Goal: Task Accomplishment & Management: Manage account settings

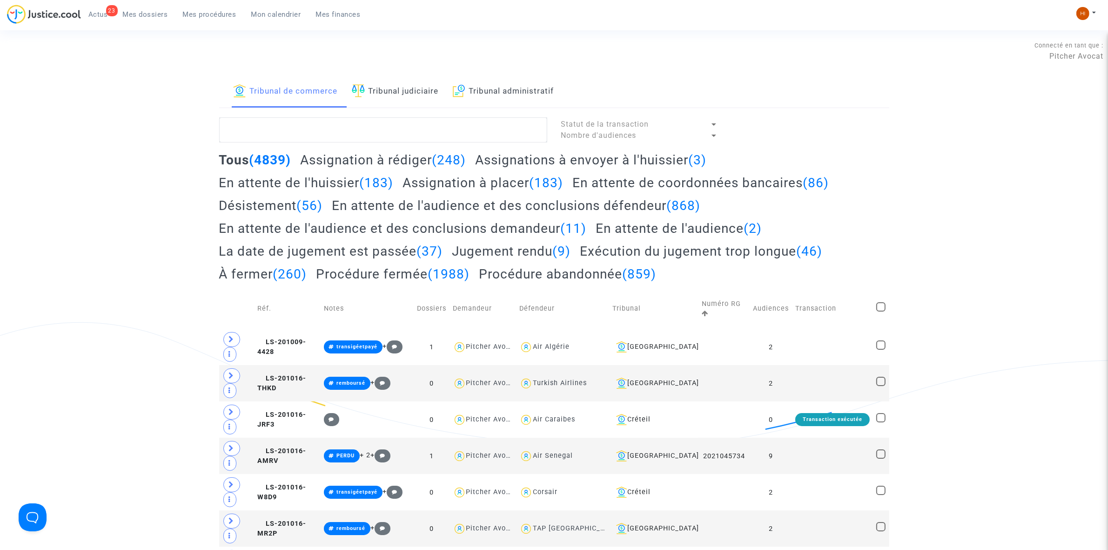
click at [275, 14] on span "Mon calendrier" at bounding box center [276, 14] width 50 height 8
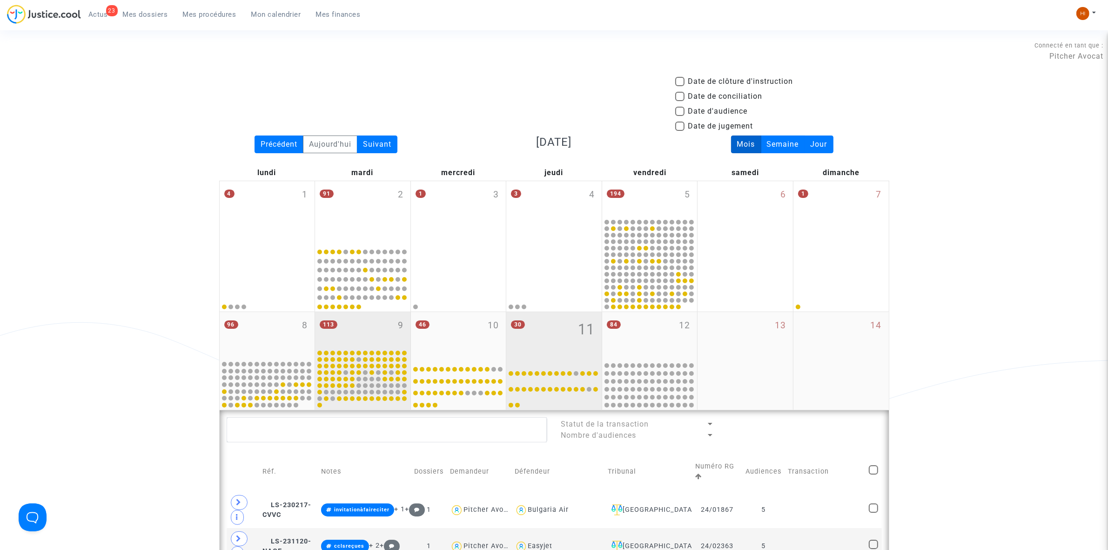
click at [383, 336] on div "113 9" at bounding box center [362, 330] width 95 height 36
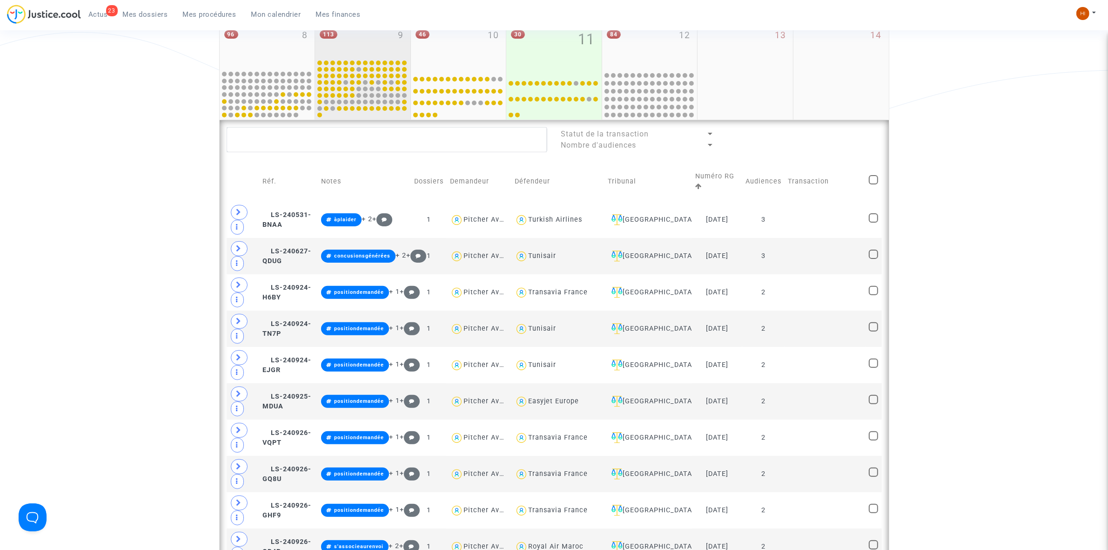
scroll to position [291, 0]
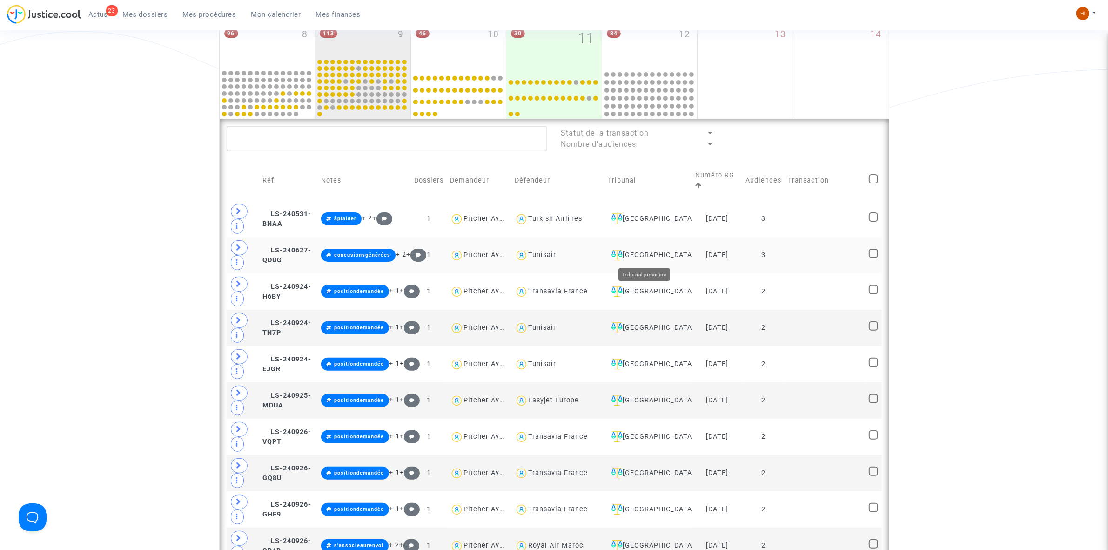
click at [632, 252] on div "[GEOGRAPHIC_DATA]" at bounding box center [648, 254] width 81 height 11
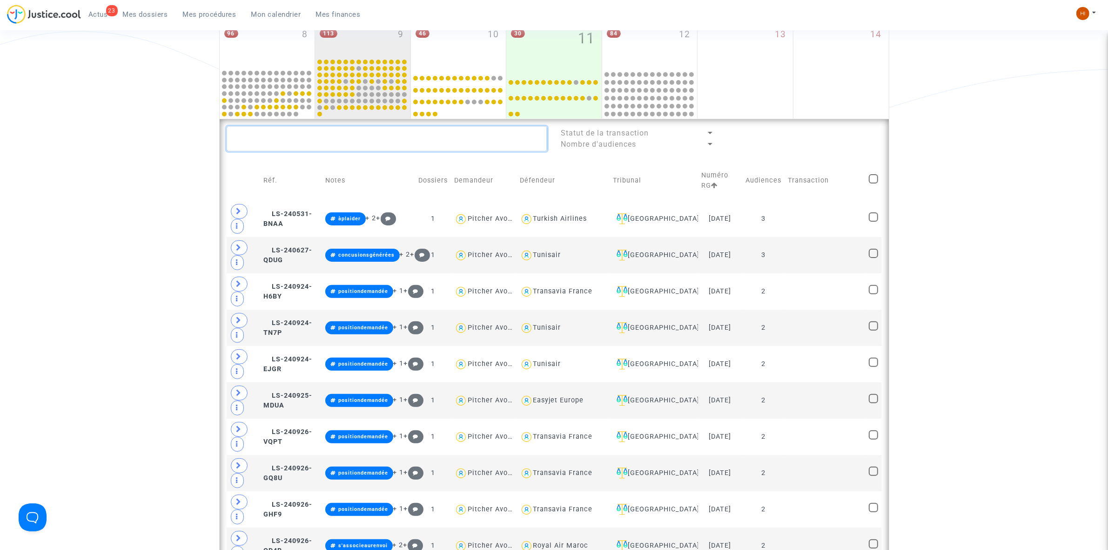
click at [406, 140] on textarea at bounding box center [387, 138] width 321 height 25
click at [817, 214] on td at bounding box center [825, 219] width 81 height 36
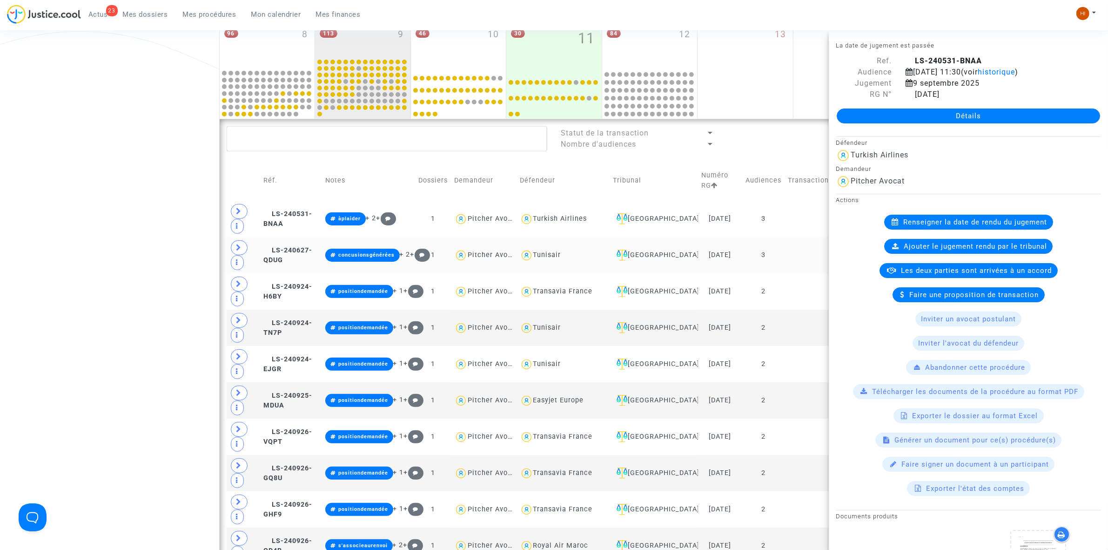
click at [811, 245] on td at bounding box center [825, 255] width 81 height 36
click at [812, 287] on td at bounding box center [825, 291] width 81 height 36
drag, startPoint x: 808, startPoint y: 292, endPoint x: 775, endPoint y: 208, distance: 90.1
click at [807, 282] on td at bounding box center [825, 291] width 81 height 36
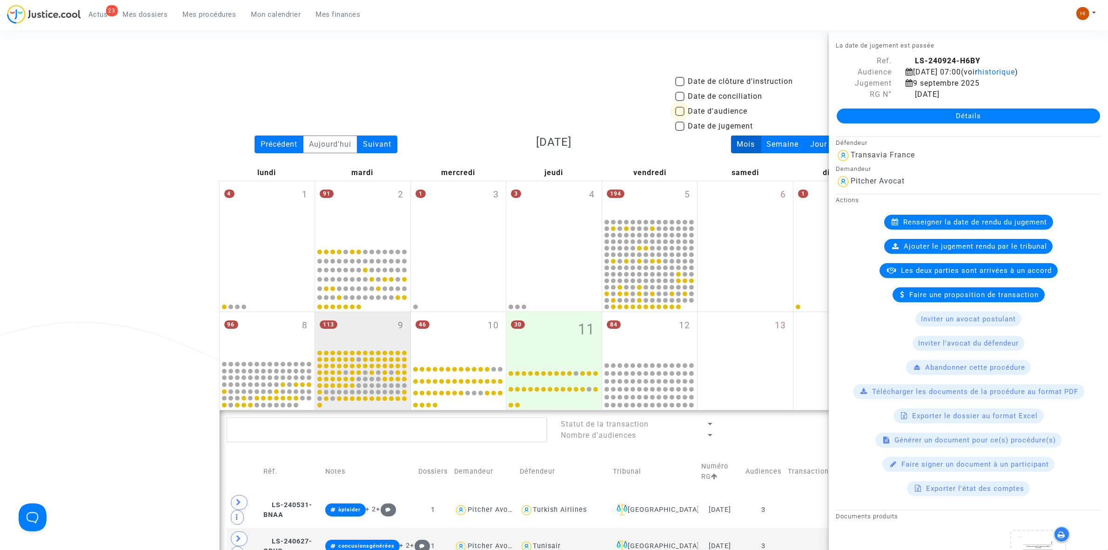
click at [699, 108] on span "Date d'audience" at bounding box center [718, 111] width 60 height 11
click at [680, 116] on input "Date d'audience" at bounding box center [679, 116] width 0 height 0
checkbox input "true"
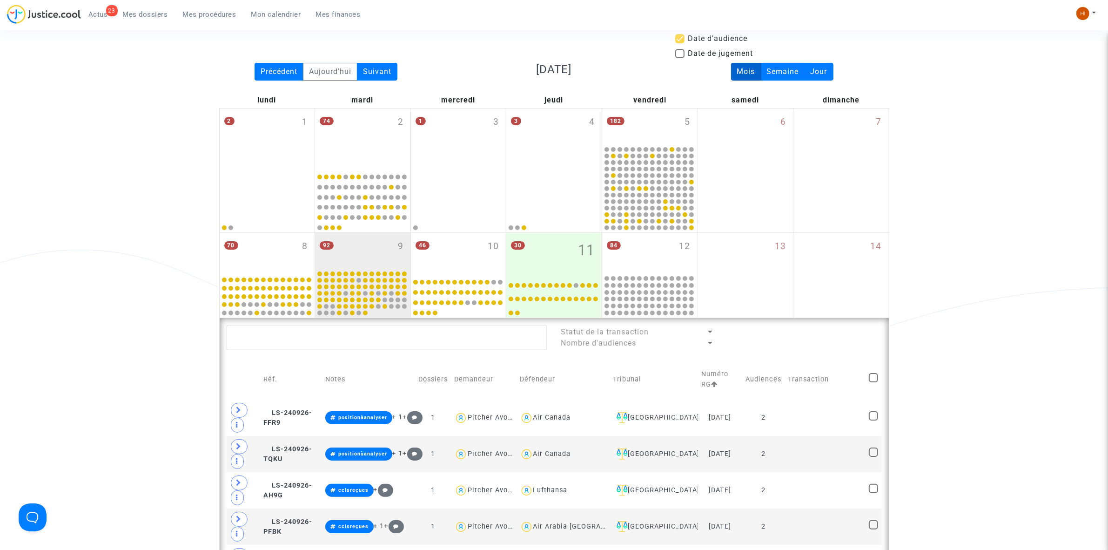
scroll to position [116, 0]
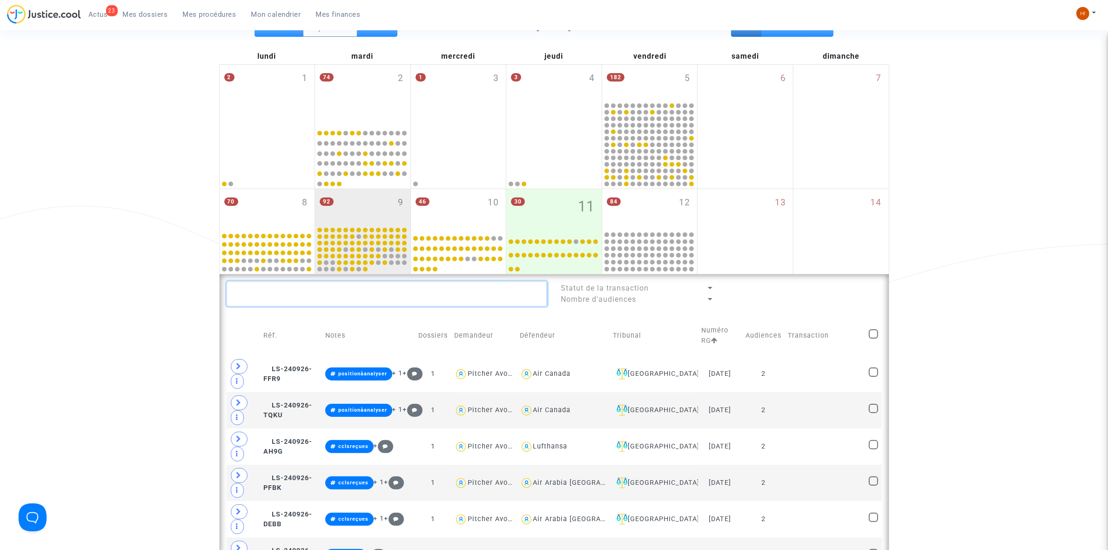
click at [455, 294] on textarea at bounding box center [387, 293] width 321 height 25
click at [799, 374] on td at bounding box center [825, 374] width 81 height 36
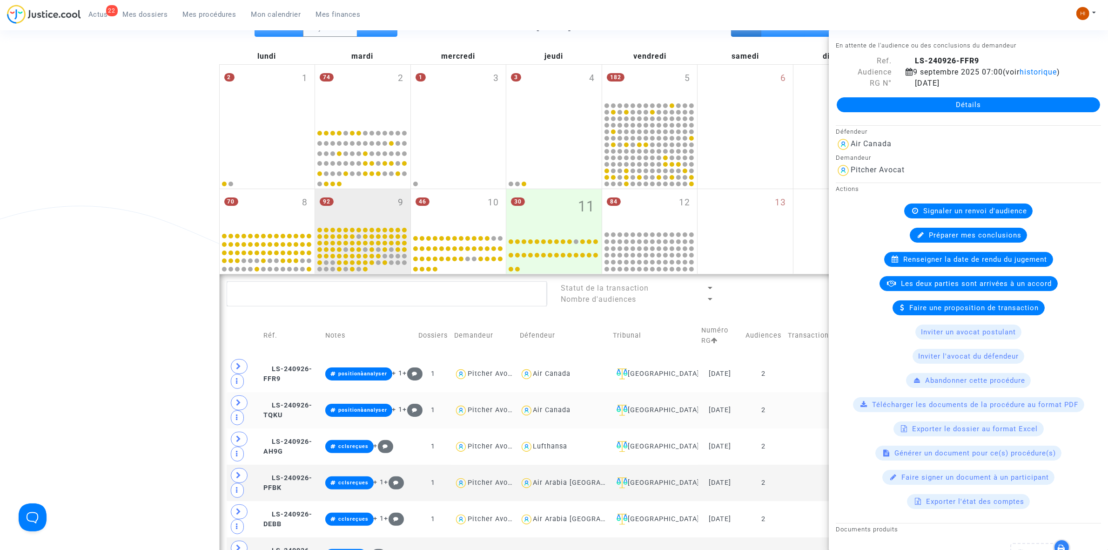
click at [797, 410] on td at bounding box center [825, 410] width 81 height 36
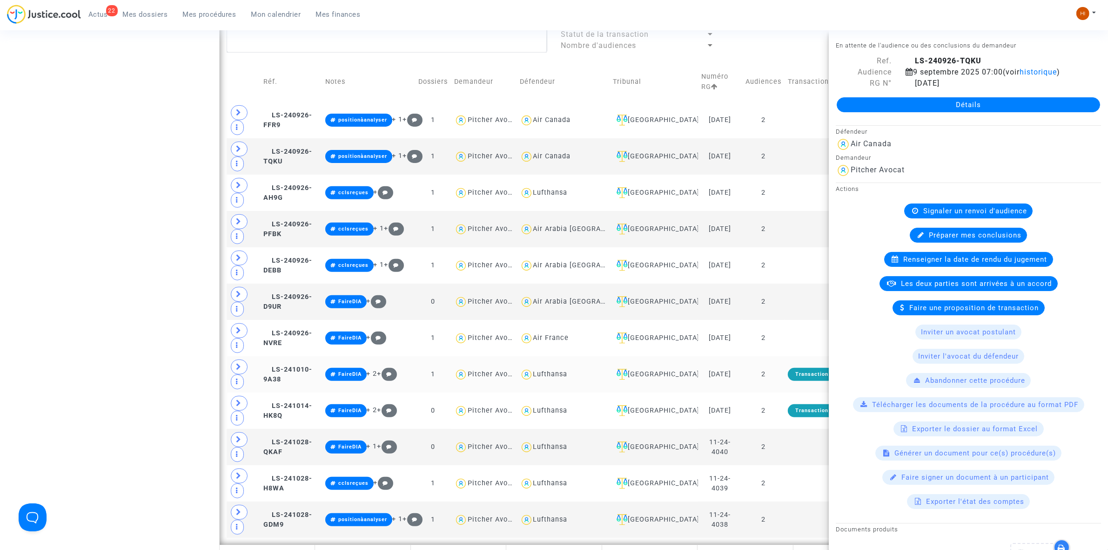
scroll to position [407, 0]
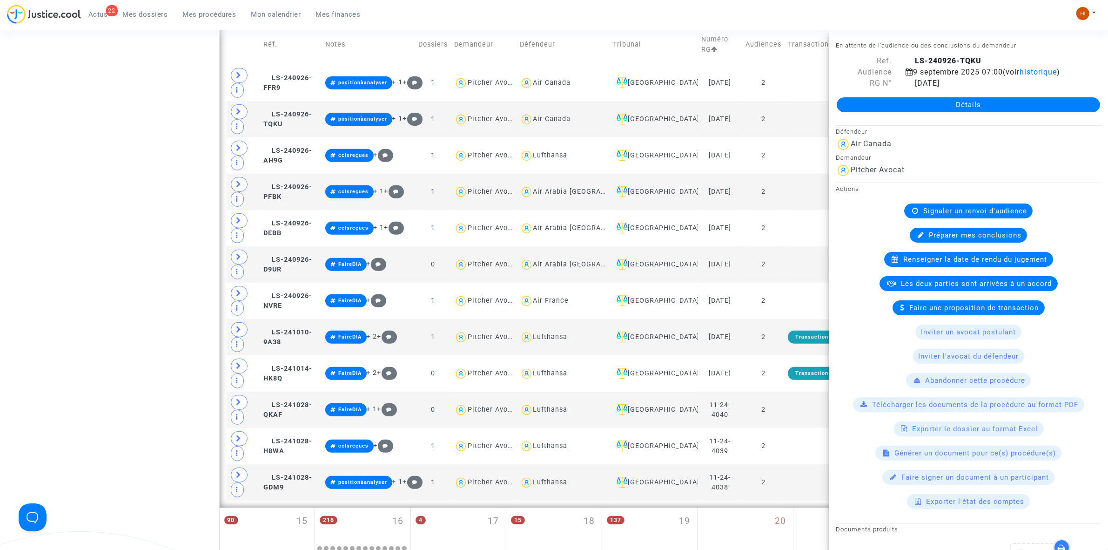
click at [15, 295] on div "Date de clôture d'instruction Date de conciliation Date d'audience Date de juge…" at bounding box center [554, 258] width 1108 height 1179
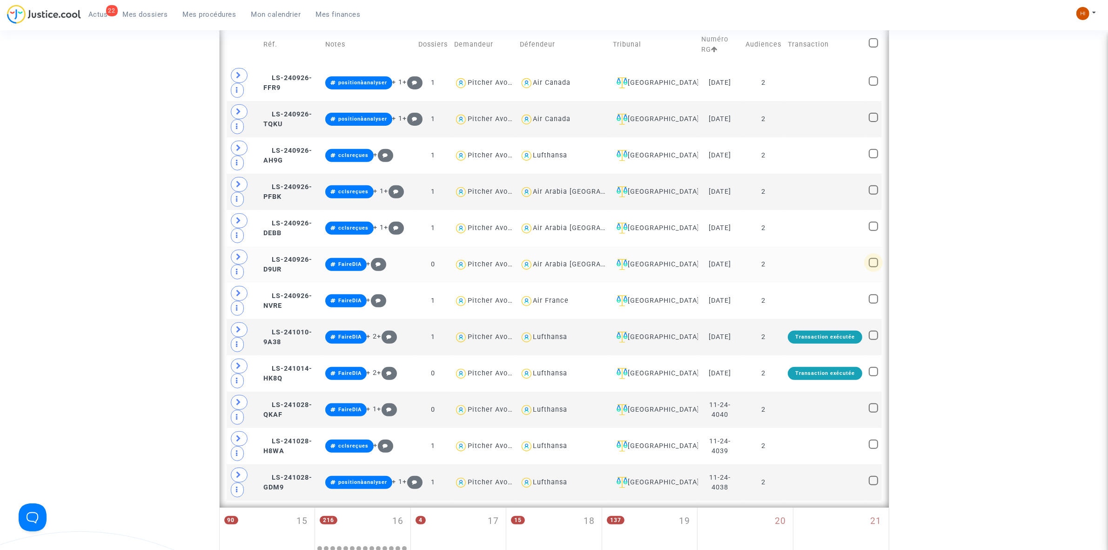
click at [874, 264] on span at bounding box center [873, 262] width 9 height 9
click at [874, 267] on input "checkbox" at bounding box center [873, 267] width 0 height 0
checkbox input "true"
click at [876, 303] on span at bounding box center [873, 298] width 9 height 9
click at [874, 303] on input "checkbox" at bounding box center [873, 303] width 0 height 0
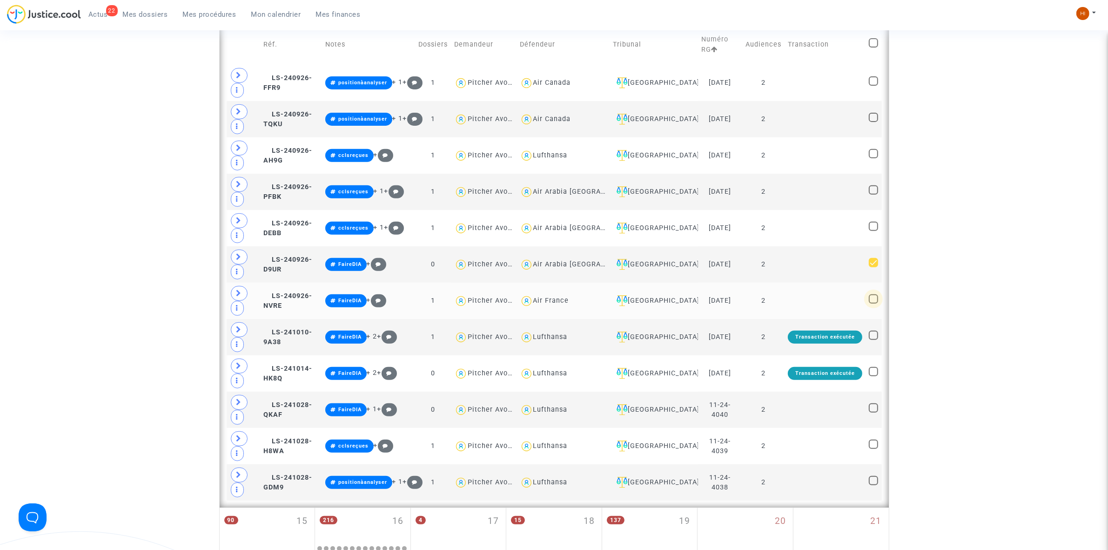
checkbox input "true"
click at [878, 343] on mat-checkbox at bounding box center [873, 336] width 9 height 13
click at [874, 338] on span at bounding box center [873, 334] width 9 height 9
click at [874, 340] on input "checkbox" at bounding box center [873, 340] width 0 height 0
checkbox input "true"
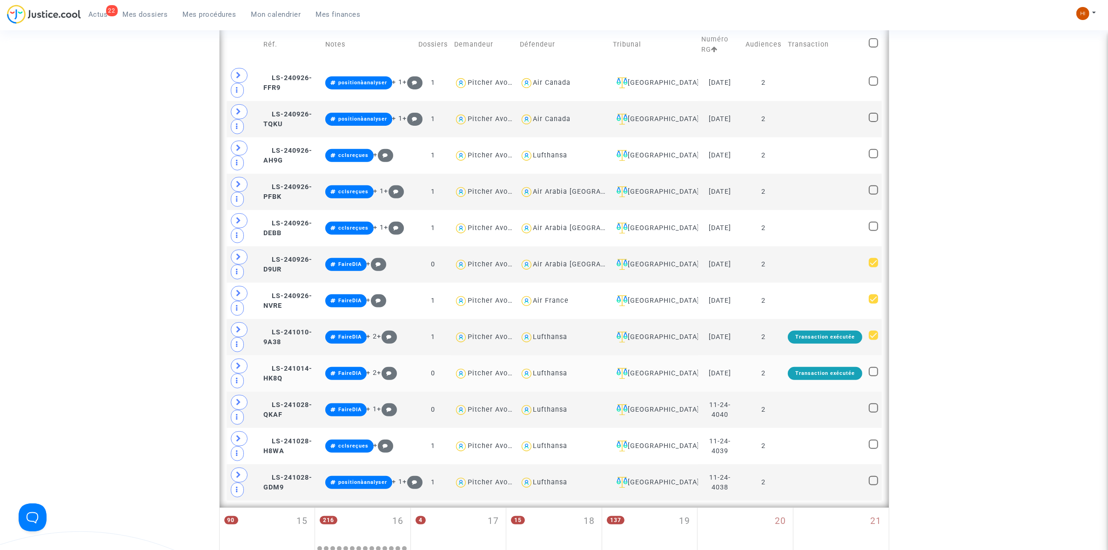
click at [874, 380] on mat-checkbox at bounding box center [873, 373] width 9 height 13
click at [874, 411] on span at bounding box center [873, 407] width 9 height 9
click at [874, 412] on input "checkbox" at bounding box center [873, 412] width 0 height 0
checkbox input "true"
click at [879, 370] on td at bounding box center [874, 373] width 16 height 36
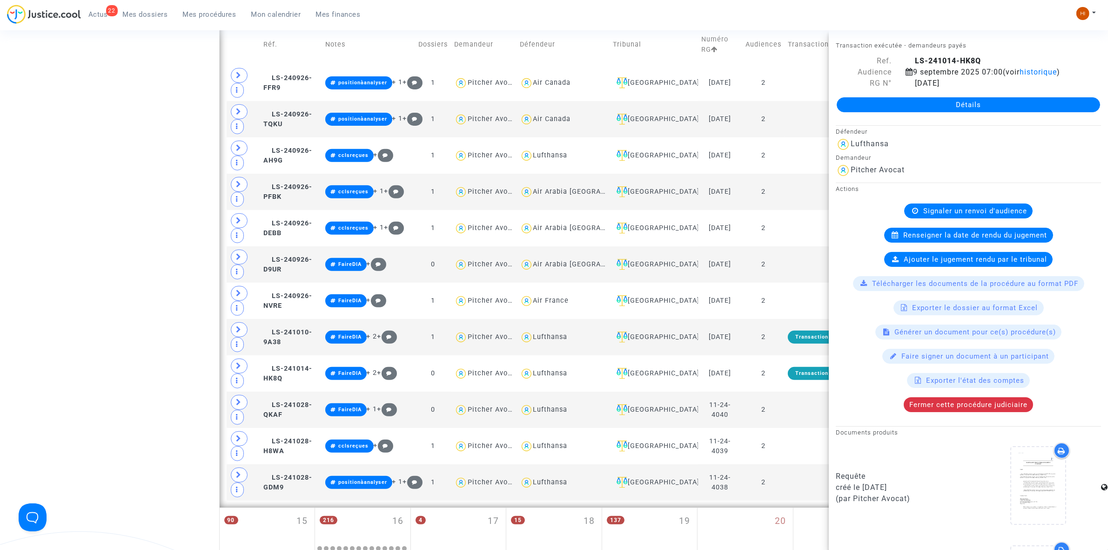
click at [31, 296] on div "Date de clôture d'instruction Date de conciliation Date d'audience Date de juge…" at bounding box center [554, 258] width 1108 height 1179
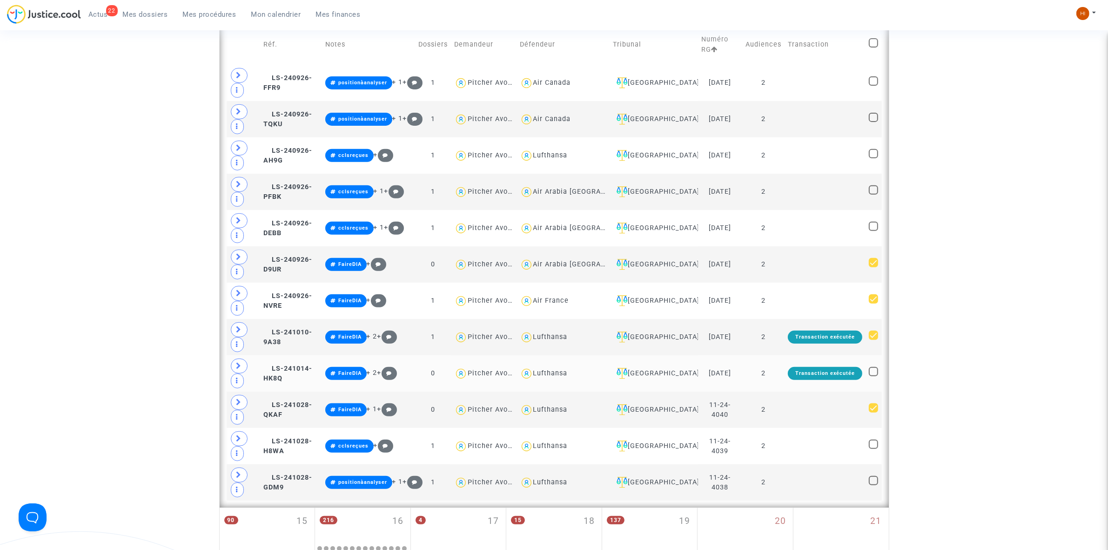
click at [873, 376] on span at bounding box center [873, 371] width 9 height 9
click at [873, 376] on input "checkbox" at bounding box center [873, 376] width 0 height 0
checkbox input "true"
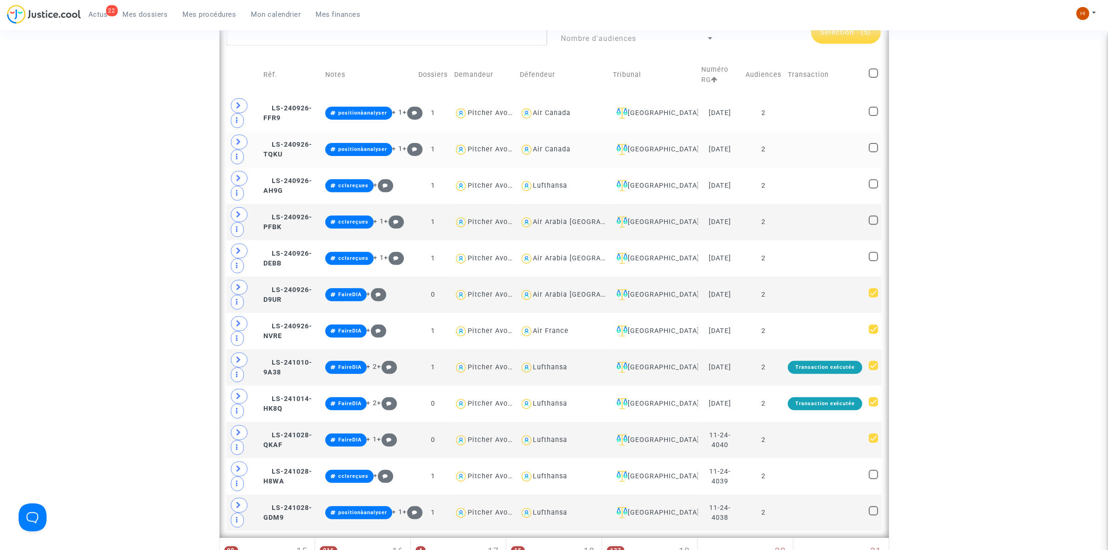
scroll to position [116, 0]
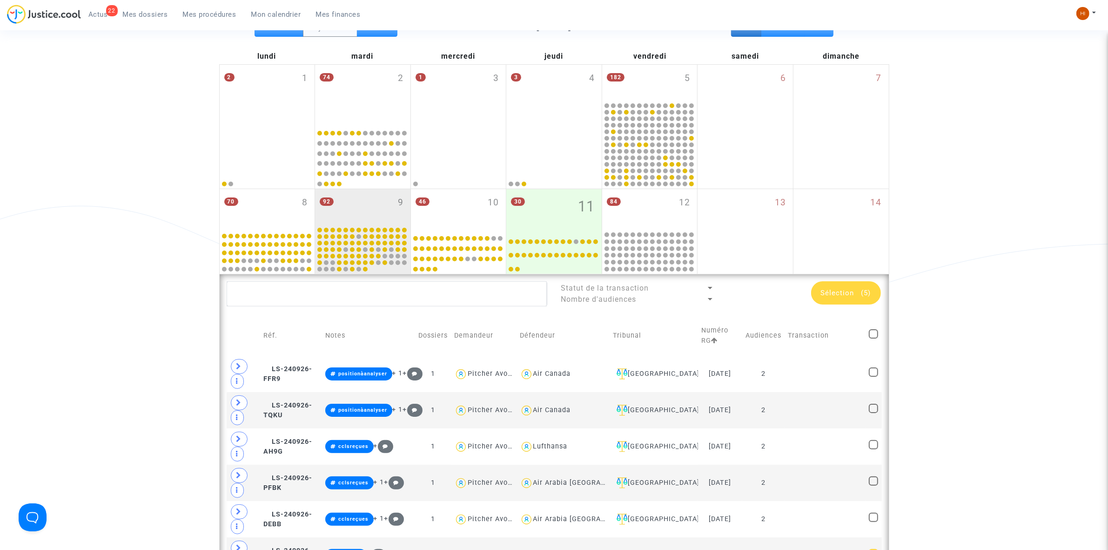
click at [827, 286] on div "Sélection (5)" at bounding box center [846, 292] width 70 height 23
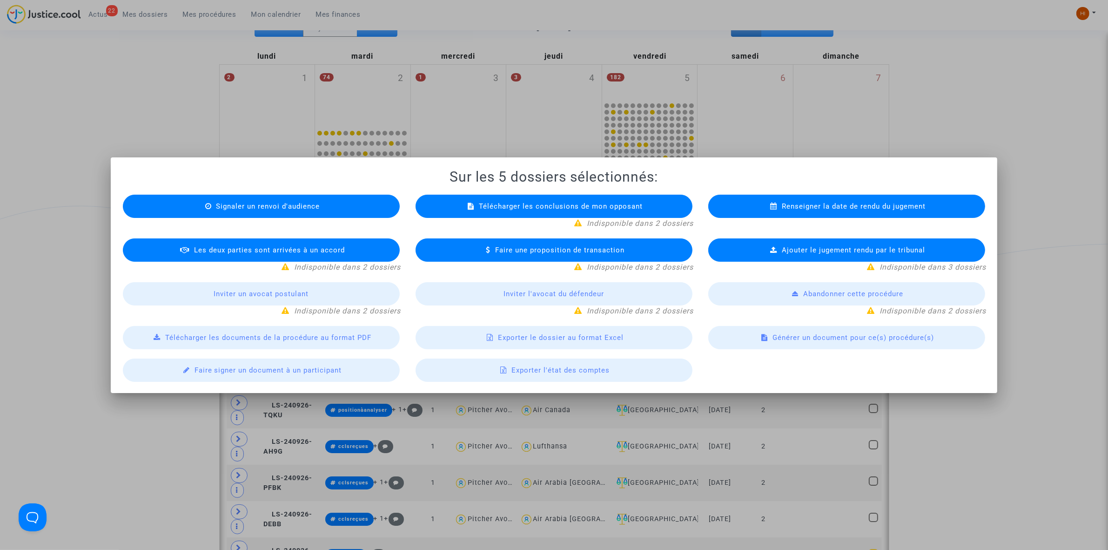
click at [834, 208] on span "Renseigner la date de rendu du jugement" at bounding box center [854, 206] width 144 height 8
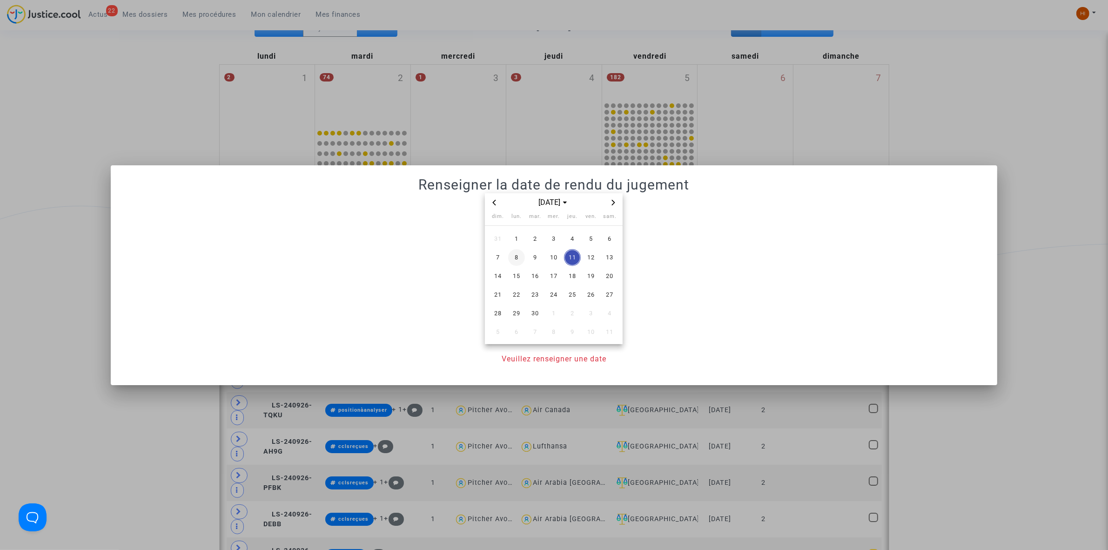
click at [520, 260] on span "8" at bounding box center [516, 257] width 17 height 17
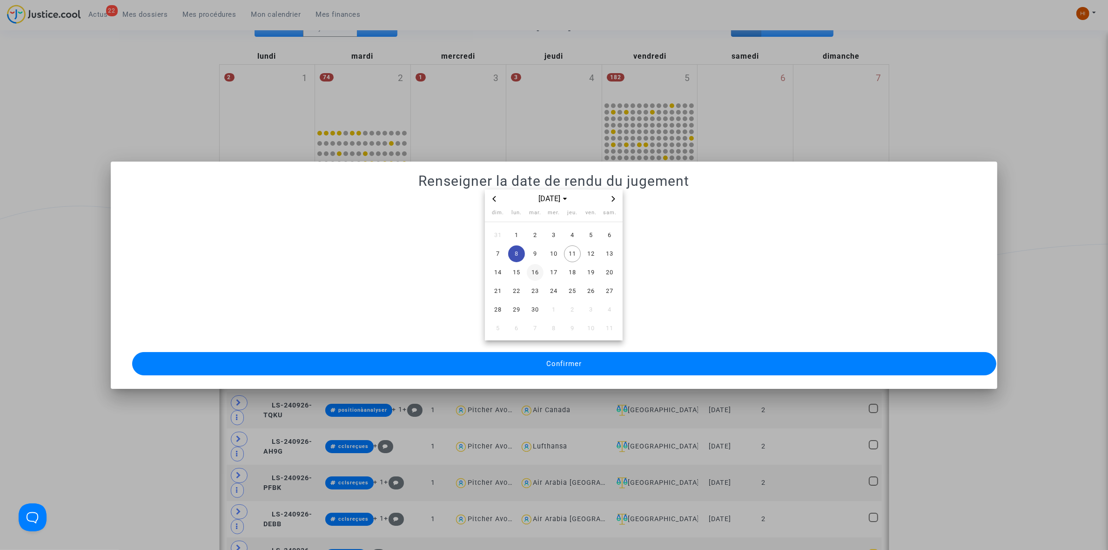
click at [536, 251] on span "9" at bounding box center [535, 253] width 17 height 17
click at [539, 363] on button "Confirmer" at bounding box center [564, 363] width 864 height 23
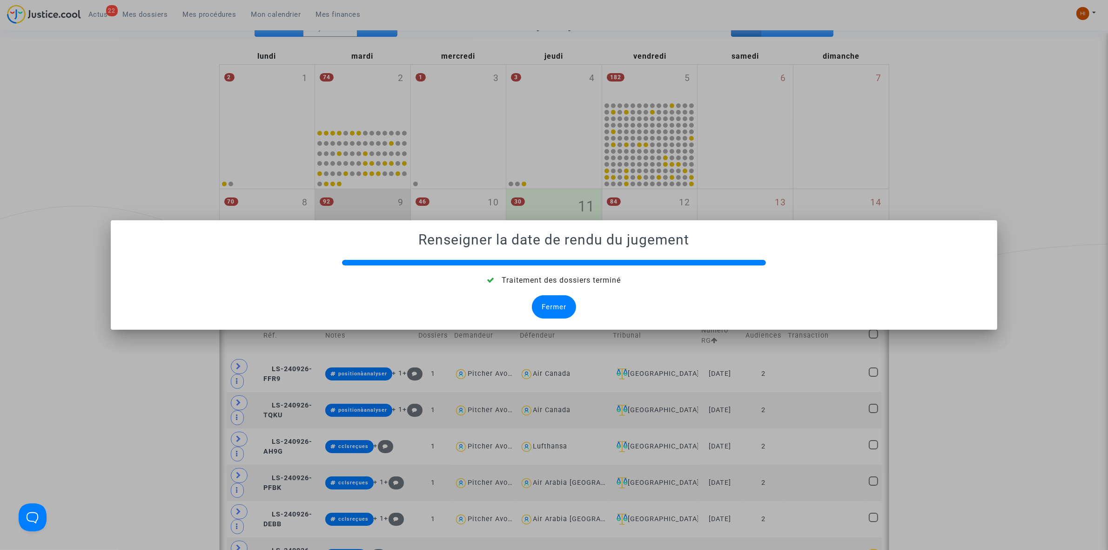
click at [570, 309] on div "Fermer" at bounding box center [554, 306] width 44 height 23
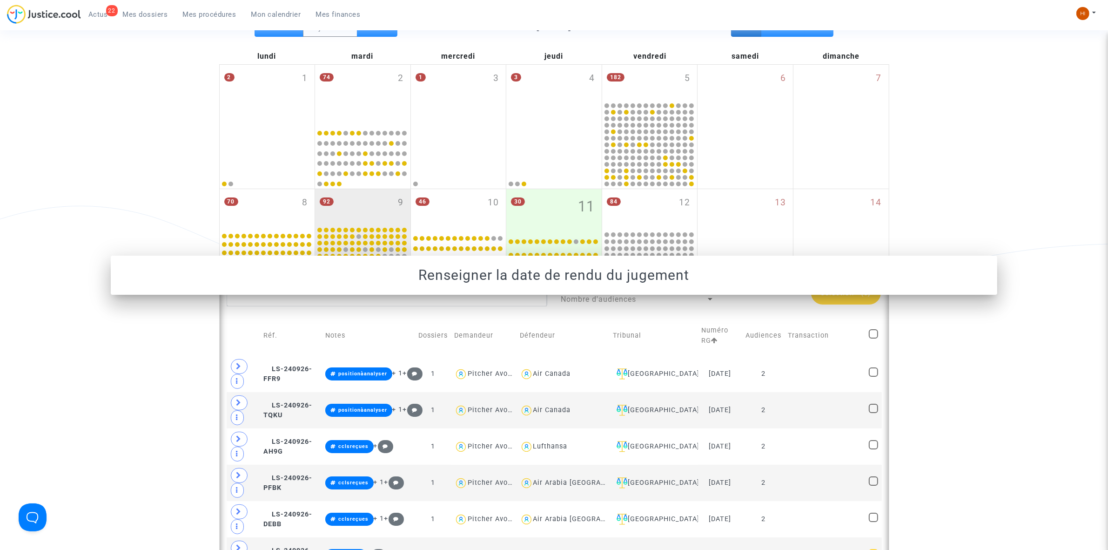
scroll to position [116, 0]
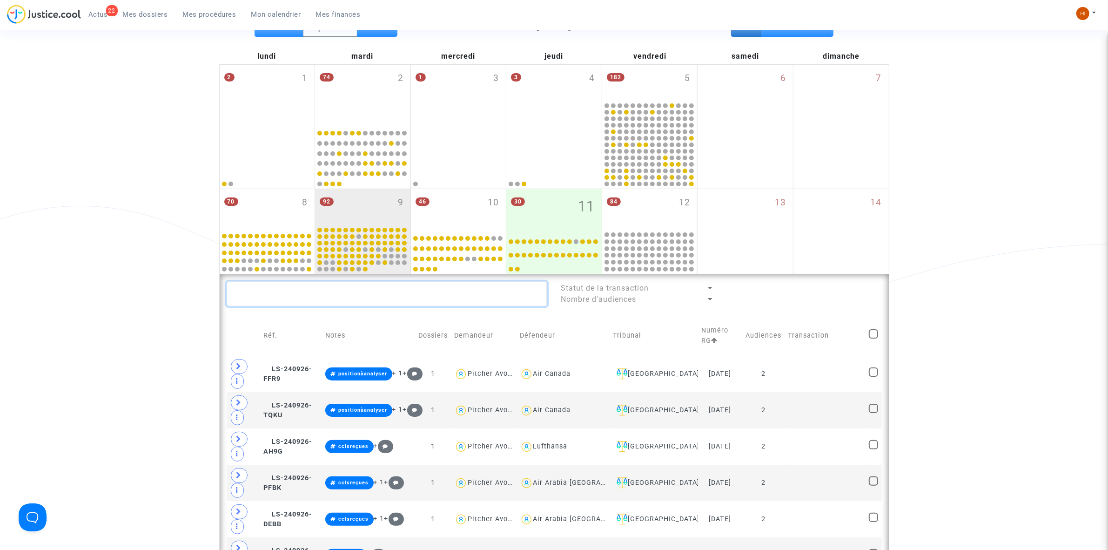
click at [476, 293] on textarea at bounding box center [387, 293] width 321 height 25
paste textarea "• Aifa"
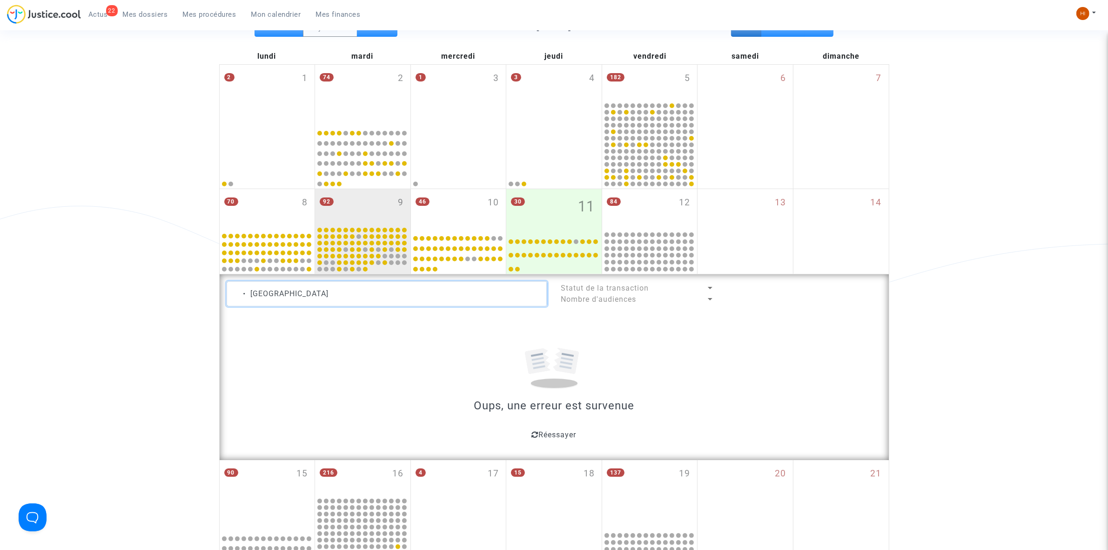
click at [245, 292] on textarea at bounding box center [387, 293] width 321 height 25
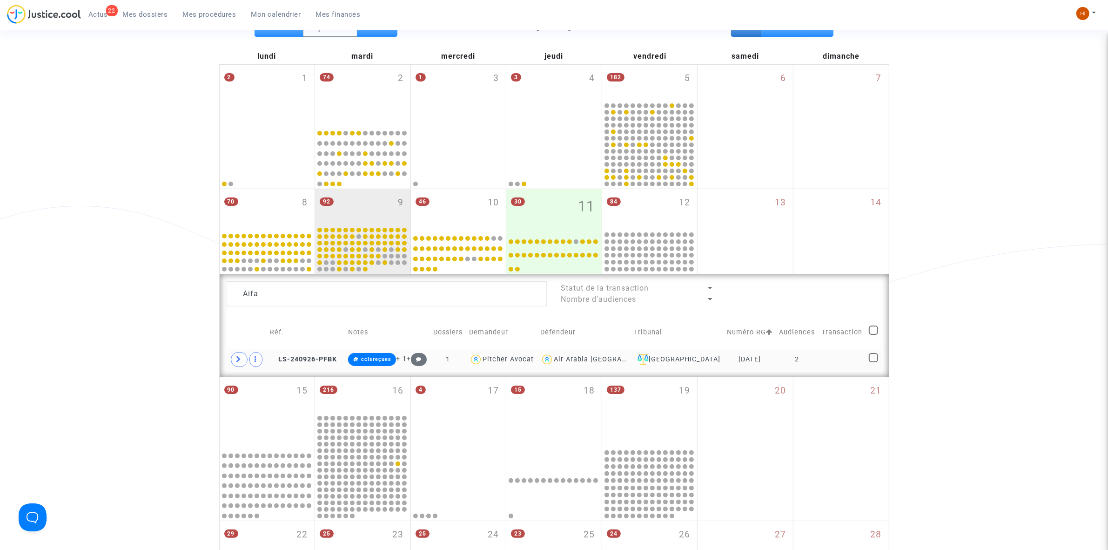
click at [847, 349] on td at bounding box center [841, 359] width 47 height 21
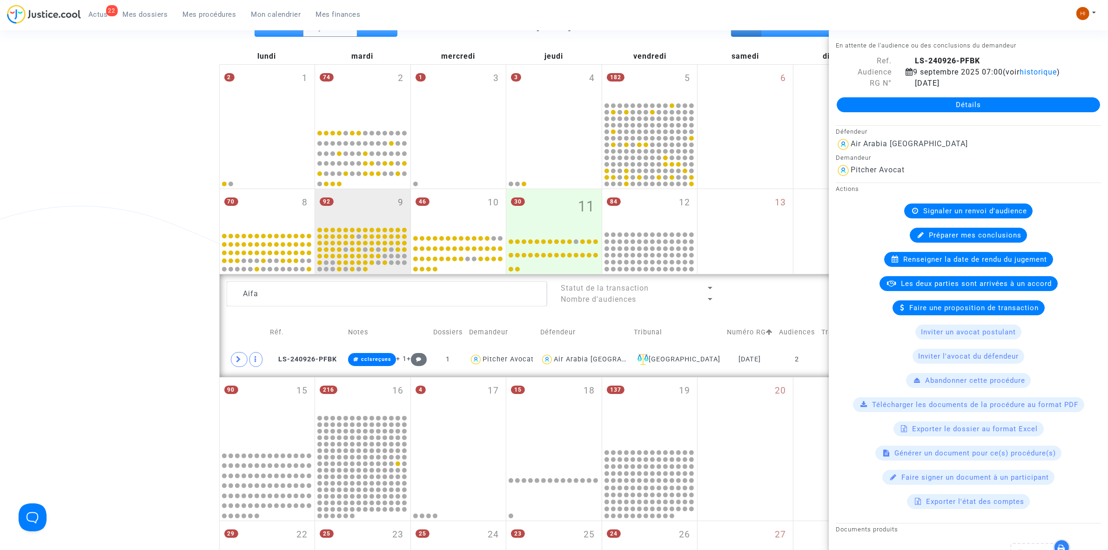
click at [117, 255] on div "Date de clôture d'instruction Date de conciliation Date d'audience Date de juge…" at bounding box center [554, 339] width 1108 height 758
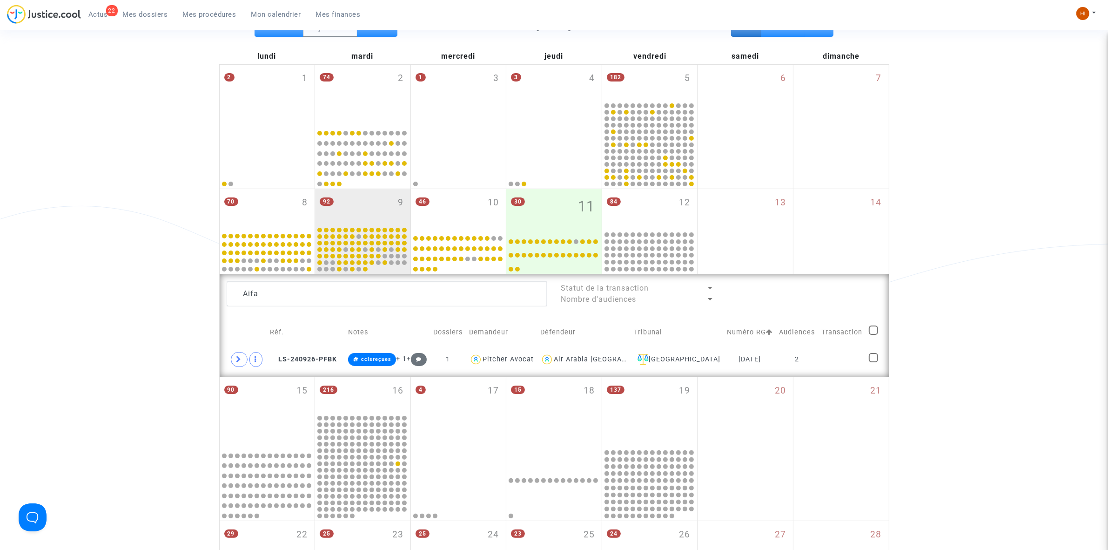
drag, startPoint x: 848, startPoint y: 359, endPoint x: 862, endPoint y: 337, distance: 25.3
click at [848, 359] on td at bounding box center [841, 359] width 47 height 21
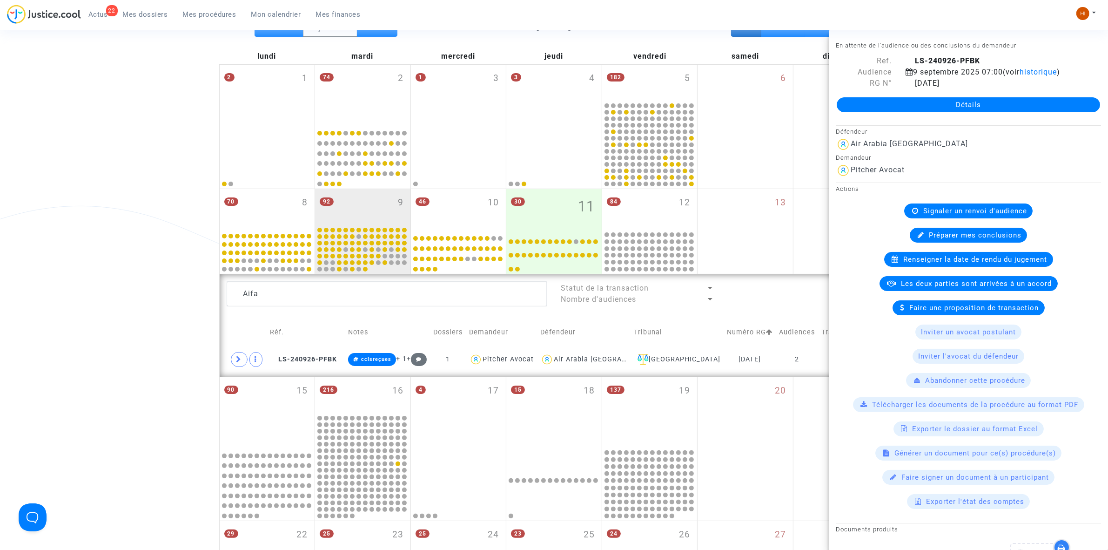
click at [976, 261] on span "Renseigner la date de rendu du jugement" at bounding box center [976, 259] width 144 height 8
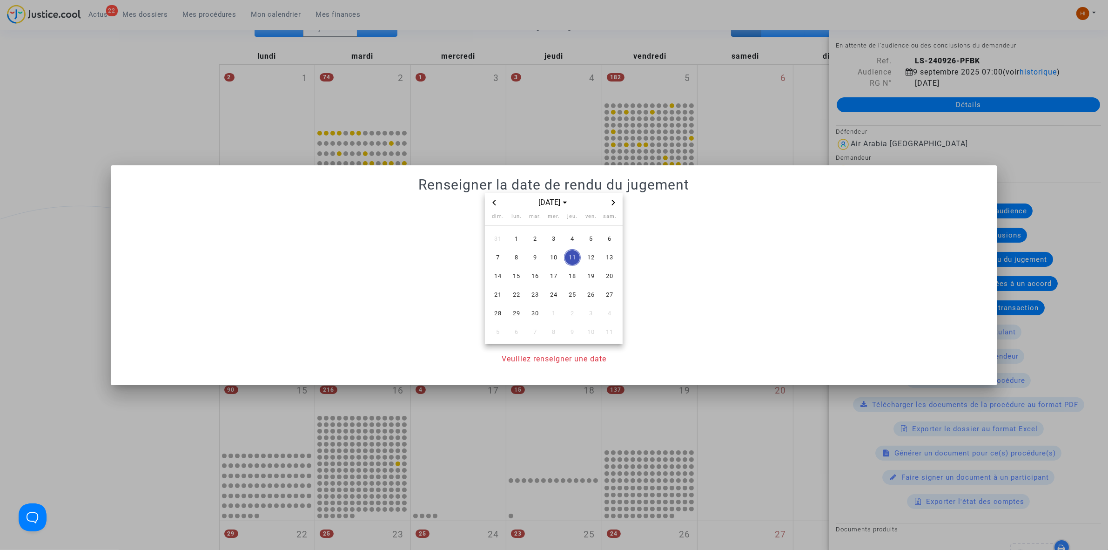
click at [613, 203] on icon "Next month" at bounding box center [613, 203] width 3 height 6
click at [570, 257] on span "9" at bounding box center [572, 257] width 17 height 17
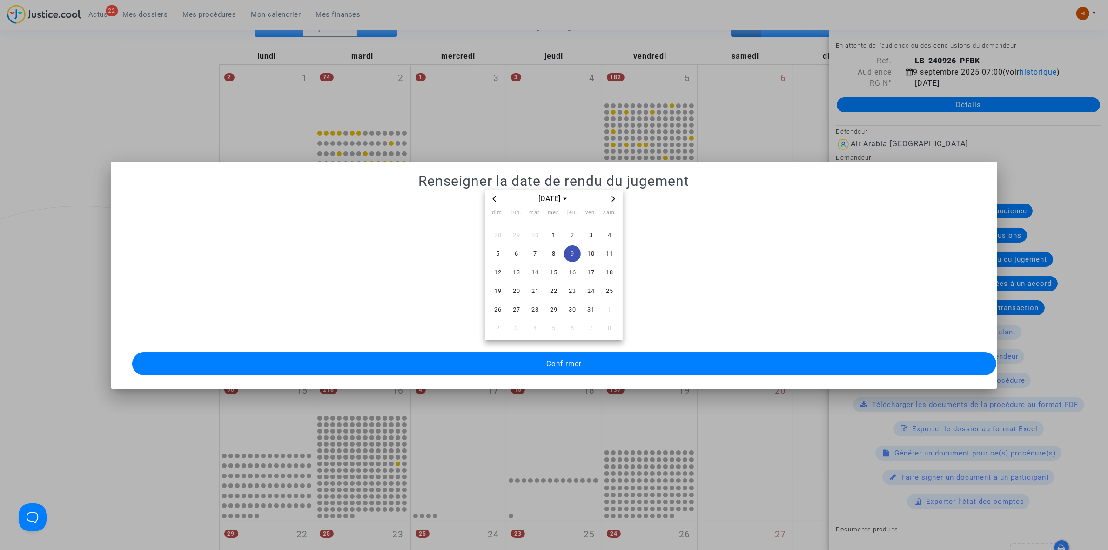
click at [557, 360] on span "Confirmer" at bounding box center [563, 363] width 35 height 8
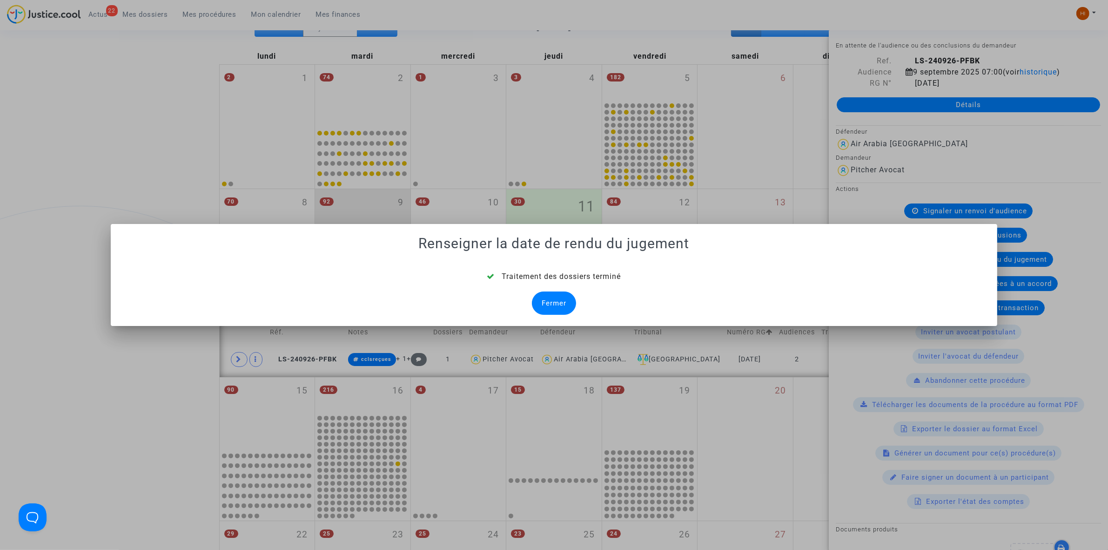
click at [562, 302] on div "Fermer" at bounding box center [554, 302] width 44 height 23
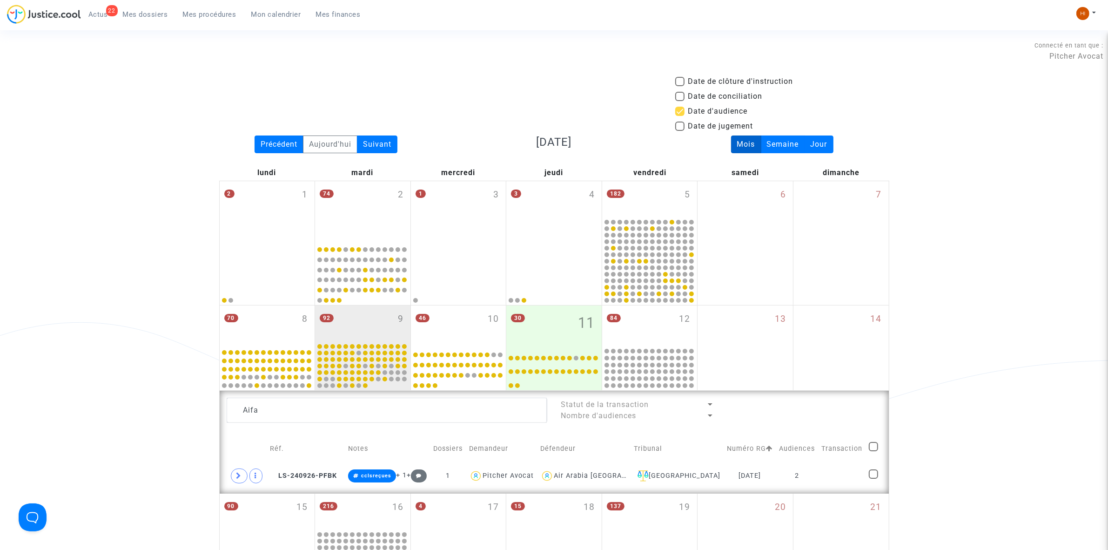
scroll to position [116, 0]
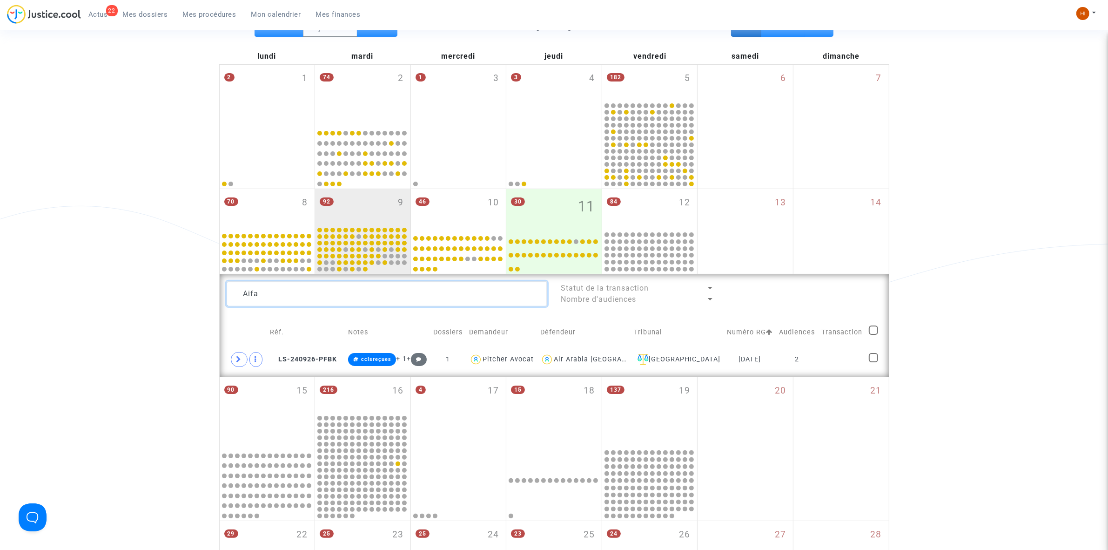
click at [368, 303] on textarea at bounding box center [387, 293] width 321 height 25
paste textarea "• Khamliche"
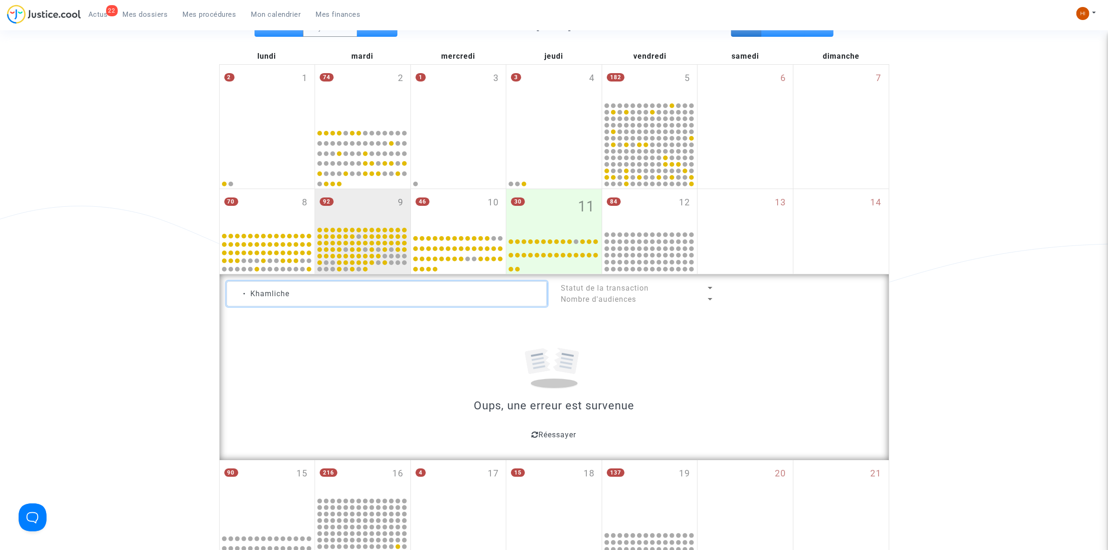
drag, startPoint x: 256, startPoint y: 292, endPoint x: 226, endPoint y: 293, distance: 30.3
click at [227, 293] on textarea at bounding box center [387, 293] width 321 height 25
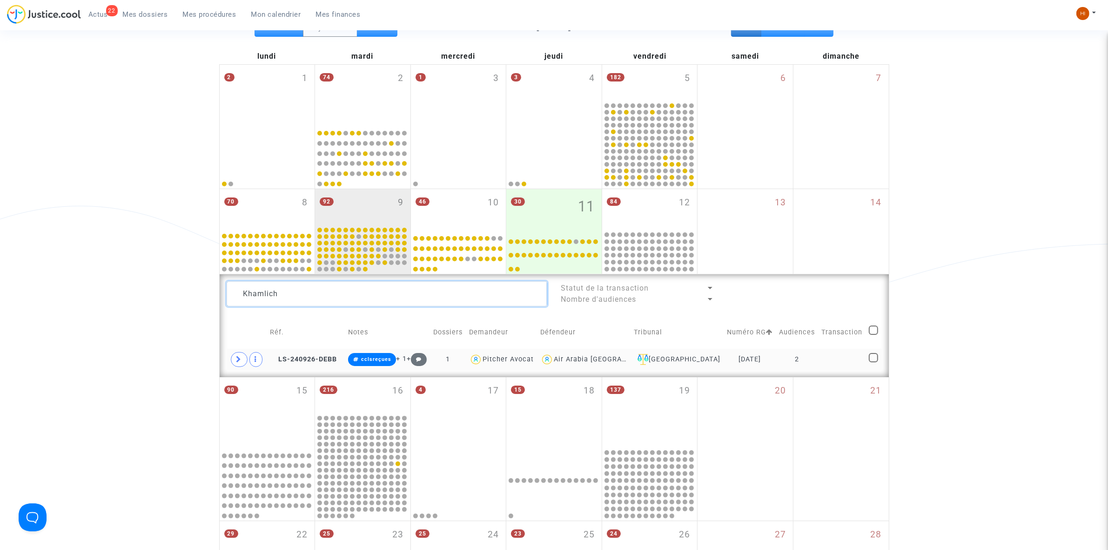
type textarea "Khamlich"
click at [800, 355] on td "2" at bounding box center [797, 359] width 42 height 21
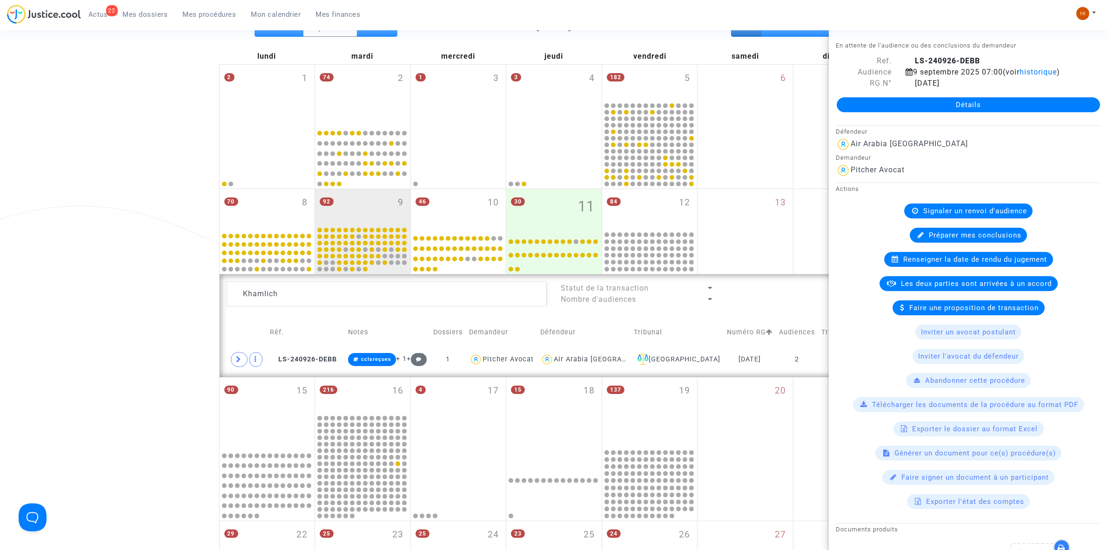
click at [928, 254] on div "Renseigner la date de rendu du jugement" at bounding box center [968, 259] width 169 height 15
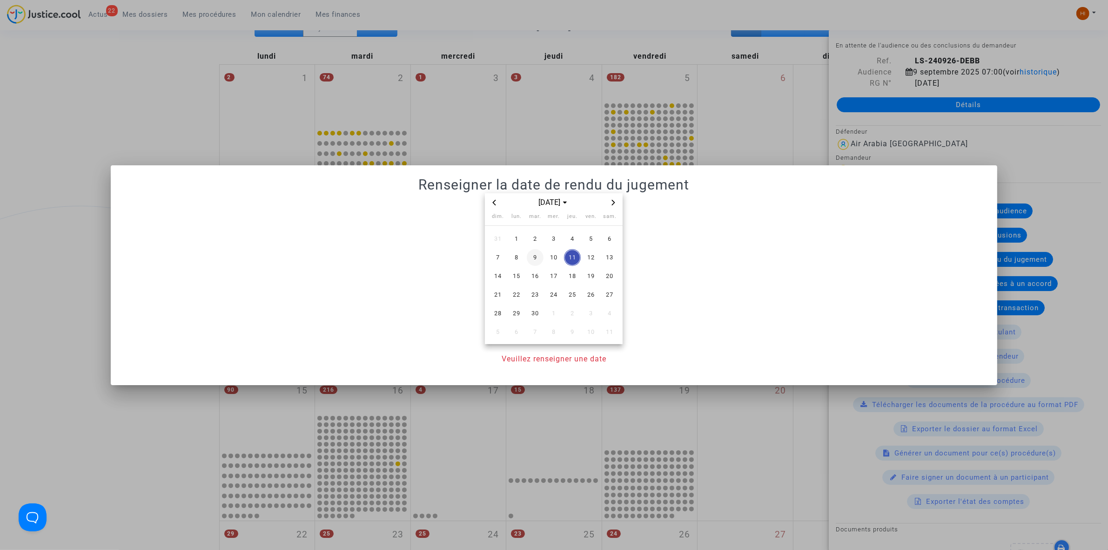
click at [531, 261] on span "9" at bounding box center [535, 257] width 17 height 17
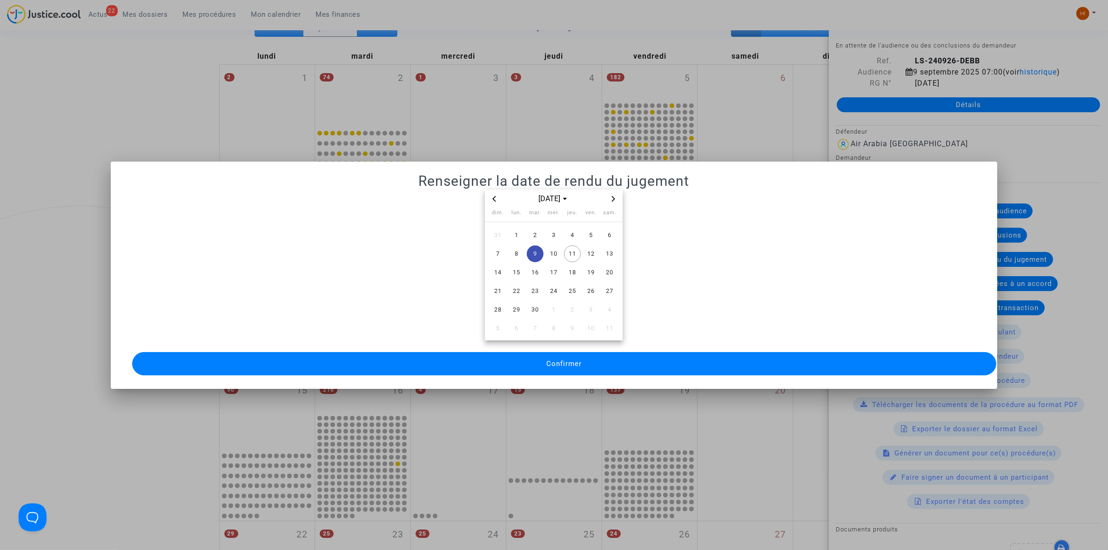
click at [585, 373] on div "sept. 2025 dim. lun. mar. mer. jeu. ven. sam. 31 1 2 3 4 5 6 7 8 9 10 11 12 13 …" at bounding box center [554, 283] width 864 height 188
click at [592, 358] on button "Confirmer" at bounding box center [564, 363] width 864 height 23
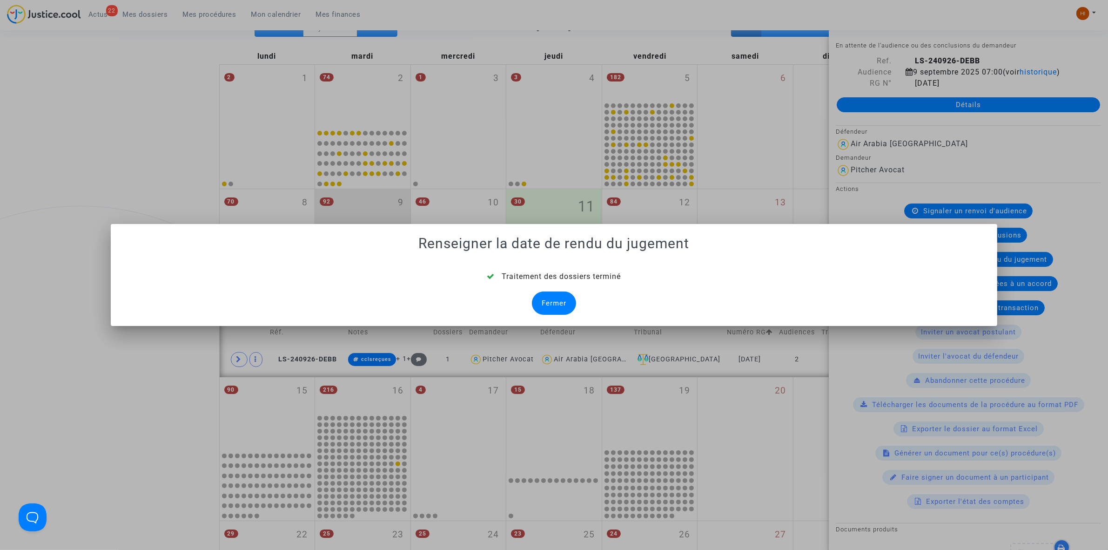
click at [568, 302] on div "Fermer" at bounding box center [554, 302] width 44 height 23
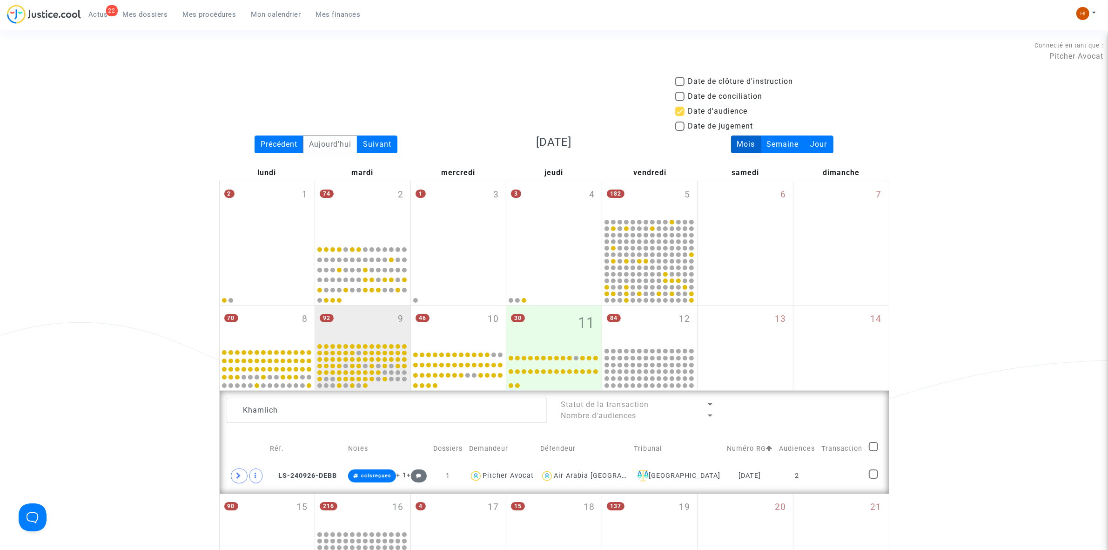
scroll to position [116, 0]
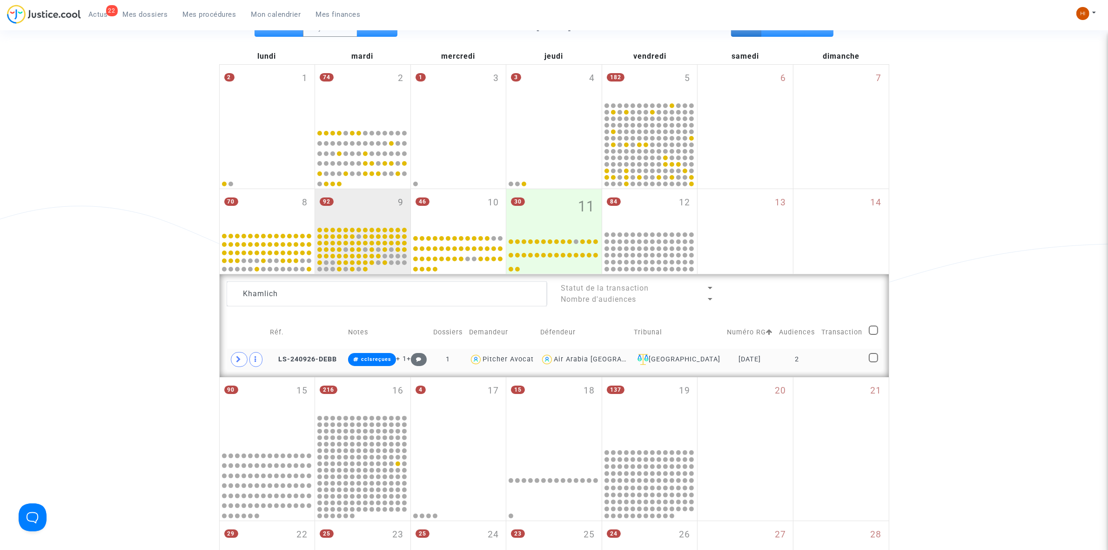
click at [384, 352] on td "cclsreçues + 1 +" at bounding box center [387, 359] width 85 height 21
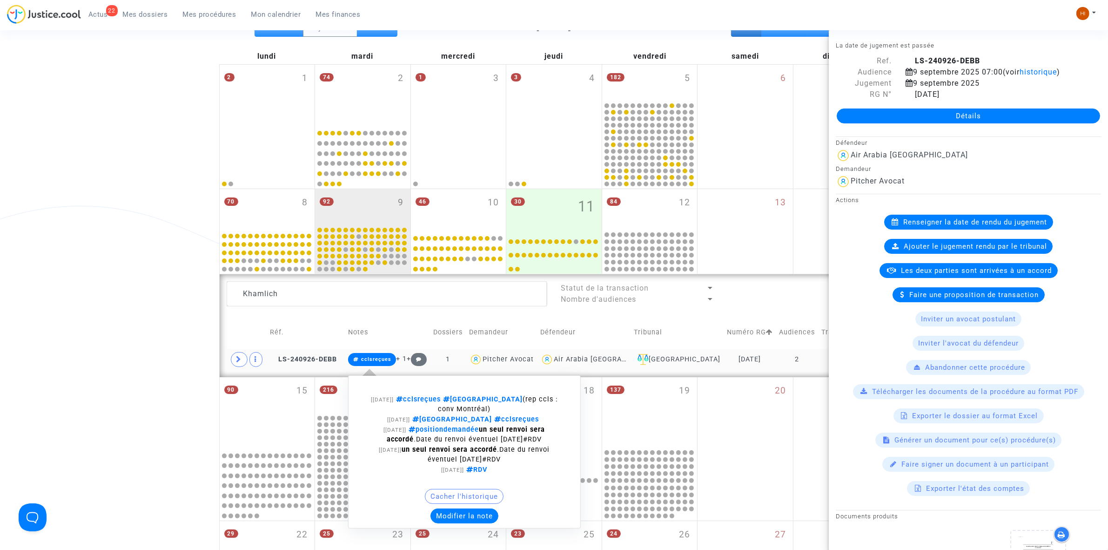
click at [381, 359] on span "cclsreçues" at bounding box center [376, 359] width 30 height 6
click at [459, 521] on button "Modifier la note" at bounding box center [464, 515] width 68 height 15
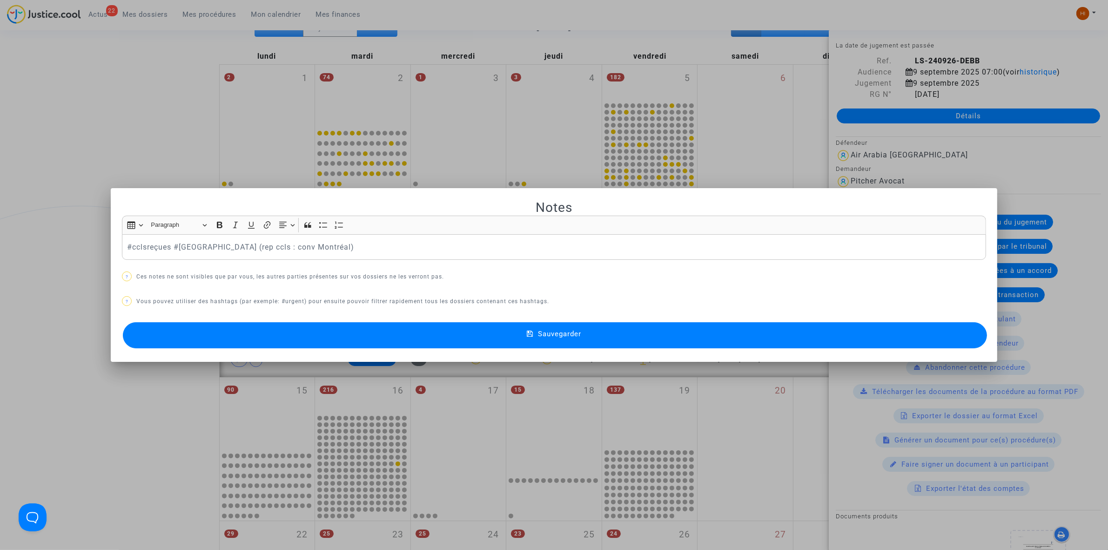
click at [122, 241] on div "#cclsreçues #Montreal (rep ccls : conv Montréal)" at bounding box center [554, 247] width 864 height 26
drag, startPoint x: 238, startPoint y: 338, endPoint x: 199, endPoint y: 347, distance: 40.4
click at [238, 339] on button "Sauvegarder" at bounding box center [555, 335] width 864 height 26
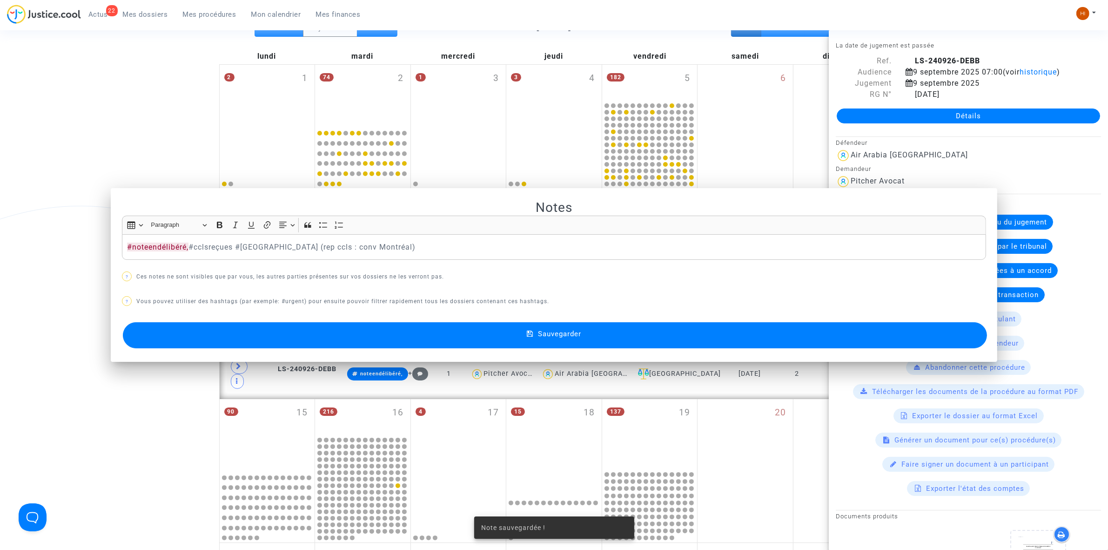
scroll to position [116, 0]
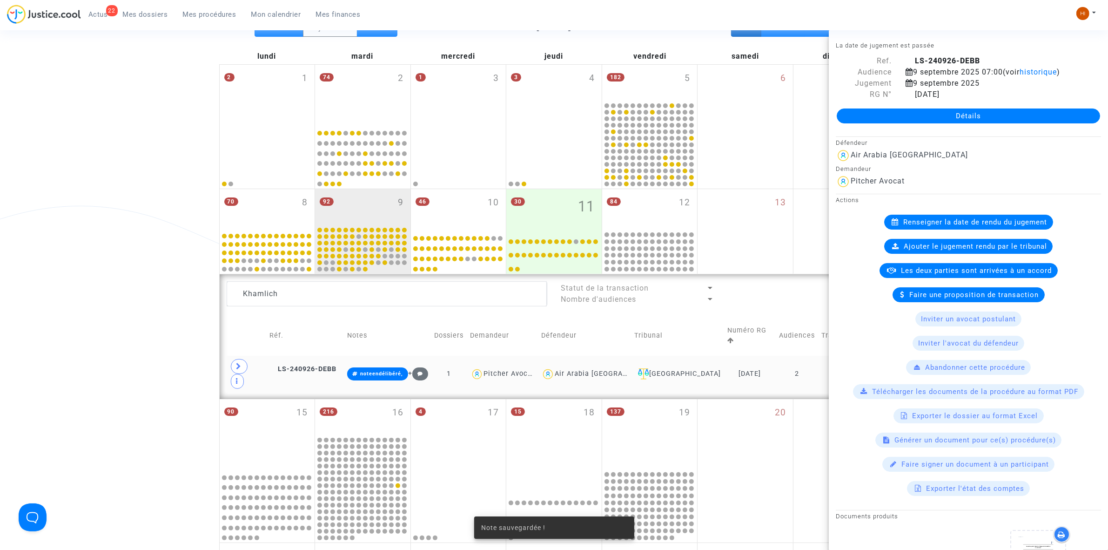
click at [70, 383] on div "Date de clôture d'instruction Date de conciliation Date d'audience Date de juge…" at bounding box center [554, 350] width 1108 height 780
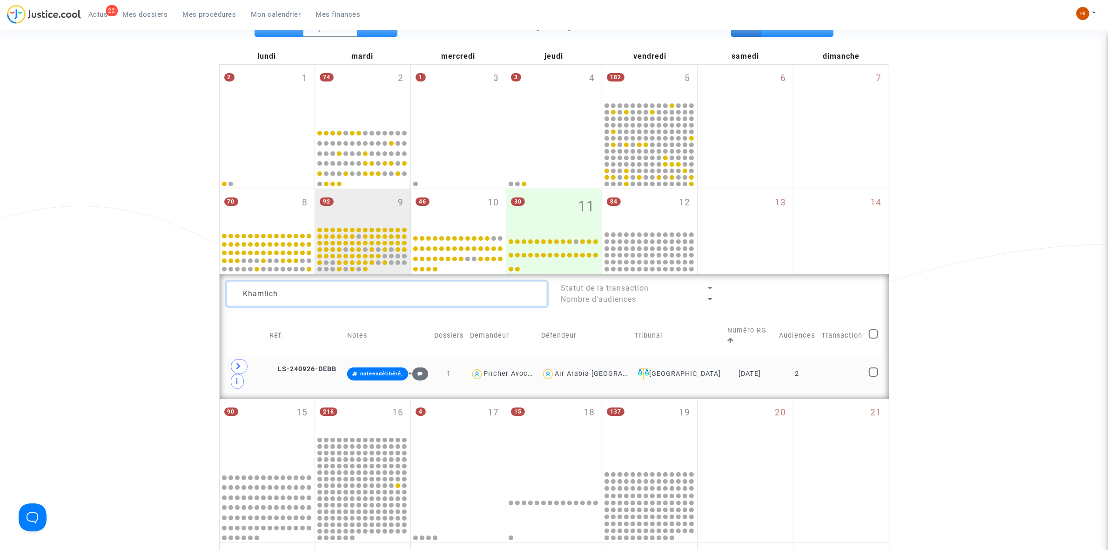
drag, startPoint x: 320, startPoint y: 301, endPoint x: 181, endPoint y: 296, distance: 139.7
click at [187, 299] on div "Date de clôture d'instruction Date de conciliation Date d'audience Date de juge…" at bounding box center [554, 350] width 1108 height 780
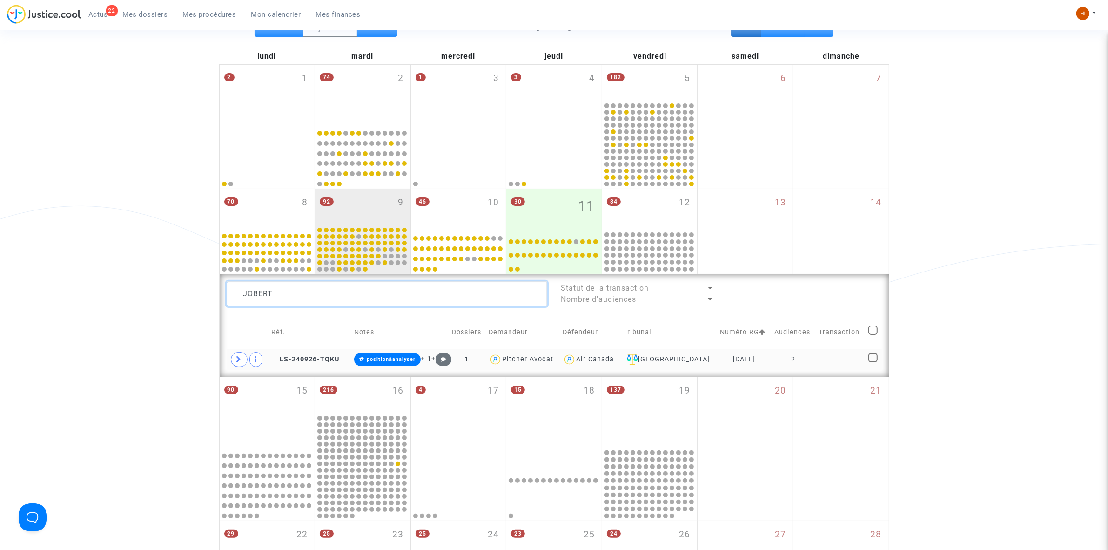
type textarea "JOBERT"
click at [854, 364] on td at bounding box center [839, 359] width 49 height 21
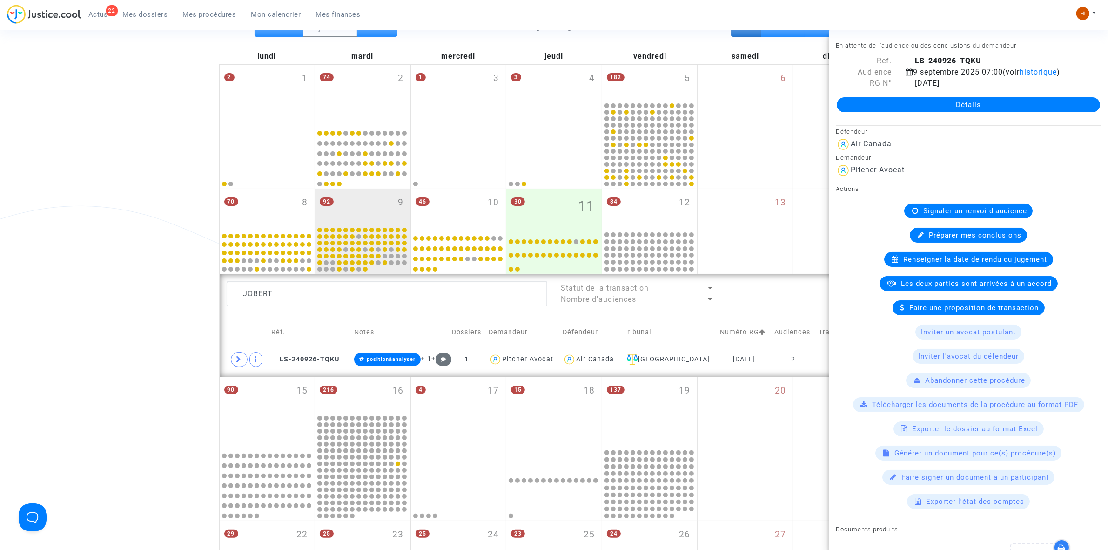
click at [935, 256] on span "Renseigner la date de rendu du jugement" at bounding box center [976, 259] width 144 height 8
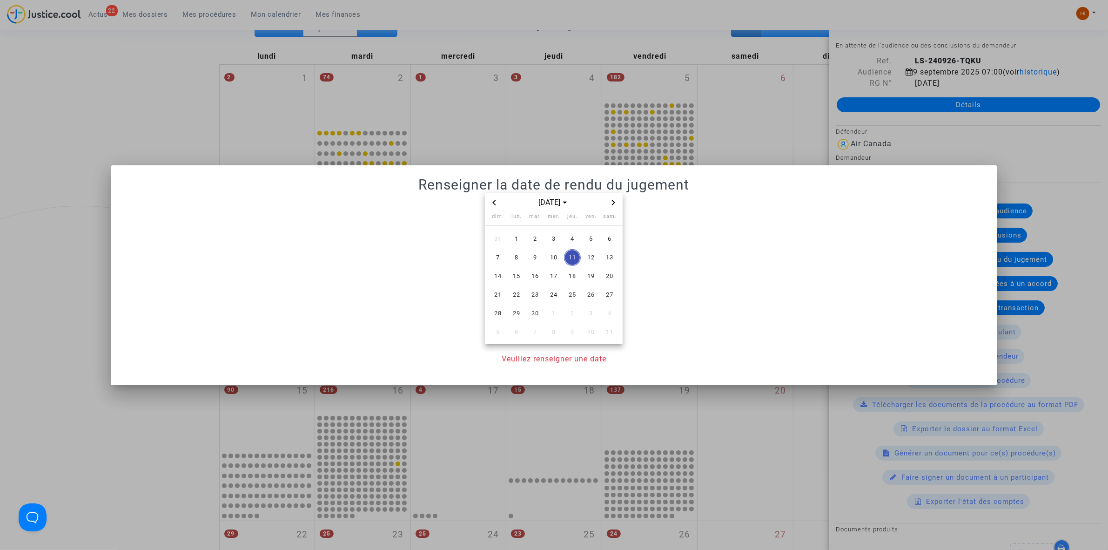
click at [616, 208] on div "[DATE]" at bounding box center [554, 202] width 138 height 19
click at [617, 203] on span "Next month" at bounding box center [613, 202] width 11 height 11
click at [572, 256] on span "9" at bounding box center [572, 257] width 17 height 17
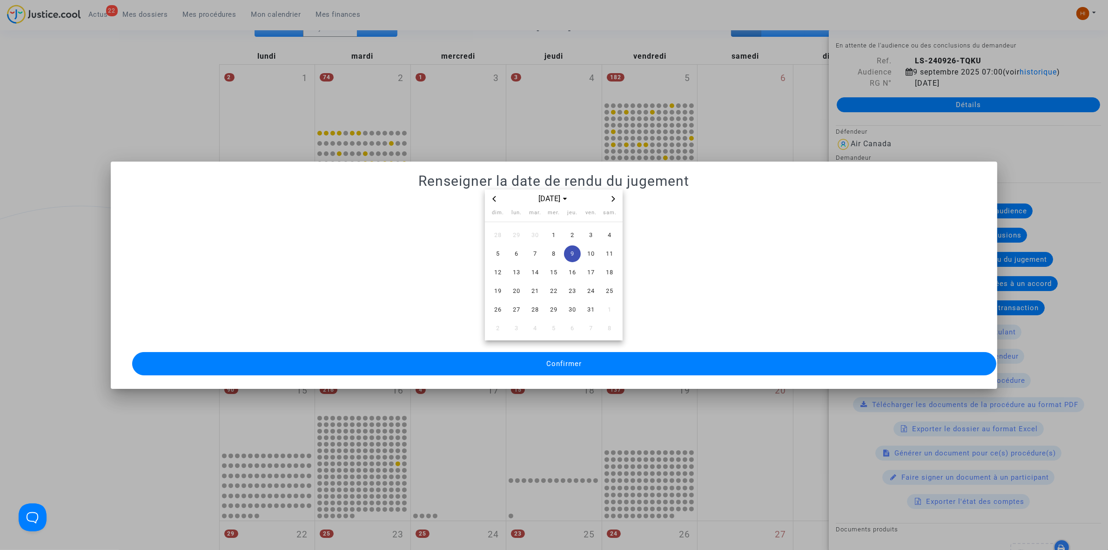
click at [519, 358] on button "Confirmer" at bounding box center [564, 363] width 864 height 23
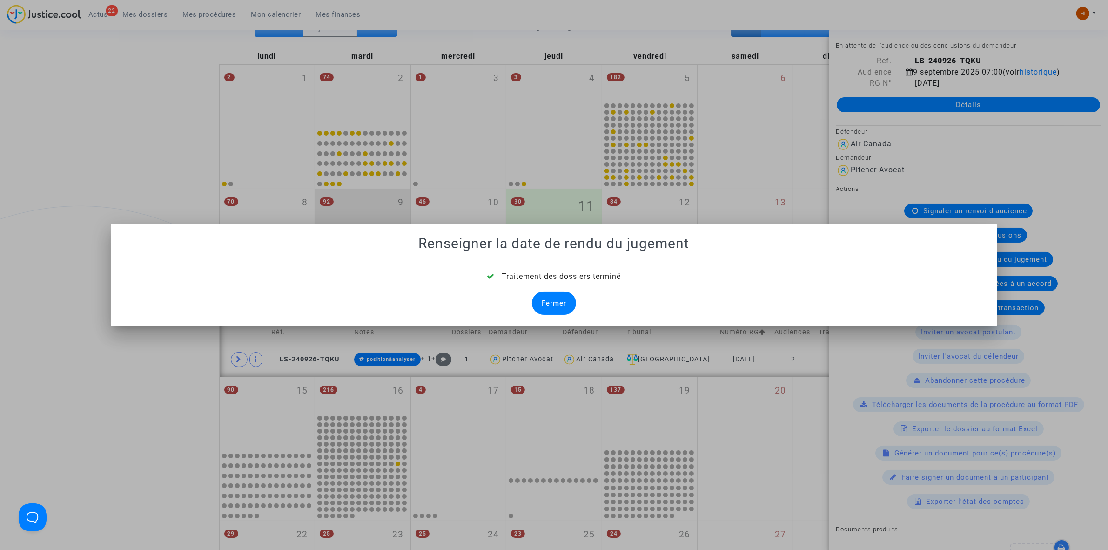
click at [545, 308] on div "Fermer" at bounding box center [554, 302] width 44 height 23
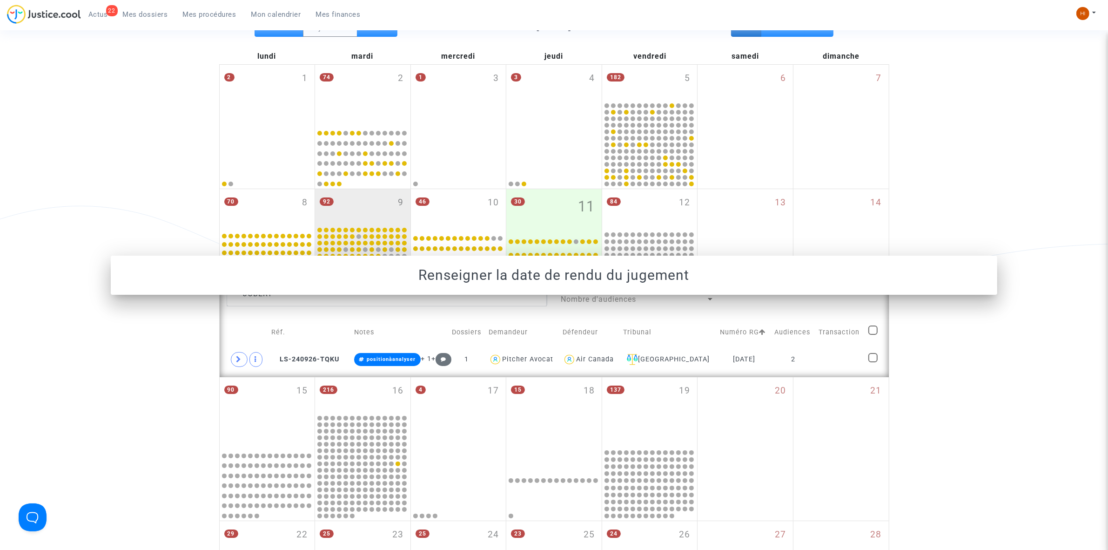
scroll to position [116, 0]
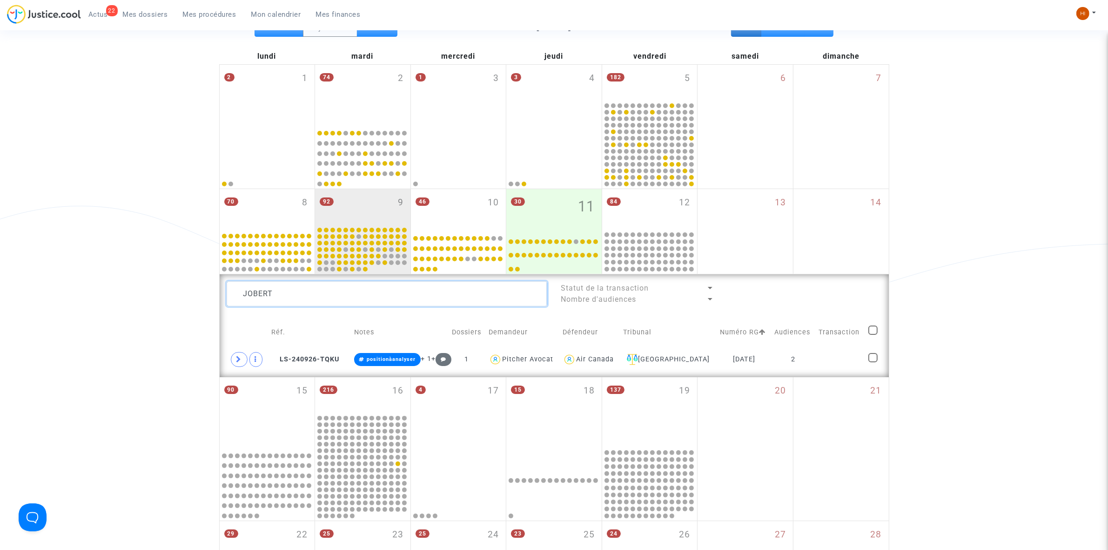
click at [392, 294] on textarea at bounding box center [387, 293] width 321 height 25
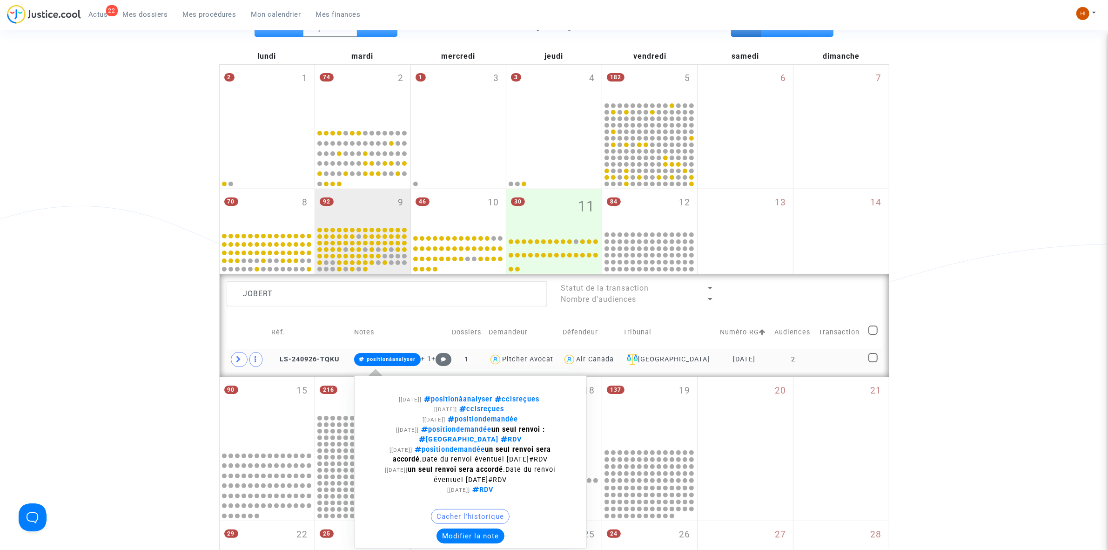
click at [387, 359] on span "positionàanalyser" at bounding box center [391, 359] width 49 height 6
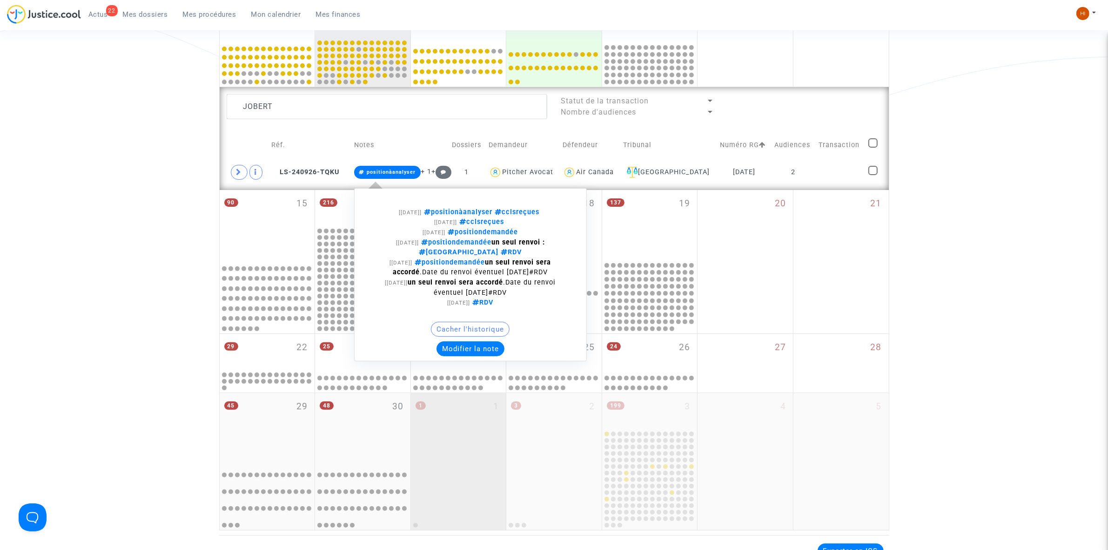
scroll to position [349, 0]
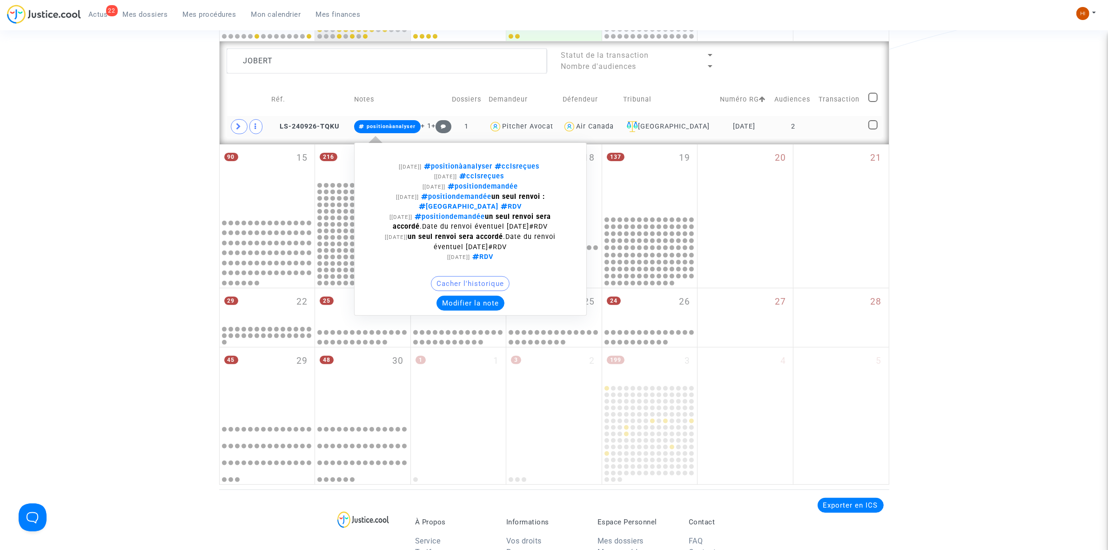
click at [391, 126] on span "positionàanalyser" at bounding box center [391, 126] width 49 height 6
click at [482, 306] on button "Modifier la note" at bounding box center [471, 303] width 68 height 15
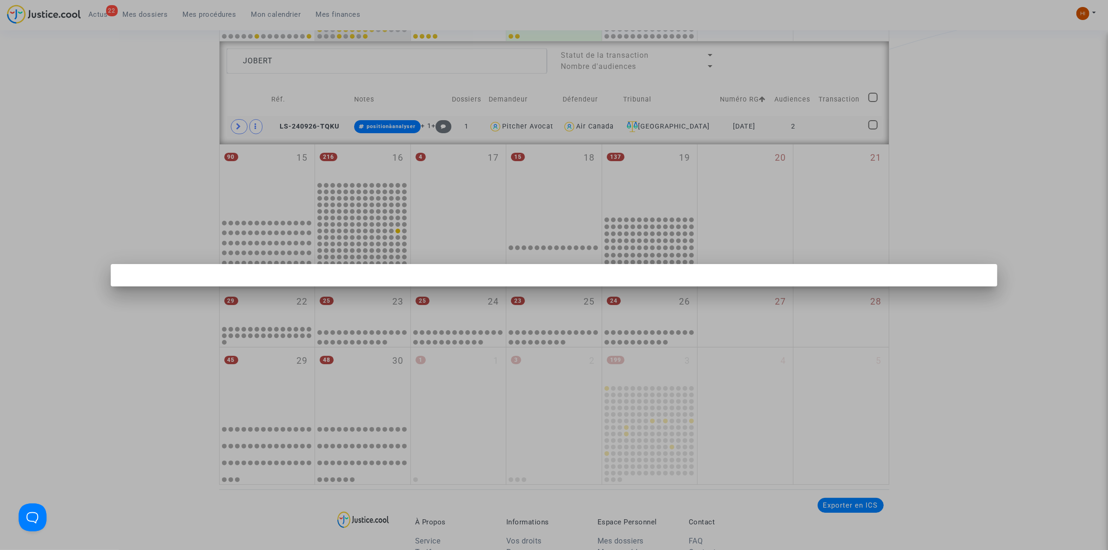
scroll to position [0, 0]
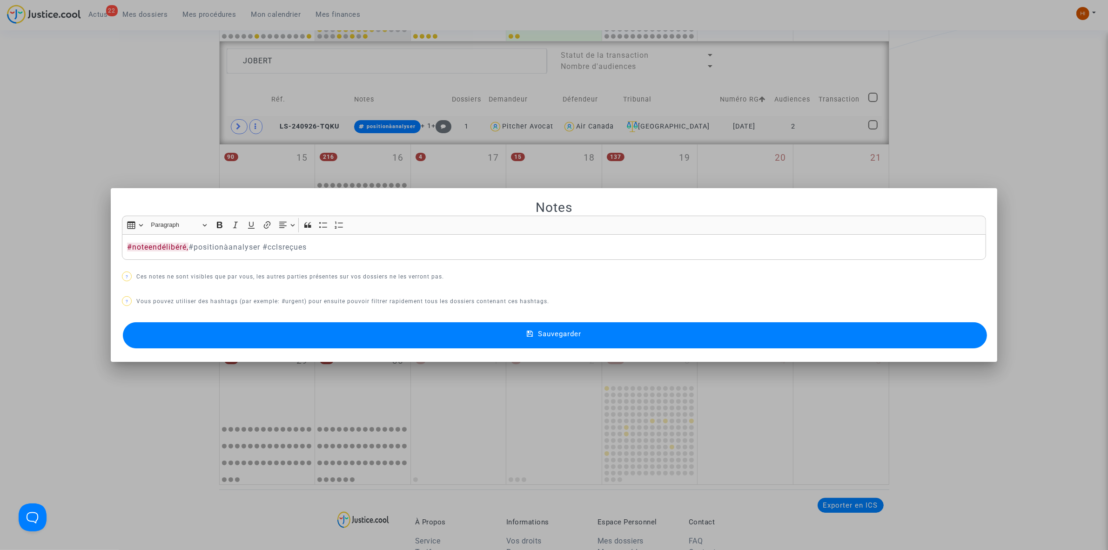
click at [513, 336] on button "Sauvegarder" at bounding box center [555, 335] width 864 height 26
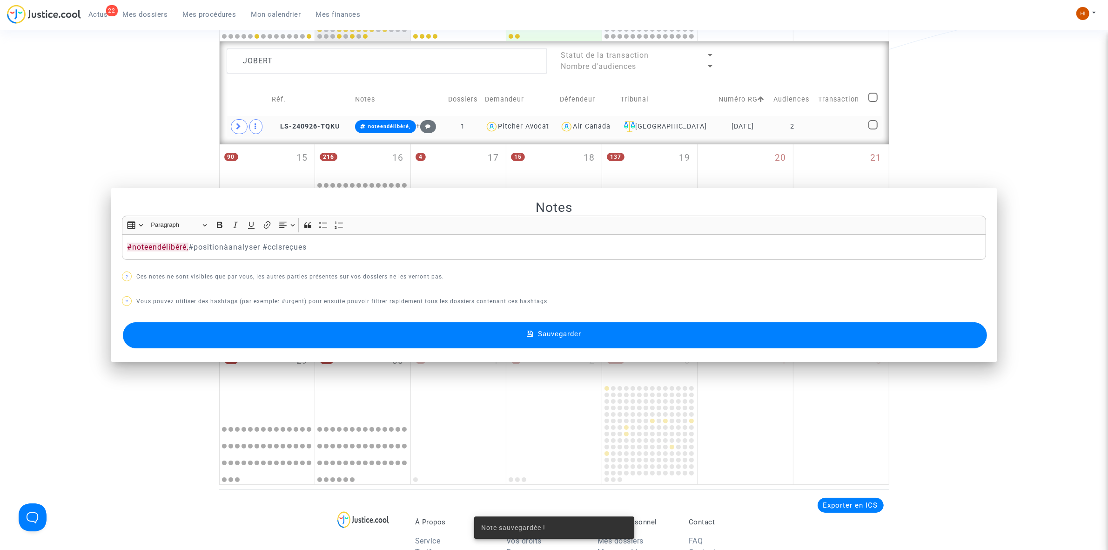
scroll to position [349, 0]
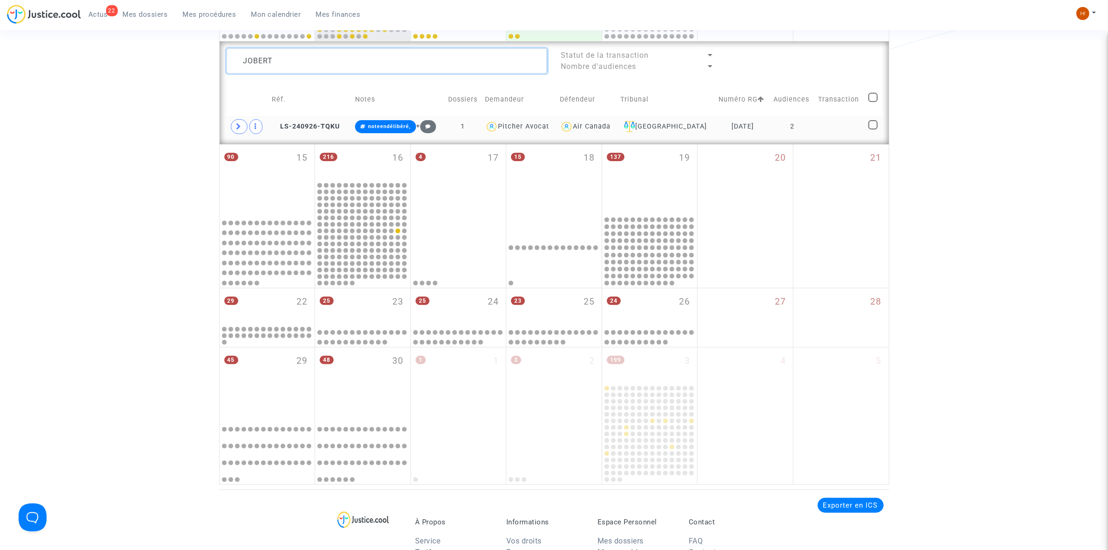
click at [410, 59] on textarea at bounding box center [387, 60] width 321 height 25
paste textarea "• Michel"
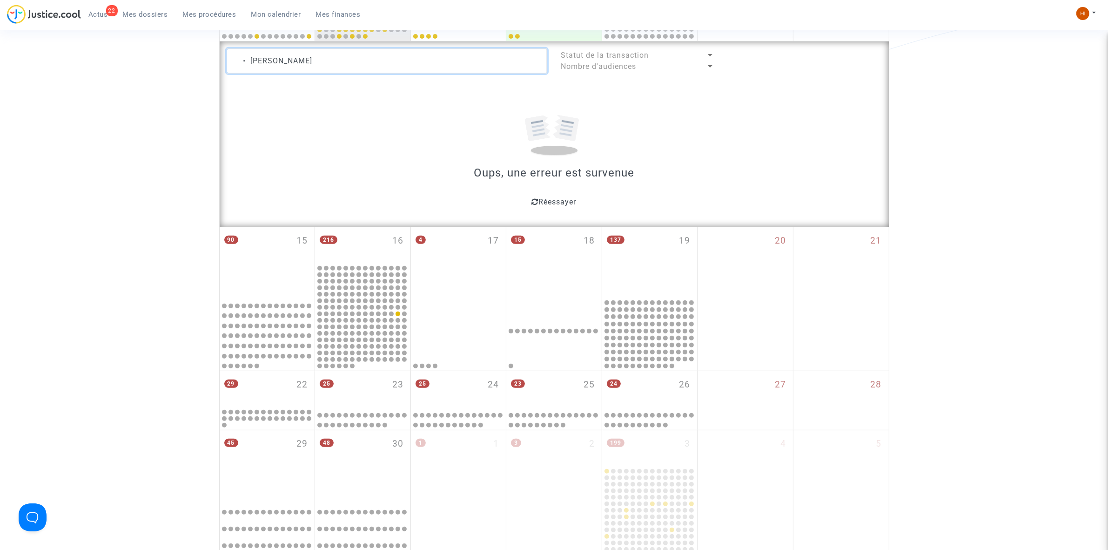
click at [247, 61] on textarea at bounding box center [387, 60] width 321 height 25
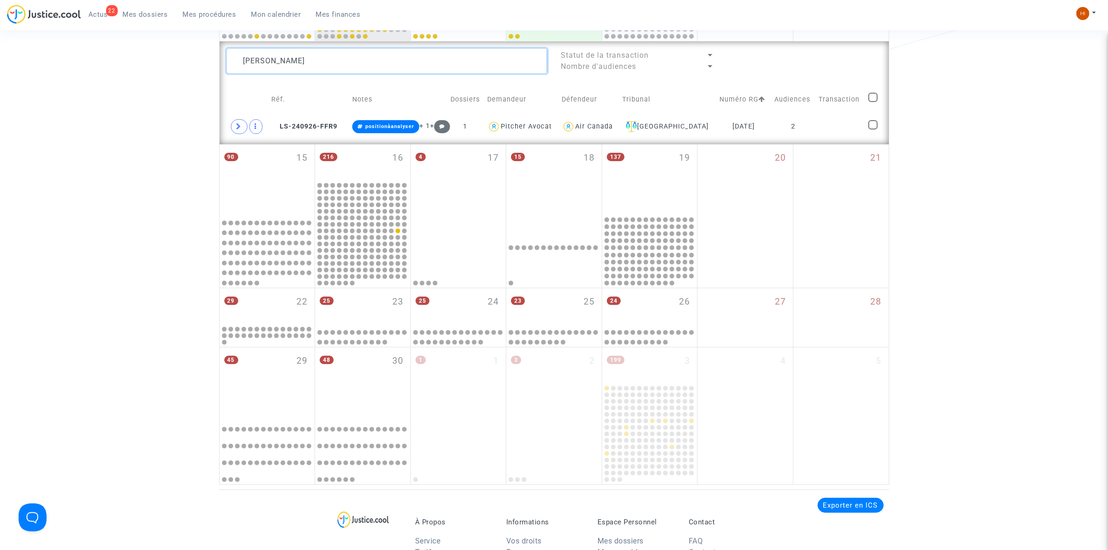
type textarea "Michel"
click at [829, 121] on td at bounding box center [840, 126] width 50 height 21
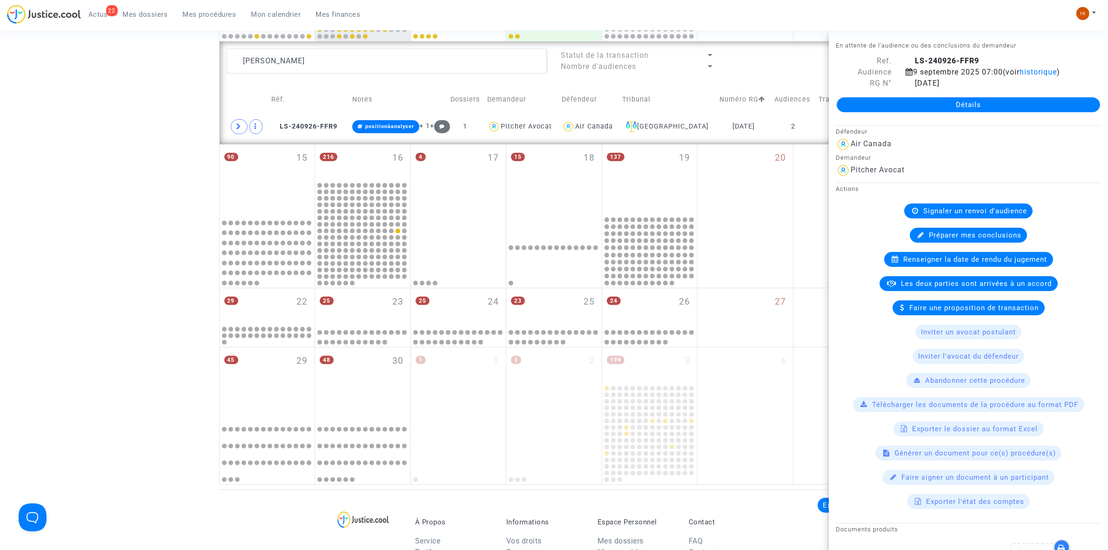
drag, startPoint x: 1020, startPoint y: 276, endPoint x: 1020, endPoint y: 266, distance: 10.2
click at [1020, 266] on available-action-list "Signaler un renvoi d'audience Préparer mes conclusions Renseigner la date de re…" at bounding box center [968, 355] width 265 height 305
click at [1021, 261] on span "Renseigner la date de rendu du jugement" at bounding box center [976, 259] width 144 height 8
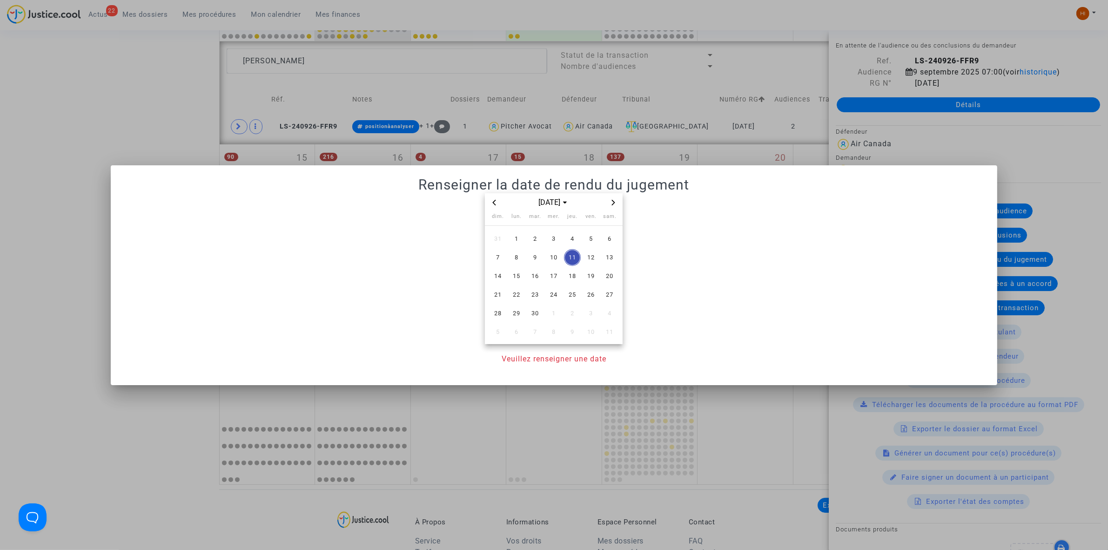
click at [613, 204] on icon "Next month" at bounding box center [614, 203] width 6 height 6
drag, startPoint x: 575, startPoint y: 256, endPoint x: 590, endPoint y: 302, distance: 48.0
click at [574, 256] on span "9" at bounding box center [572, 257] width 17 height 17
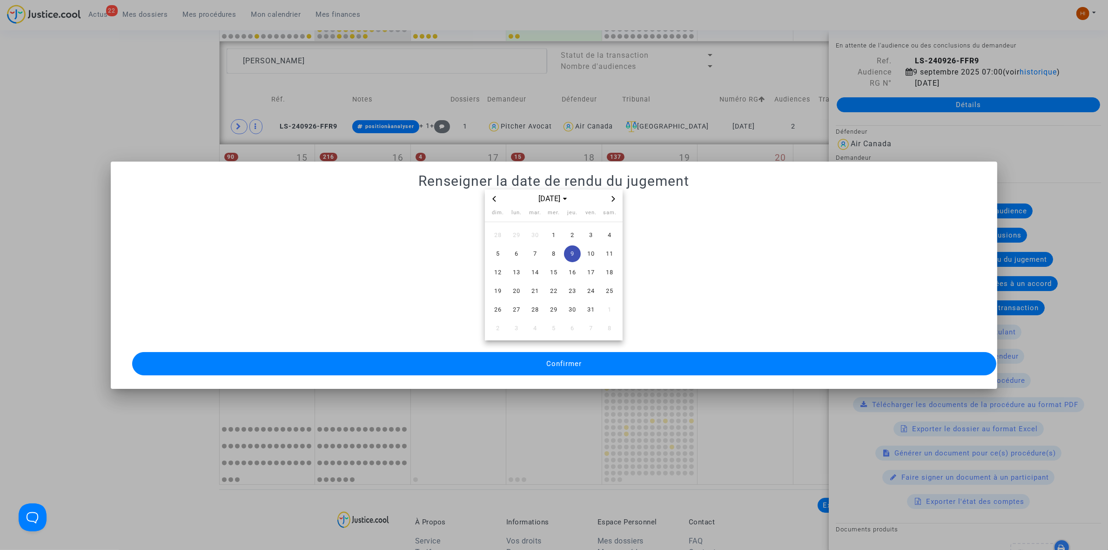
click at [573, 363] on button "Confirmer" at bounding box center [564, 363] width 864 height 23
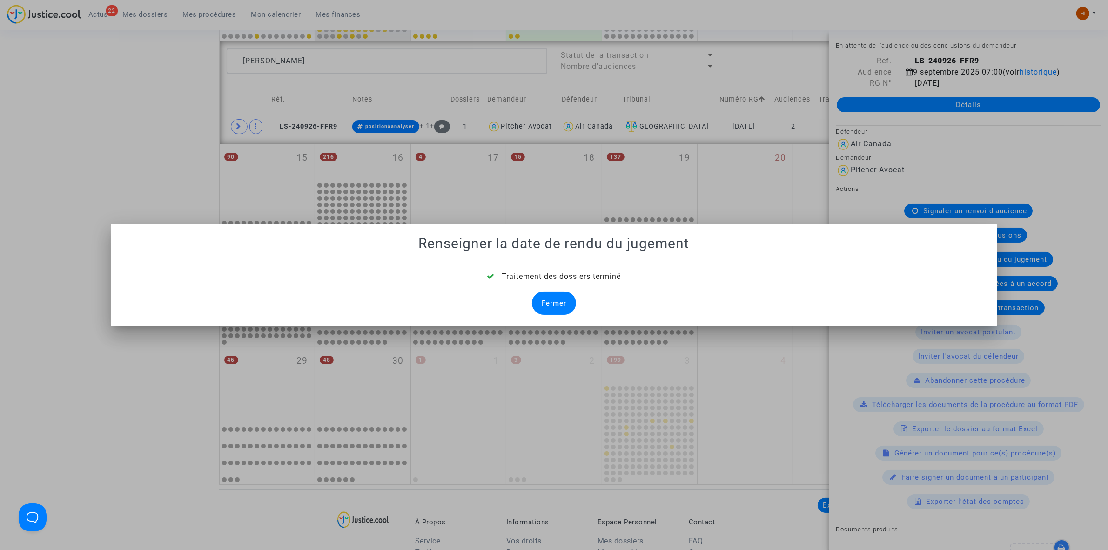
click at [541, 311] on div "Fermer" at bounding box center [554, 302] width 44 height 23
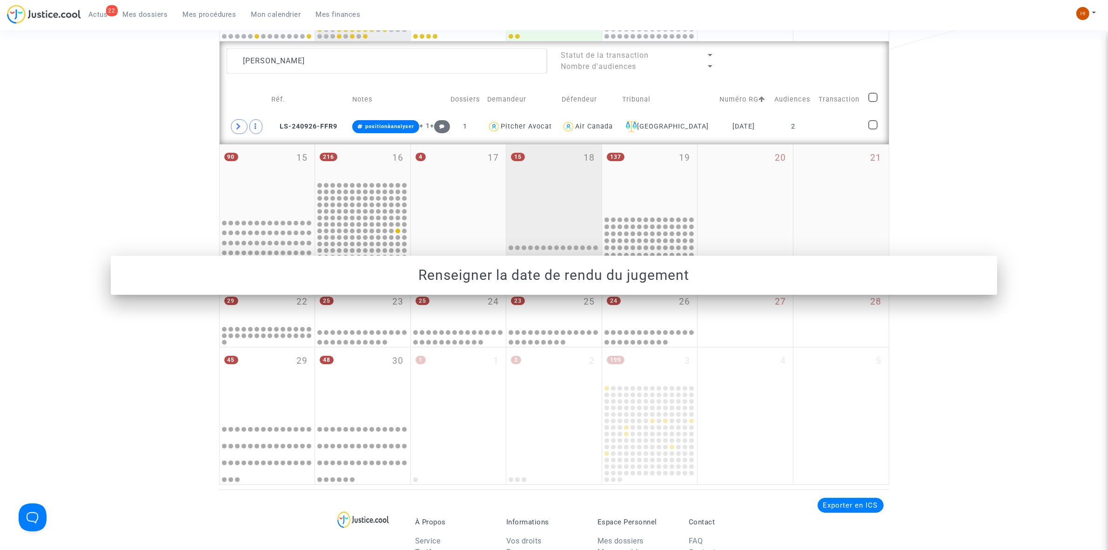
scroll to position [349, 0]
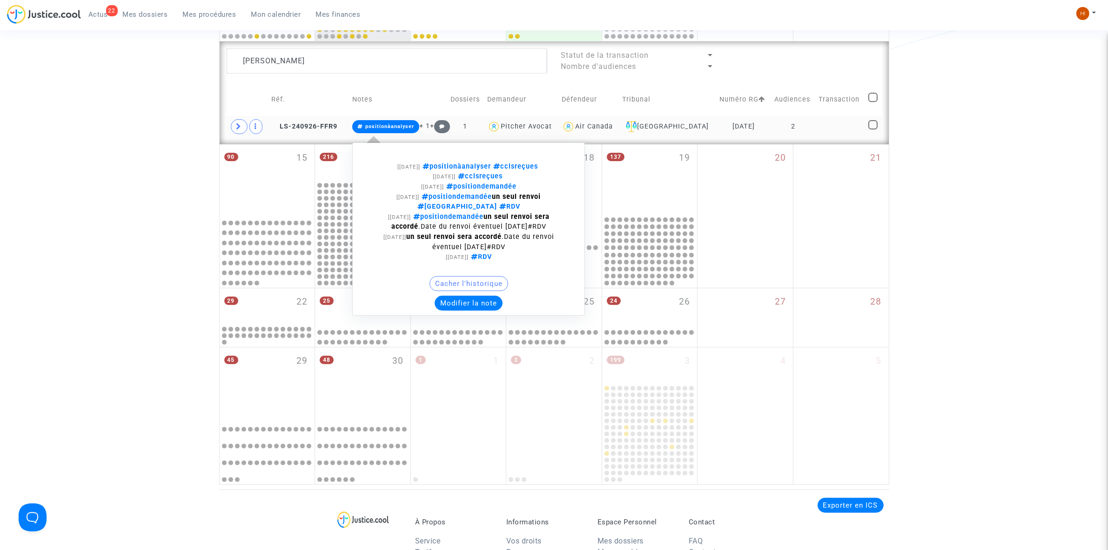
click at [379, 127] on span "positionàanalyser" at bounding box center [389, 126] width 49 height 6
click at [505, 312] on div "[08/09/2025] positionàanalyser cclsreçues [28/08/2025] cclsreçues [14/08/2025] …" at bounding box center [468, 228] width 233 height 173
click at [496, 301] on button "Modifier la note" at bounding box center [469, 303] width 68 height 15
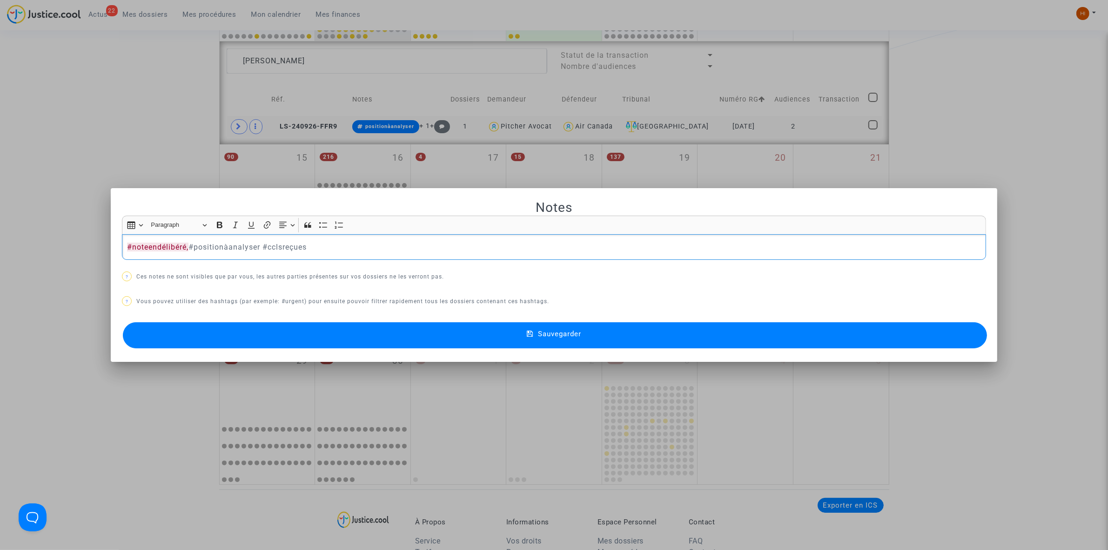
drag, startPoint x: 524, startPoint y: 334, endPoint x: 252, endPoint y: 359, distance: 273.4
click at [524, 334] on button "Sauvegarder" at bounding box center [555, 335] width 864 height 26
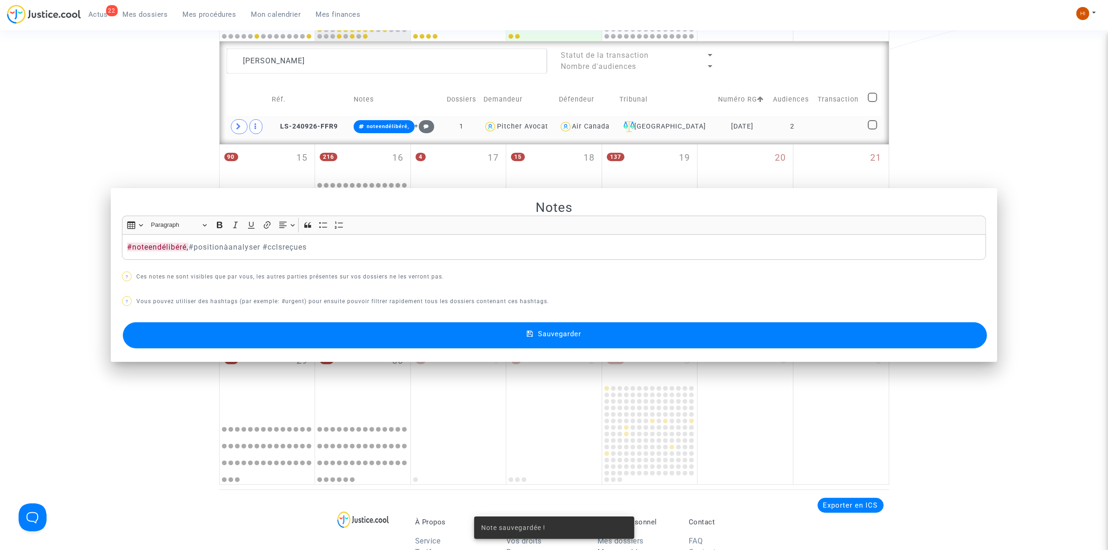
scroll to position [349, 0]
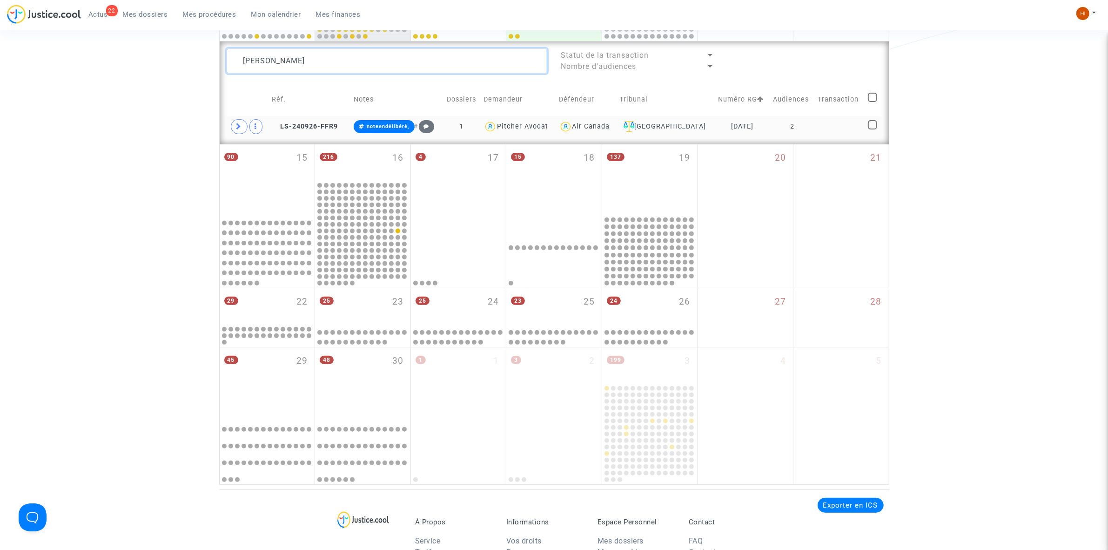
drag, startPoint x: 379, startPoint y: 63, endPoint x: 8, endPoint y: 81, distance: 371.4
click at [8, 81] on div "Date de clôture d'instruction Date de conciliation Date d'audience Date de juge…" at bounding box center [554, 106] width 1108 height 758
paste textarea "Pelestor"
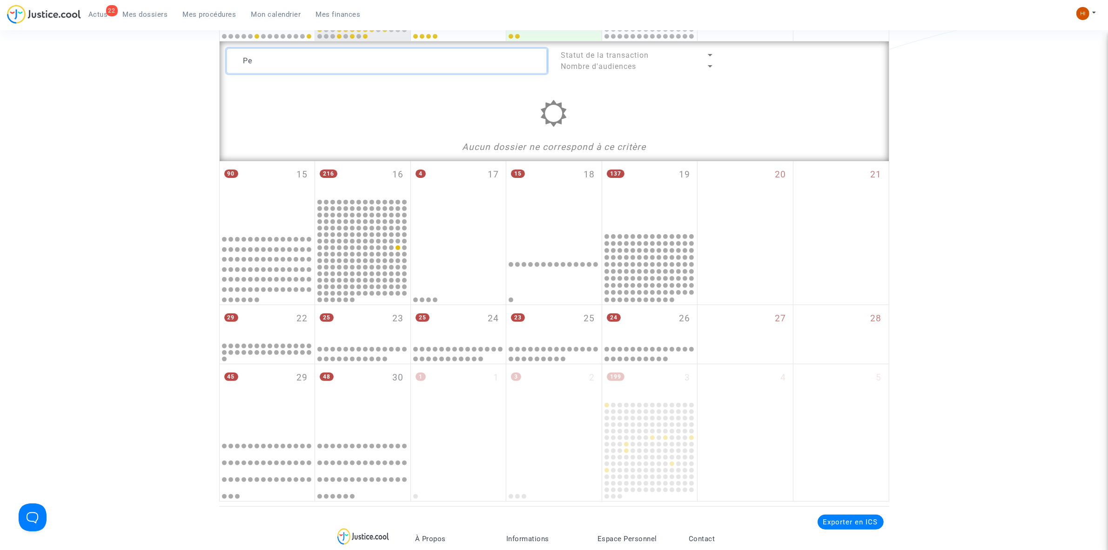
type textarea "P"
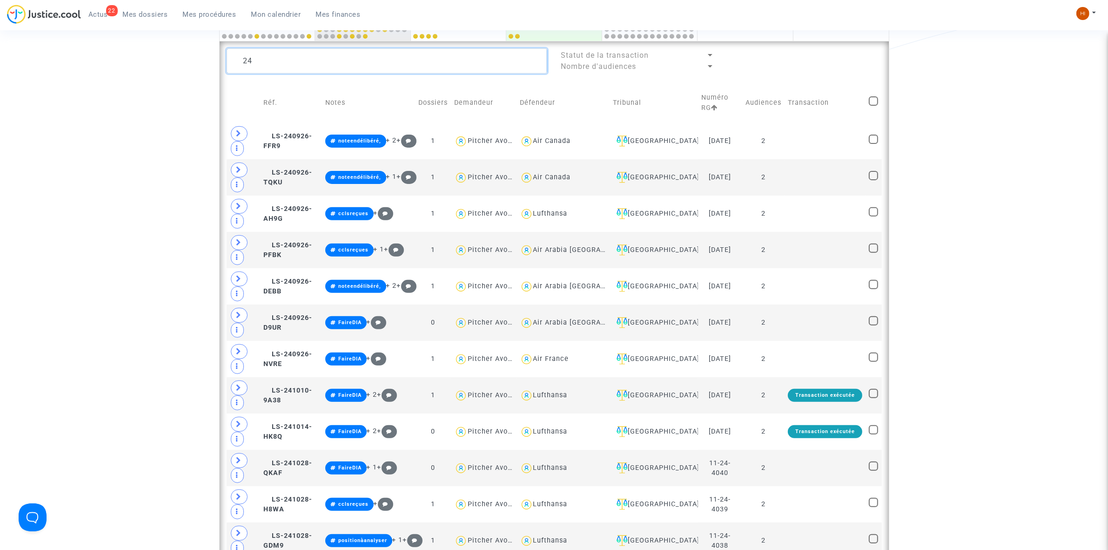
type textarea "2"
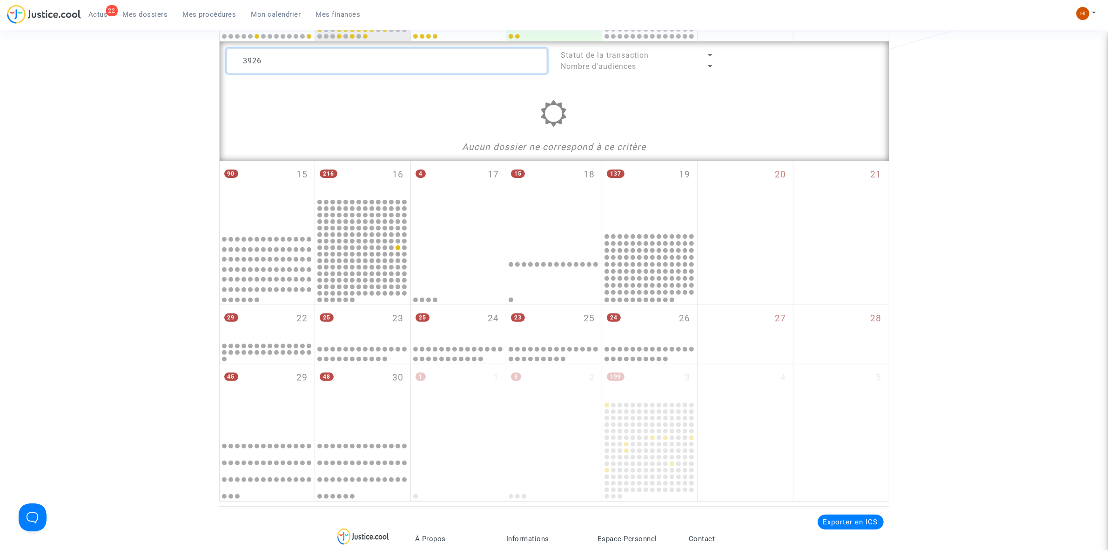
drag, startPoint x: 368, startPoint y: 55, endPoint x: 202, endPoint y: 52, distance: 165.7
click at [203, 52] on div "Date de clôture d'instruction Date de conciliation Date d'audience Date de juge…" at bounding box center [554, 114] width 1108 height 774
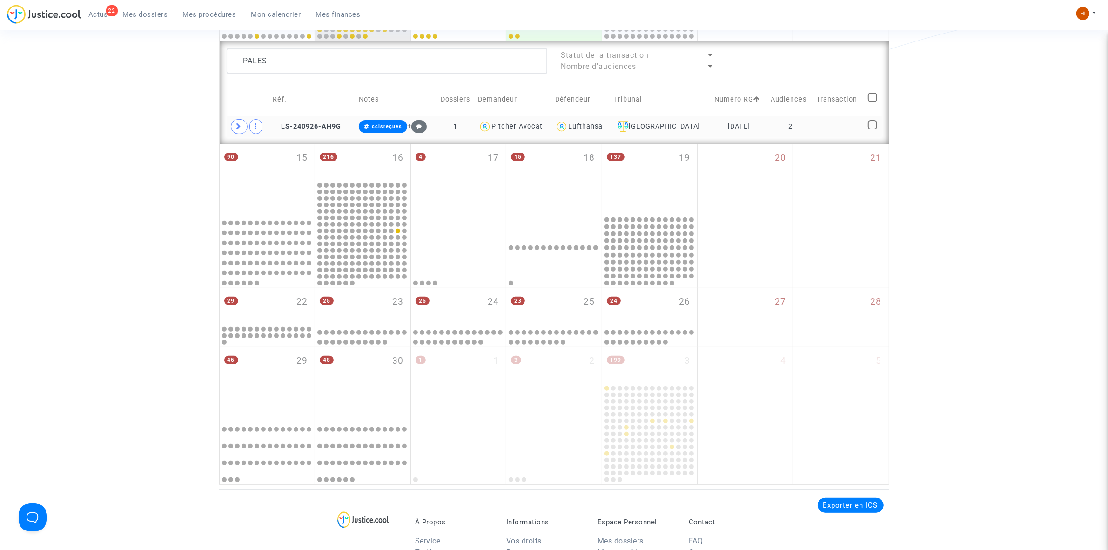
click at [790, 123] on td "2" at bounding box center [790, 126] width 46 height 21
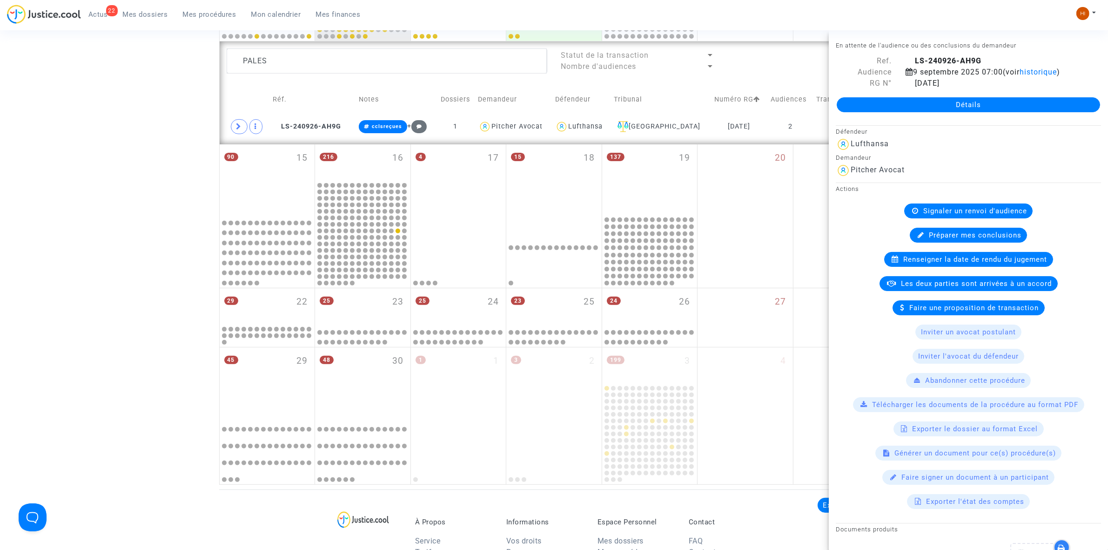
click at [1007, 258] on span "Renseigner la date de rendu du jugement" at bounding box center [976, 259] width 144 height 8
click at [1007, 258] on body "22 Actus Mes dossiers Mes procédures Mon calendrier Mes finances Mon profil Cha…" at bounding box center [554, 242] width 1108 height 1183
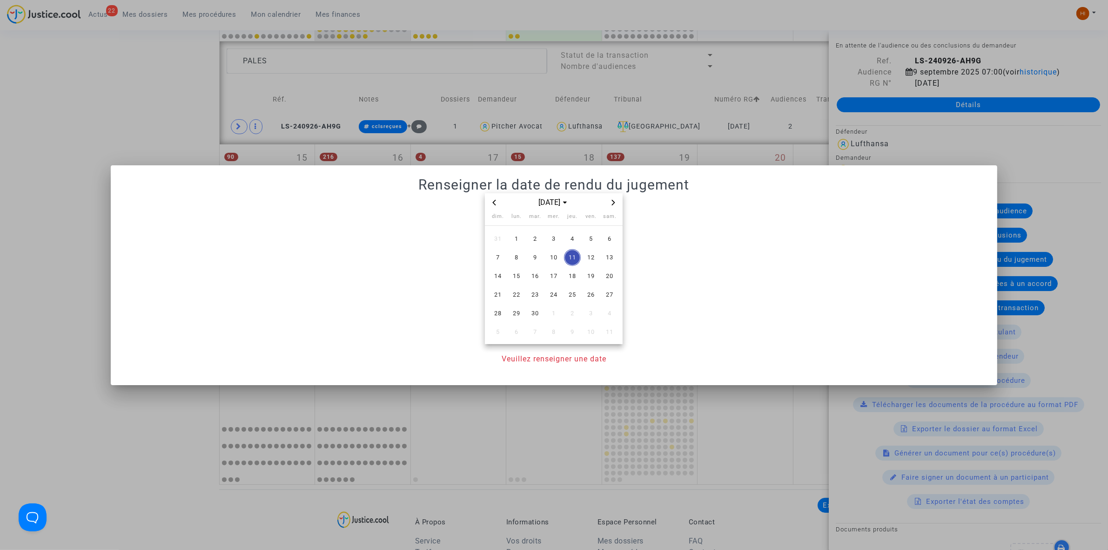
click at [612, 202] on icon "Next month" at bounding box center [614, 203] width 6 height 6
click at [575, 255] on span "9" at bounding box center [572, 257] width 17 height 17
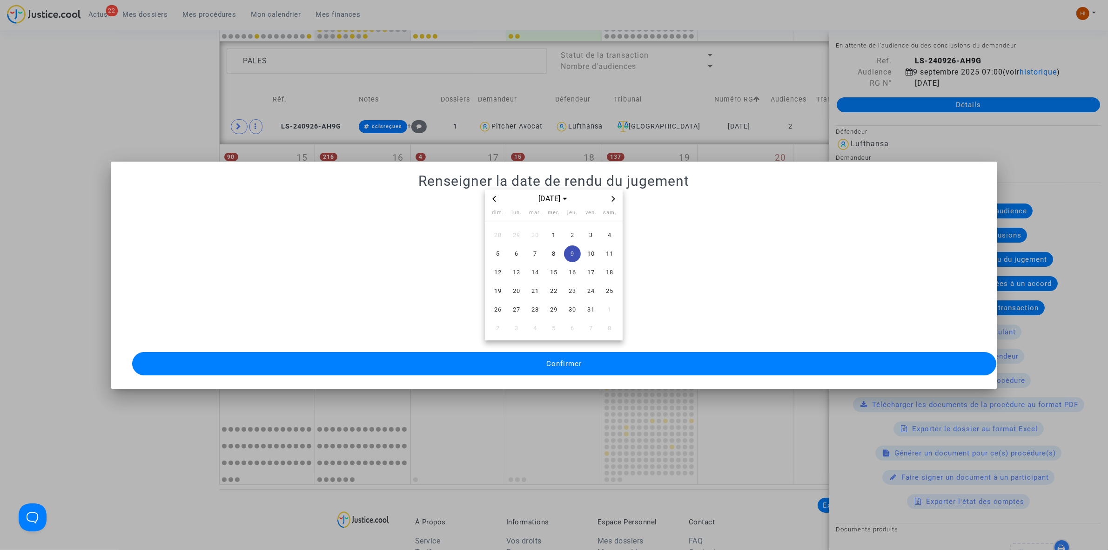
click at [557, 367] on button "Confirmer" at bounding box center [564, 363] width 864 height 23
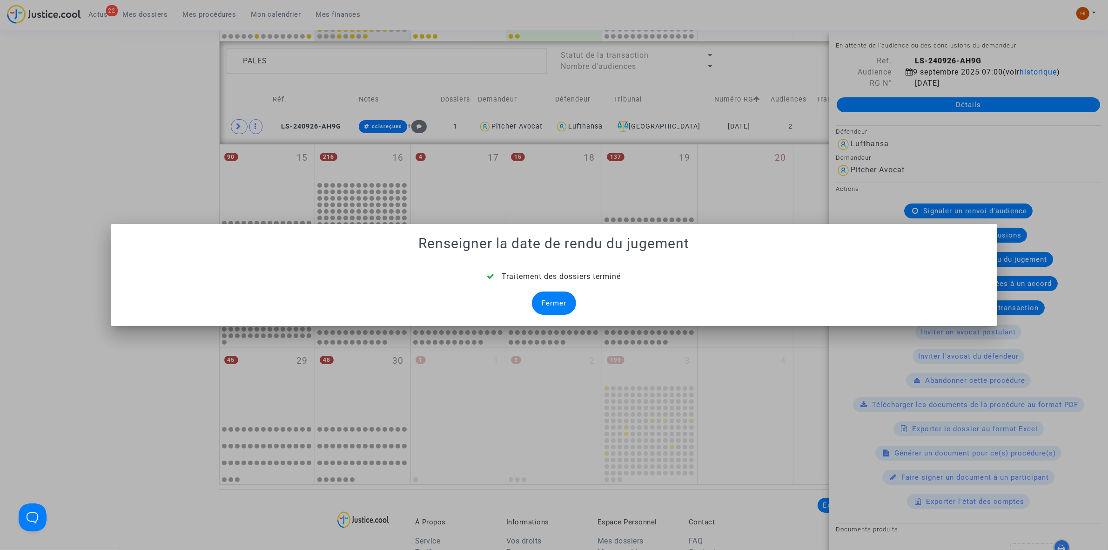
click at [568, 292] on div "Fermer" at bounding box center [554, 302] width 44 height 23
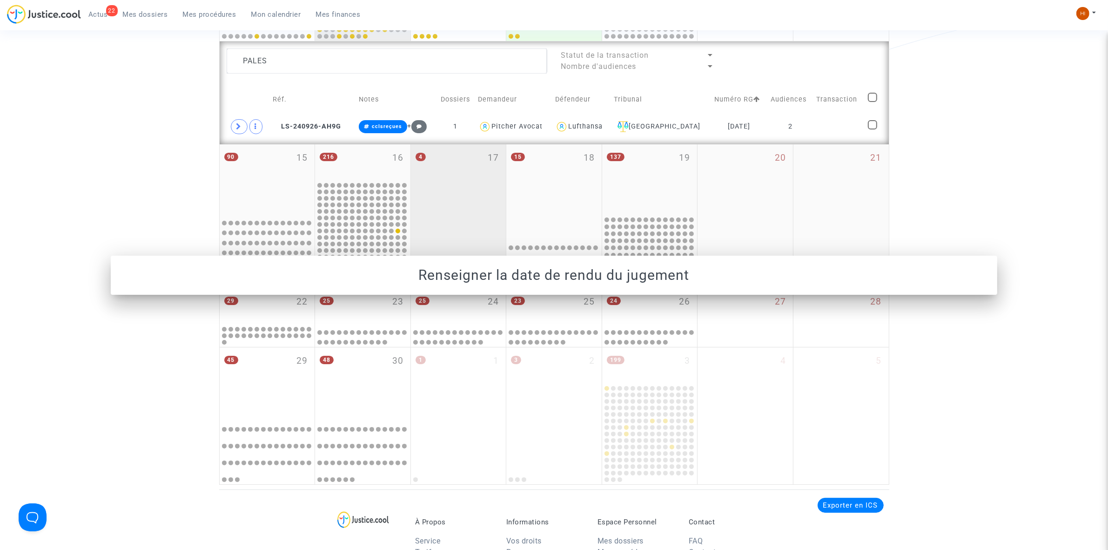
scroll to position [349, 0]
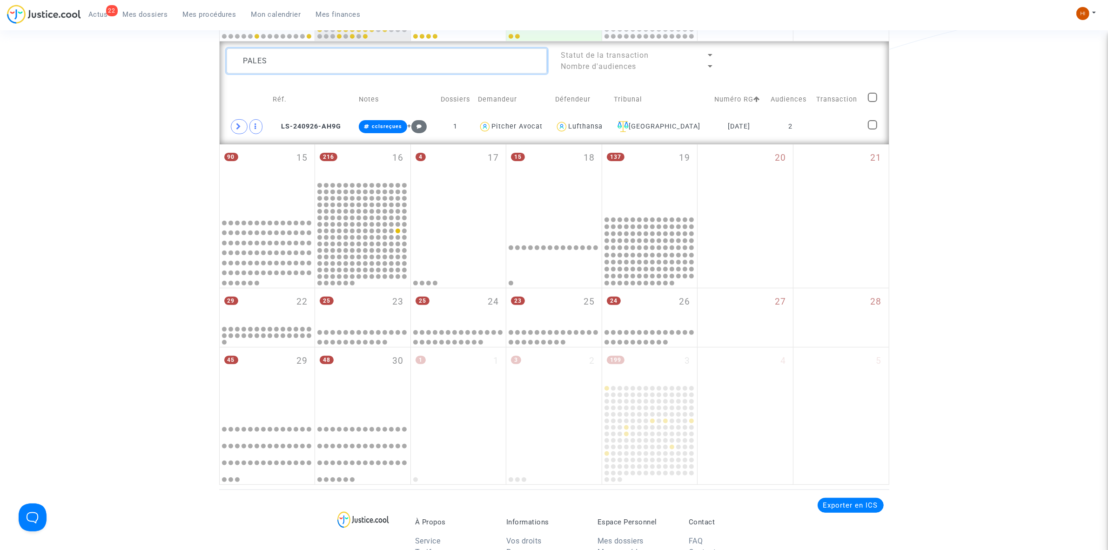
click at [441, 61] on textarea at bounding box center [387, 60] width 321 height 25
paste textarea "Rignault"
click at [803, 120] on td "2" at bounding box center [791, 126] width 46 height 21
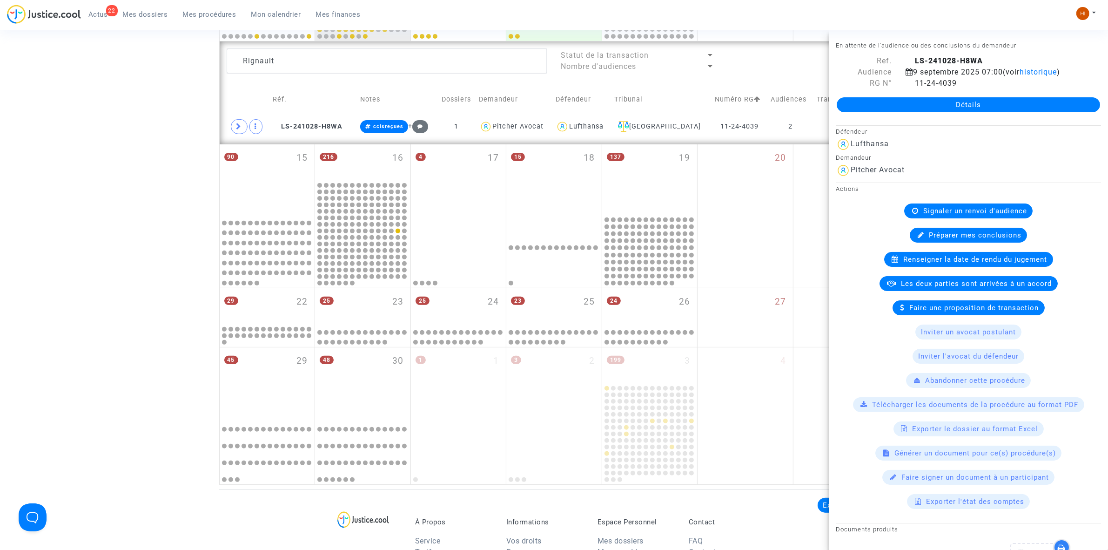
click at [941, 263] on span "Renseigner la date de rendu du jugement" at bounding box center [976, 259] width 144 height 8
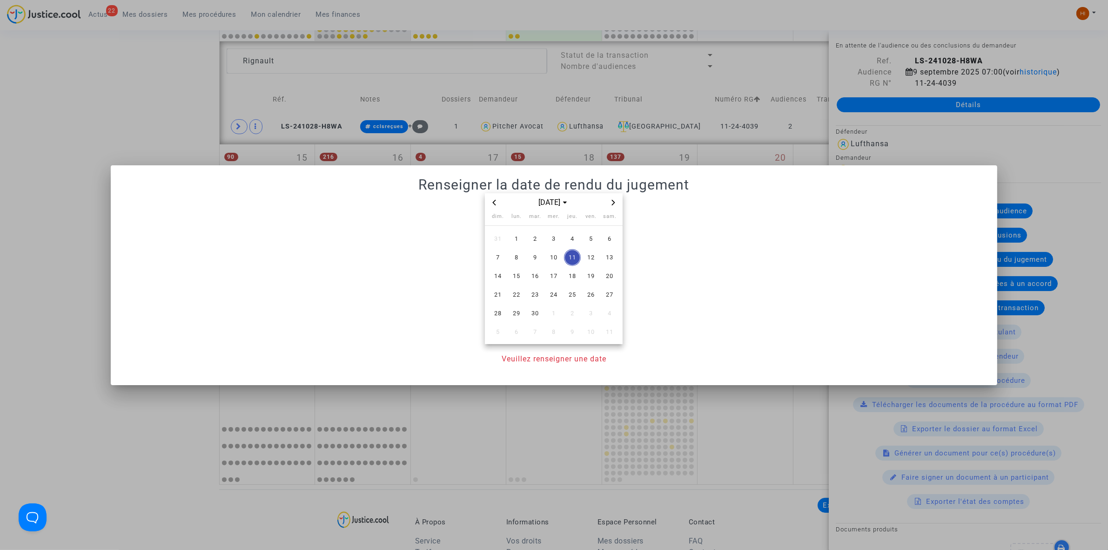
click at [172, 112] on div at bounding box center [554, 275] width 1108 height 550
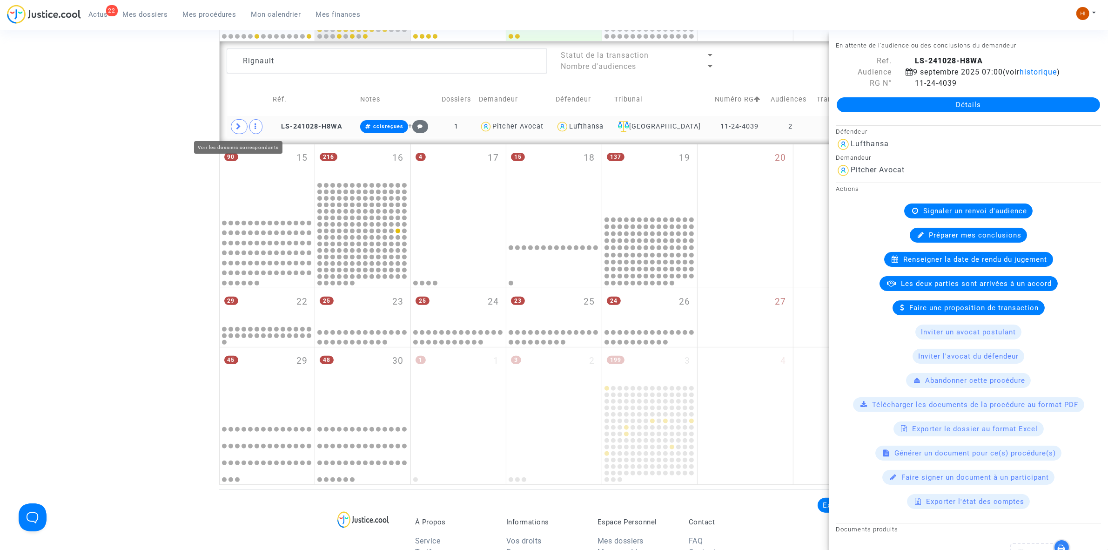
click at [236, 132] on span at bounding box center [239, 126] width 17 height 15
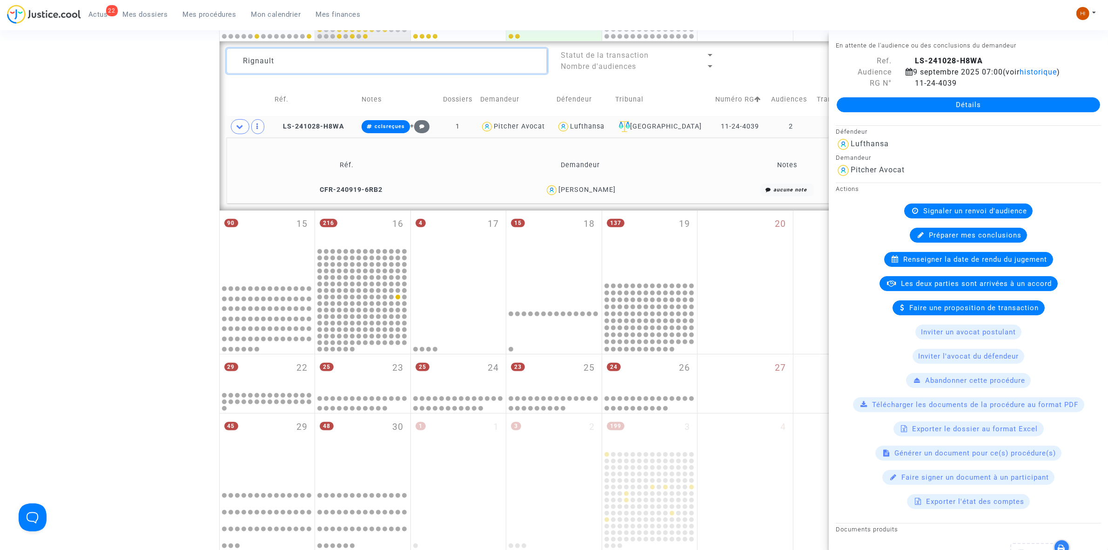
click at [369, 55] on textarea at bounding box center [387, 60] width 321 height 25
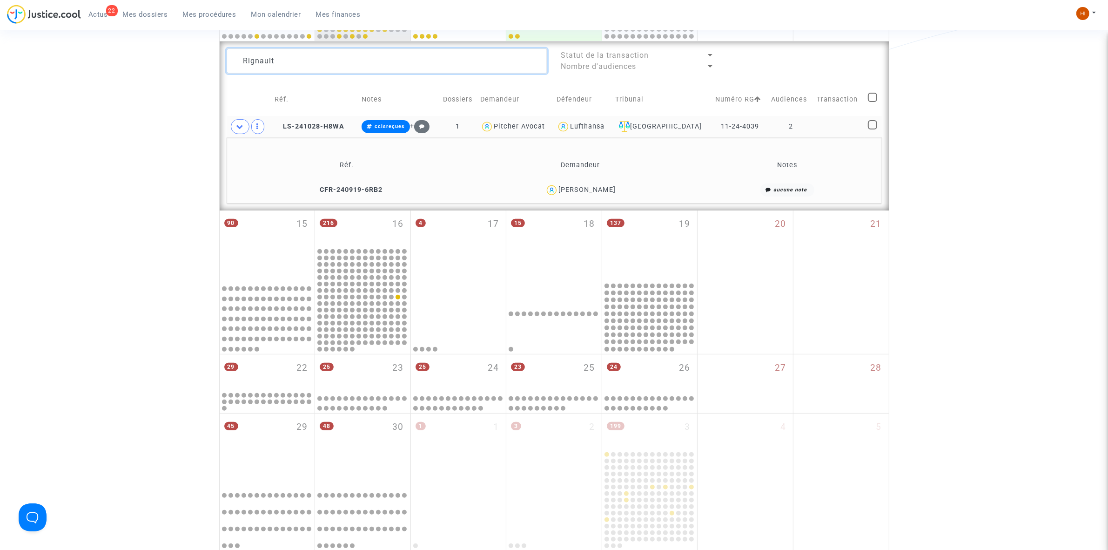
drag, startPoint x: 284, startPoint y: 61, endPoint x: 126, endPoint y: 47, distance: 158.4
click at [159, 63] on div "Date de clôture d'instruction Date de conciliation Date d'audience Date de juge…" at bounding box center [554, 139] width 1108 height 824
paste textarea "24-4036"
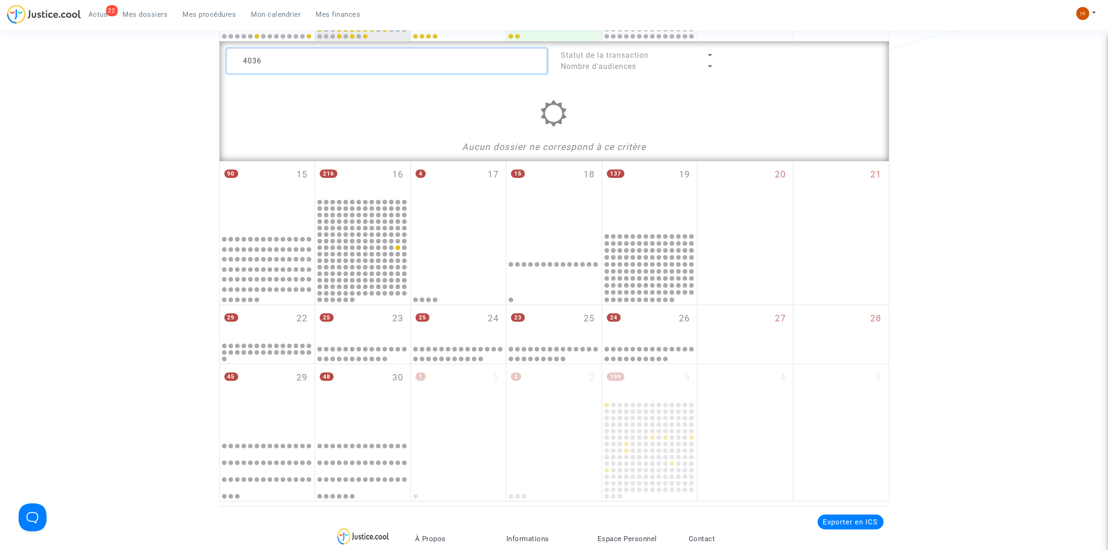
type textarea "4036"
drag, startPoint x: 326, startPoint y: 61, endPoint x: 172, endPoint y: 47, distance: 154.7
click at [177, 56] on div "Date de clôture d'instruction Date de conciliation Date d'audience Date de juge…" at bounding box center [554, 114] width 1108 height 774
type textarea "Z"
drag, startPoint x: 387, startPoint y: 65, endPoint x: 76, endPoint y: 62, distance: 310.9
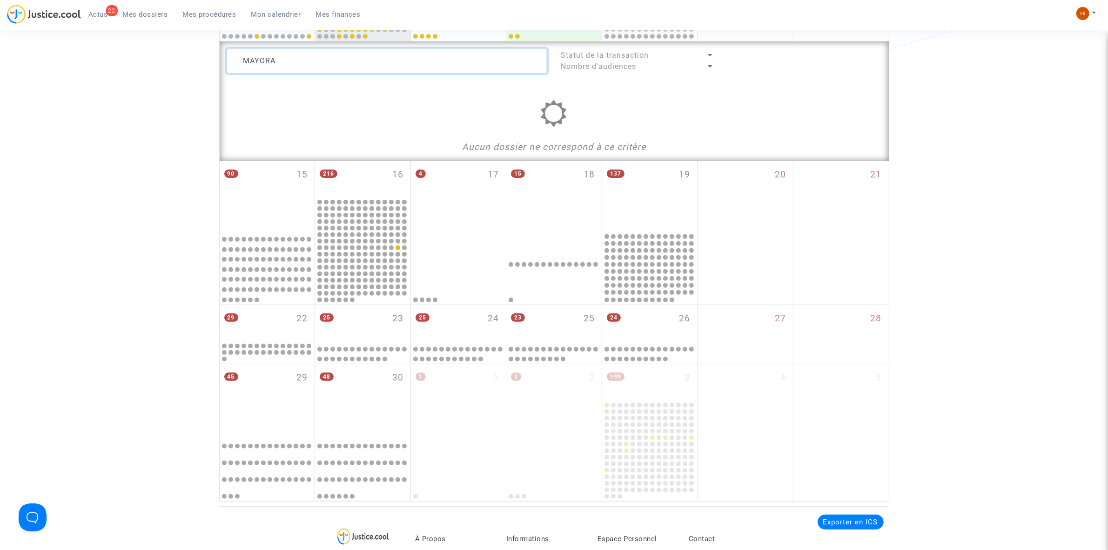
click at [87, 63] on div "Date de clôture d'instruction Date de conciliation Date d'audience Date de juge…" at bounding box center [554, 114] width 1108 height 774
paste textarea "Gibert"
type textarea "Gibert"
drag, startPoint x: 322, startPoint y: 63, endPoint x: 201, endPoint y: 63, distance: 120.5
click at [201, 63] on div "Date de clôture d'instruction Date de conciliation Date d'audience Date de juge…" at bounding box center [554, 114] width 1108 height 774
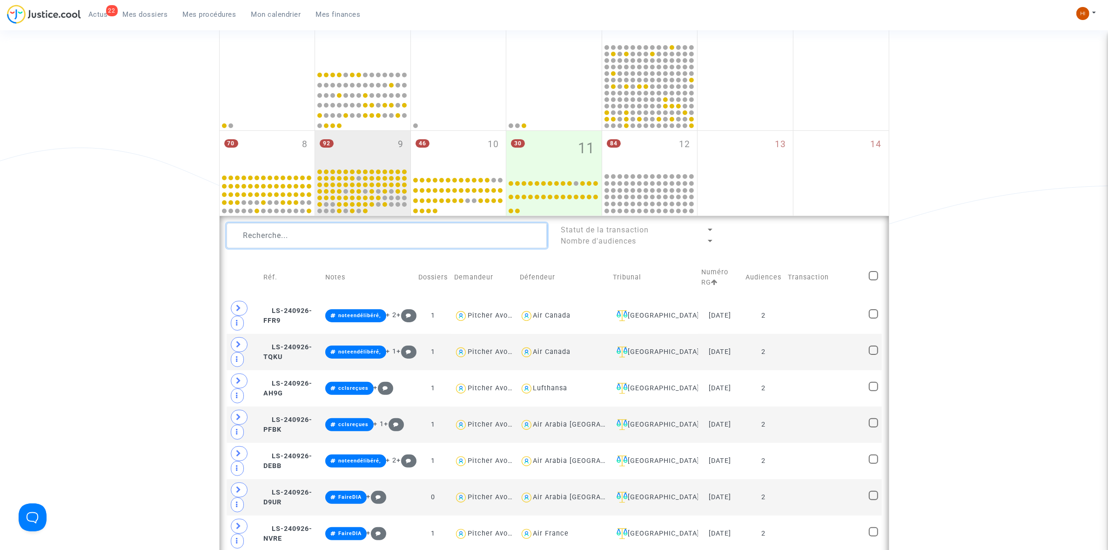
scroll to position [116, 0]
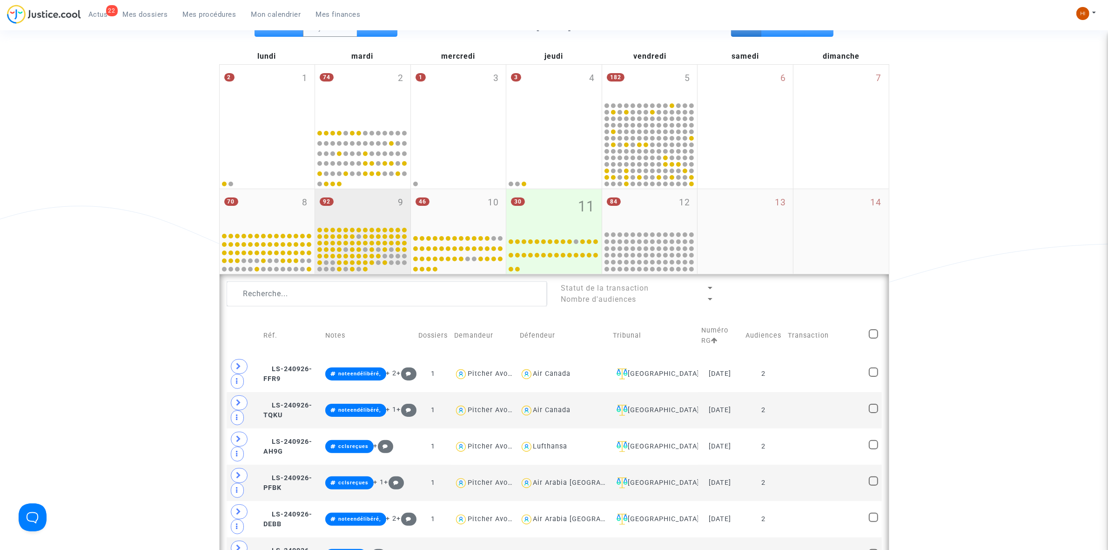
click at [376, 199] on div "92 9" at bounding box center [362, 207] width 95 height 36
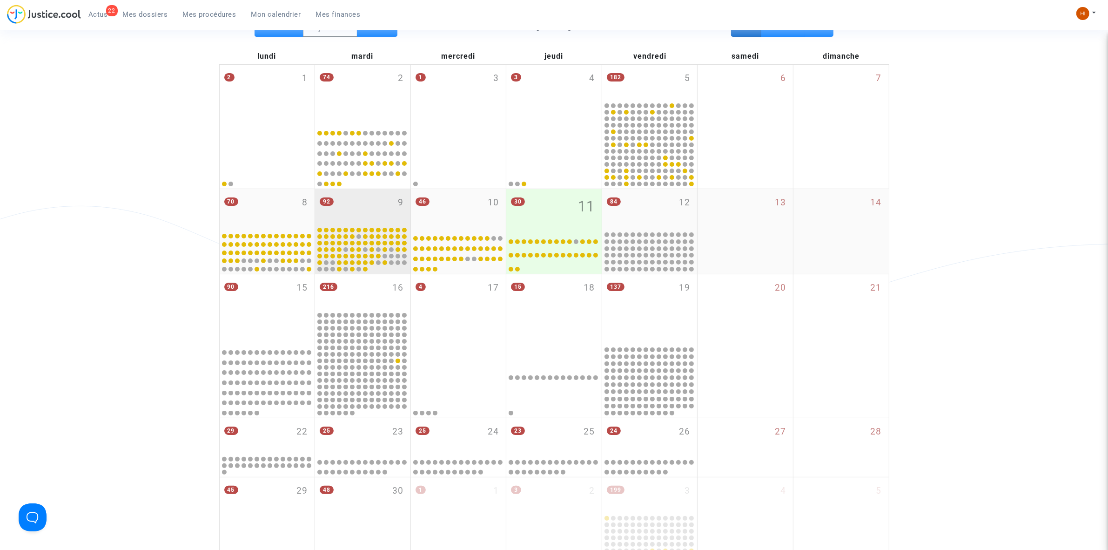
click at [384, 212] on div "92 9" at bounding box center [362, 207] width 95 height 36
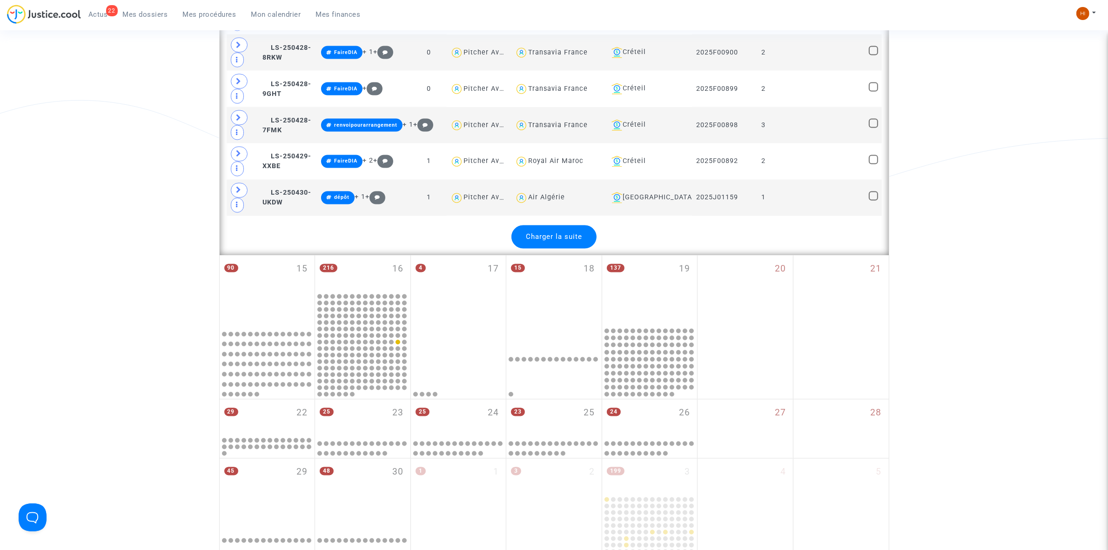
scroll to position [2211, 0]
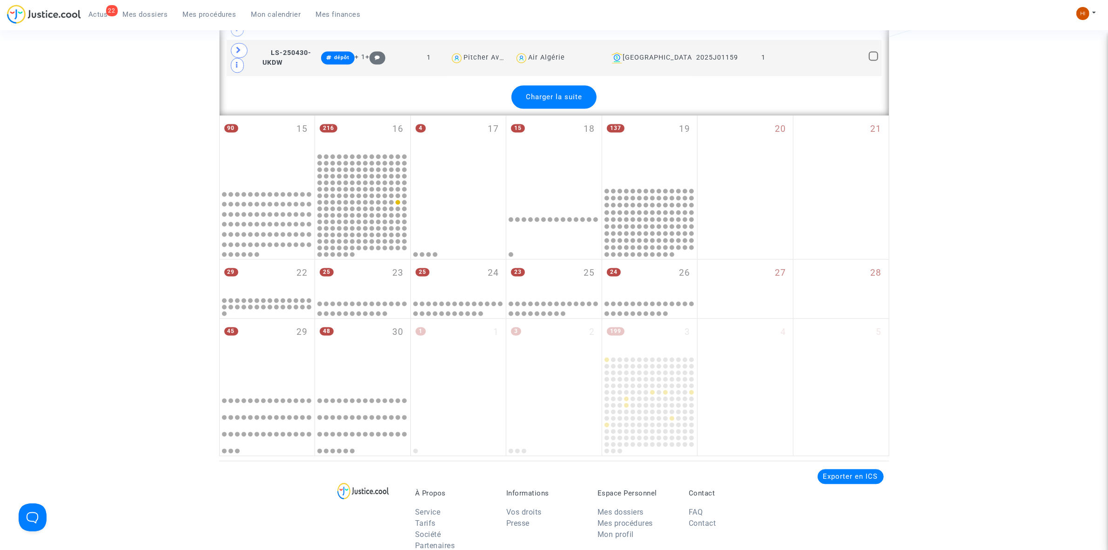
click at [575, 101] on span "Charger la suite" at bounding box center [554, 97] width 56 height 8
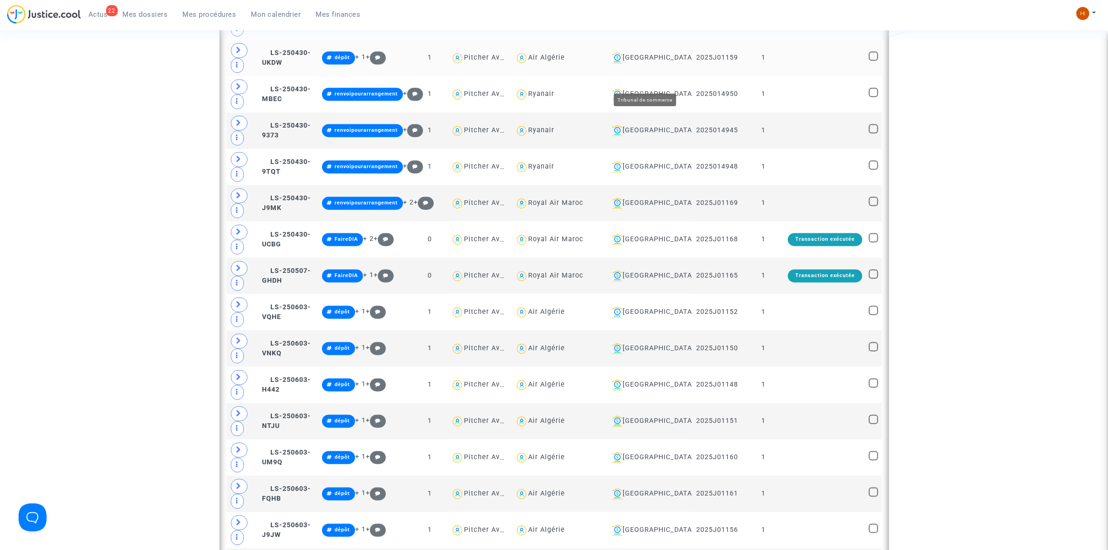
click at [629, 64] on div "[GEOGRAPHIC_DATA]" at bounding box center [648, 58] width 81 height 11
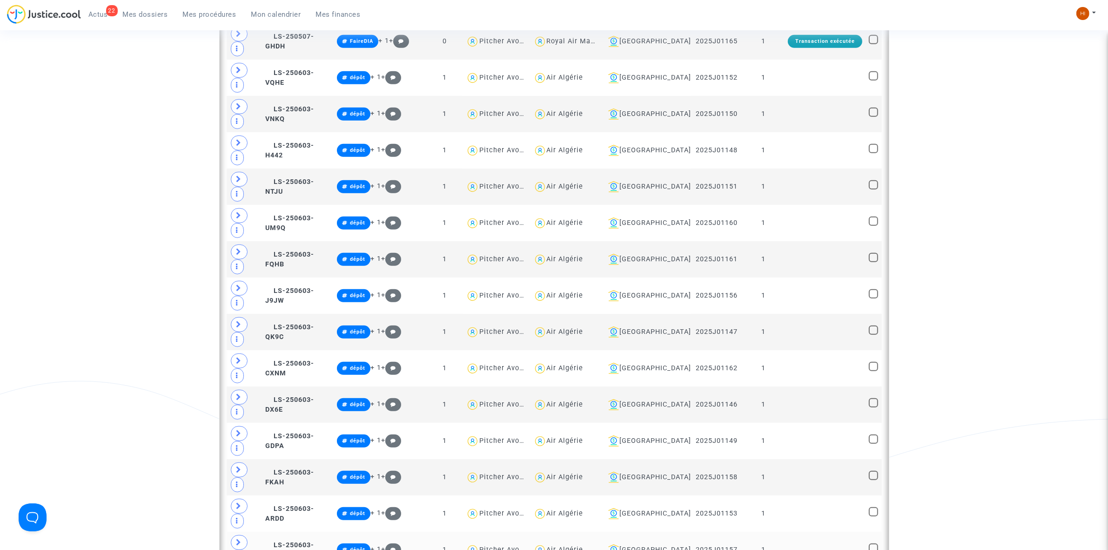
scroll to position [557, 0]
click at [584, 328] on div "Air Algérie" at bounding box center [565, 332] width 37 height 8
type textarea "@"Air Algérie""
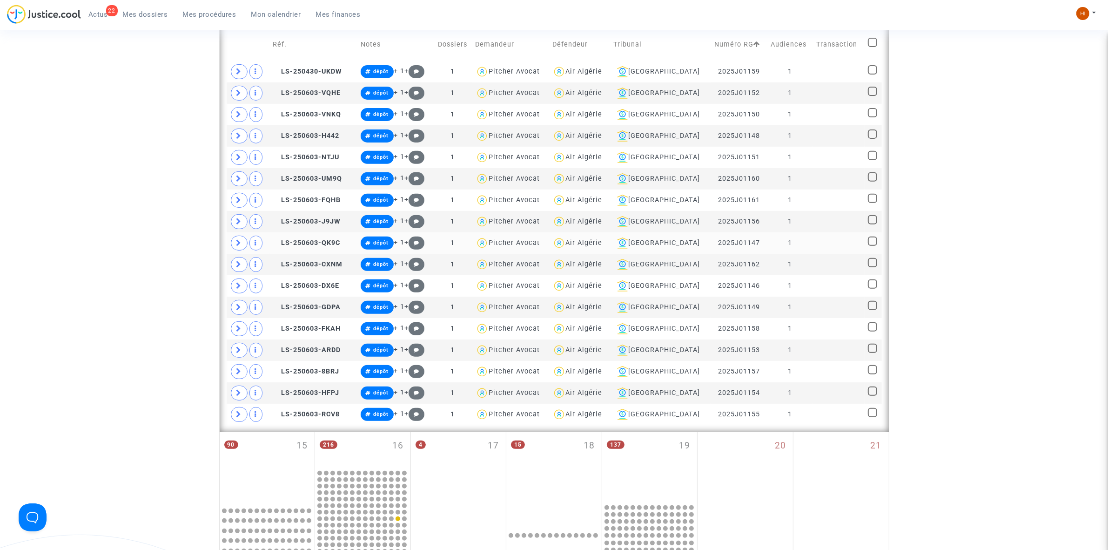
scroll to position [383, 0]
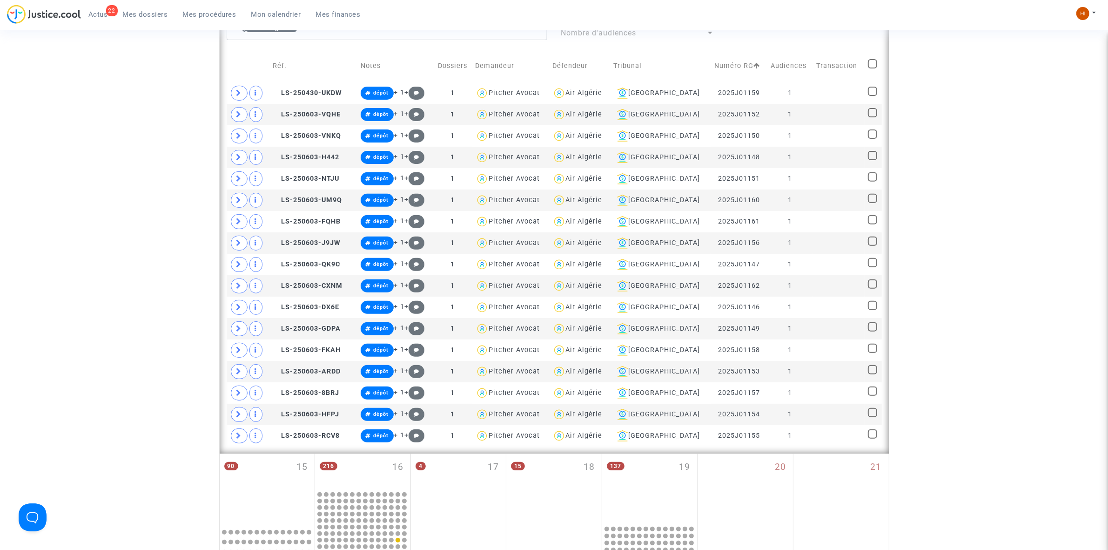
click at [868, 63] on span at bounding box center [872, 63] width 9 height 9
click at [872, 68] on input "checkbox" at bounding box center [872, 68] width 0 height 0
checkbox input "true"
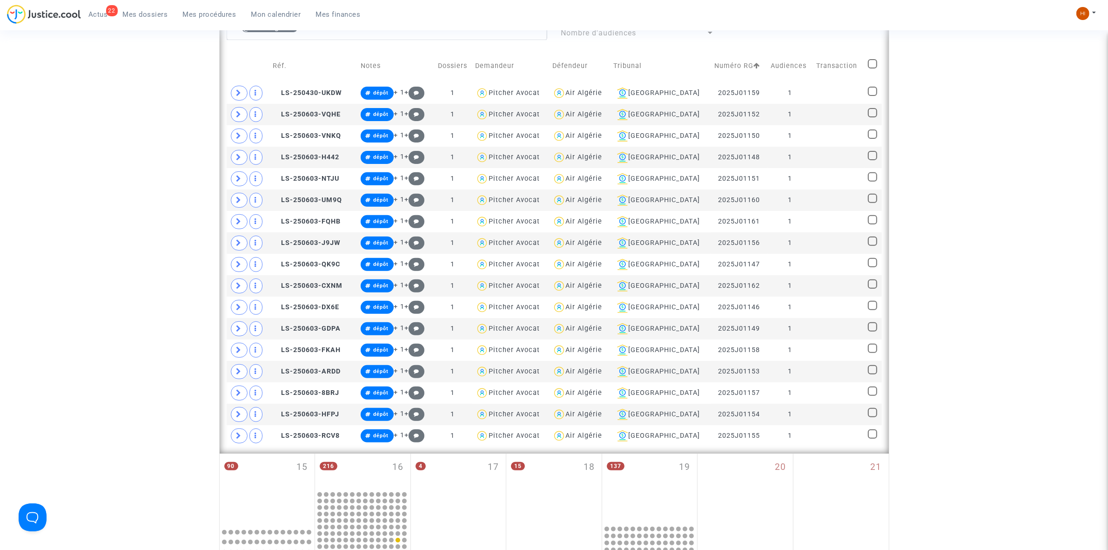
checkbox input "true"
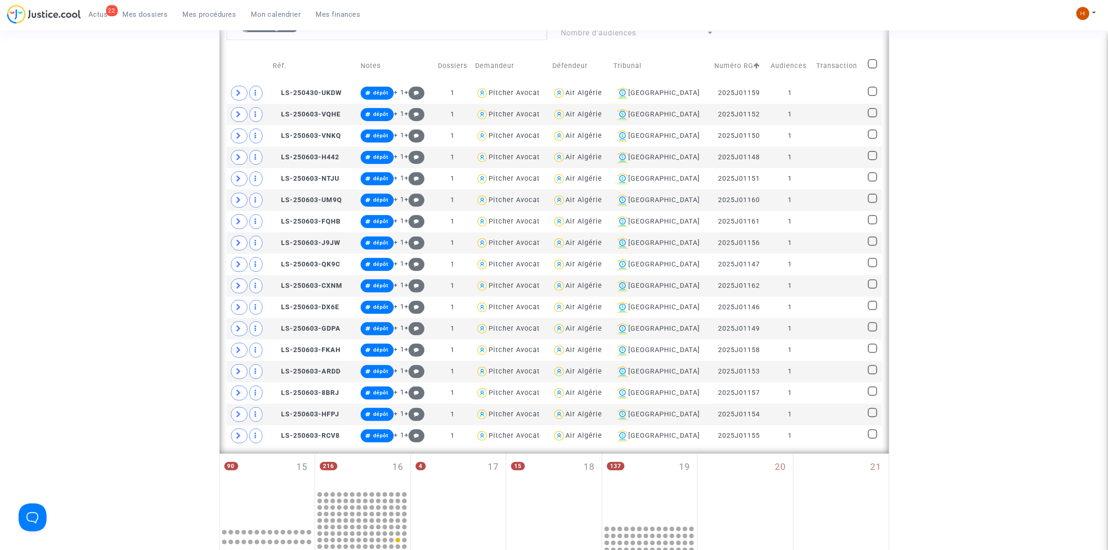
checkbox input "true"
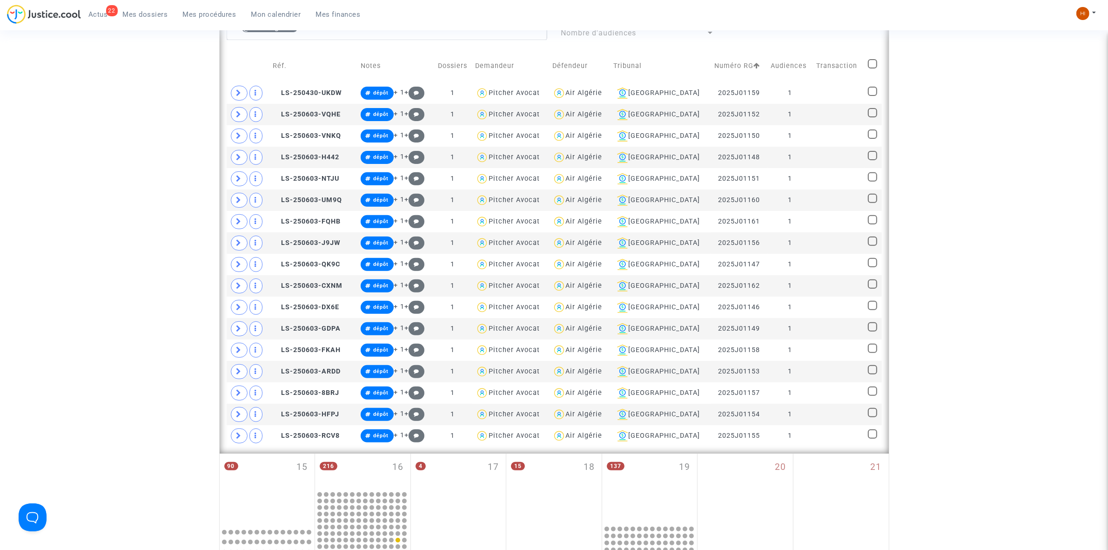
checkbox input "true"
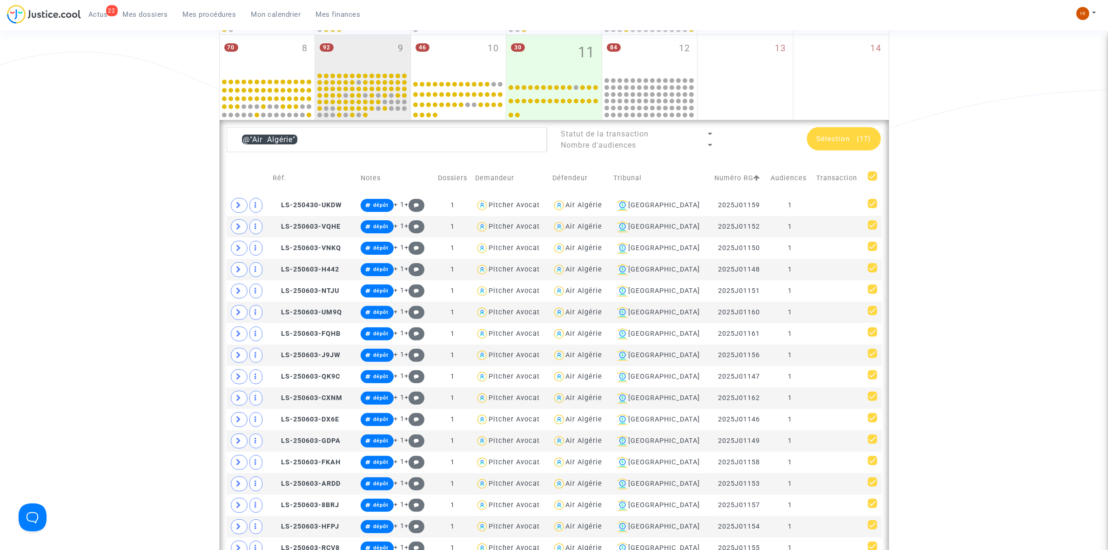
scroll to position [208, 0]
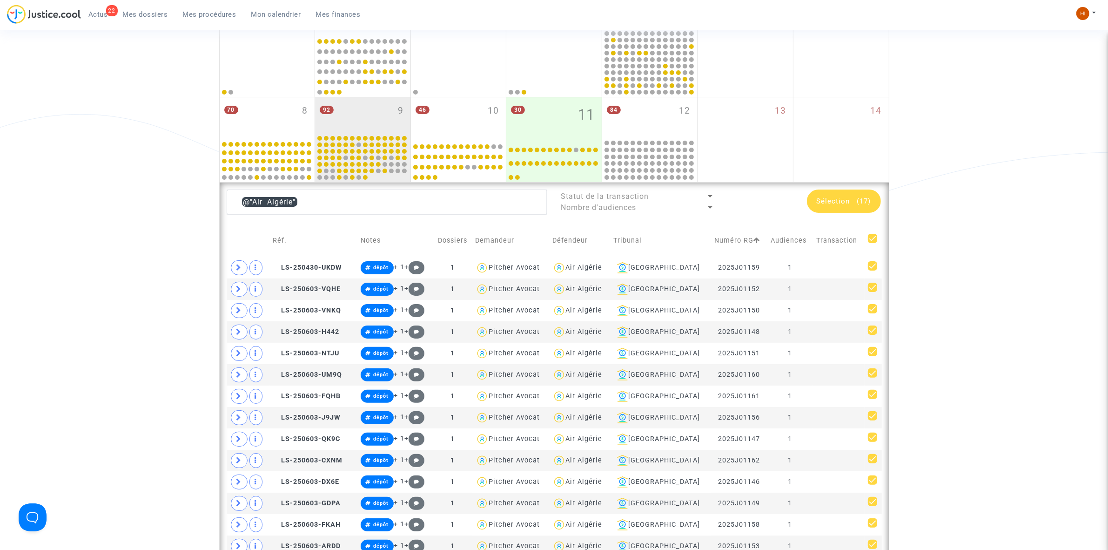
click at [857, 202] on span "(17)" at bounding box center [864, 201] width 14 height 8
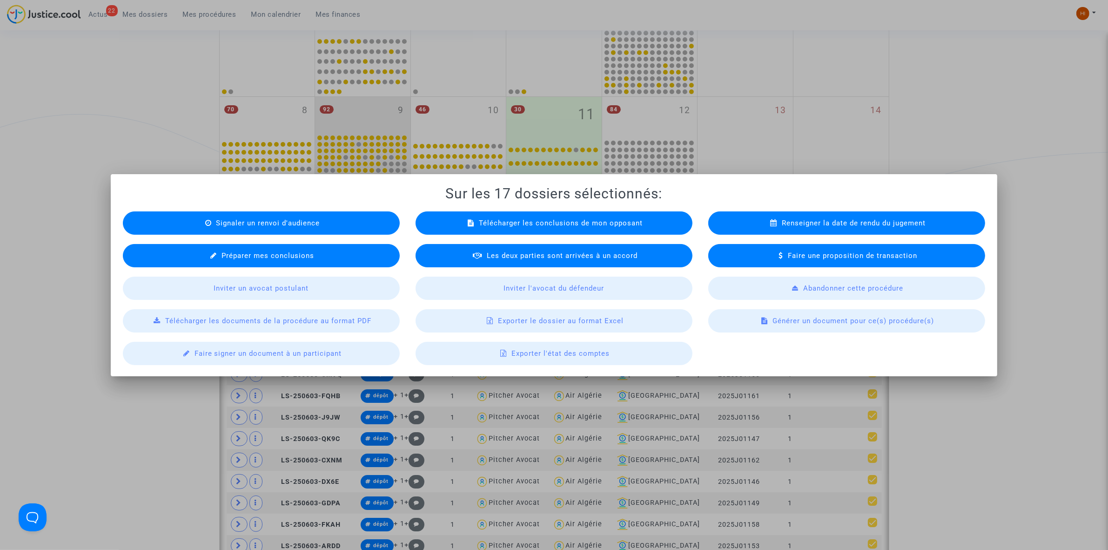
click at [259, 224] on span "Signaler un renvoi d'audience" at bounding box center [268, 223] width 104 height 8
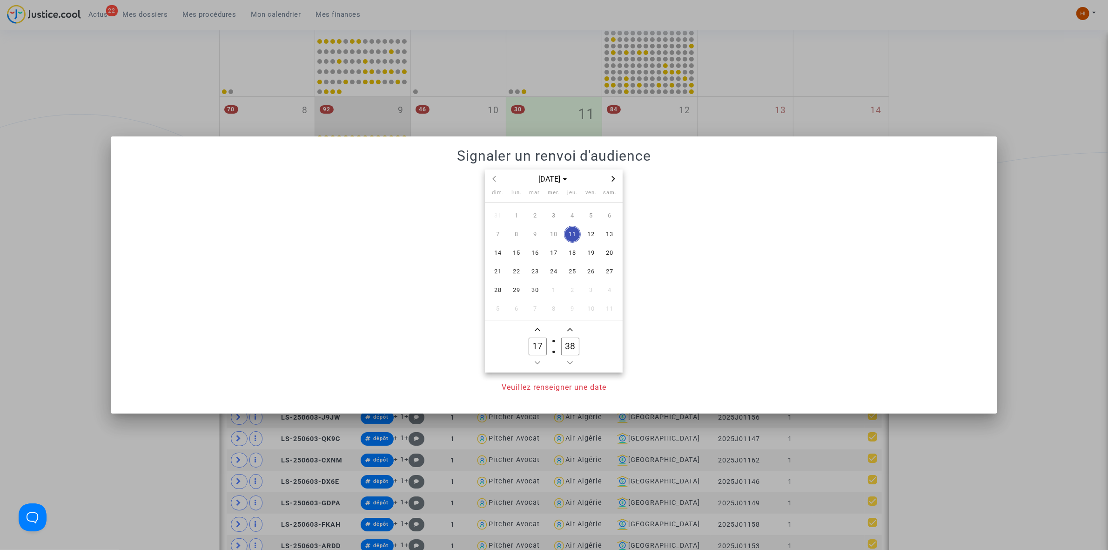
click at [613, 178] on icon "Next month" at bounding box center [613, 179] width 3 height 6
click at [535, 239] on span "7" at bounding box center [535, 234] width 17 height 17
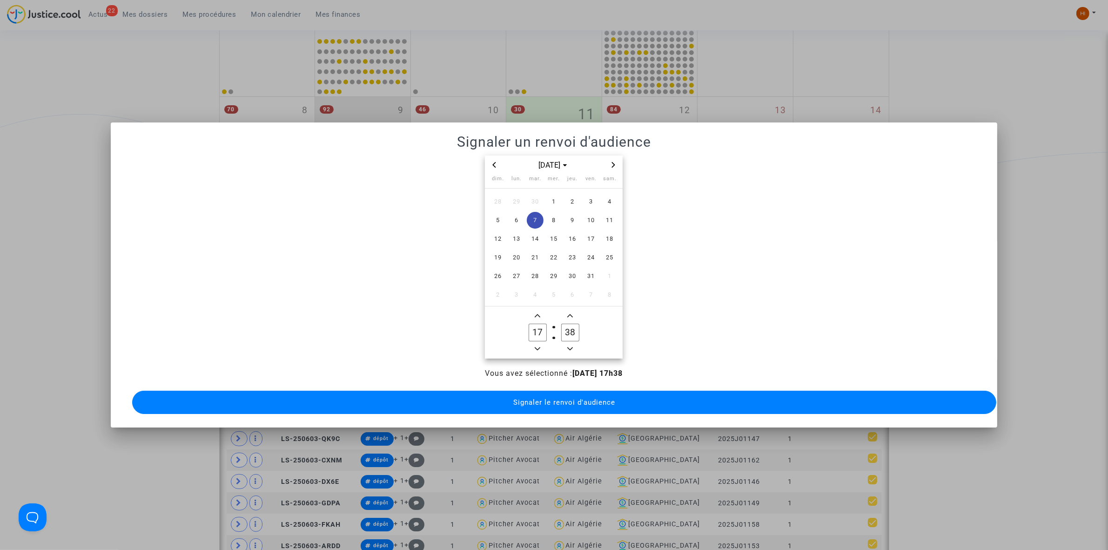
click at [539, 347] on icon "Minus a hour" at bounding box center [538, 348] width 6 height 3
type input "14"
click at [568, 325] on input "38" at bounding box center [570, 332] width 18 height 18
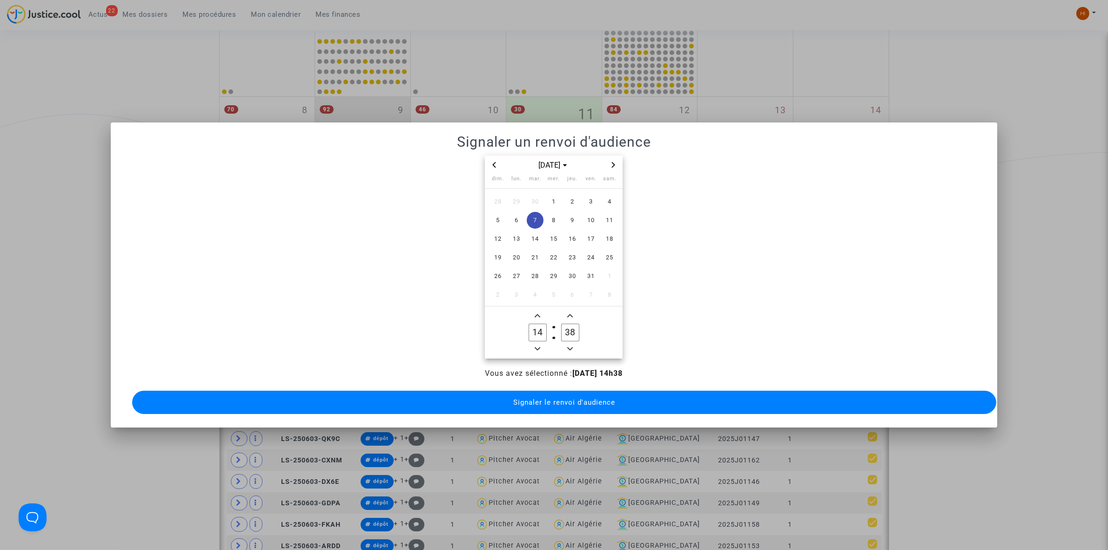
click at [568, 325] on input "38" at bounding box center [570, 332] width 18 height 18
type input "00"
click at [543, 398] on span "Signaler le renvoi d'audience" at bounding box center [564, 402] width 102 height 8
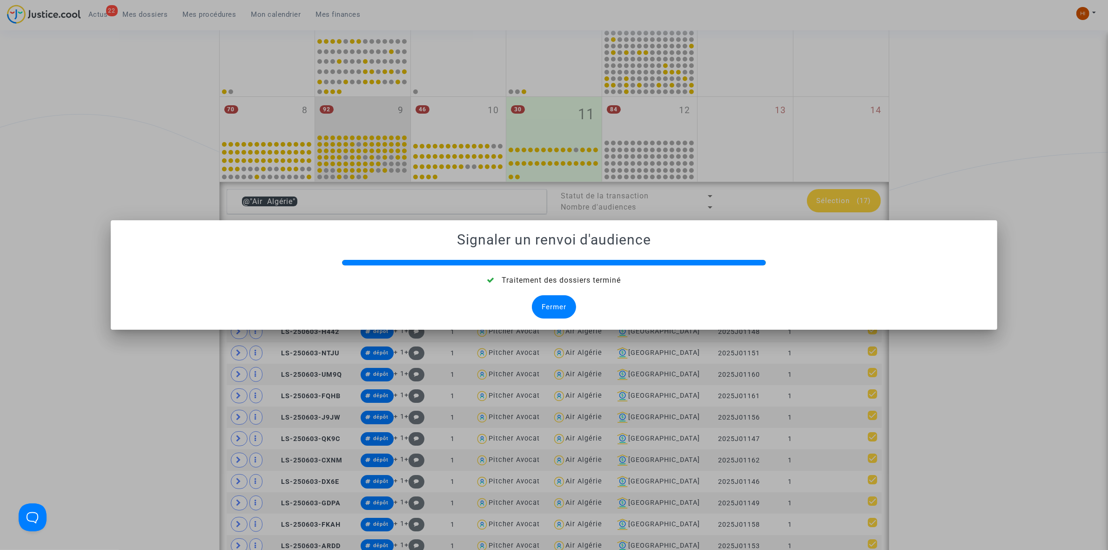
click at [549, 308] on div "Fermer" at bounding box center [554, 306] width 44 height 23
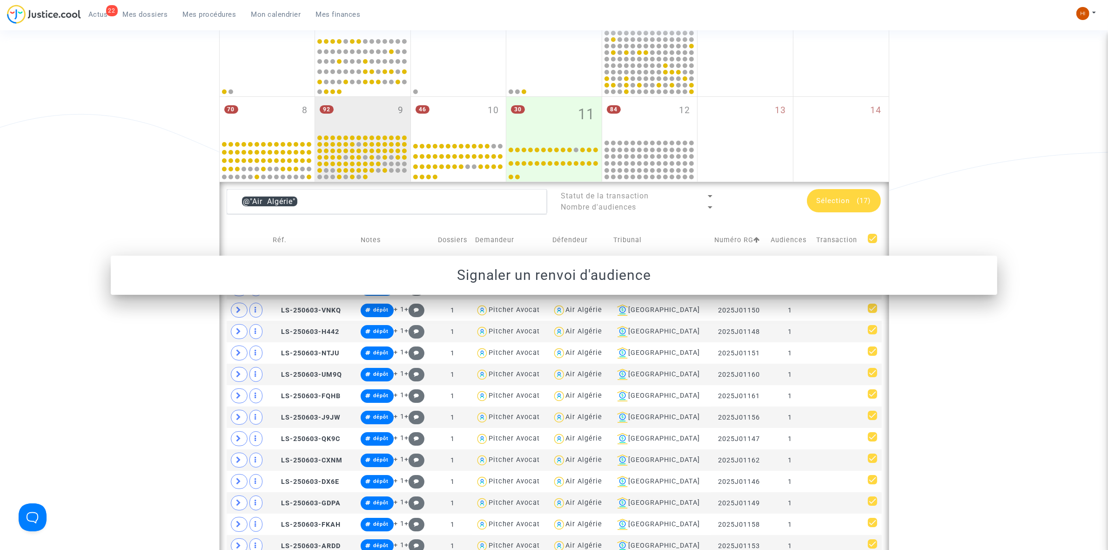
scroll to position [208, 0]
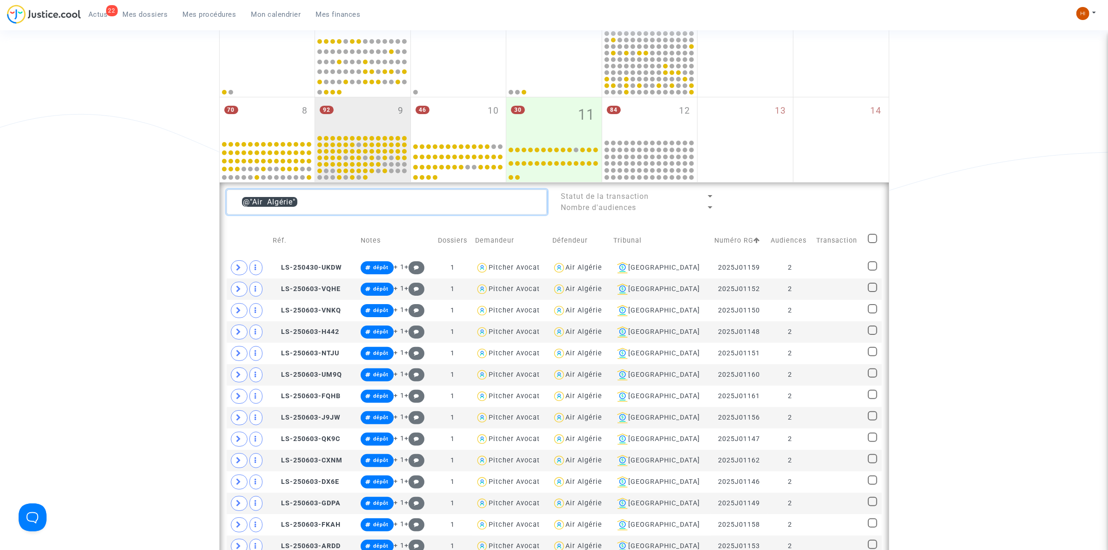
click at [143, 192] on div "Date de clôture d'instruction Date de conciliation Date d'audience Date de juge…" at bounding box center [554, 418] width 1108 height 1100
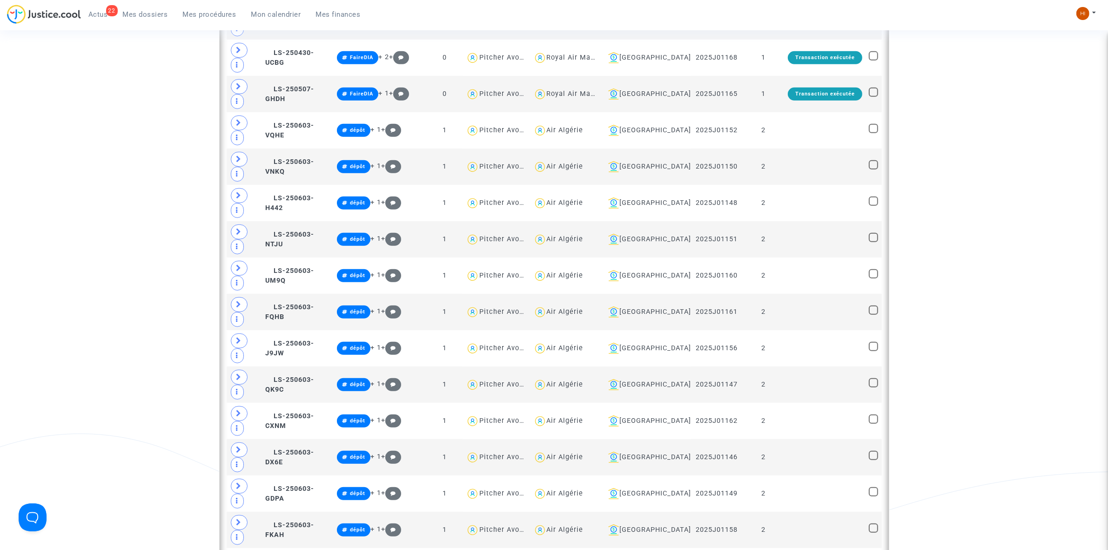
scroll to position [557, 0]
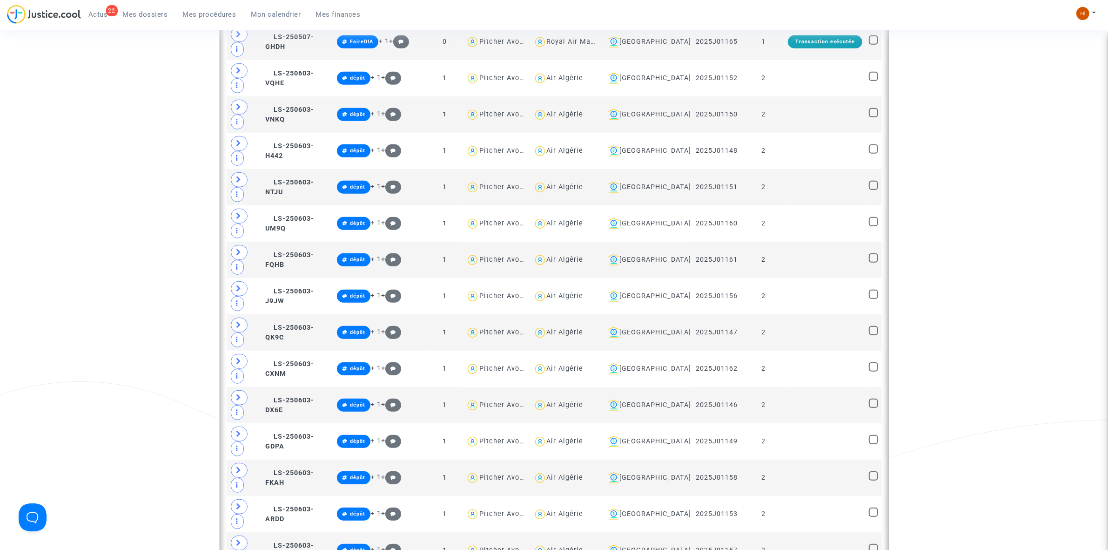
type textarea "@"Royal Air Maroc""
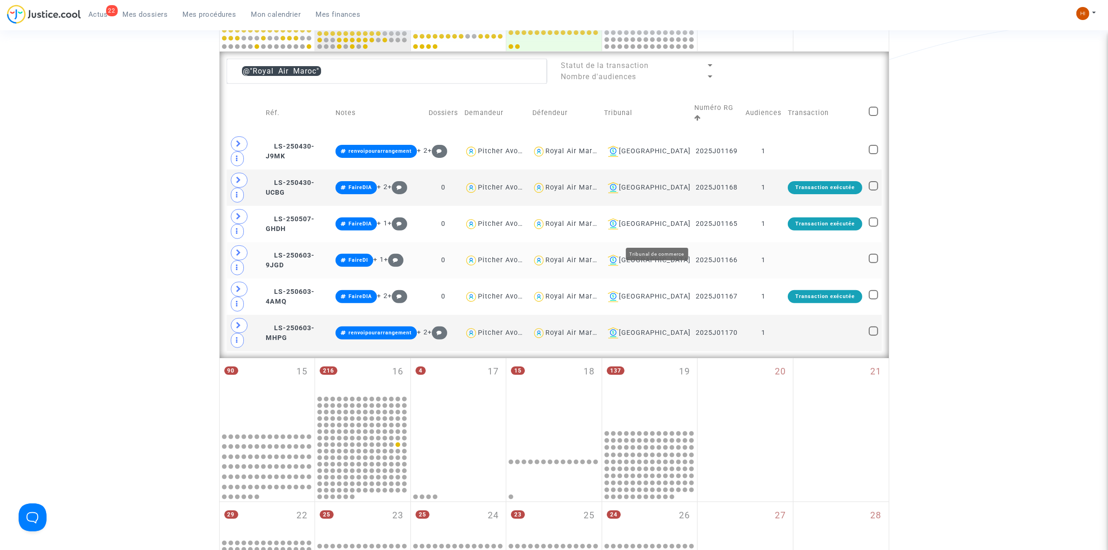
scroll to position [324, 0]
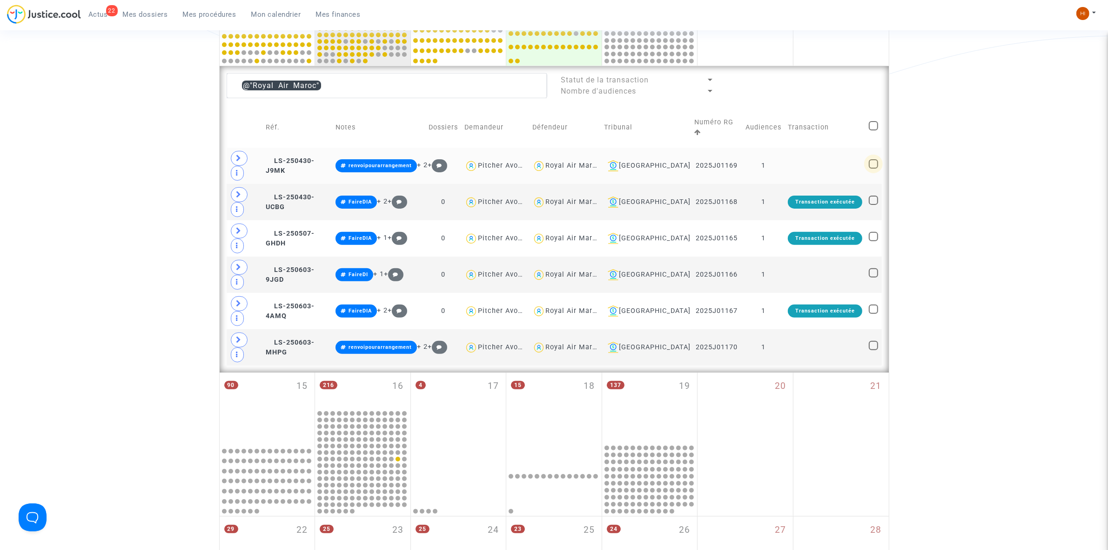
click at [875, 159] on span at bounding box center [873, 163] width 9 height 9
click at [874, 168] on input "checkbox" at bounding box center [873, 168] width 0 height 0
checkbox input "true"
click at [875, 341] on span at bounding box center [873, 345] width 9 height 9
click at [874, 350] on input "checkbox" at bounding box center [873, 350] width 0 height 0
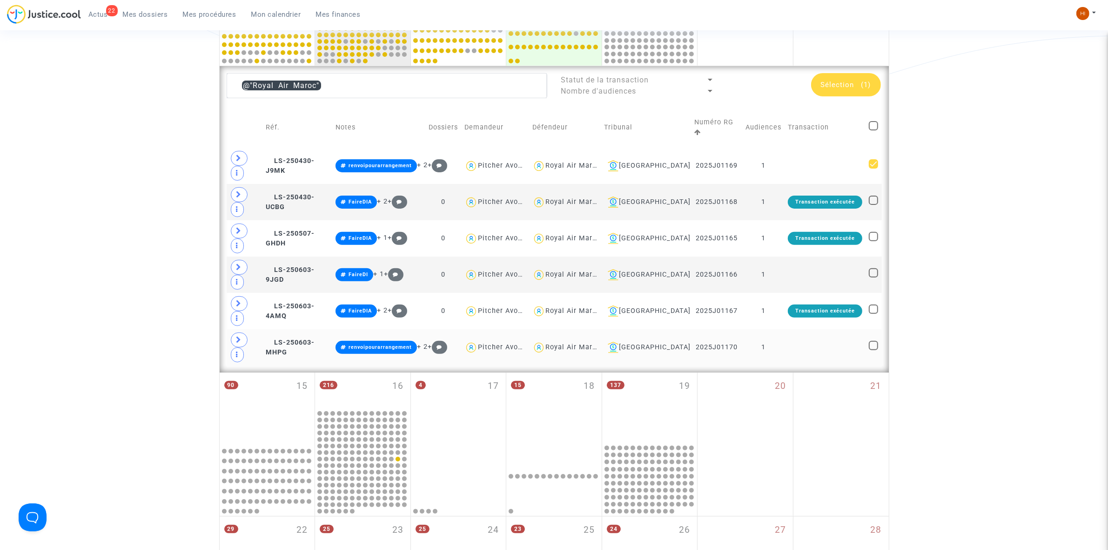
checkbox input "true"
click at [850, 83] on span "Sélection" at bounding box center [838, 85] width 34 height 8
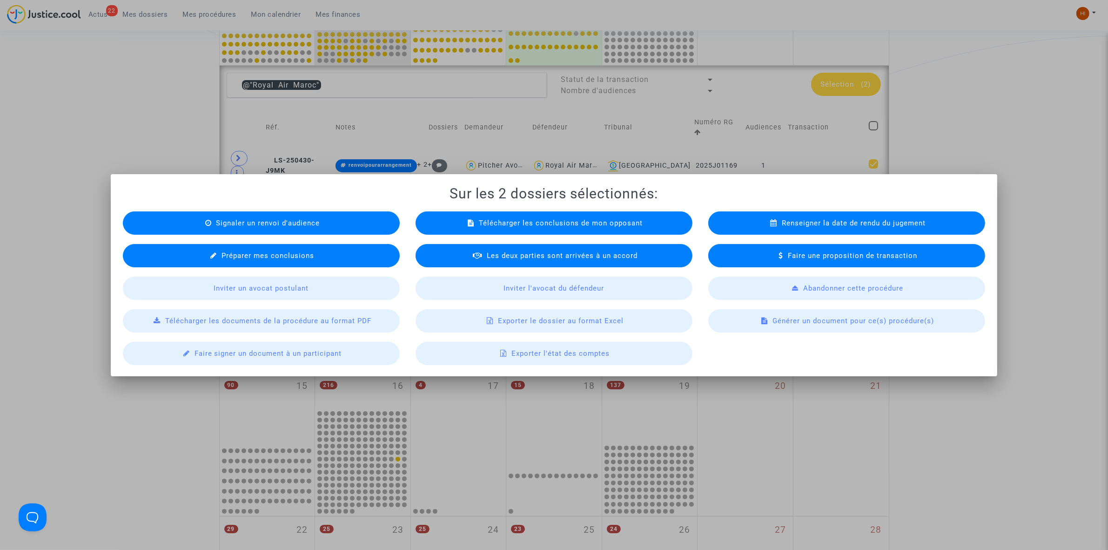
click at [75, 94] on div at bounding box center [554, 275] width 1108 height 550
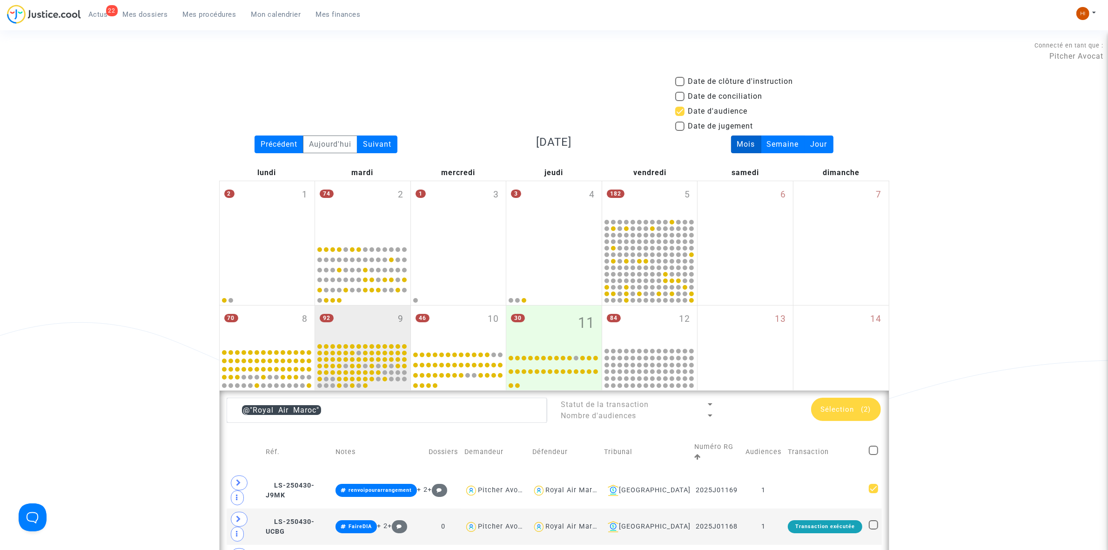
scroll to position [324, 0]
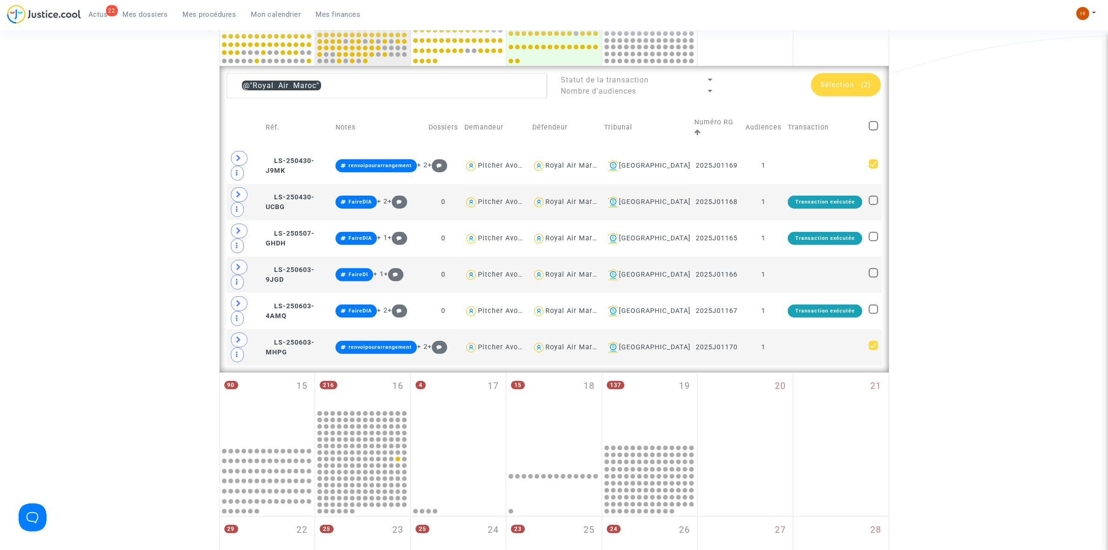
click at [836, 81] on span "Sélection" at bounding box center [838, 85] width 34 height 8
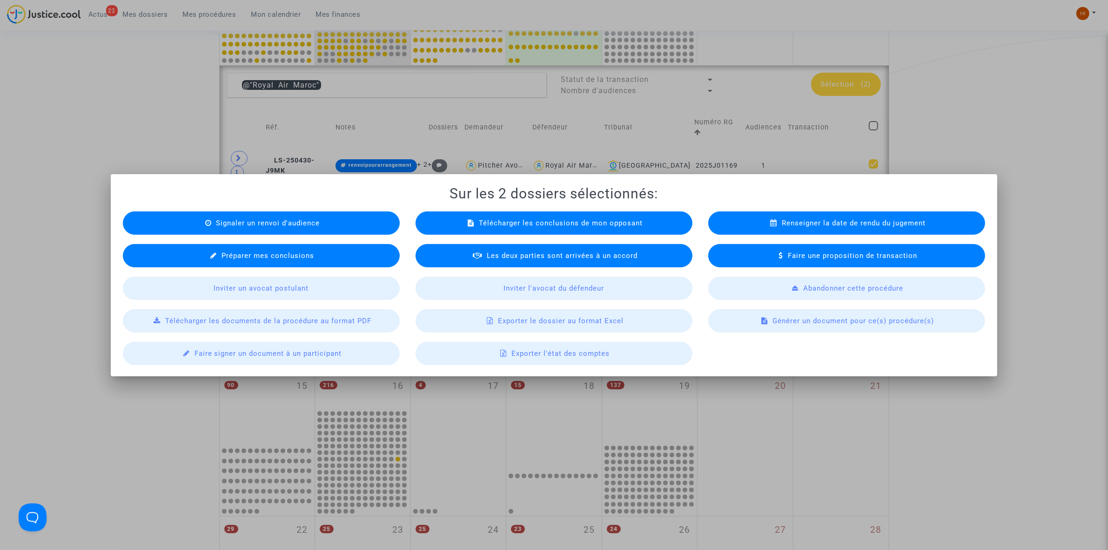
click at [313, 227] on div "Signaler un renvoi d'audience" at bounding box center [261, 222] width 277 height 23
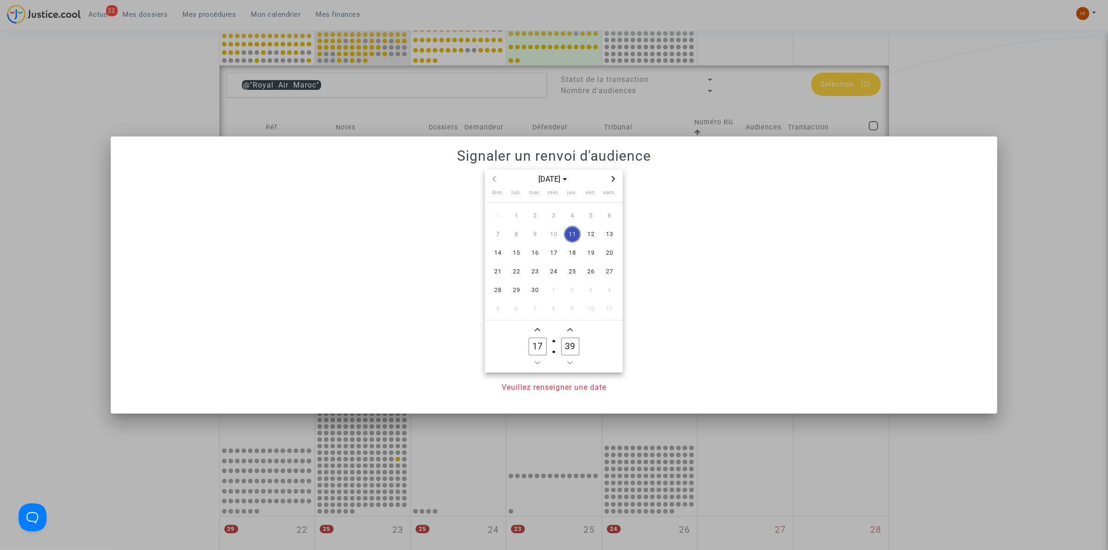
click at [614, 178] on icon "Next month" at bounding box center [613, 179] width 3 height 6
click at [540, 235] on span "7" at bounding box center [535, 234] width 17 height 17
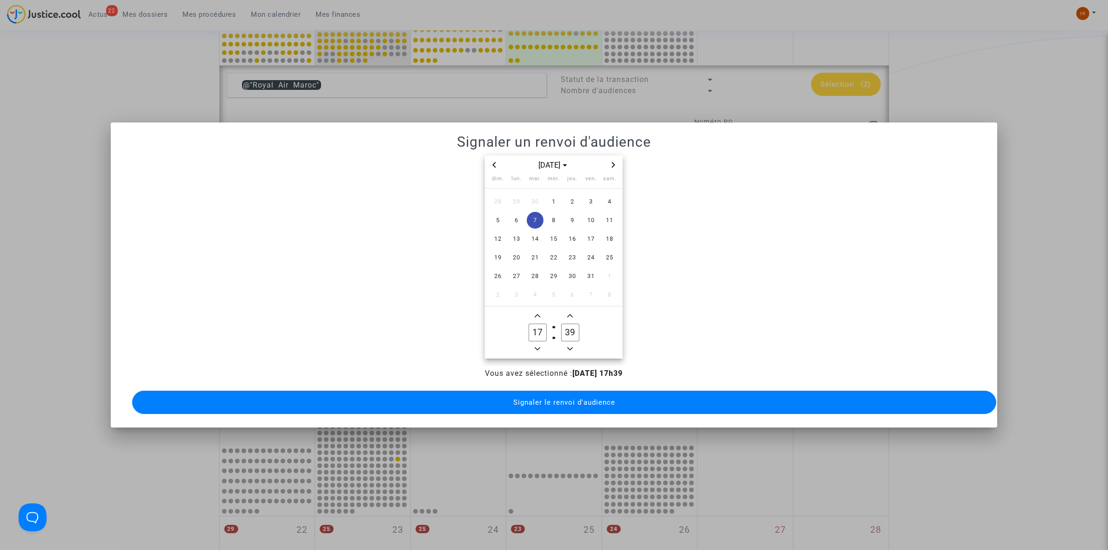
click at [536, 346] on icon "Minus a hour" at bounding box center [538, 349] width 6 height 6
click at [538, 346] on icon "Minus a hour" at bounding box center [538, 349] width 6 height 6
type input "14"
click at [571, 327] on input "39" at bounding box center [570, 332] width 18 height 18
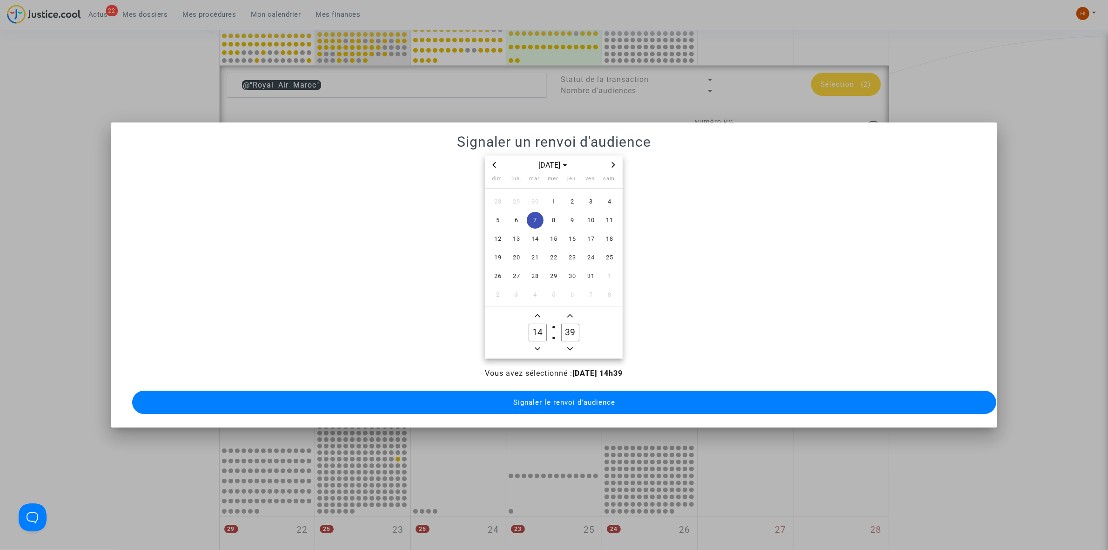
click at [571, 327] on input "39" at bounding box center [570, 332] width 18 height 18
type input "00"
click at [550, 398] on span "Signaler le renvoi d'audience" at bounding box center [564, 402] width 102 height 8
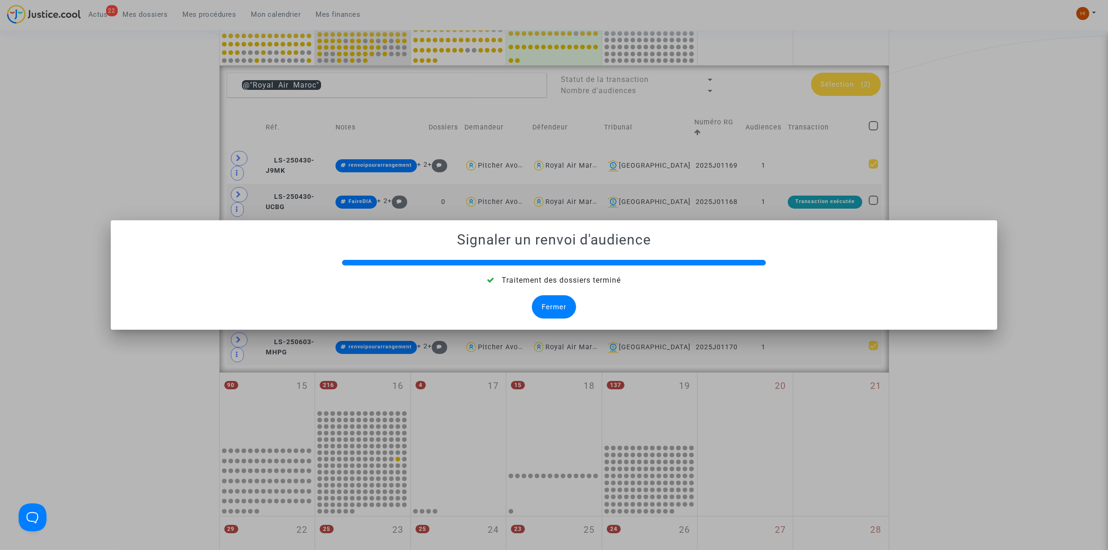
click at [555, 302] on div "Fermer" at bounding box center [554, 306] width 44 height 23
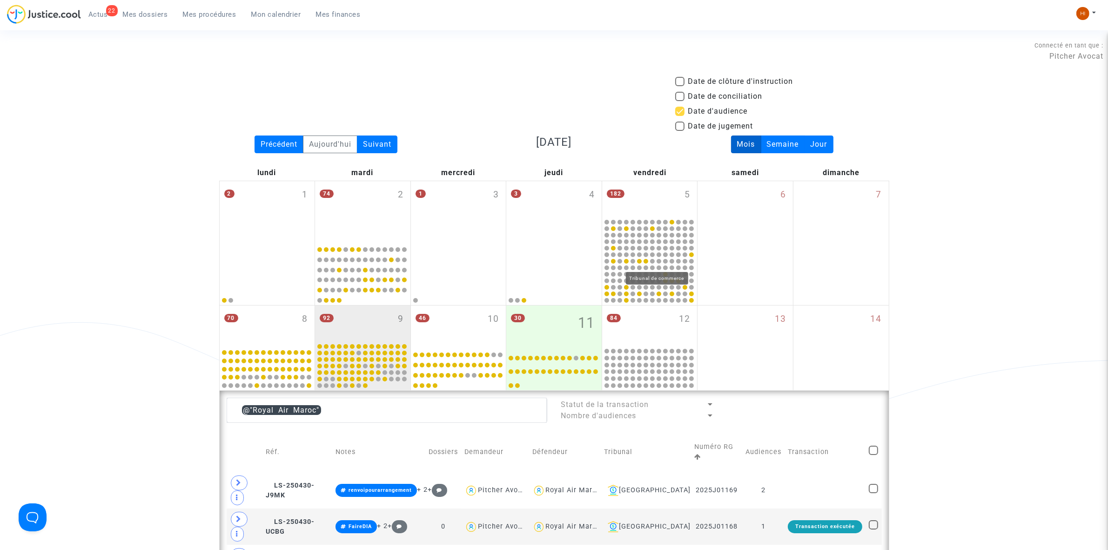
scroll to position [324, 0]
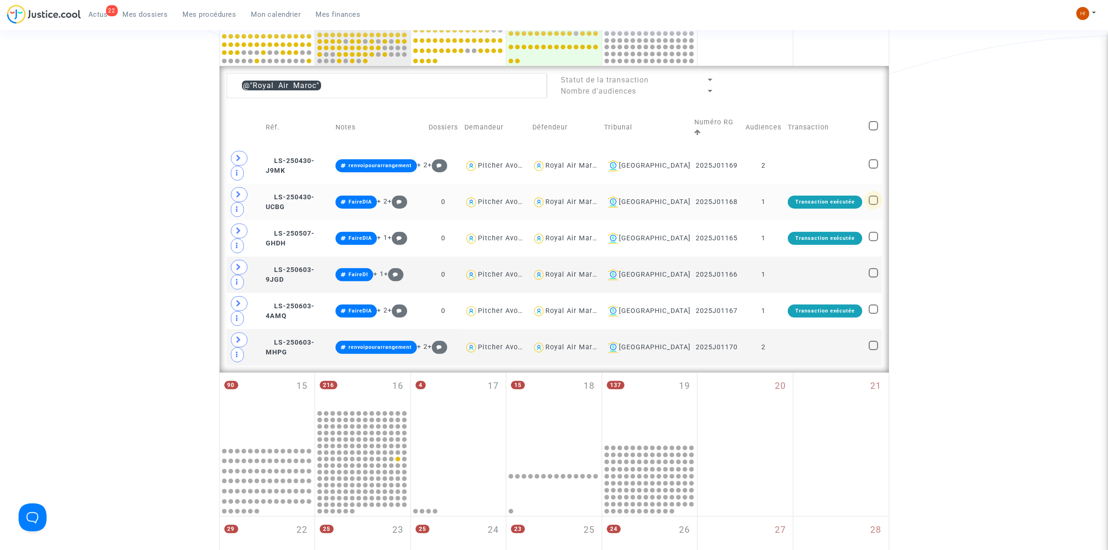
click at [872, 195] on span at bounding box center [873, 199] width 9 height 9
click at [873, 205] on input "checkbox" at bounding box center [873, 205] width 0 height 0
checkbox input "true"
click at [872, 232] on span at bounding box center [873, 236] width 9 height 9
click at [873, 241] on input "checkbox" at bounding box center [873, 241] width 0 height 0
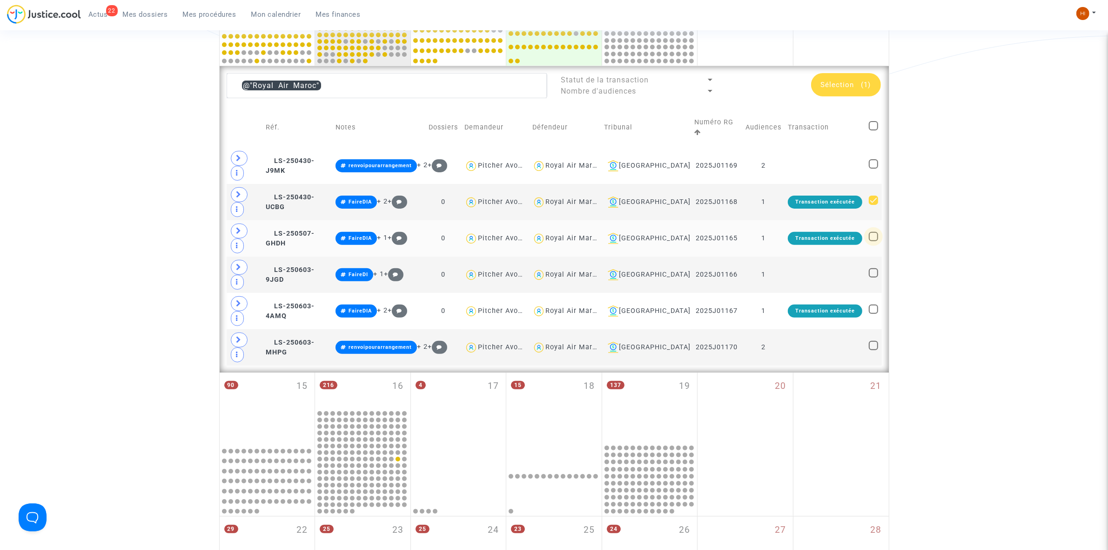
checkbox input "true"
click at [874, 268] on mat-checkbox at bounding box center [873, 274] width 9 height 13
click at [877, 304] on span at bounding box center [873, 308] width 9 height 9
click at [874, 314] on input "checkbox" at bounding box center [873, 314] width 0 height 0
checkbox input "true"
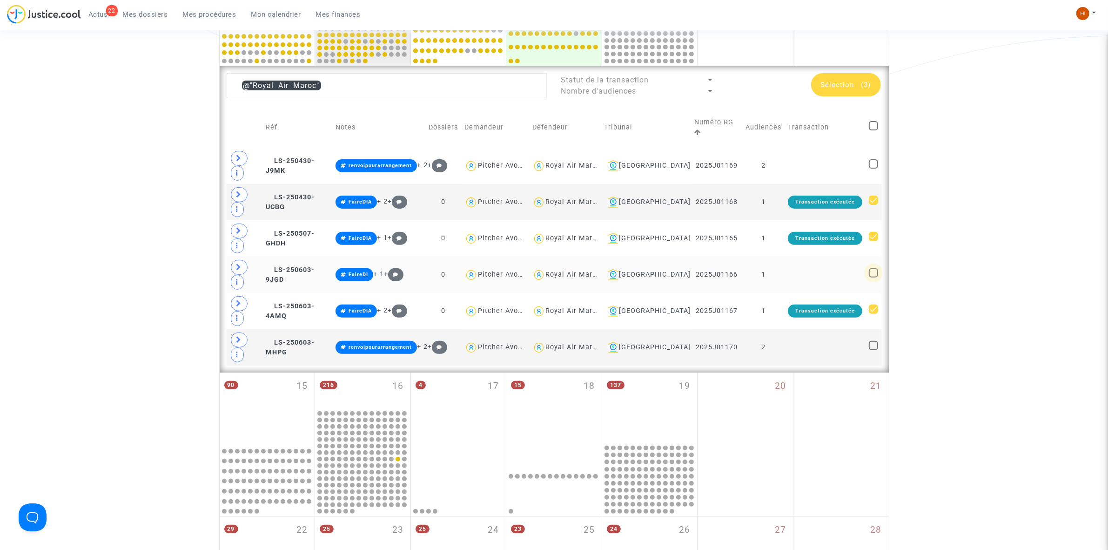
click at [874, 268] on span at bounding box center [873, 272] width 9 height 9
click at [874, 277] on input "checkbox" at bounding box center [873, 277] width 0 height 0
checkbox input "true"
click at [850, 84] on span "Sélection" at bounding box center [838, 85] width 34 height 8
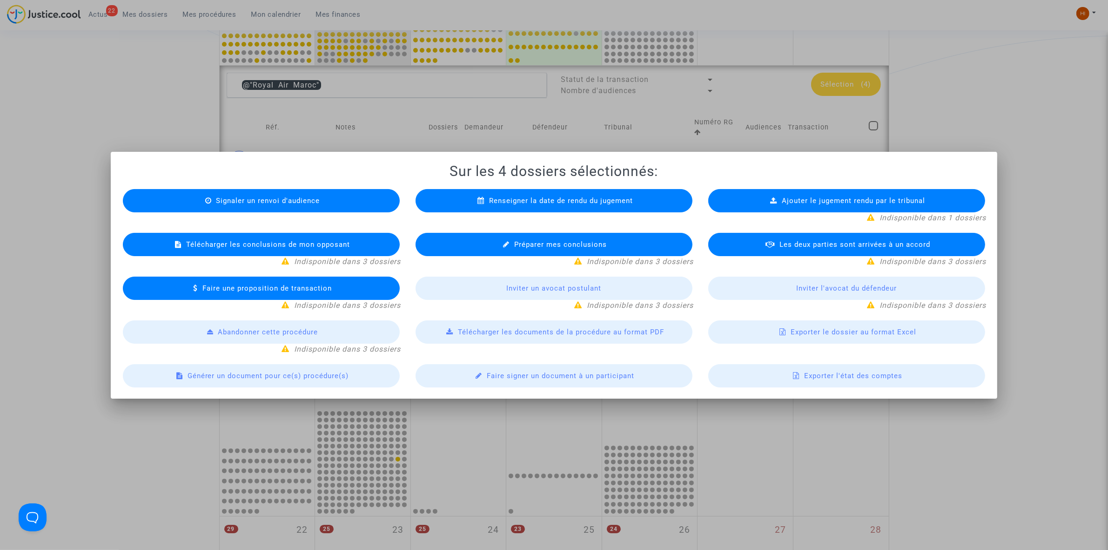
click at [541, 198] on span "Renseigner la date de rendu du jugement" at bounding box center [561, 200] width 144 height 8
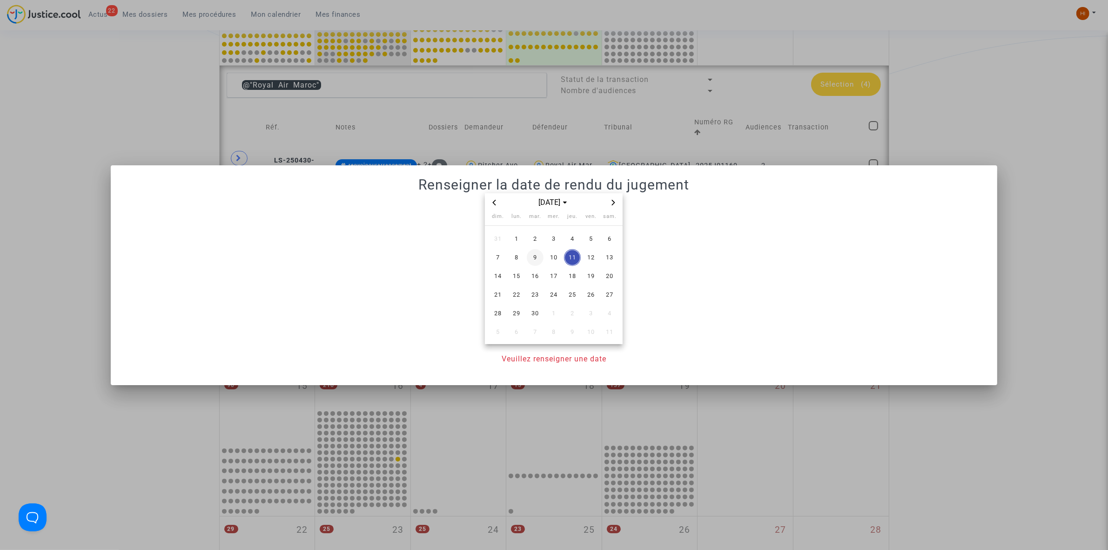
click at [530, 259] on span "9" at bounding box center [535, 257] width 17 height 17
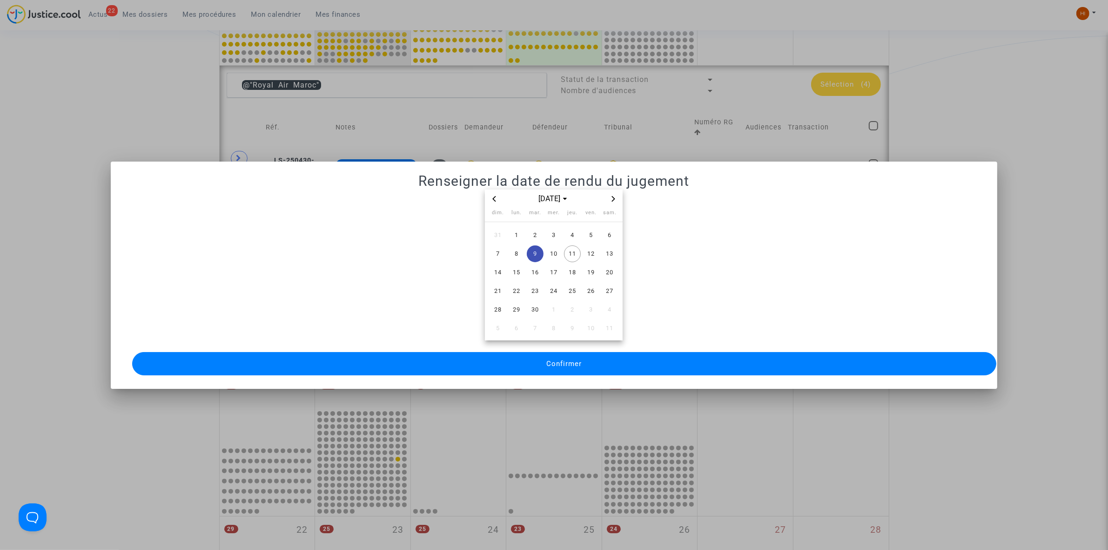
click at [551, 353] on button "Confirmer" at bounding box center [564, 363] width 864 height 23
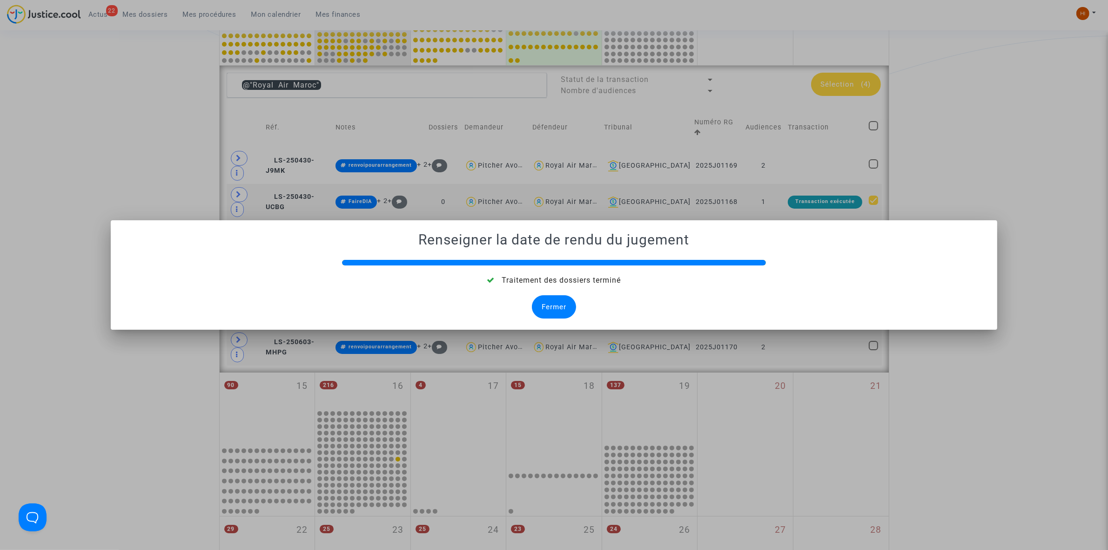
click at [557, 300] on div "Fermer" at bounding box center [554, 306] width 44 height 23
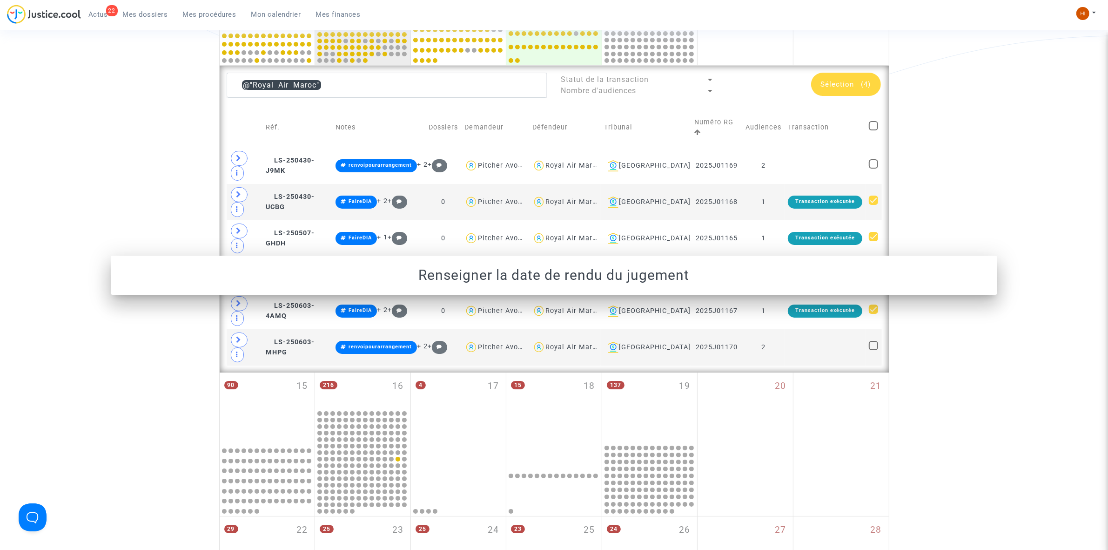
scroll to position [324, 0]
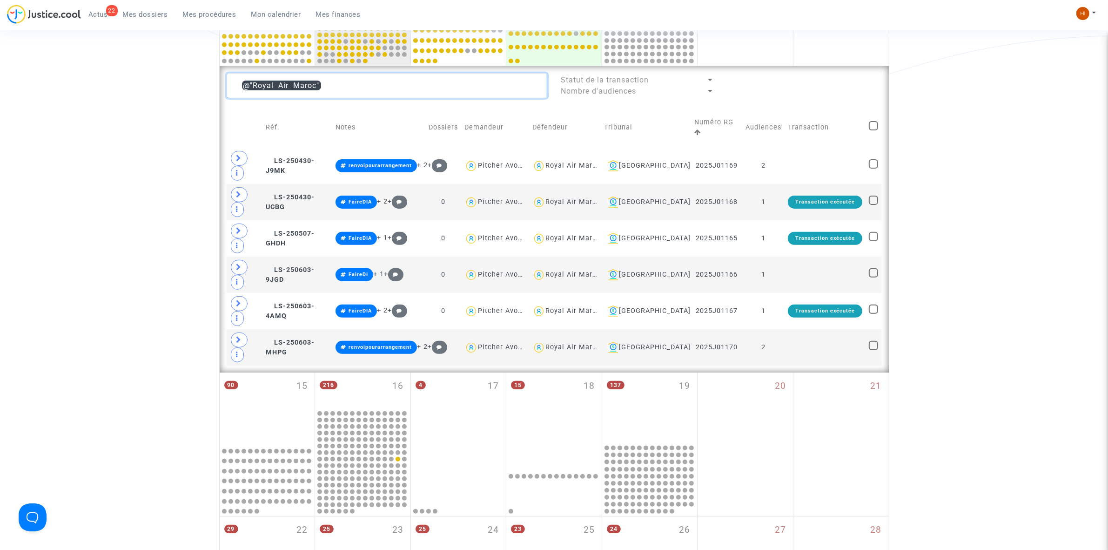
drag, startPoint x: 401, startPoint y: 96, endPoint x: 20, endPoint y: 54, distance: 383.6
click at [54, 61] on div "Date de clôture d'instruction Date de conciliation Date d'audience Date de juge…" at bounding box center [554, 231] width 1108 height 961
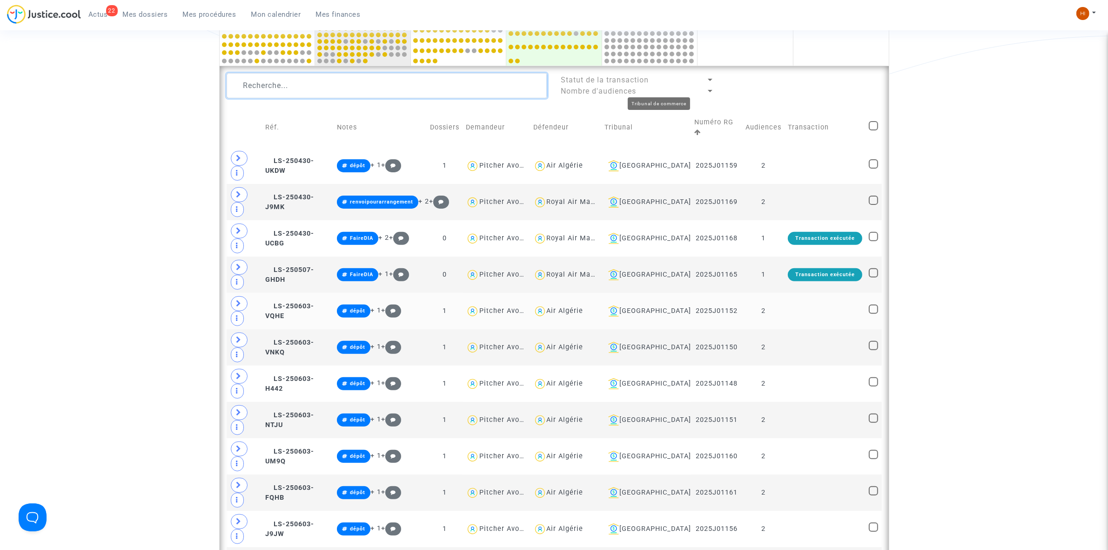
scroll to position [615, 0]
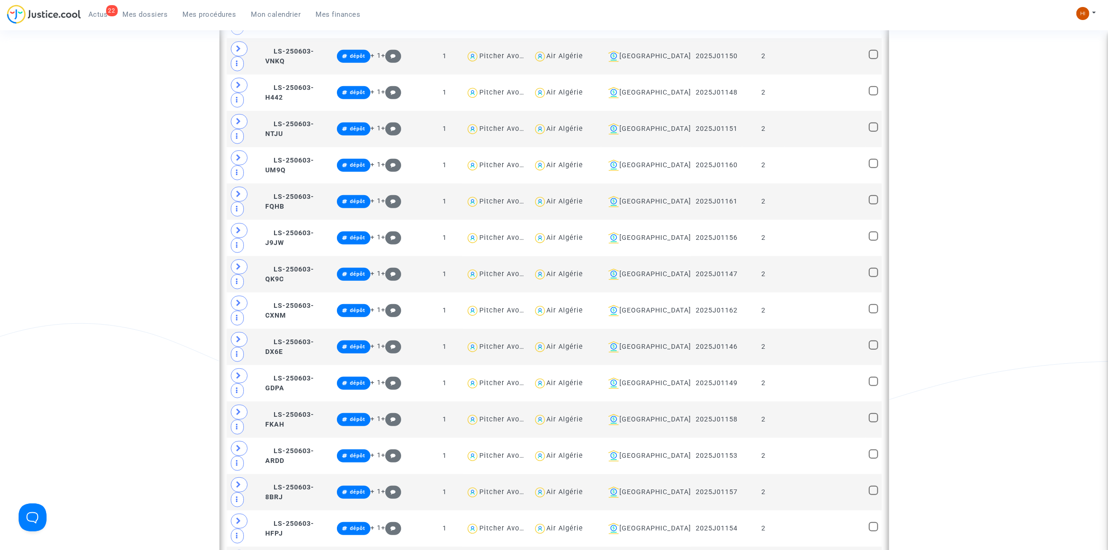
type textarea "@Tunisair"
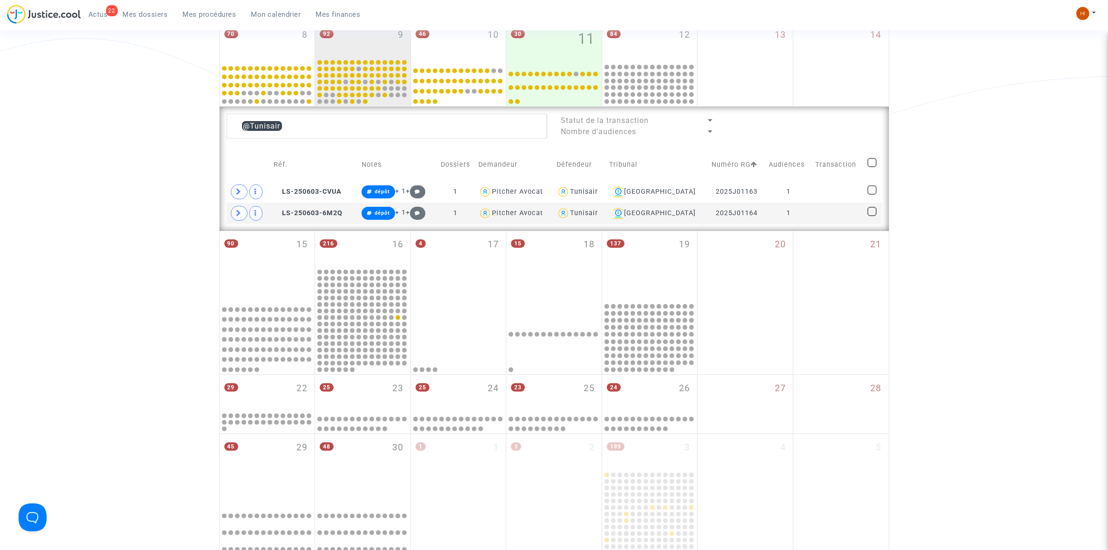
scroll to position [266, 0]
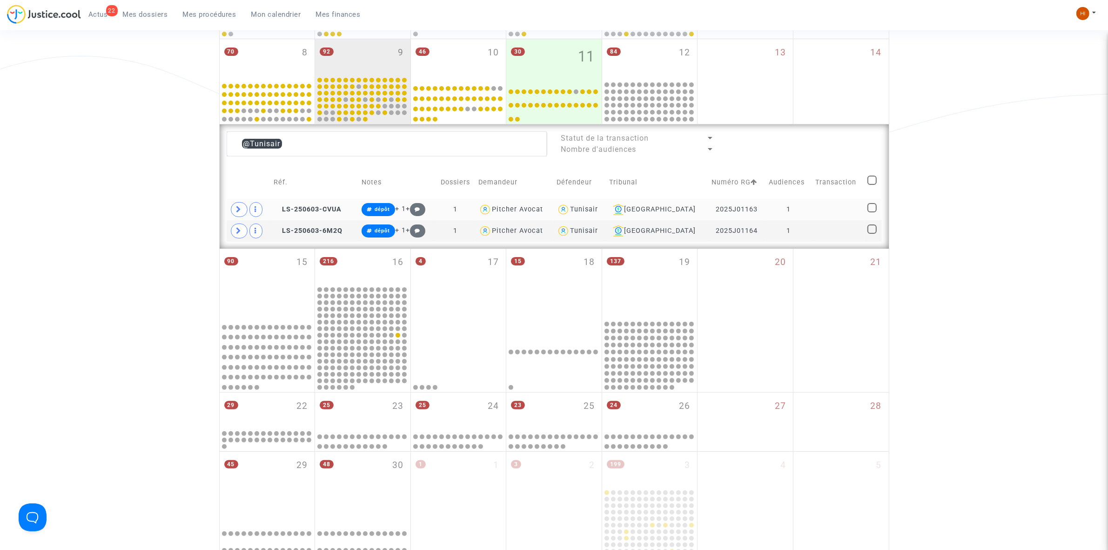
click at [855, 209] on td at bounding box center [838, 209] width 52 height 21
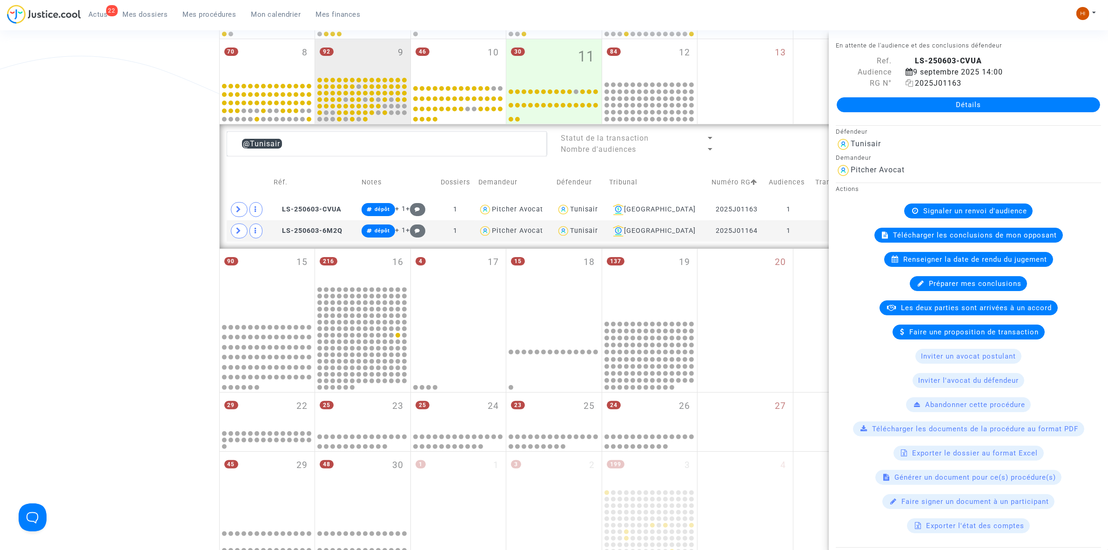
click at [909, 81] on icon at bounding box center [910, 82] width 8 height 7
click at [997, 207] on span "Signaler un renvoi d'audience" at bounding box center [975, 211] width 104 height 8
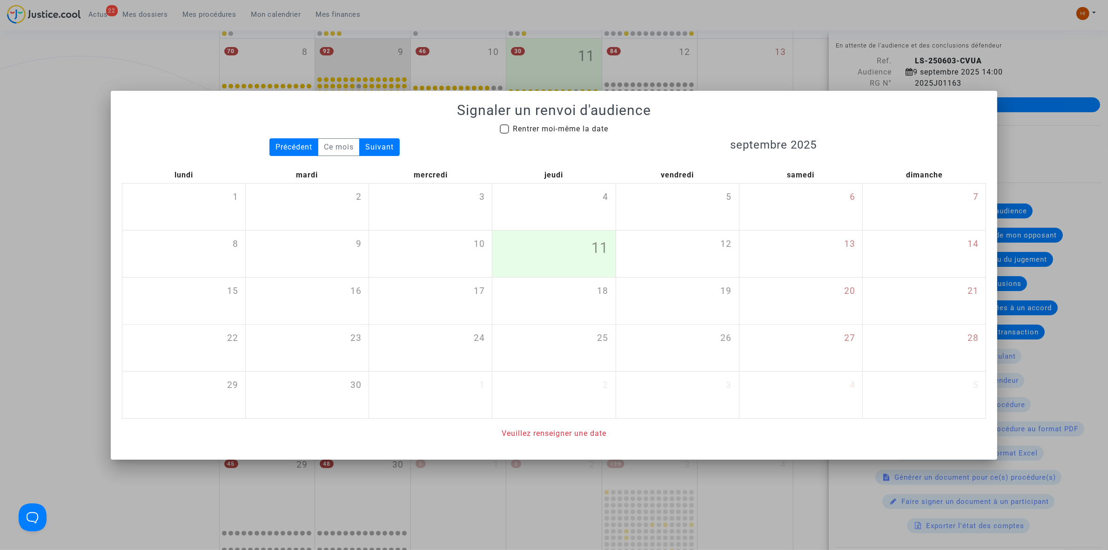
click at [43, 47] on div at bounding box center [554, 275] width 1108 height 550
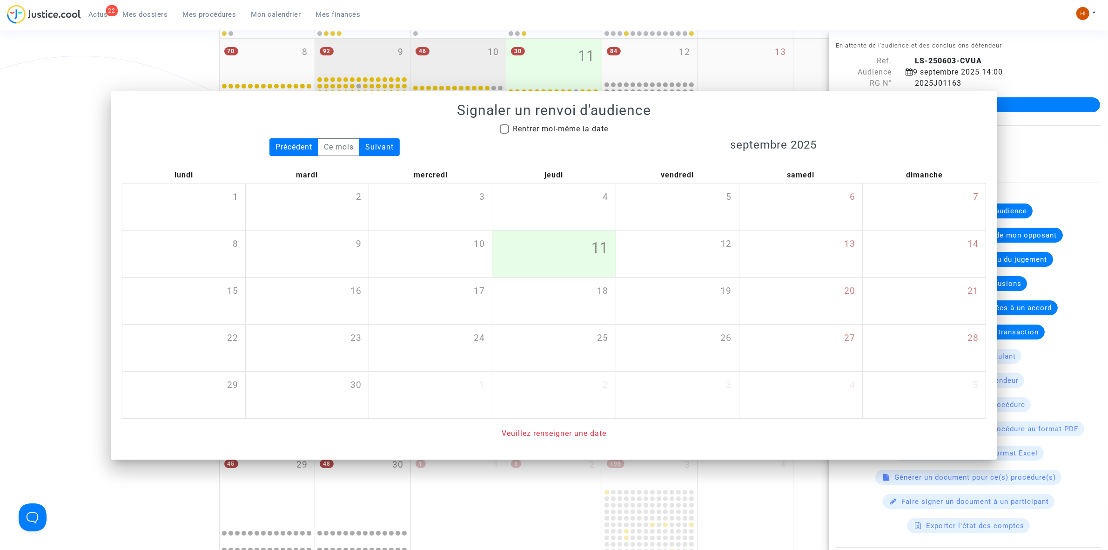
scroll to position [266, 0]
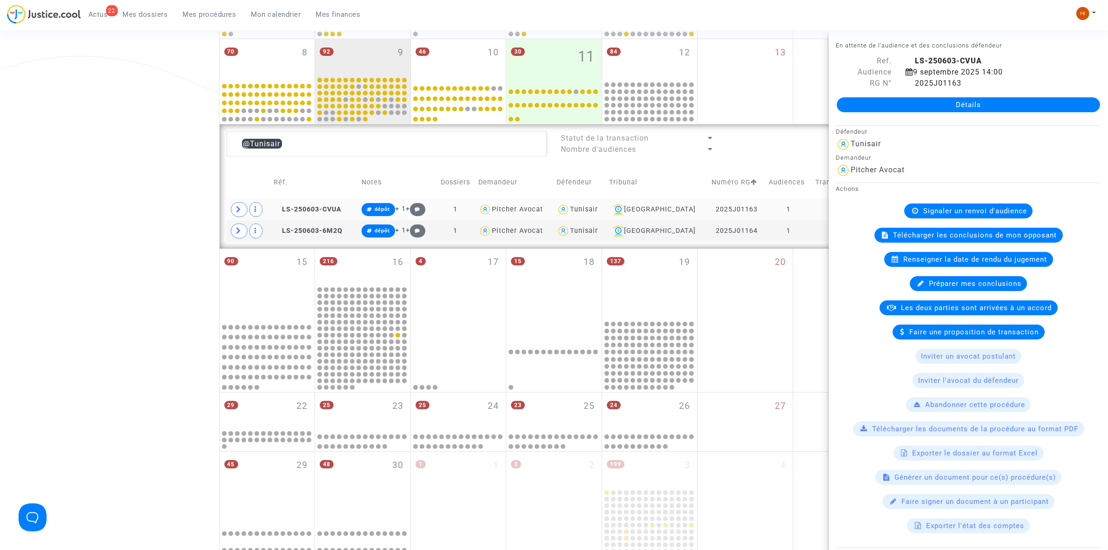
click at [804, 201] on td "1" at bounding box center [789, 209] width 47 height 21
click at [984, 218] on div "Signaler un renvoi d'audience" at bounding box center [968, 210] width 128 height 15
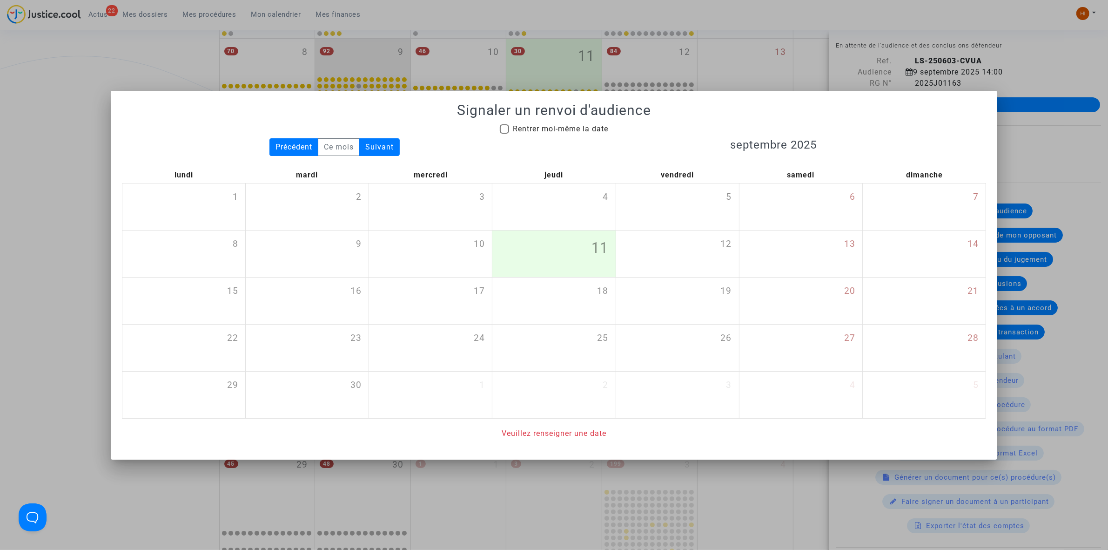
click at [540, 135] on mat-checkbox "Rentrer moi-même la date" at bounding box center [554, 130] width 108 height 15
click at [536, 128] on span "Rentrer moi-même la date" at bounding box center [560, 128] width 95 height 9
click at [504, 134] on input "Rentrer moi-même la date" at bounding box center [504, 134] width 0 height 0
checkbox input "true"
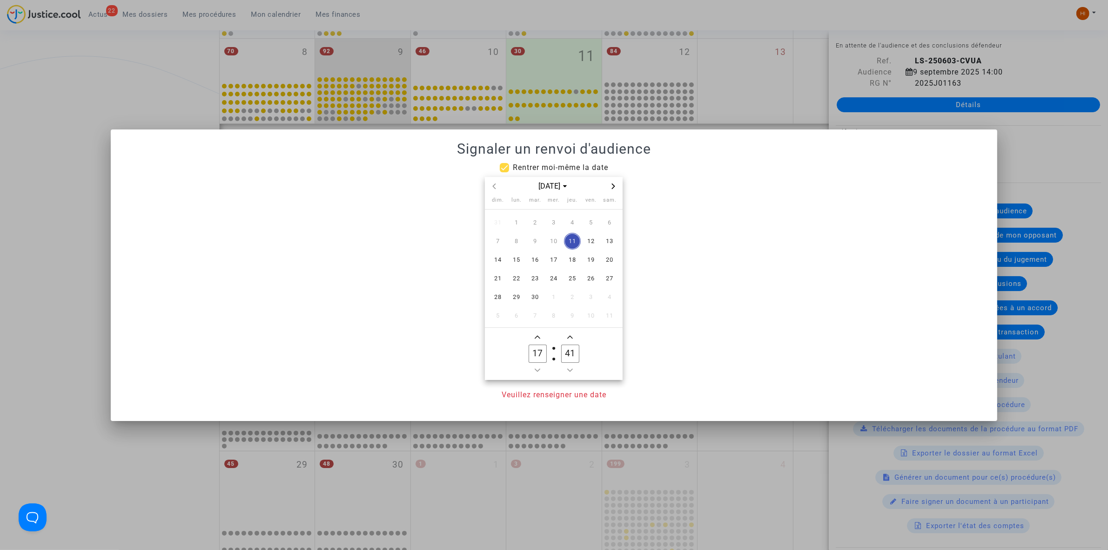
click at [615, 182] on span "Next month" at bounding box center [613, 186] width 11 height 11
click at [536, 243] on span "7" at bounding box center [535, 241] width 17 height 17
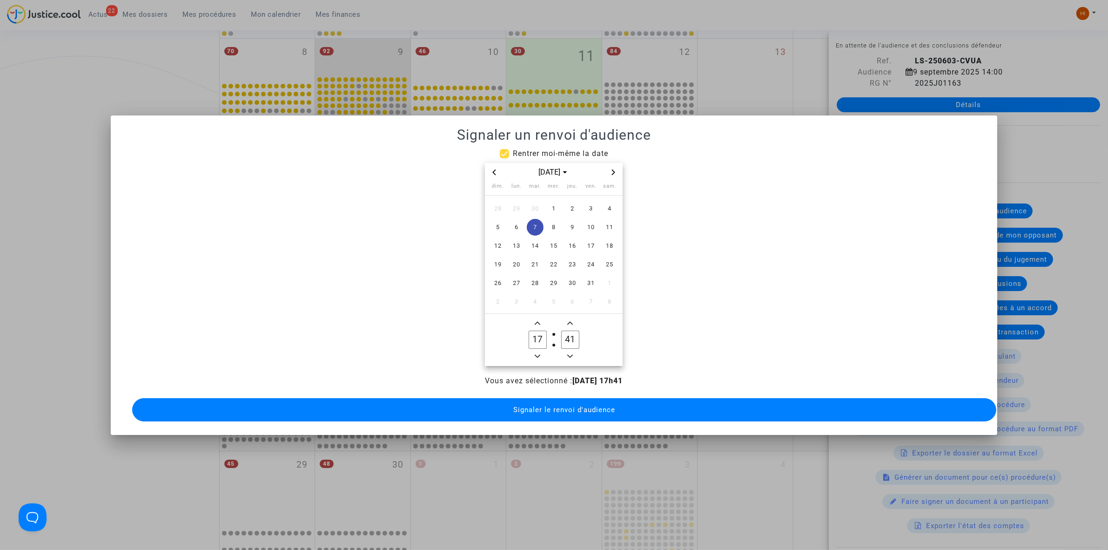
click at [538, 353] on icon "Minus a hour" at bounding box center [538, 356] width 6 height 6
type input "14"
click at [572, 331] on input "41" at bounding box center [570, 339] width 18 height 18
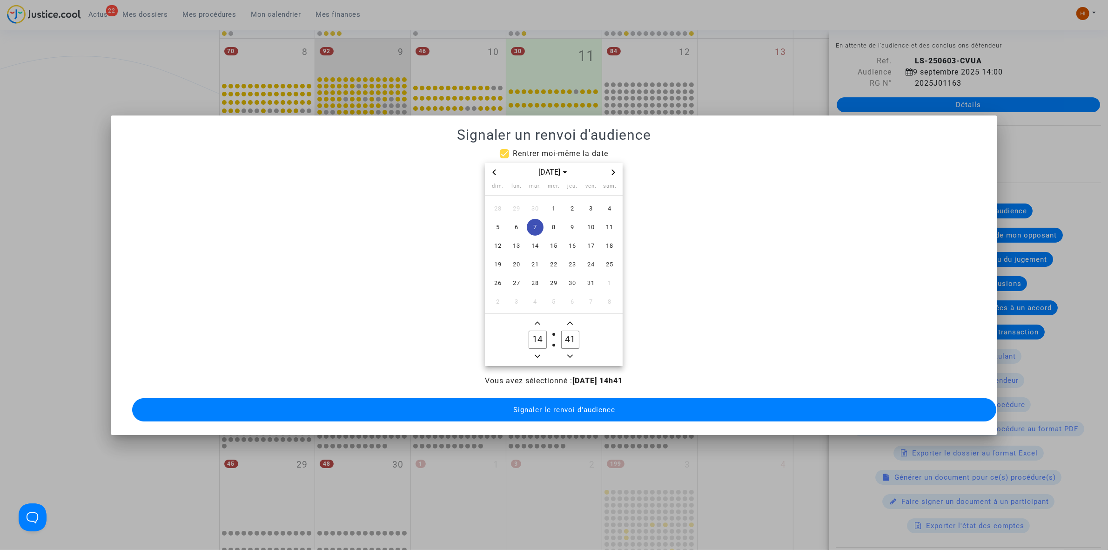
click at [572, 331] on input "41" at bounding box center [570, 339] width 18 height 18
type input "00"
click at [548, 408] on span "Signaler le renvoi d'audience" at bounding box center [564, 409] width 102 height 8
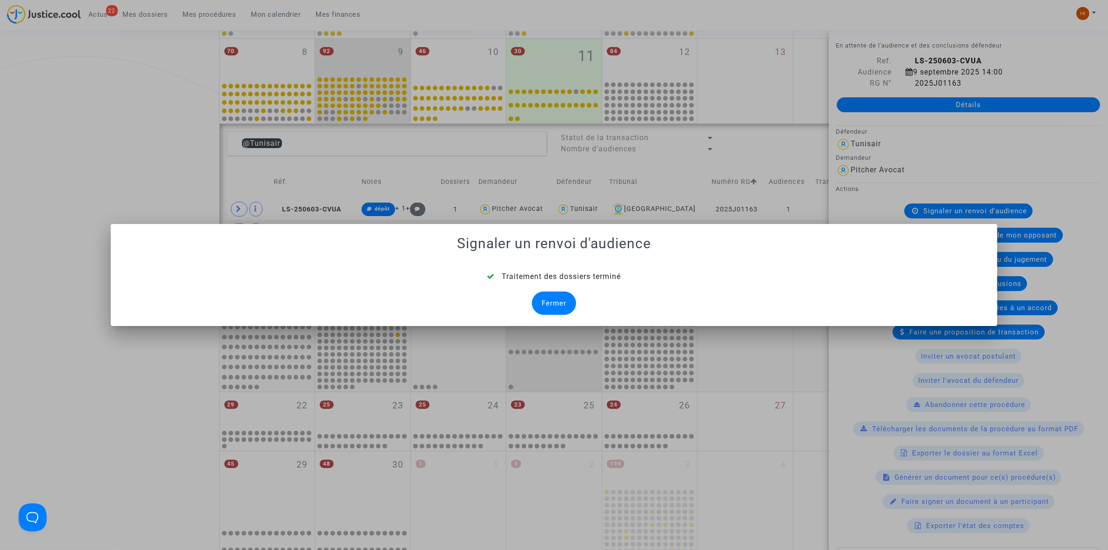
drag, startPoint x: 557, startPoint y: 300, endPoint x: 598, endPoint y: 300, distance: 41.4
click at [557, 300] on div "Fermer" at bounding box center [554, 302] width 44 height 23
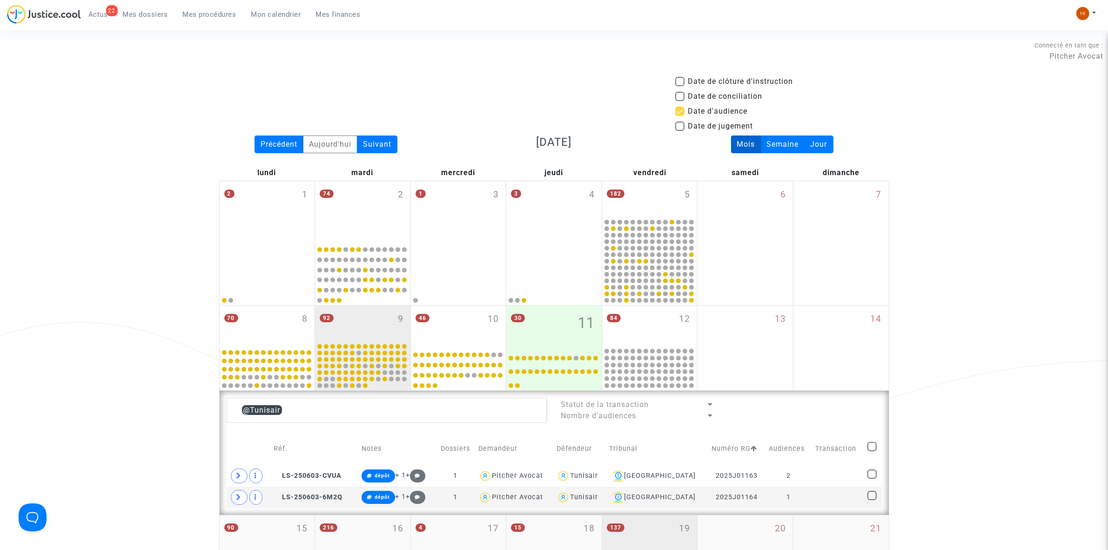
scroll to position [266, 0]
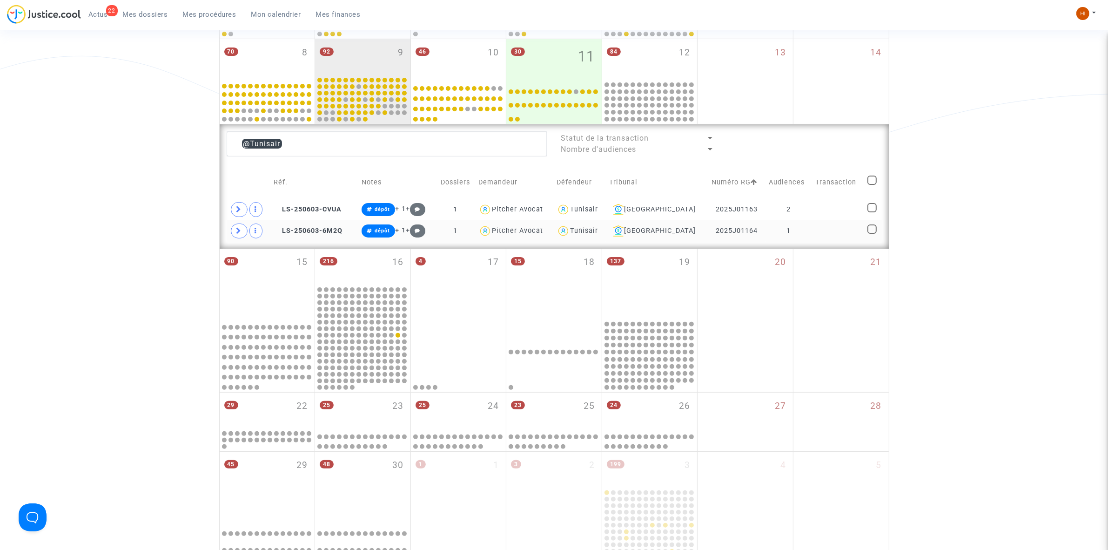
click at [876, 233] on check at bounding box center [872, 230] width 11 height 13
click at [867, 227] on span at bounding box center [871, 228] width 9 height 9
click at [872, 234] on input "checkbox" at bounding box center [872, 234] width 0 height 0
checkbox input "true"
click at [856, 141] on span "Sélection (1)" at bounding box center [846, 143] width 50 height 8
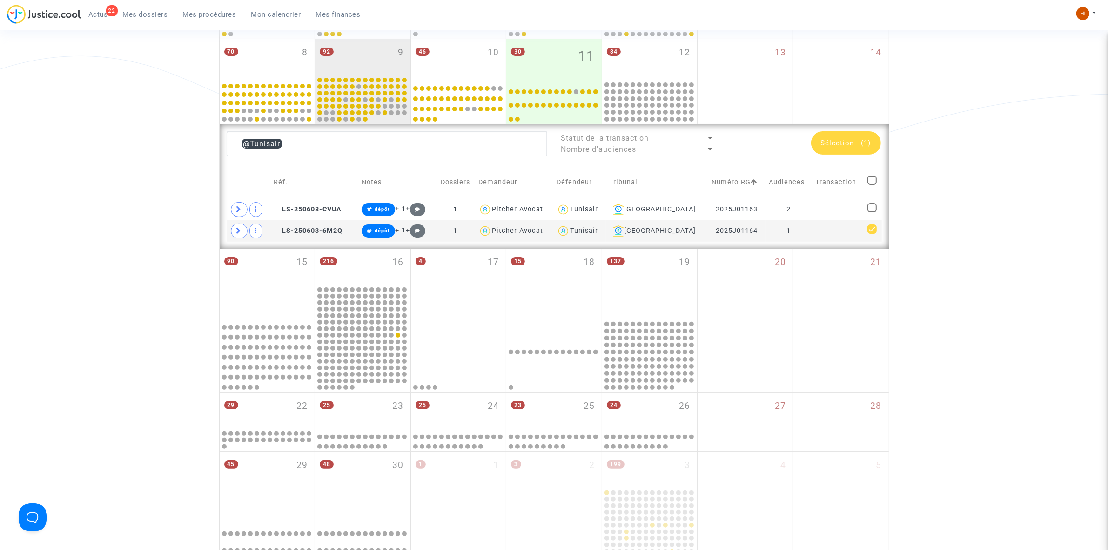
scroll to position [0, 0]
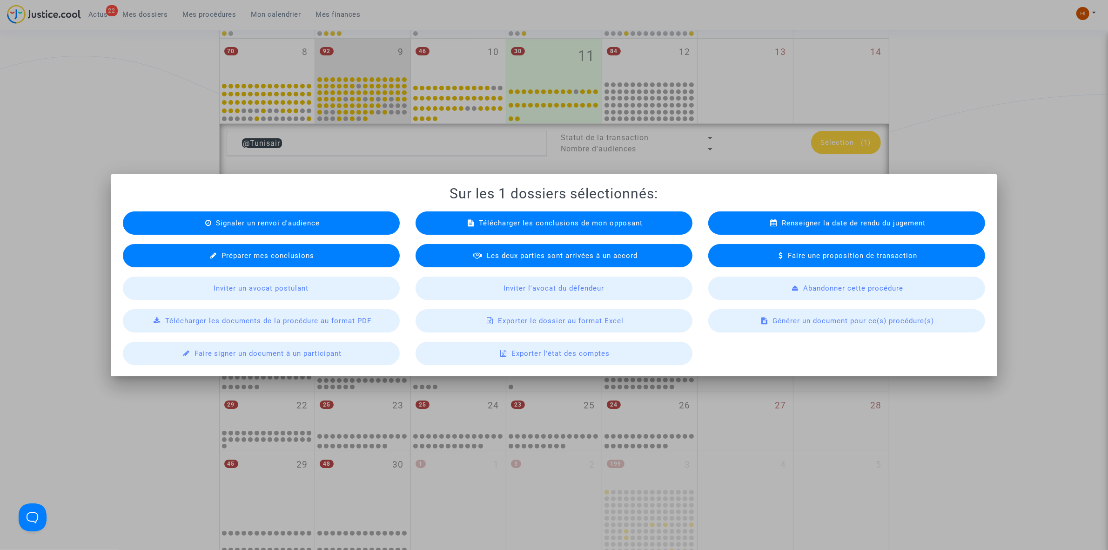
click at [343, 220] on div "Signaler un renvoi d'audience" at bounding box center [261, 222] width 277 height 23
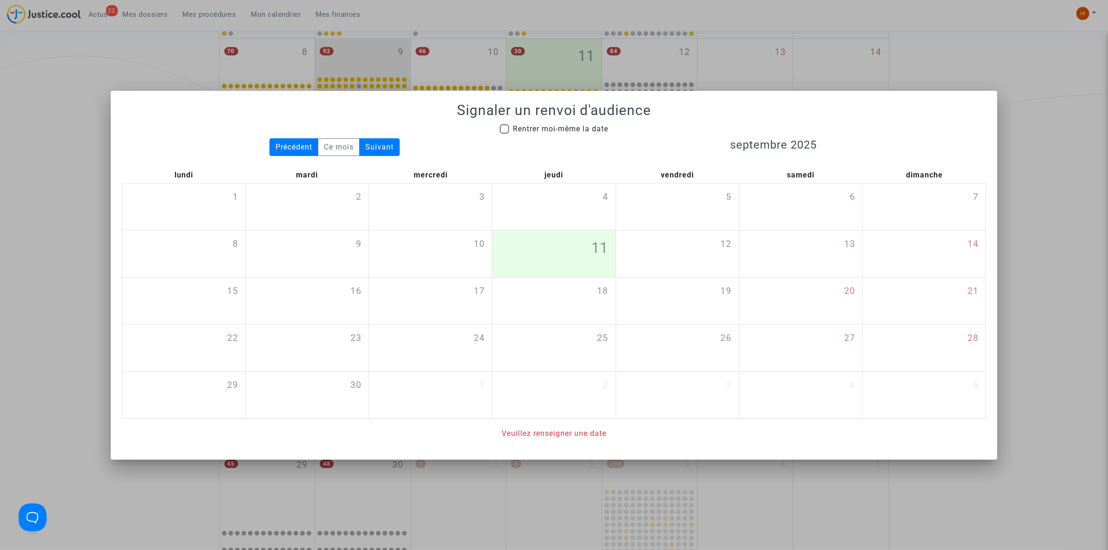
click at [545, 117] on h1 "Signaler un renvoi d'audience" at bounding box center [554, 110] width 864 height 17
click at [544, 124] on span "Rentrer moi-même la date" at bounding box center [560, 128] width 95 height 9
click at [504, 134] on input "Rentrer moi-même la date" at bounding box center [504, 134] width 0 height 0
checkbox input "true"
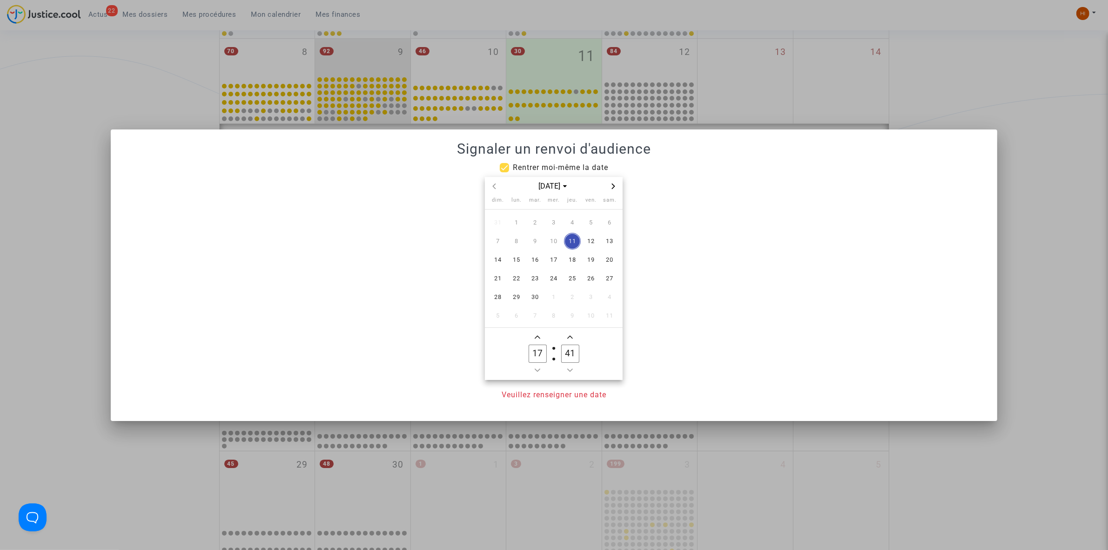
click at [610, 182] on span "Next month" at bounding box center [613, 186] width 11 height 11
click at [532, 241] on span "7" at bounding box center [535, 241] width 17 height 17
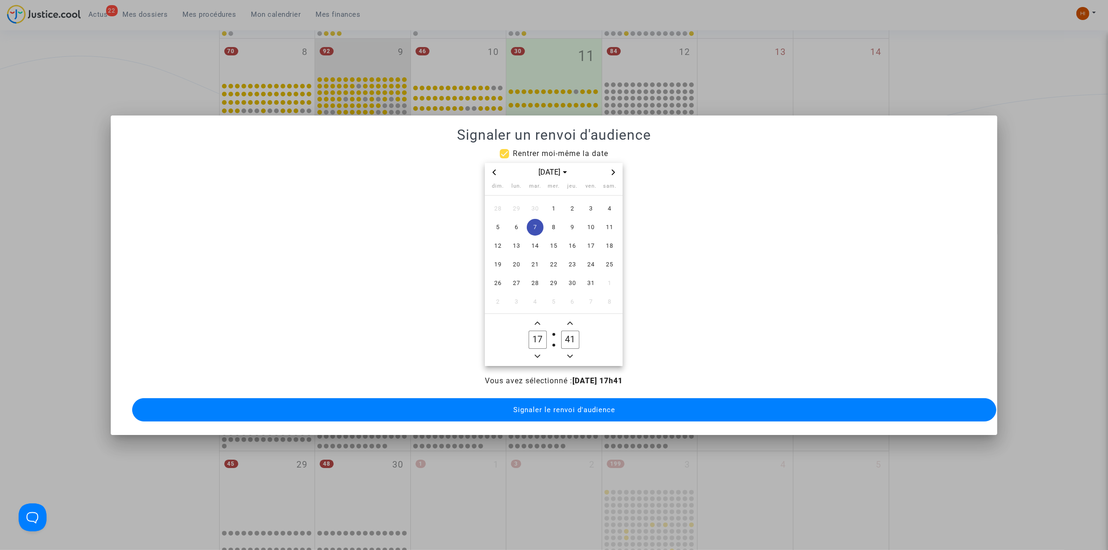
click at [538, 354] on icon "Minus a hour" at bounding box center [538, 355] width 6 height 3
click at [538, 322] on span "Add a hour" at bounding box center [537, 322] width 11 height 11
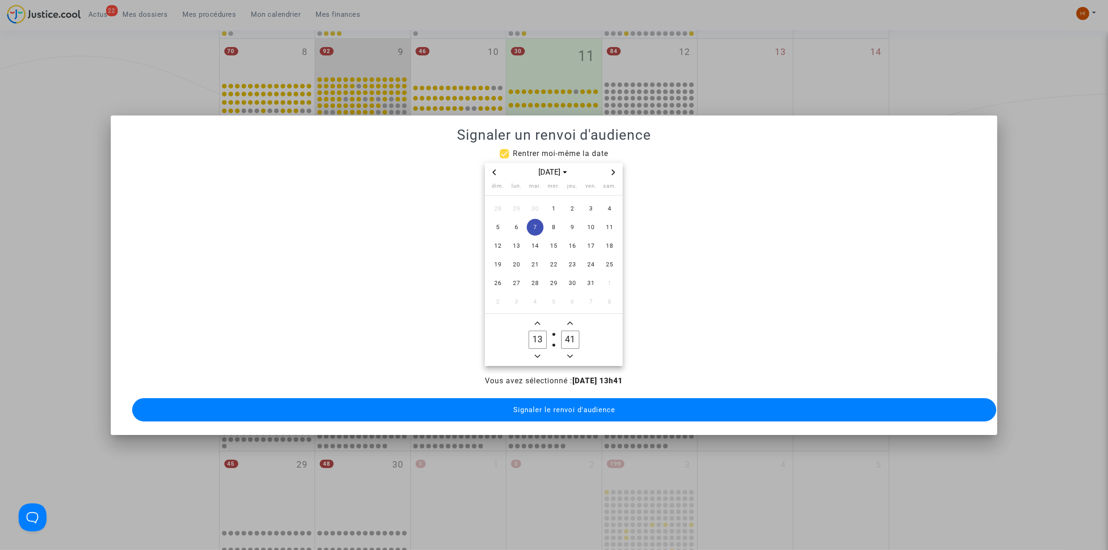
type input "14"
click at [566, 330] on input "41" at bounding box center [570, 339] width 18 height 18
type input "00"
click at [548, 405] on span "Signaler le renvoi d'audience" at bounding box center [564, 409] width 102 height 8
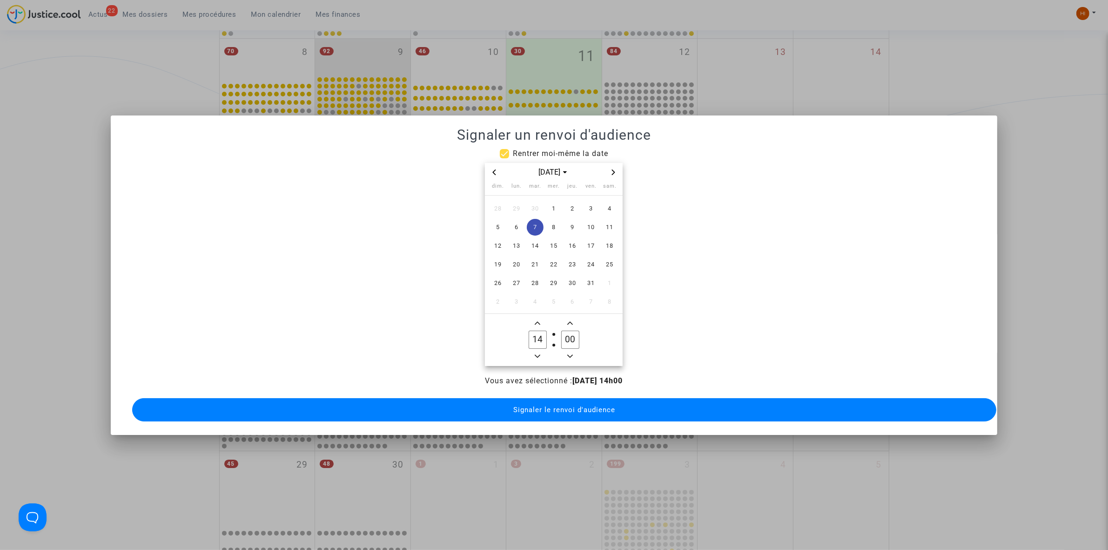
click at [548, 405] on div at bounding box center [554, 275] width 1108 height 550
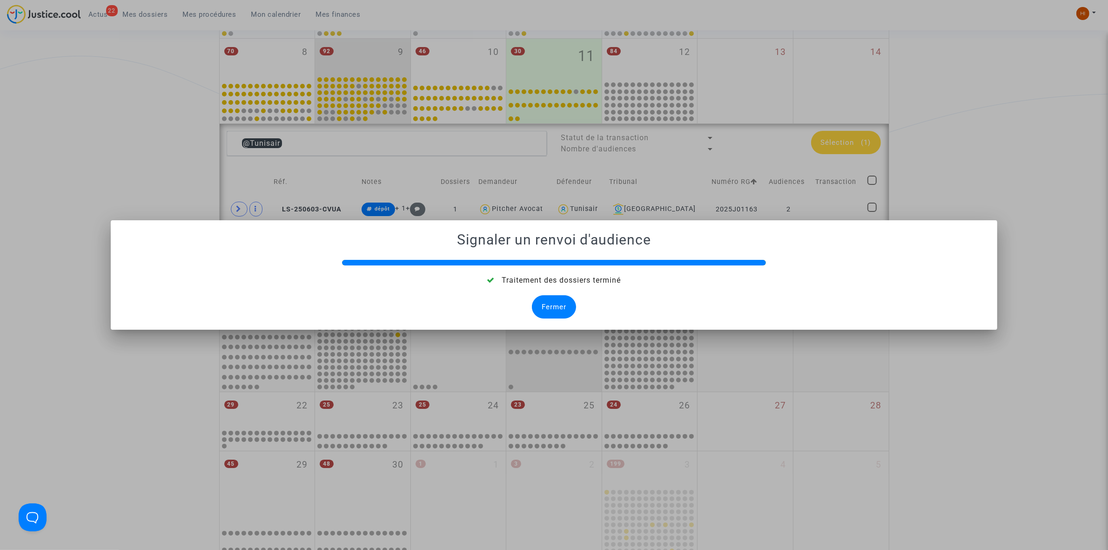
drag, startPoint x: 565, startPoint y: 306, endPoint x: 558, endPoint y: 306, distance: 7.9
click at [564, 306] on div "Fermer" at bounding box center [554, 306] width 44 height 23
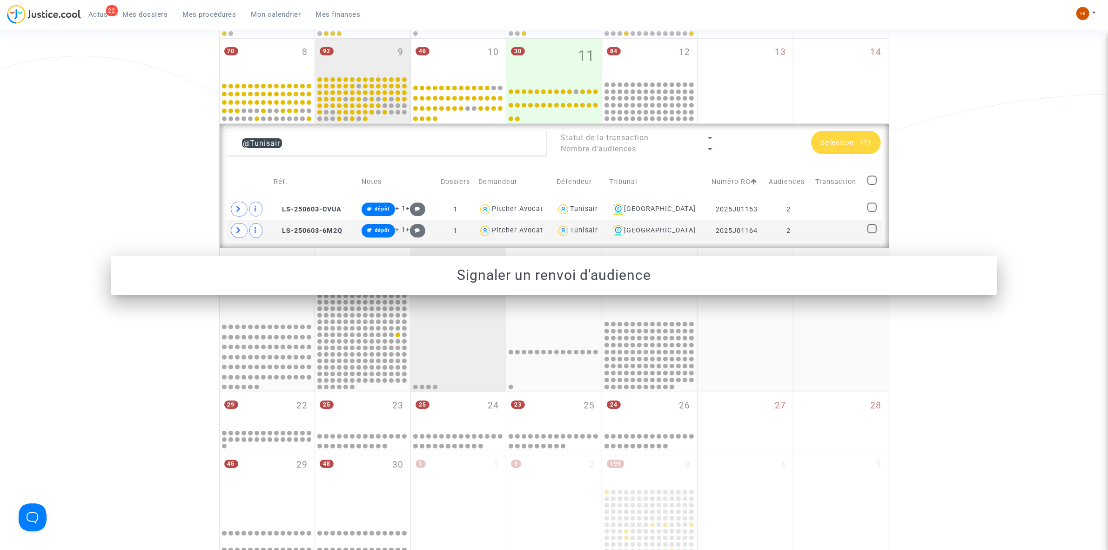
scroll to position [266, 0]
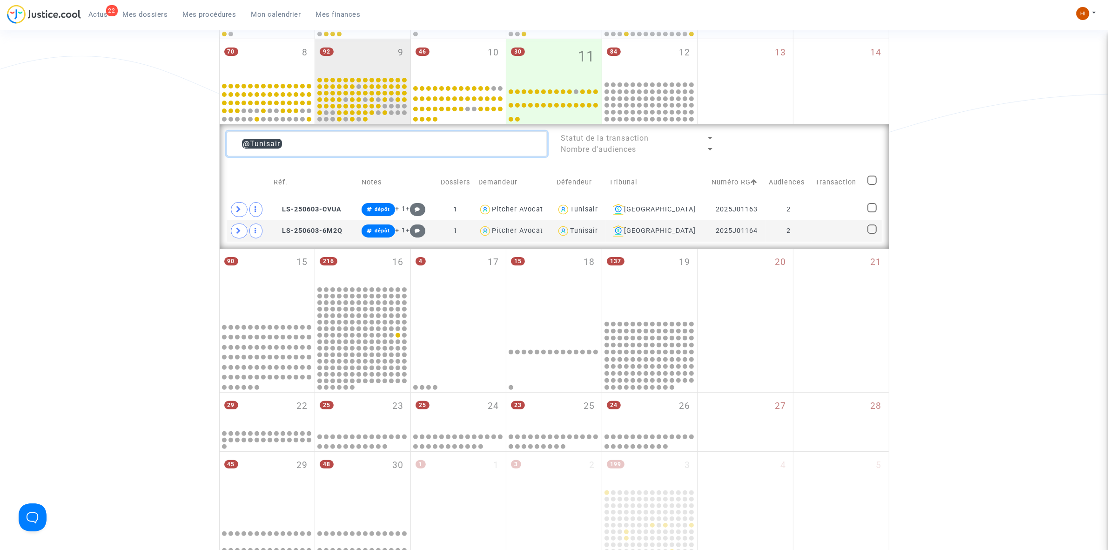
drag, startPoint x: 303, startPoint y: 143, endPoint x: 206, endPoint y: 133, distance: 97.8
click at [206, 133] on div "Date de clôture d'instruction Date de conciliation Date d'audience Date de juge…" at bounding box center [554, 199] width 1108 height 779
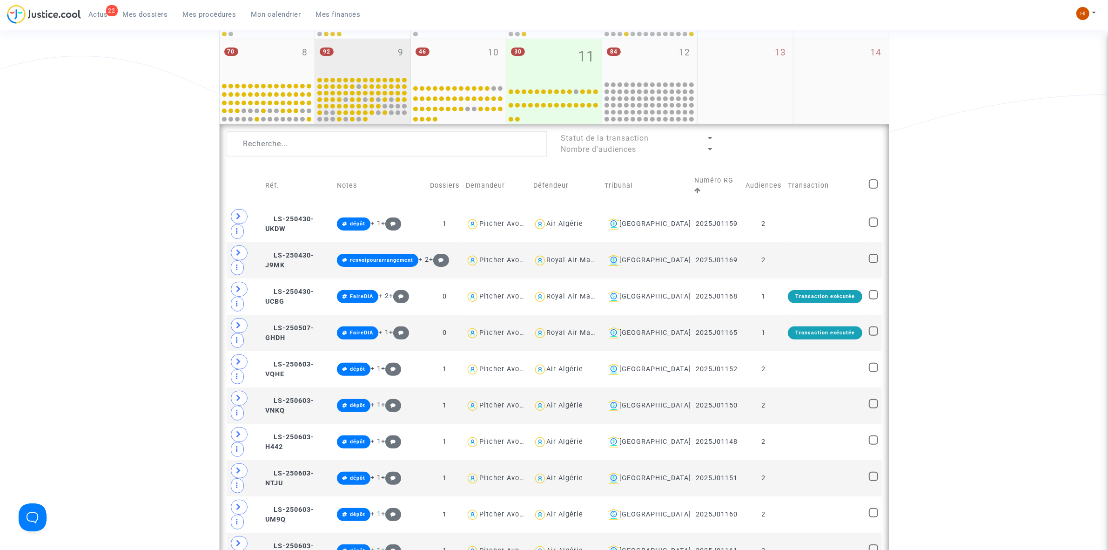
click at [371, 47] on div "92 9" at bounding box center [362, 57] width 95 height 36
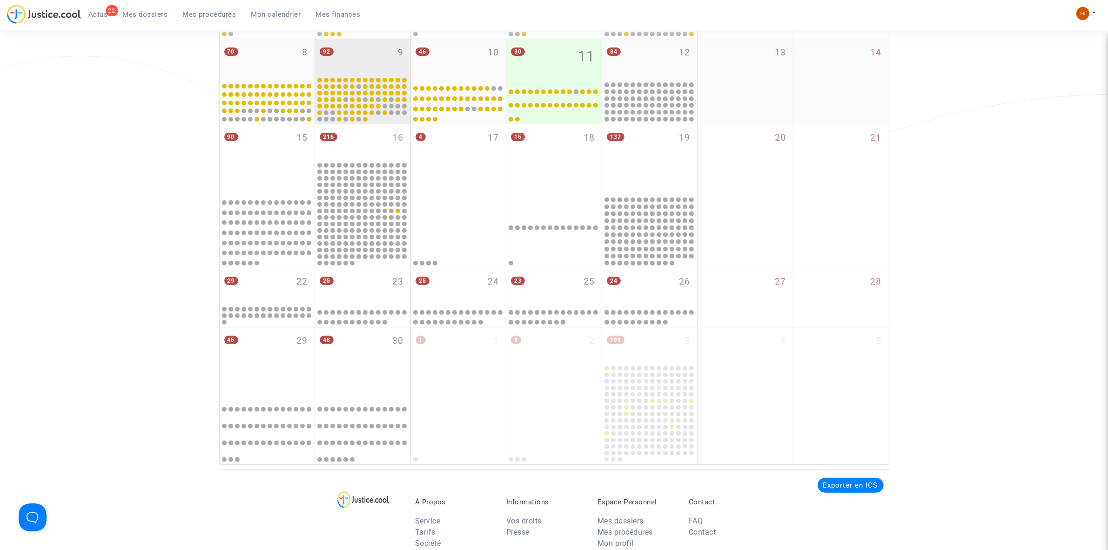
click at [390, 50] on div "92 9" at bounding box center [362, 57] width 95 height 36
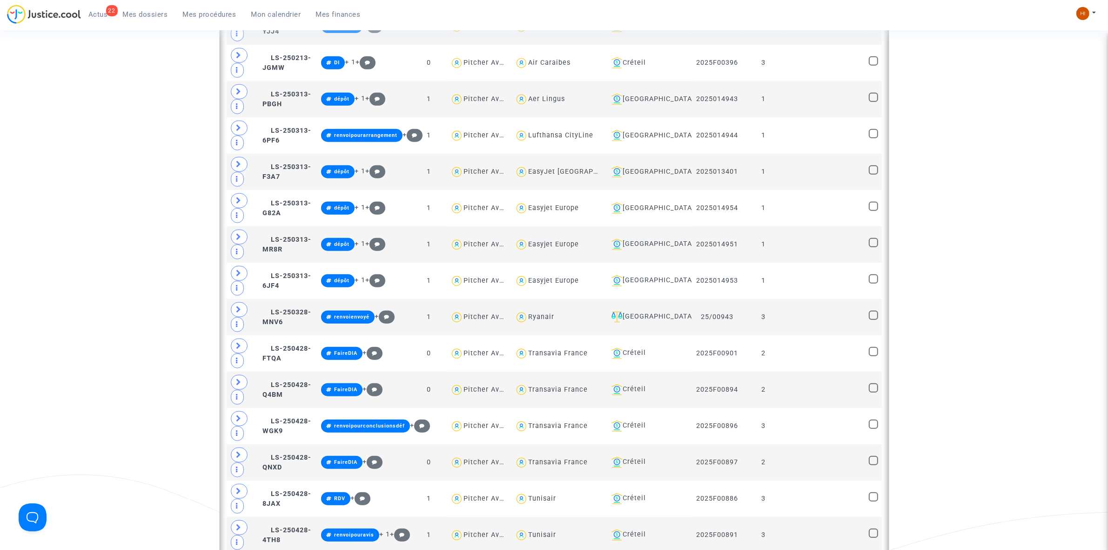
scroll to position [1372, 0]
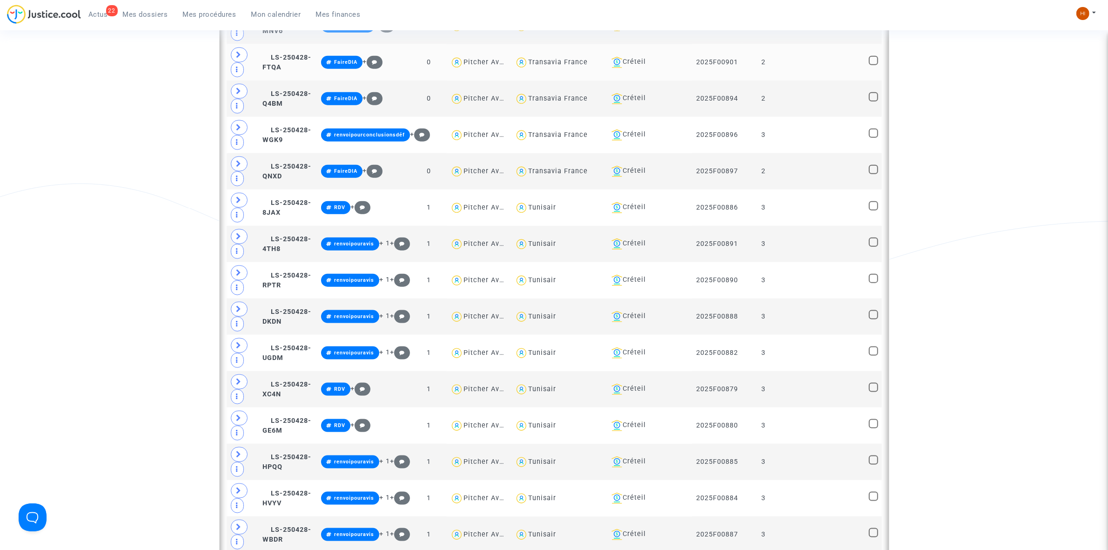
click at [789, 78] on td at bounding box center [825, 62] width 81 height 36
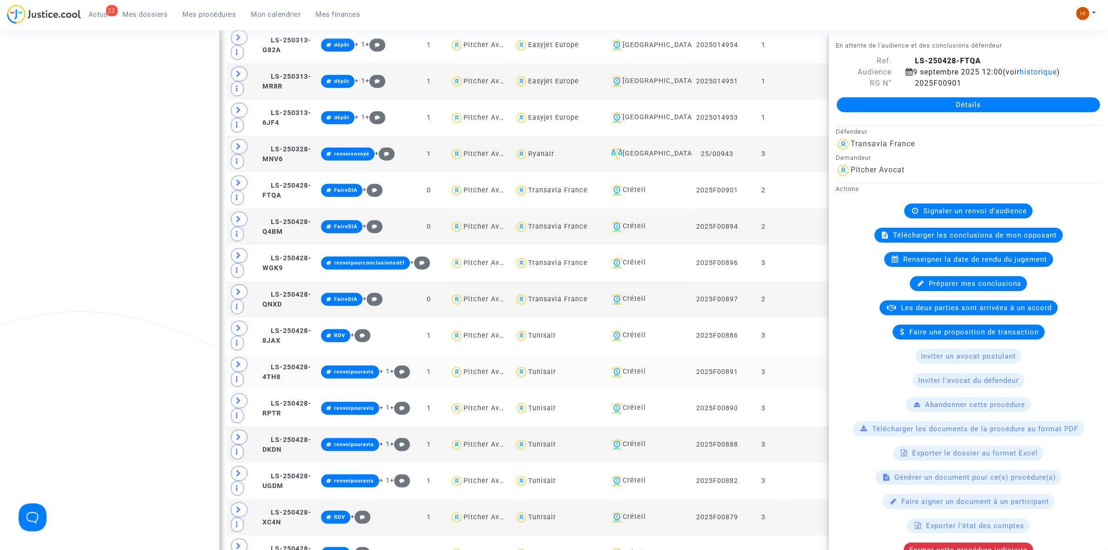
scroll to position [1197, 0]
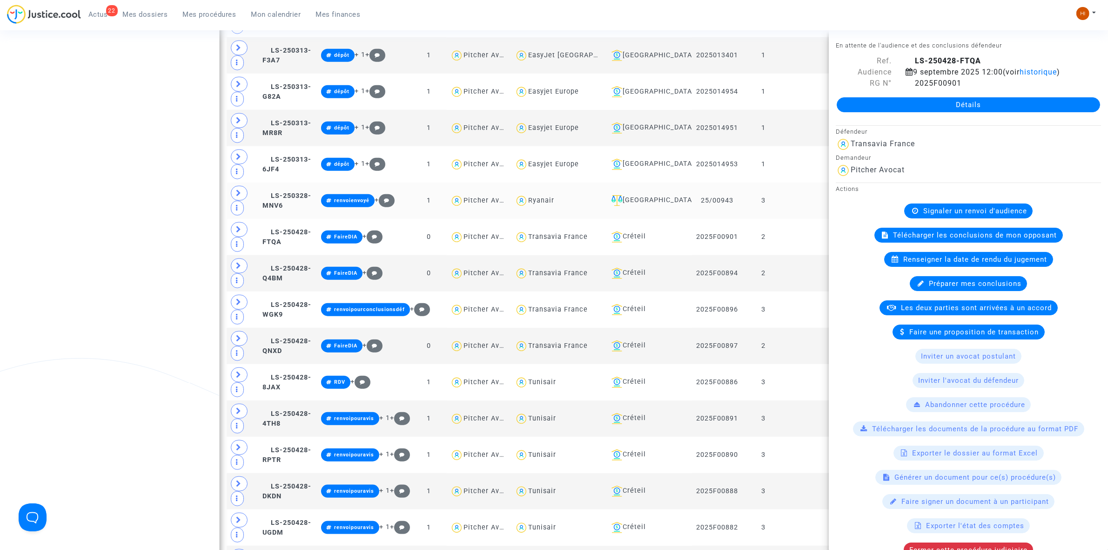
click at [779, 210] on td "3" at bounding box center [763, 200] width 42 height 36
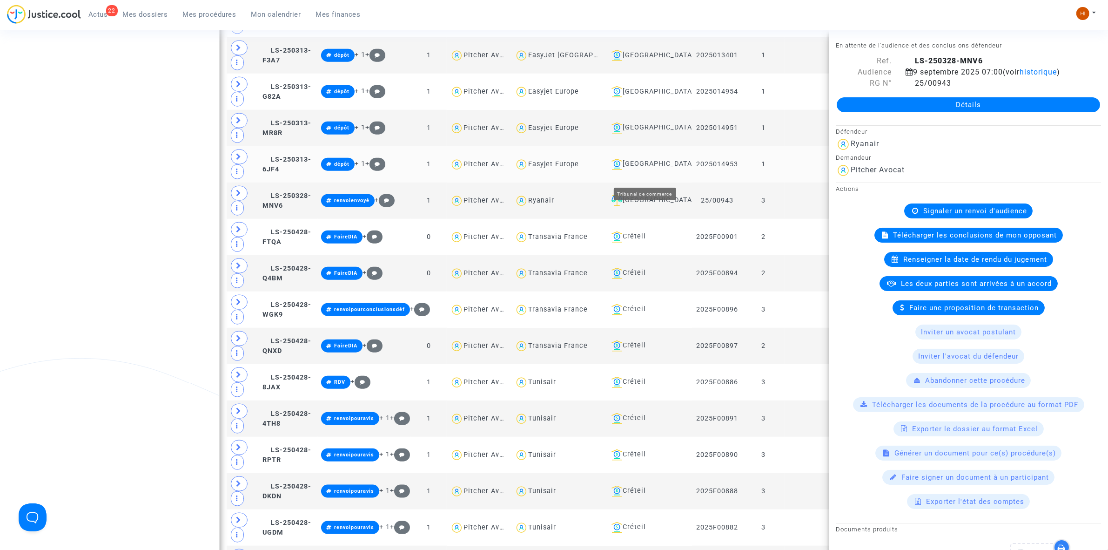
click at [643, 170] on div "[GEOGRAPHIC_DATA]" at bounding box center [648, 164] width 81 height 11
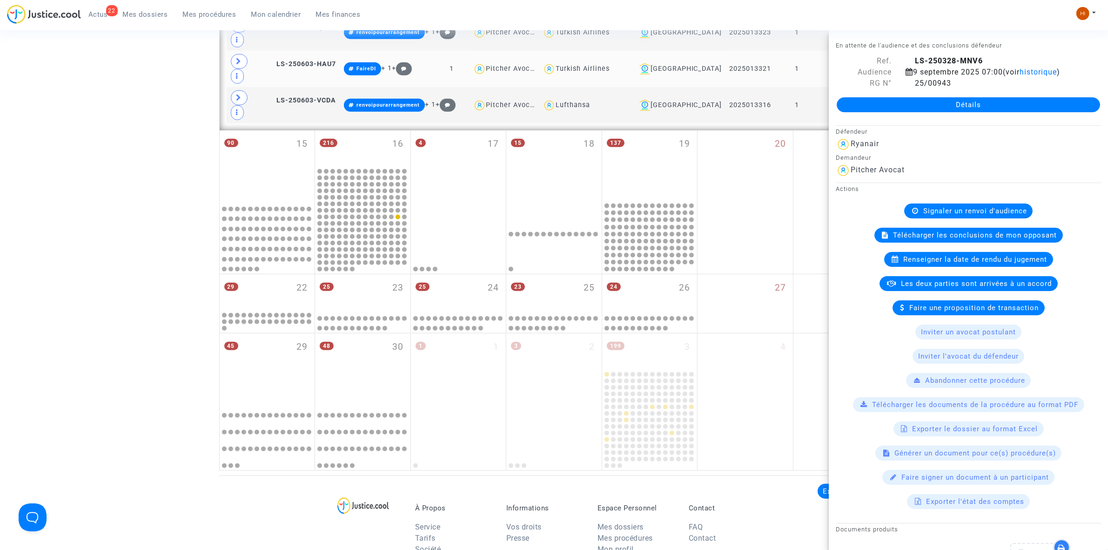
scroll to position [653, 0]
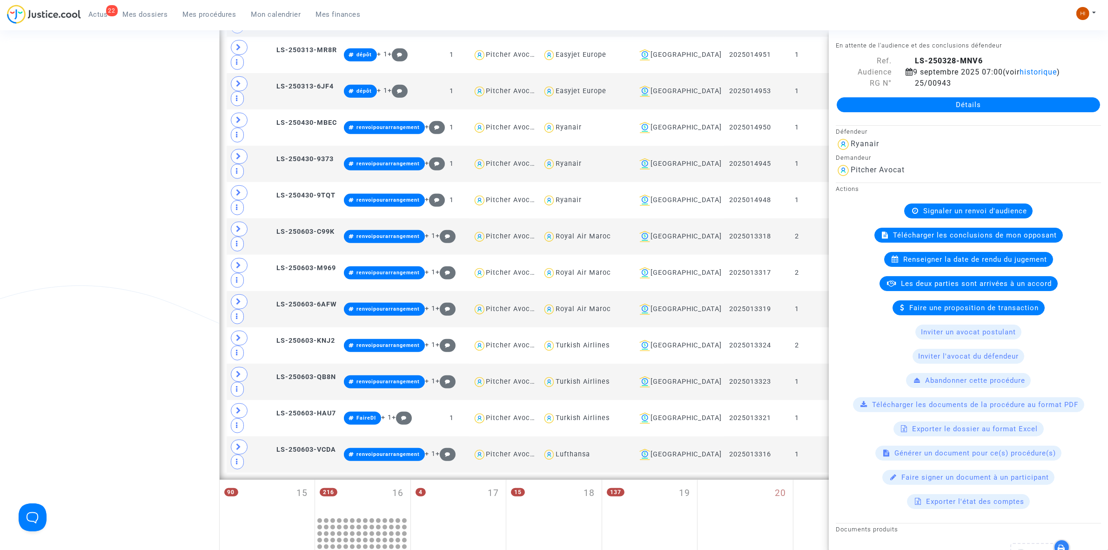
click at [63, 158] on div "Date de clôture d'instruction Date de conciliation Date d'audience Date de juge…" at bounding box center [554, 121] width 1108 height 1397
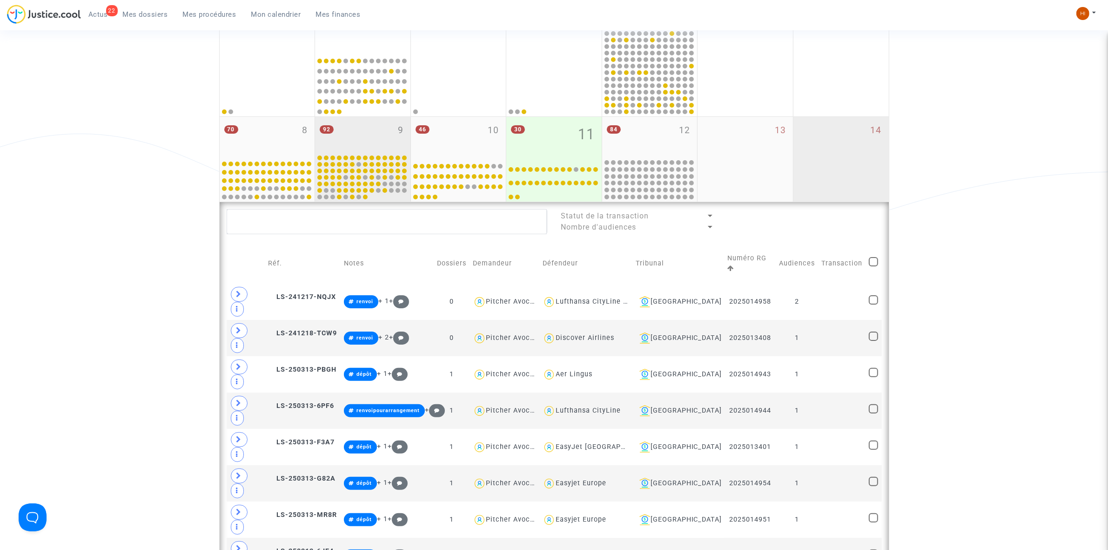
scroll to position [188, 0]
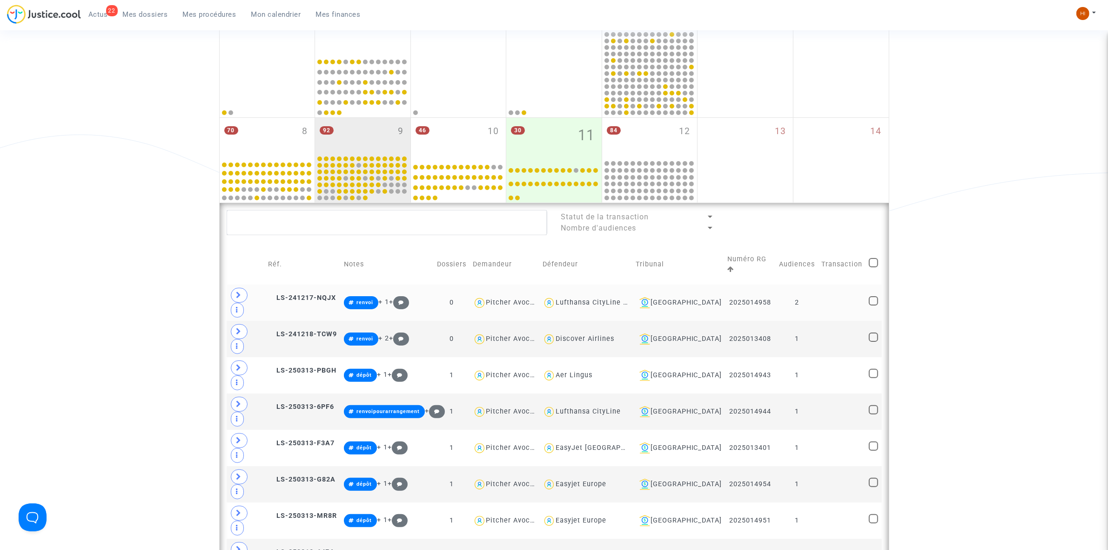
click at [827, 284] on td at bounding box center [841, 302] width 47 height 36
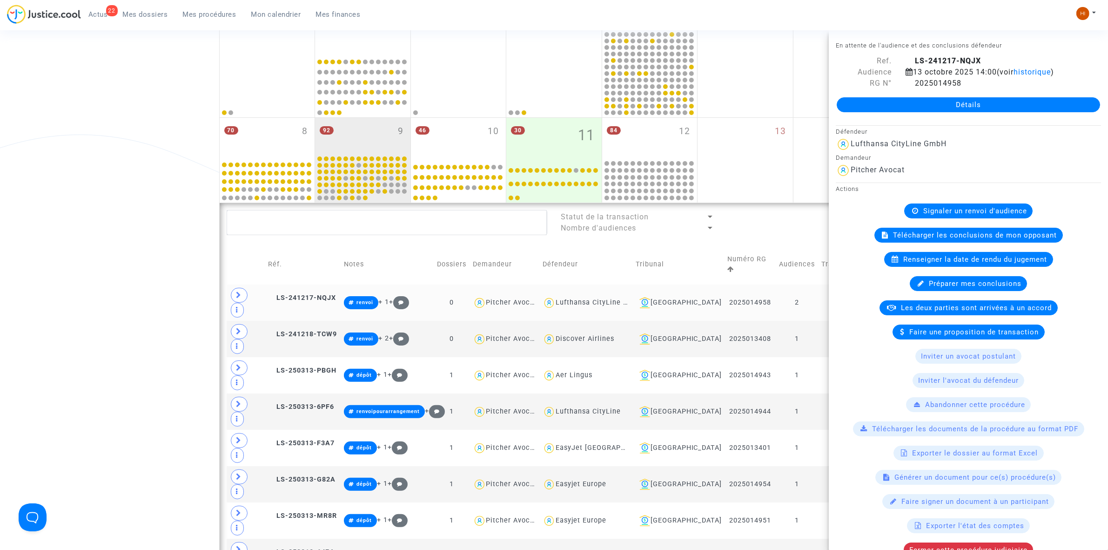
click at [816, 297] on td "2" at bounding box center [797, 302] width 42 height 36
click at [814, 321] on td "1" at bounding box center [797, 339] width 42 height 36
click at [807, 357] on td "1" at bounding box center [797, 375] width 42 height 36
click at [811, 321] on td "1" at bounding box center [797, 339] width 42 height 36
drag, startPoint x: 237, startPoint y: 312, endPoint x: 398, endPoint y: 317, distance: 161.1
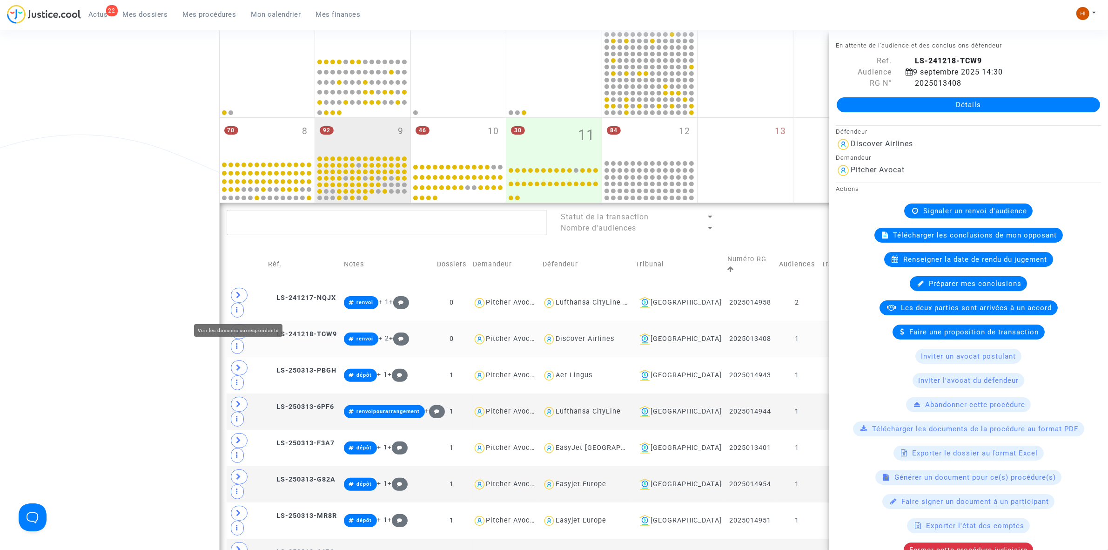
click at [236, 328] on icon at bounding box center [239, 331] width 6 height 7
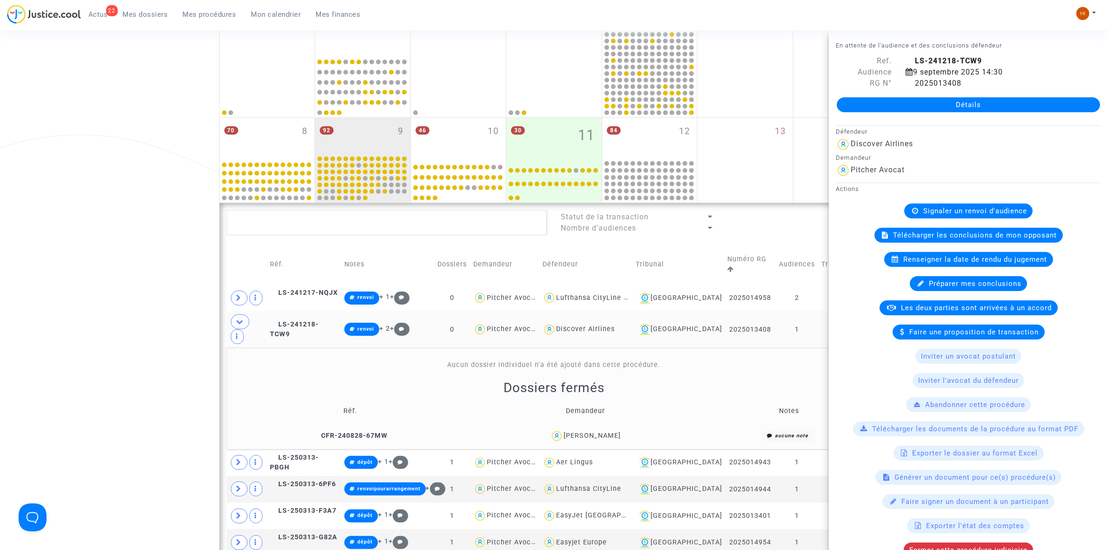
click at [794, 311] on td "1" at bounding box center [797, 329] width 42 height 36
click at [911, 81] on span "2025013408" at bounding box center [934, 83] width 56 height 9
click at [813, 312] on td "1" at bounding box center [797, 329] width 42 height 36
click at [812, 287] on td "2" at bounding box center [797, 297] width 42 height 27
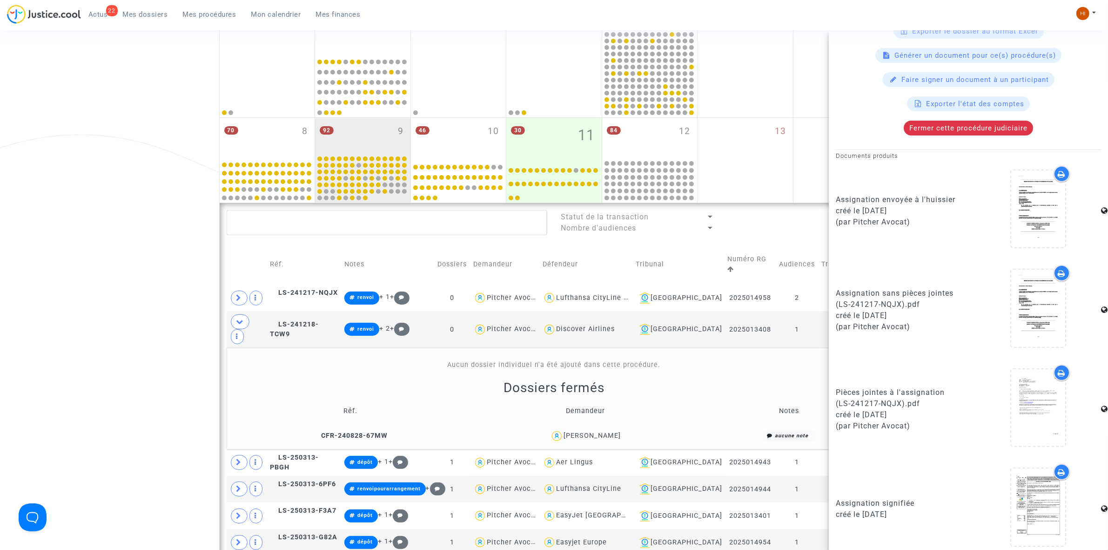
scroll to position [413, 0]
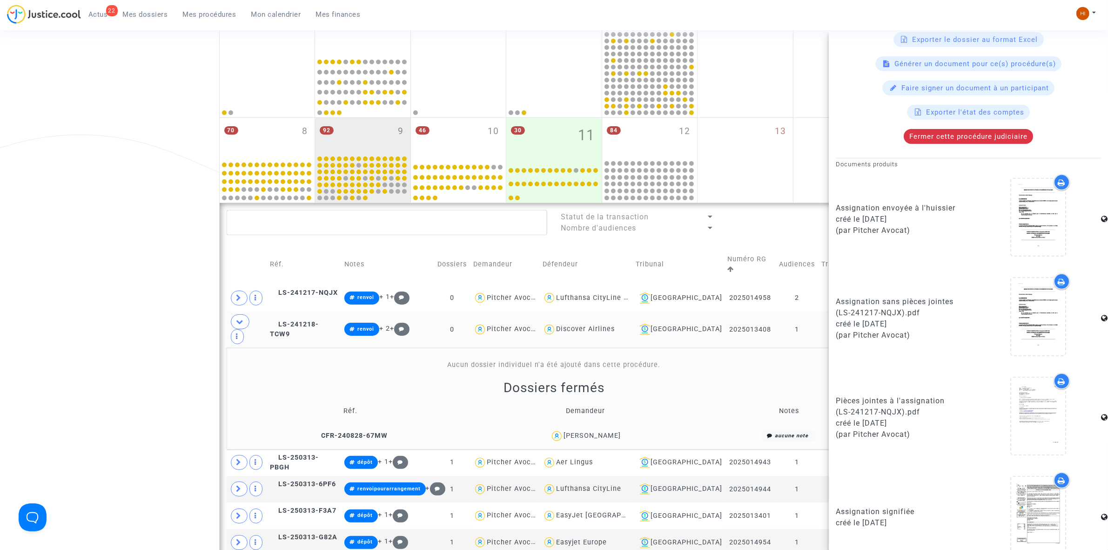
click at [808, 311] on td "1" at bounding box center [797, 329] width 42 height 36
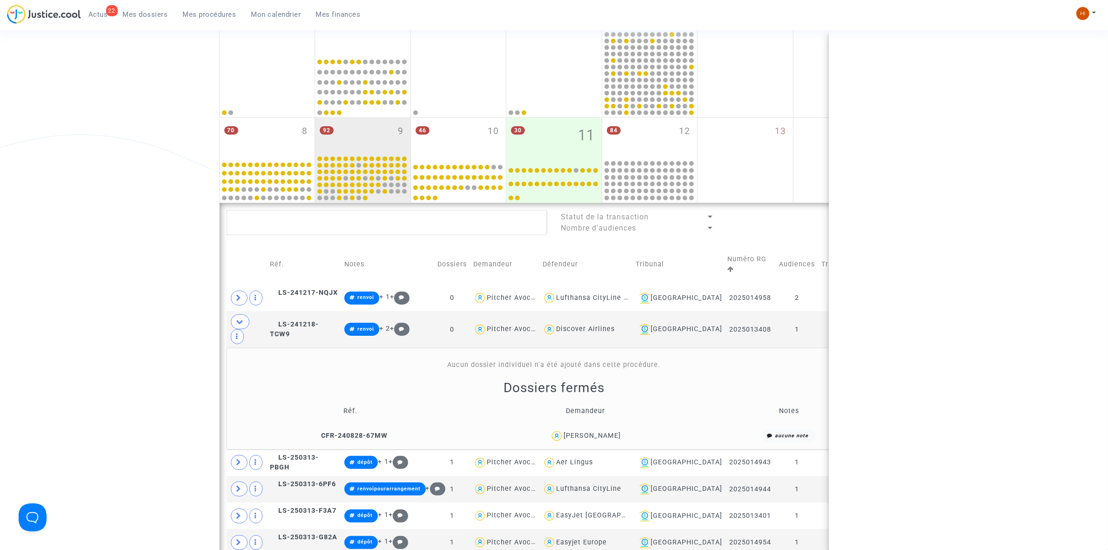
scroll to position [0, 0]
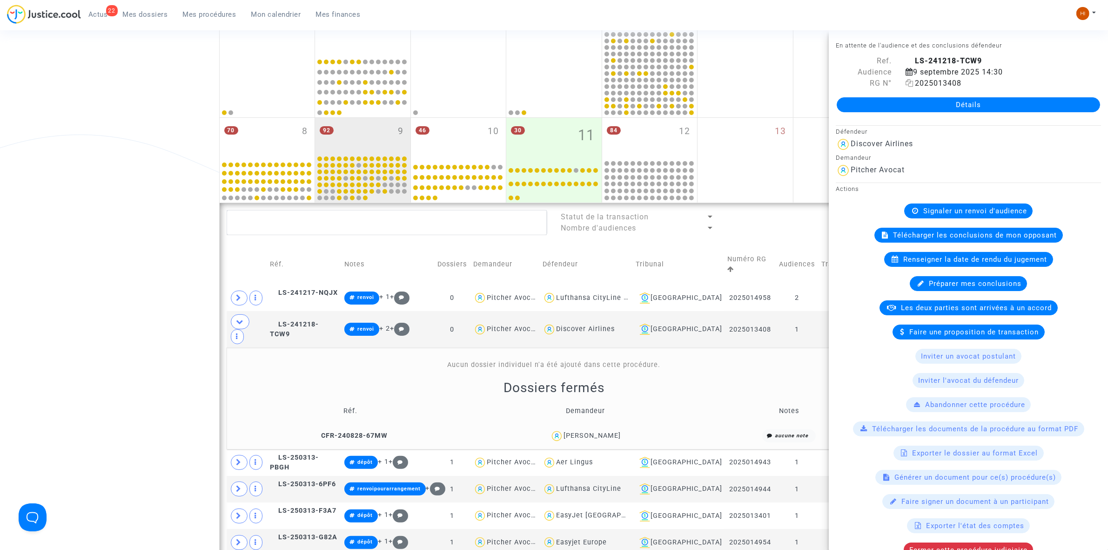
click at [908, 82] on icon at bounding box center [910, 82] width 8 height 7
click at [175, 365] on div "Date de clôture d'instruction Date de conciliation Date d'audience Date de juge…" at bounding box center [554, 555] width 1108 height 1334
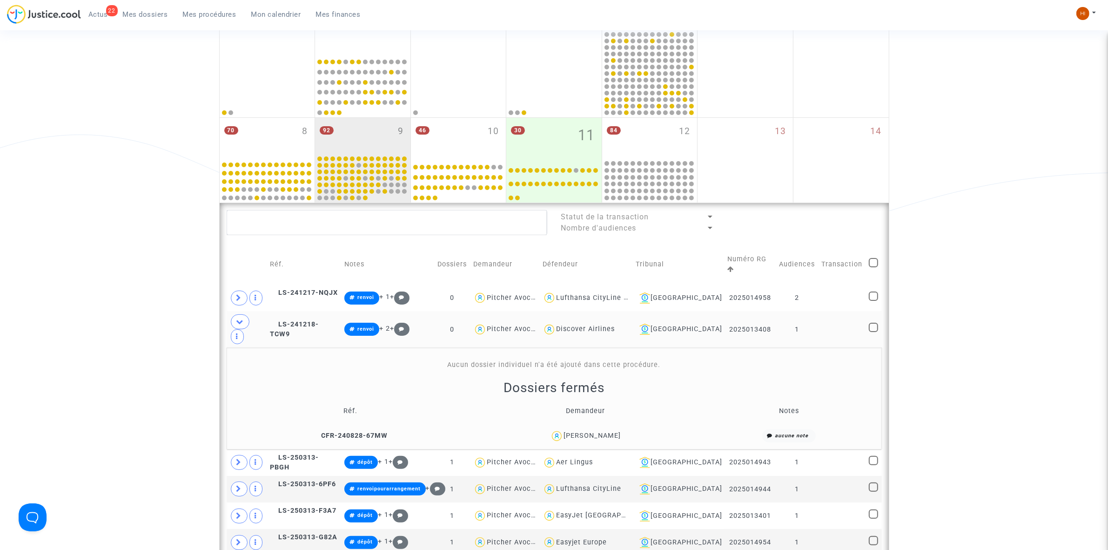
drag, startPoint x: 309, startPoint y: 306, endPoint x: 385, endPoint y: 304, distance: 76.4
click at [309, 320] on span "LS-241218-TCW9" at bounding box center [294, 329] width 49 height 18
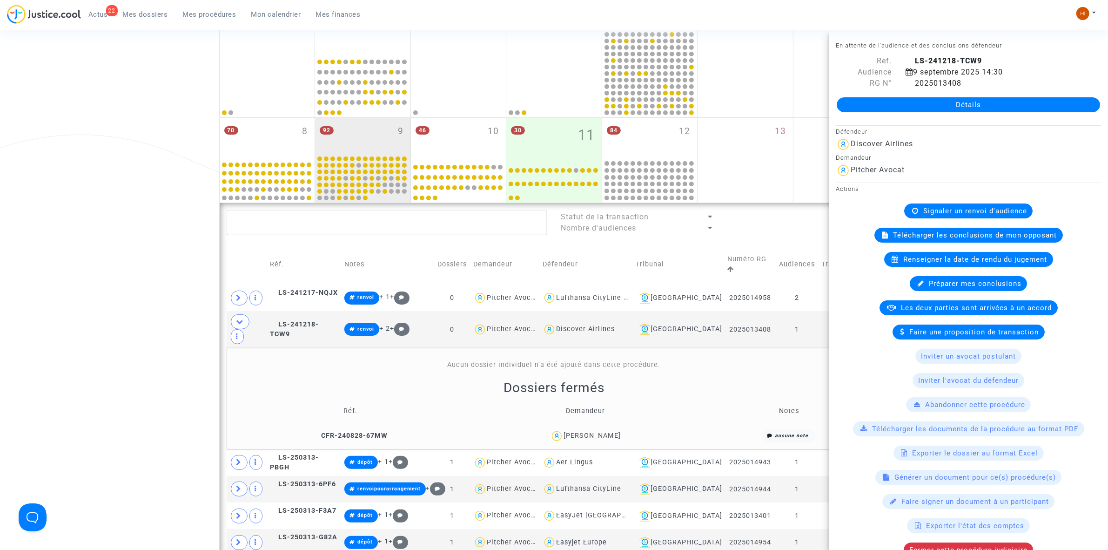
click at [959, 208] on span "Signaler un renvoi d'audience" at bounding box center [975, 211] width 104 height 8
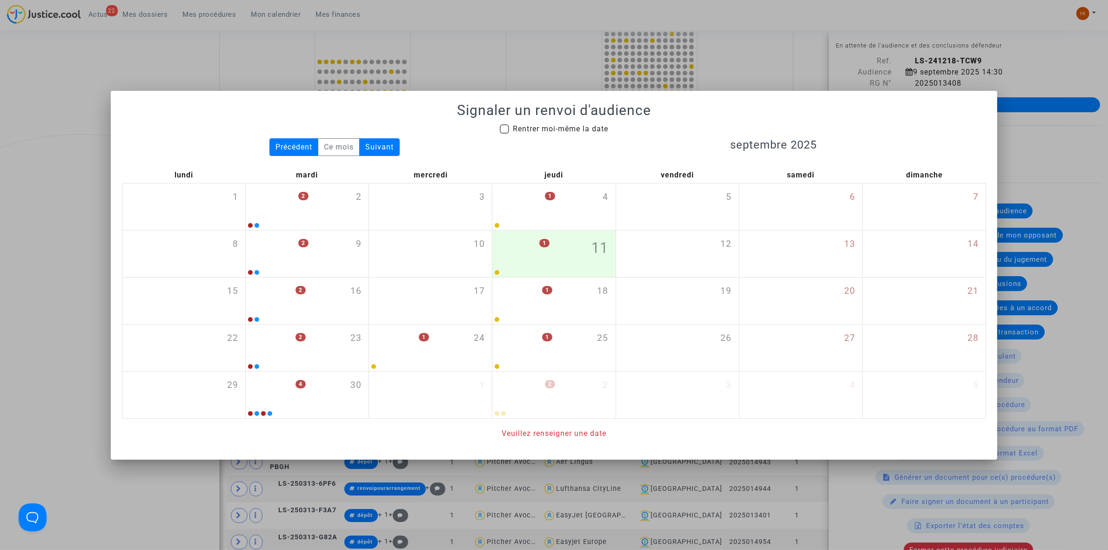
click at [521, 131] on span "Rentrer moi-même la date" at bounding box center [560, 128] width 95 height 9
click at [504, 134] on input "Rentrer moi-même la date" at bounding box center [504, 134] width 0 height 0
checkbox input "true"
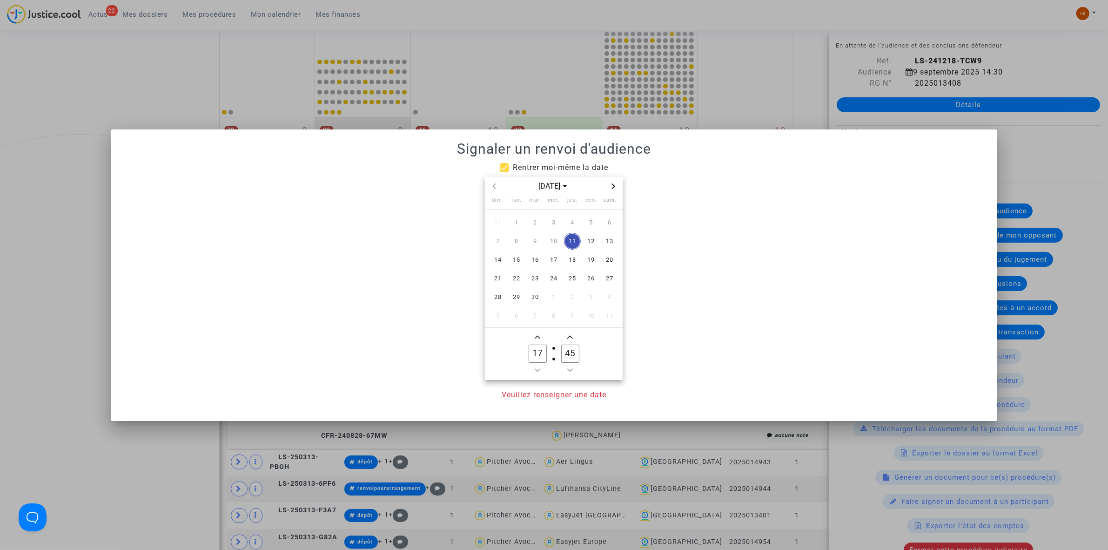
click at [615, 186] on icon "Next month" at bounding box center [613, 186] width 3 height 6
click at [493, 185] on icon "Previous month" at bounding box center [494, 186] width 3 height 6
click at [511, 263] on span "13" at bounding box center [516, 259] width 17 height 17
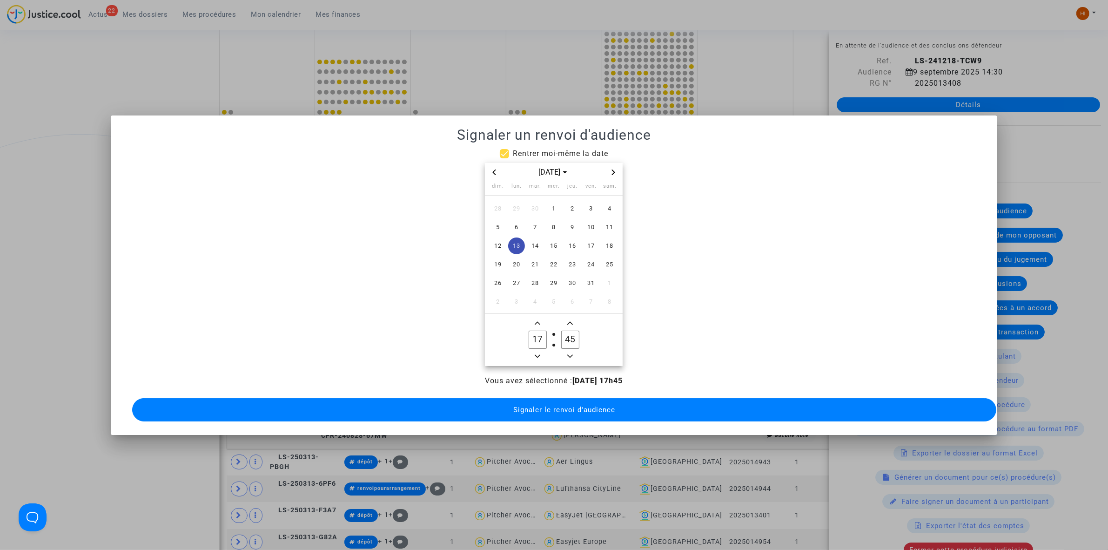
click at [542, 356] on button "Minus a hour" at bounding box center [537, 356] width 11 height 12
click at [543, 356] on button "Minus a hour" at bounding box center [537, 356] width 11 height 12
type input "14"
click at [568, 338] on input "45" at bounding box center [570, 339] width 18 height 18
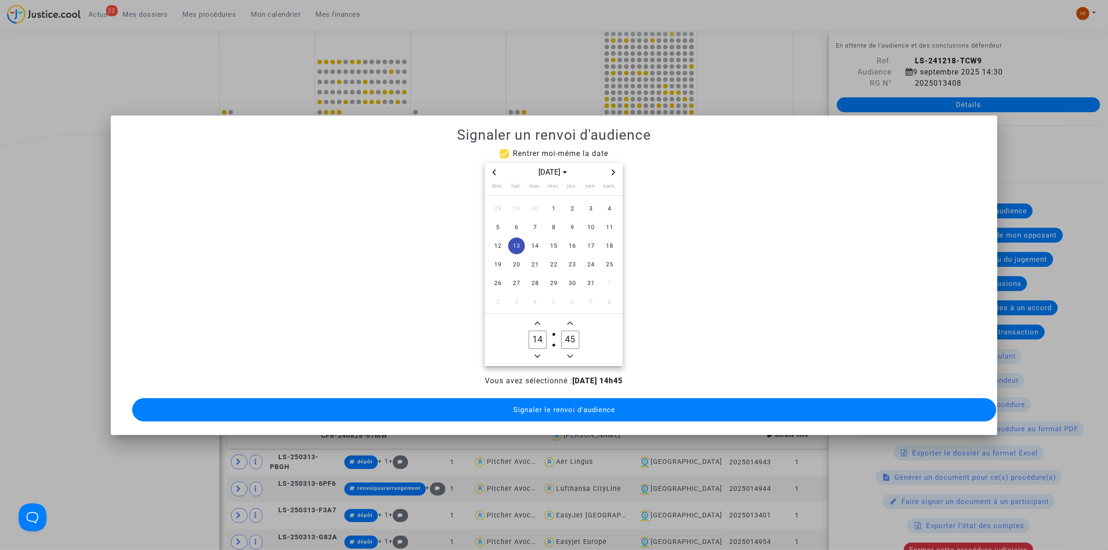
click at [568, 338] on input "45" at bounding box center [570, 339] width 18 height 18
type input "00"
click at [565, 405] on span "Signaler le renvoi d'audience" at bounding box center [564, 409] width 102 height 8
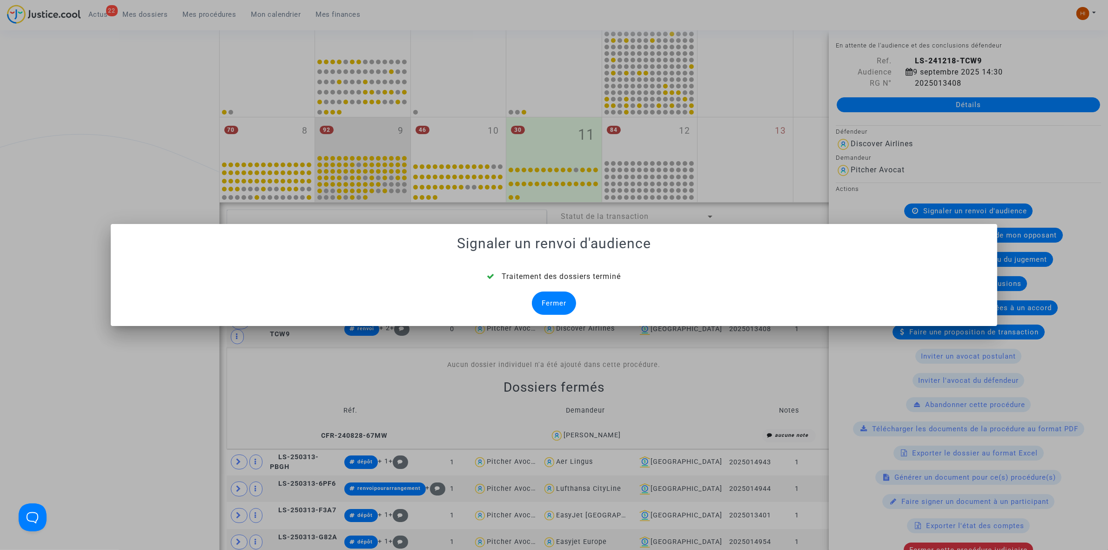
click at [550, 294] on div "Fermer" at bounding box center [554, 302] width 44 height 23
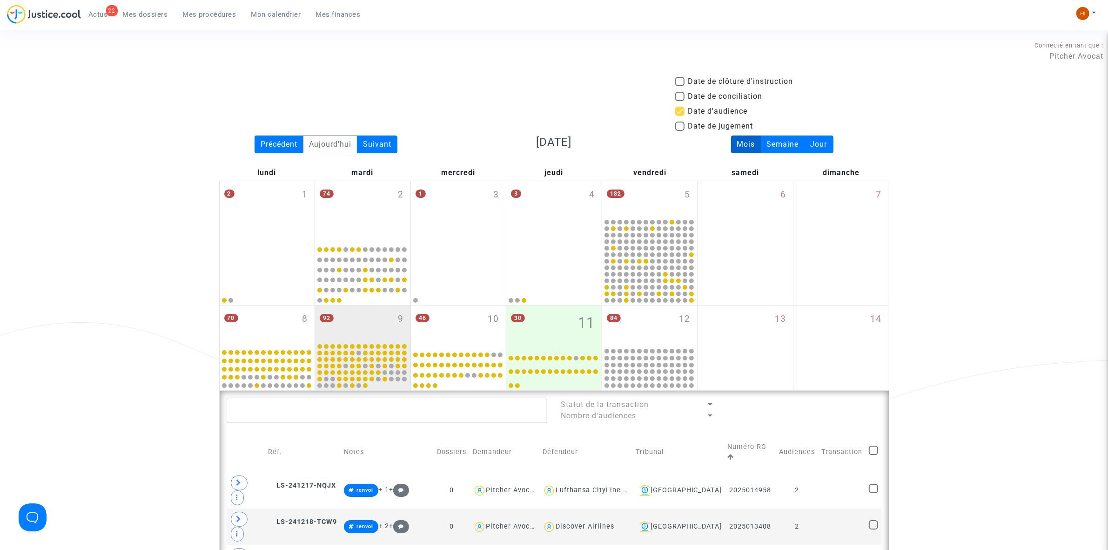
scroll to position [188, 0]
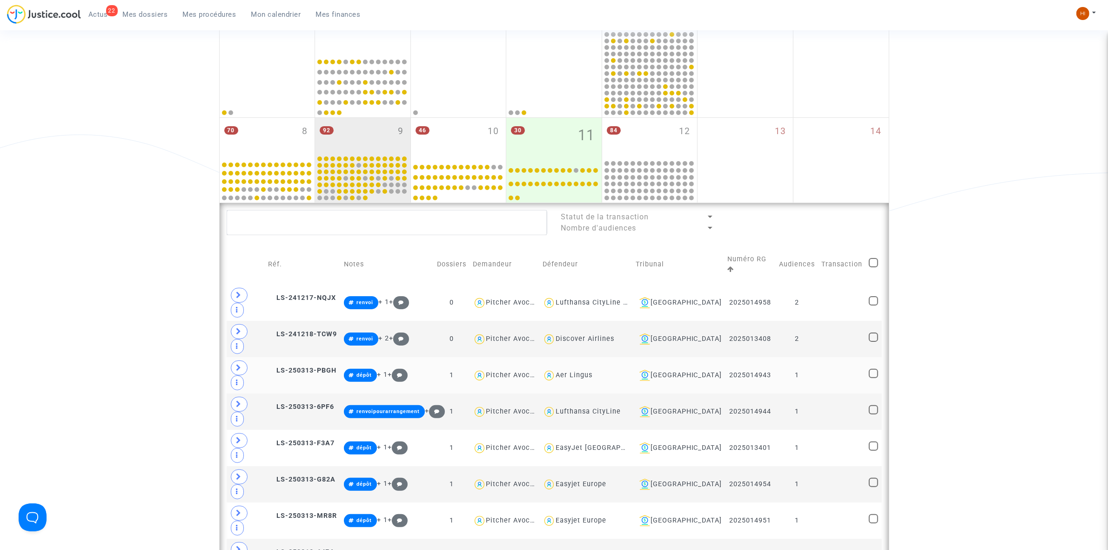
click at [819, 357] on td at bounding box center [841, 375] width 47 height 36
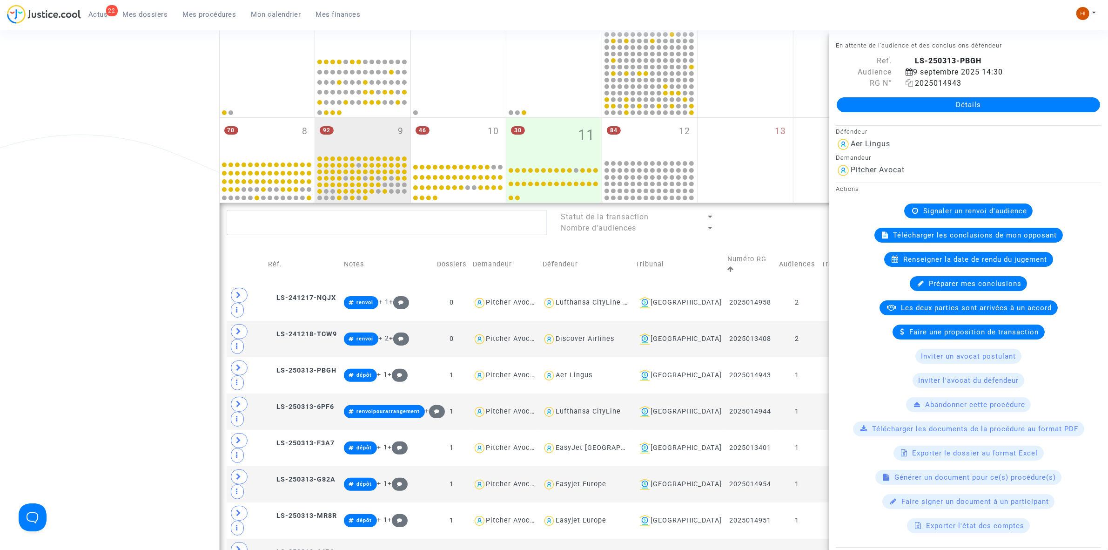
click at [906, 85] on icon at bounding box center [910, 82] width 8 height 7
click at [325, 357] on td "LS-250313-PBGH" at bounding box center [302, 375] width 75 height 36
click at [988, 211] on span "Signaler un renvoi d'audience" at bounding box center [975, 211] width 104 height 8
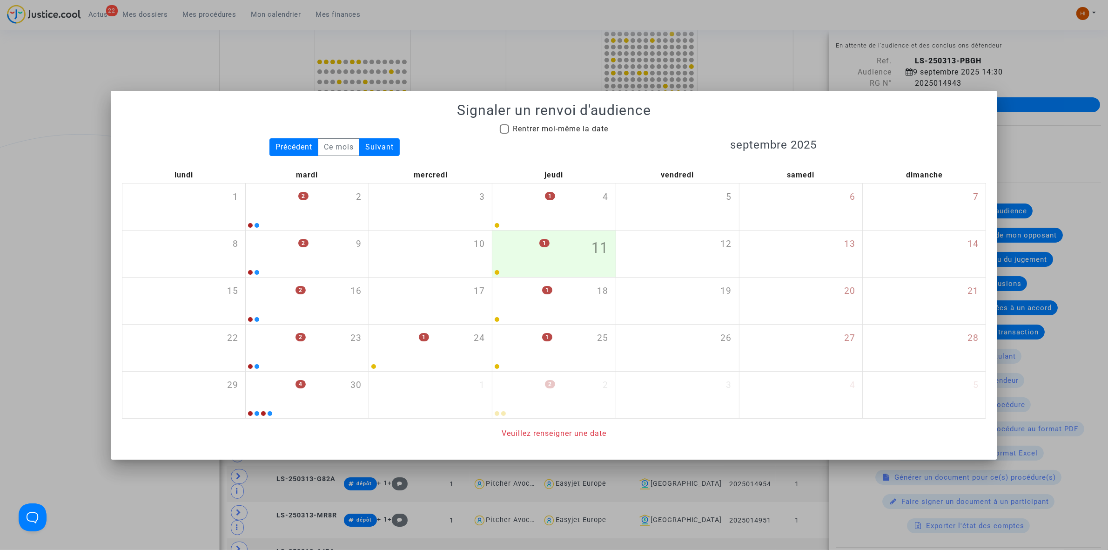
drag, startPoint x: 570, startPoint y: 134, endPoint x: 581, endPoint y: 140, distance: 12.5
click at [570, 133] on span "Rentrer moi-même la date" at bounding box center [560, 128] width 95 height 11
click at [504, 134] on input "Rentrer moi-même la date" at bounding box center [504, 134] width 0 height 0
checkbox input "true"
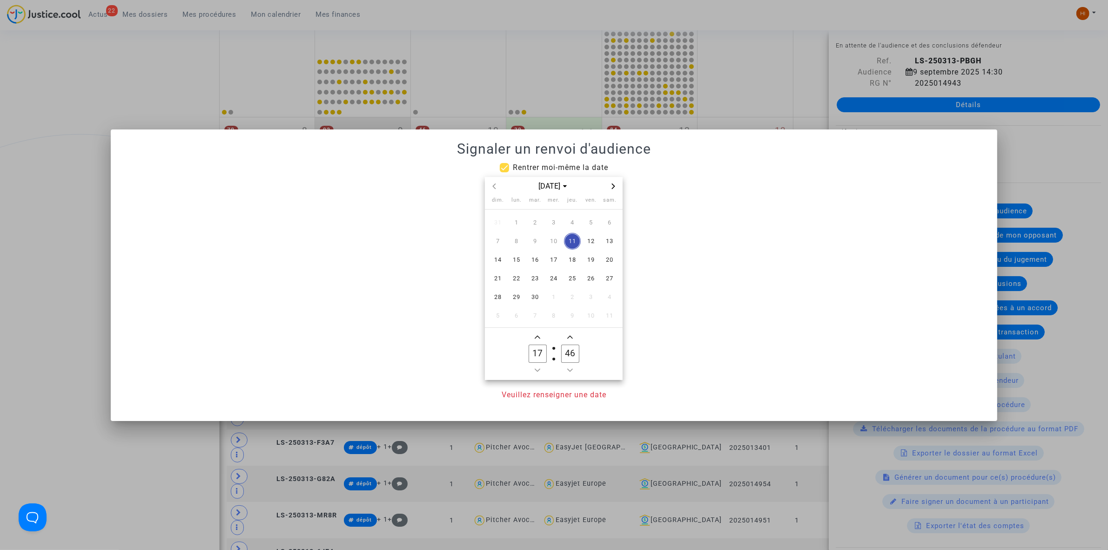
click at [614, 189] on span "Next month" at bounding box center [613, 186] width 11 height 11
click at [523, 242] on span "6" at bounding box center [516, 241] width 17 height 17
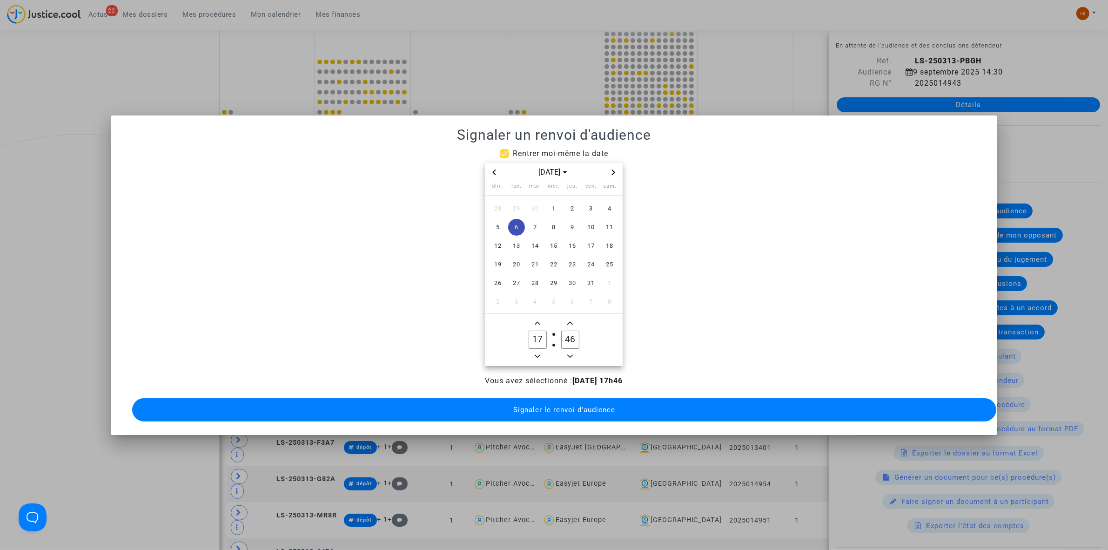
click at [540, 356] on span "Minus a hour" at bounding box center [537, 355] width 11 height 11
type input "14"
click at [566, 337] on input "46" at bounding box center [570, 339] width 18 height 18
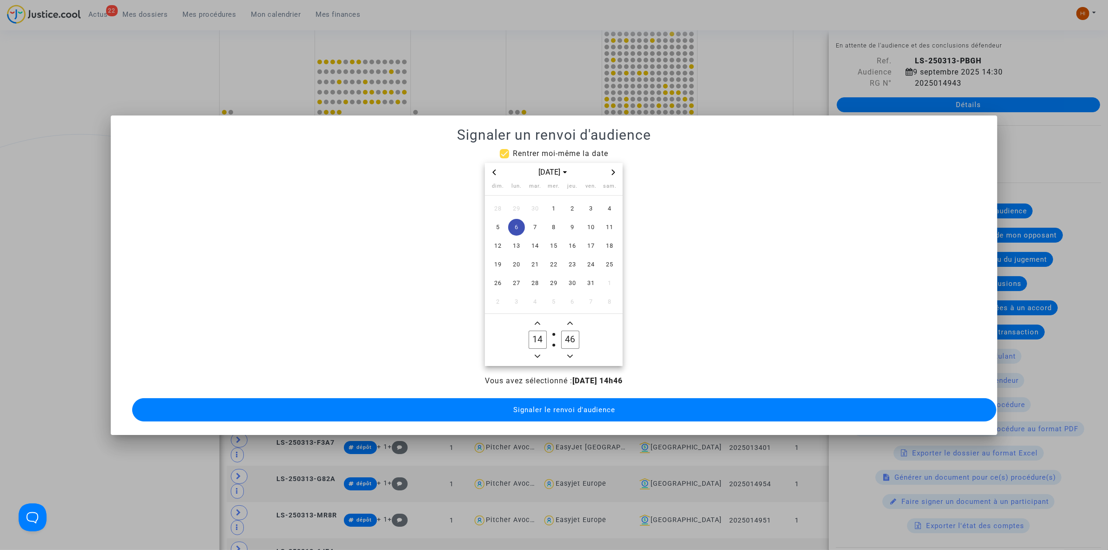
click at [566, 337] on input "46" at bounding box center [570, 339] width 18 height 18
type input "00"
drag, startPoint x: 560, startPoint y: 404, endPoint x: 646, endPoint y: 487, distance: 119.1
click at [559, 405] on span "Signaler le renvoi d'audience" at bounding box center [564, 409] width 102 height 8
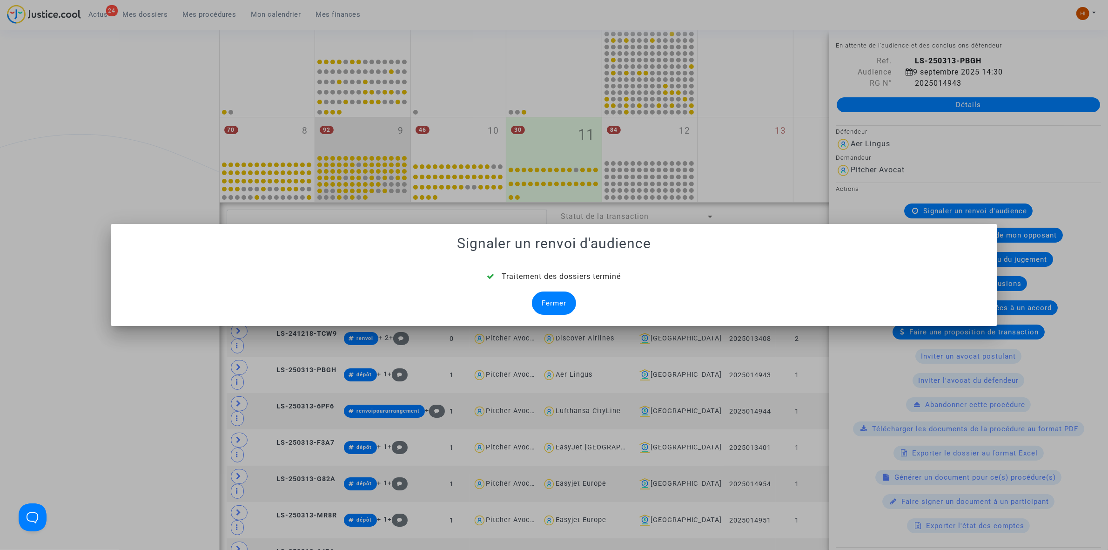
click at [561, 303] on div "Fermer" at bounding box center [554, 302] width 44 height 23
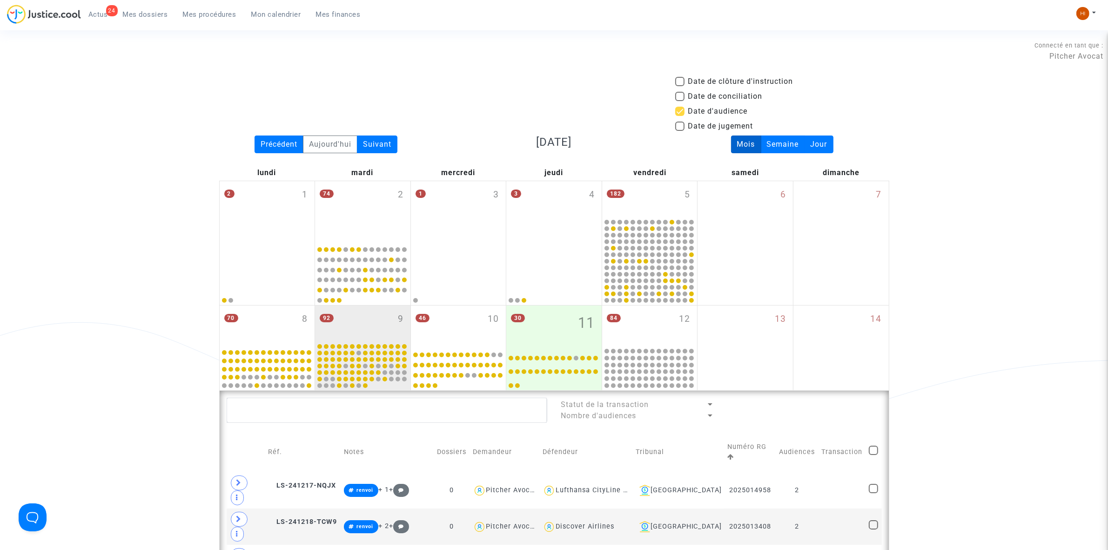
scroll to position [188, 0]
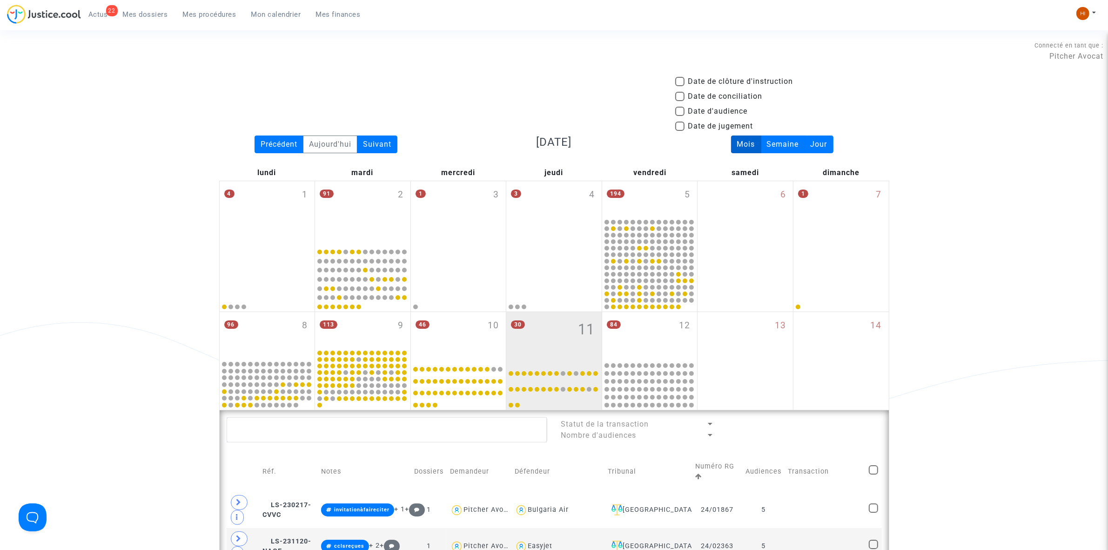
click at [206, 10] on span "Mes procédures" at bounding box center [210, 14] width 54 height 8
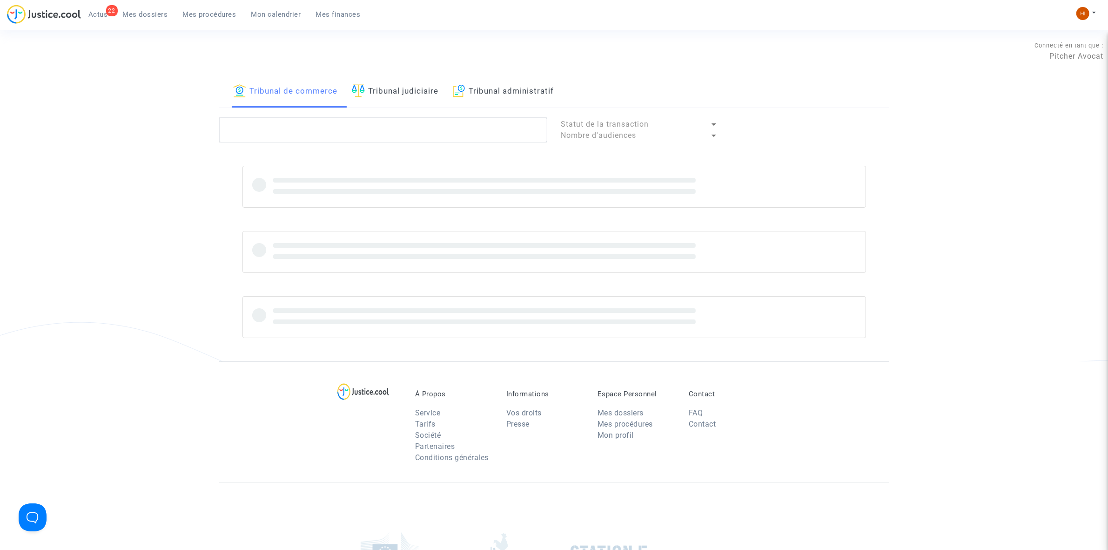
click at [438, 94] on link "Tribunal judiciaire" at bounding box center [395, 92] width 87 height 32
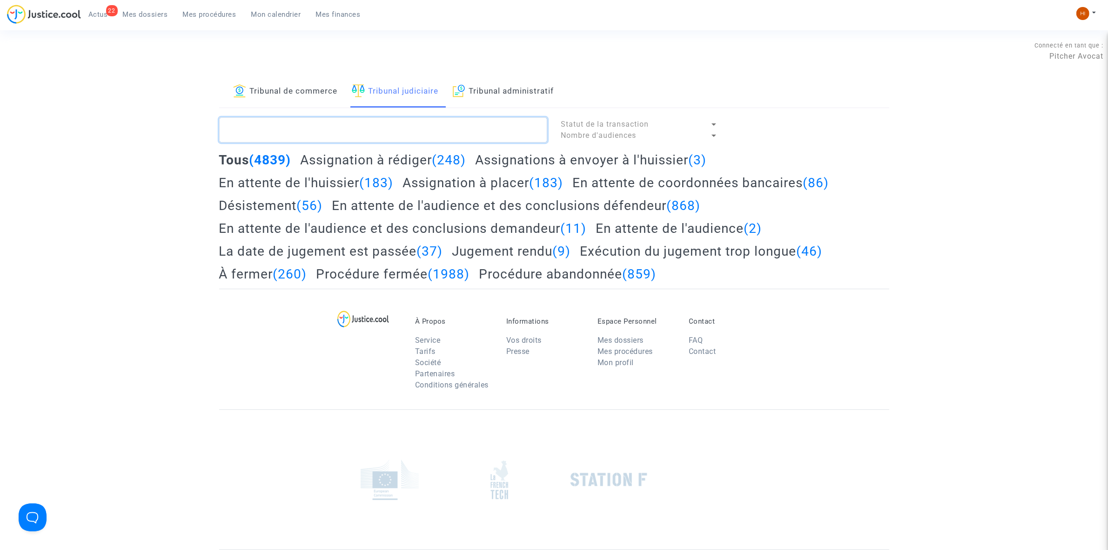
drag, startPoint x: 420, startPoint y: 126, endPoint x: 31, endPoint y: 173, distance: 391.9
click at [420, 126] on textarea at bounding box center [383, 129] width 328 height 25
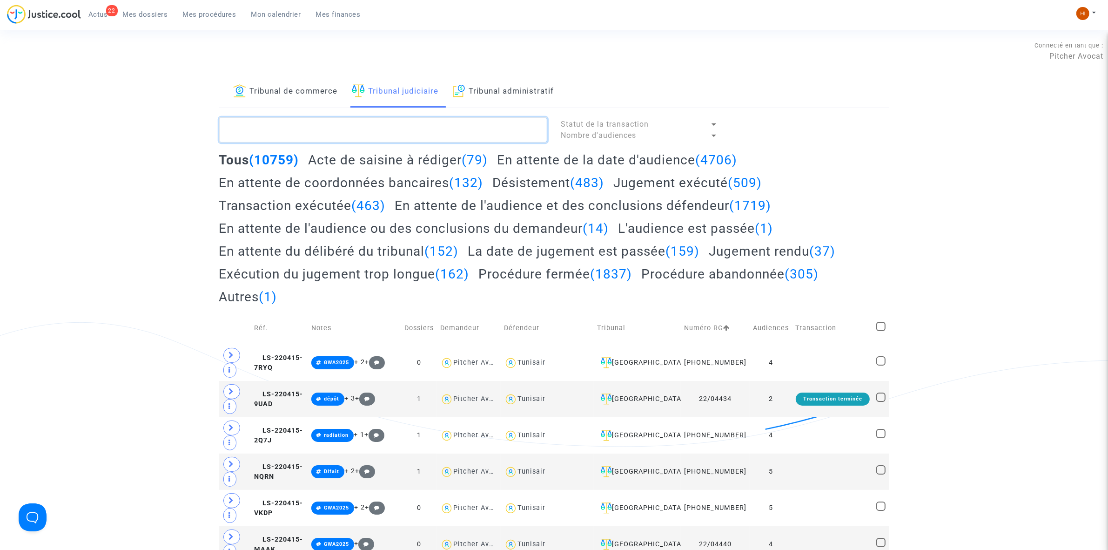
click at [316, 137] on textarea at bounding box center [383, 129] width 328 height 25
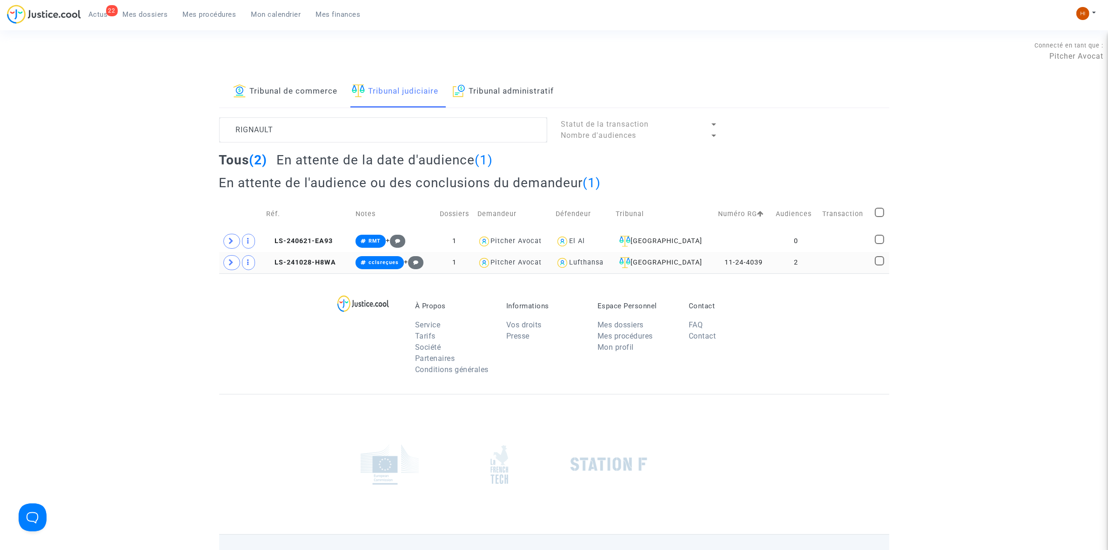
click at [806, 262] on td "2" at bounding box center [796, 262] width 47 height 21
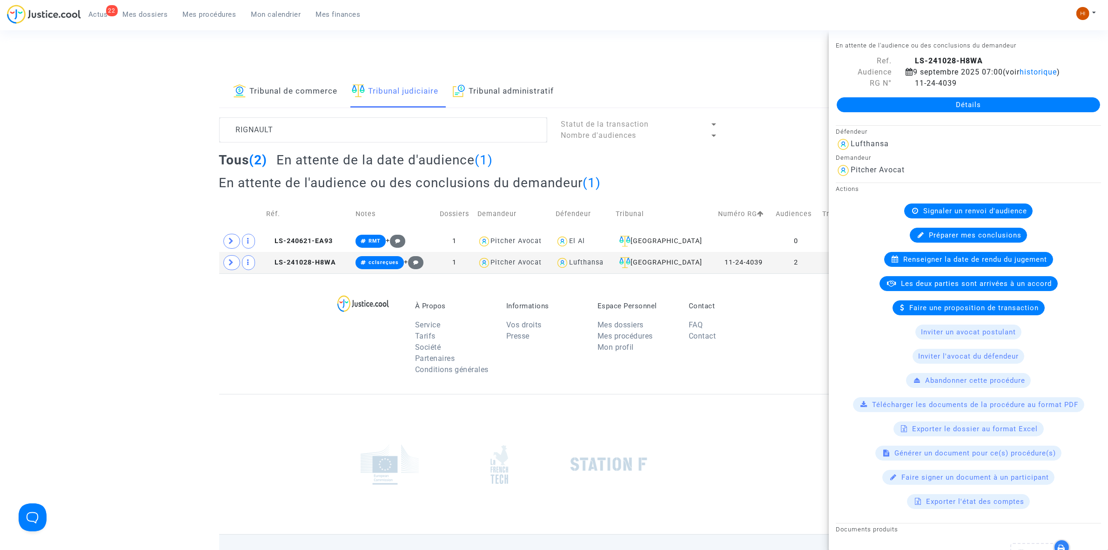
click at [1014, 266] on div "Renseigner la date de rendu du jugement" at bounding box center [968, 259] width 169 height 15
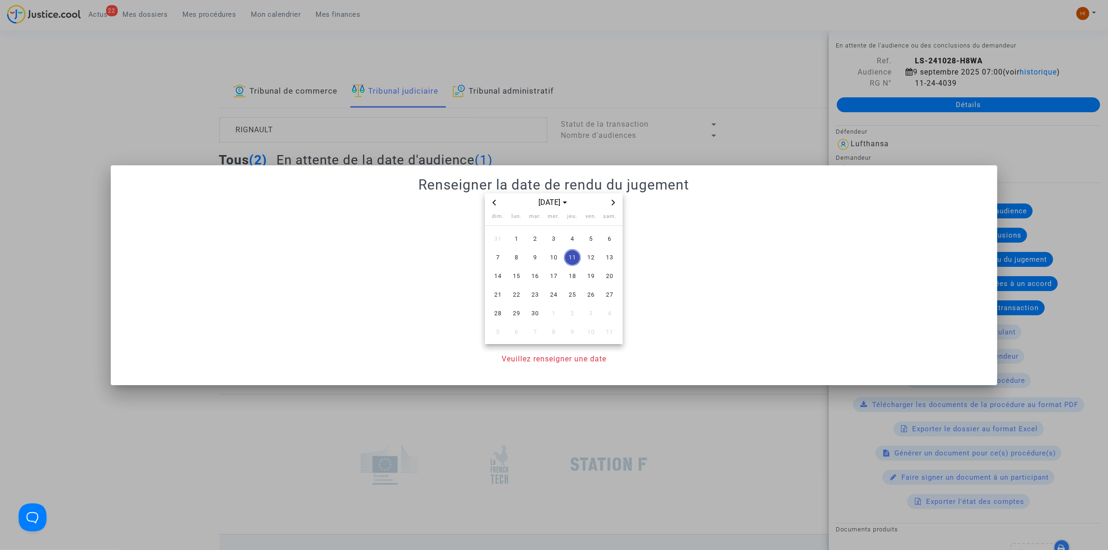
click at [613, 201] on icon "Next month" at bounding box center [613, 203] width 3 height 6
click at [578, 256] on span "9" at bounding box center [572, 257] width 17 height 17
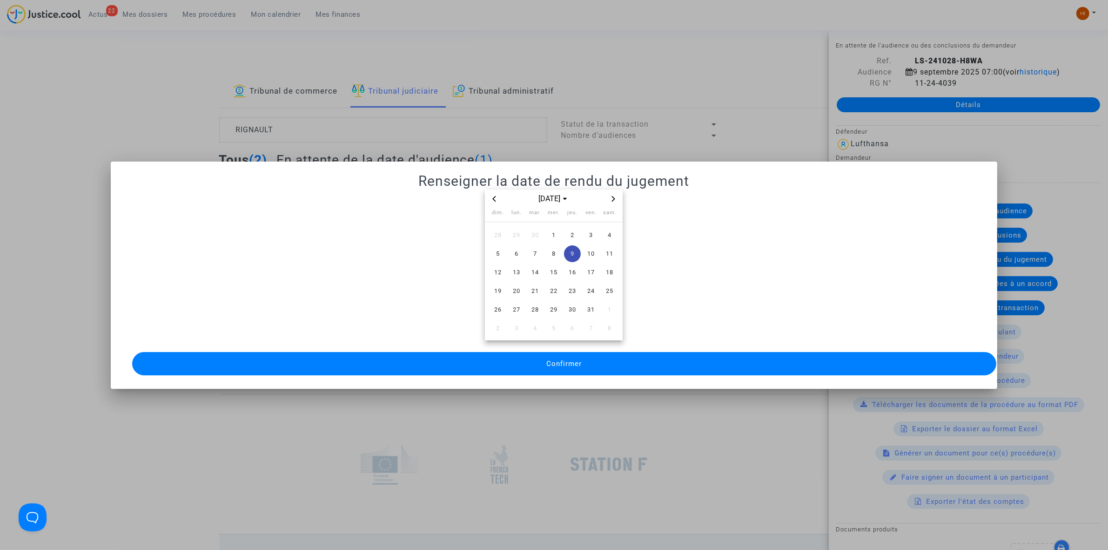
click at [546, 365] on button "Confirmer" at bounding box center [564, 363] width 864 height 23
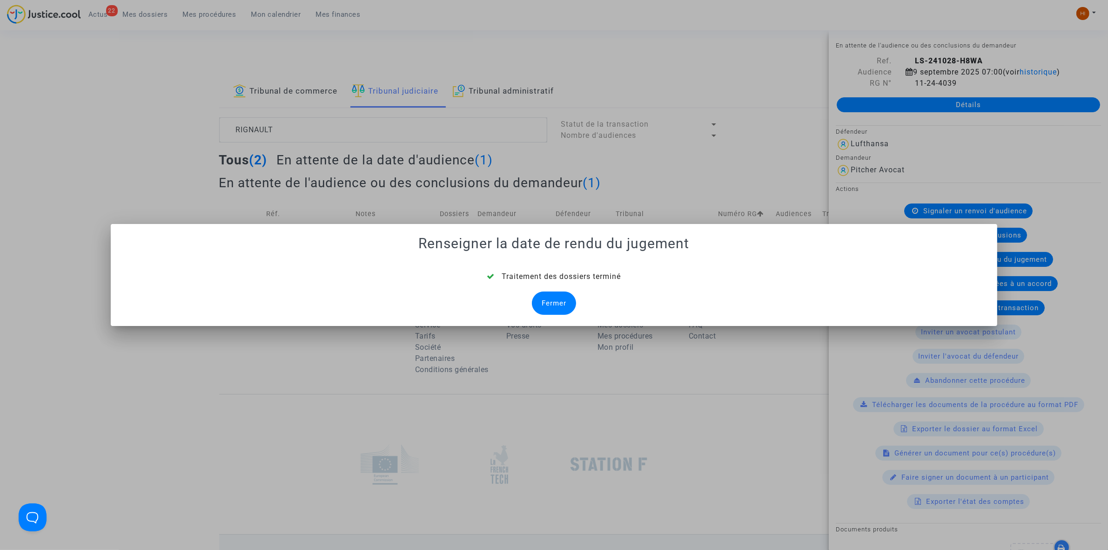
click at [548, 305] on div "Fermer" at bounding box center [554, 302] width 44 height 23
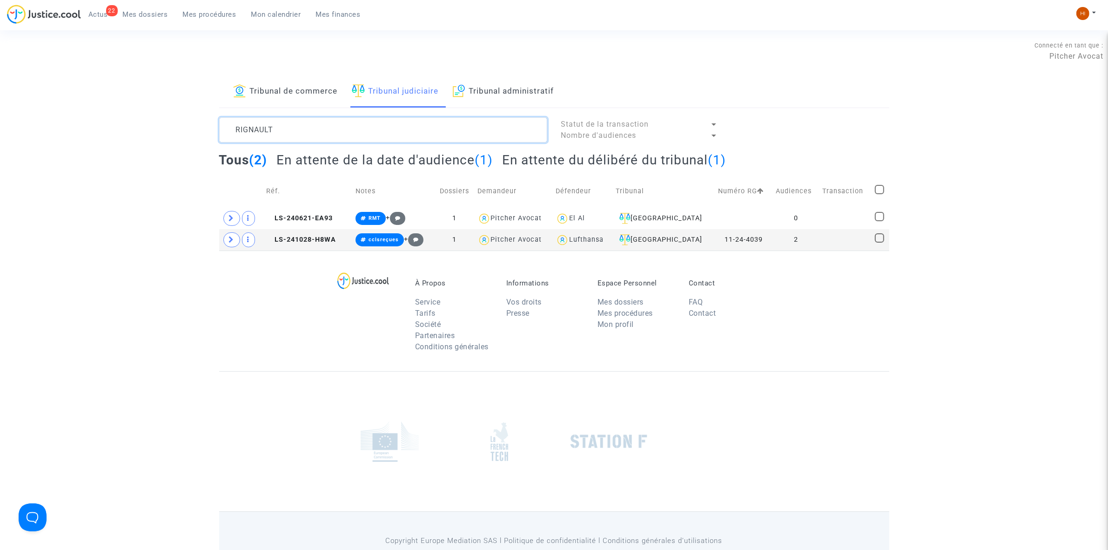
drag, startPoint x: 329, startPoint y: 134, endPoint x: 19, endPoint y: 128, distance: 310.0
click at [27, 132] on div "Tribunal de commerce Tribunal judiciaire Tribunal administratif RIGNAULT Statut…" at bounding box center [554, 163] width 1108 height 175
paste textarea "Mayoral Zamora"
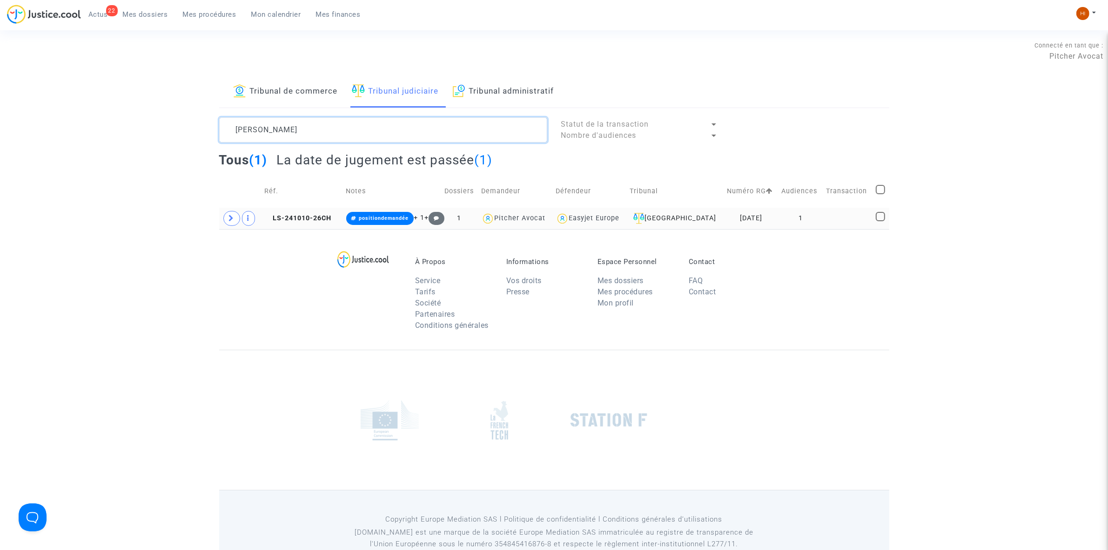
type textarea "Mayoral Zamora"
click at [850, 220] on td at bounding box center [848, 218] width 50 height 21
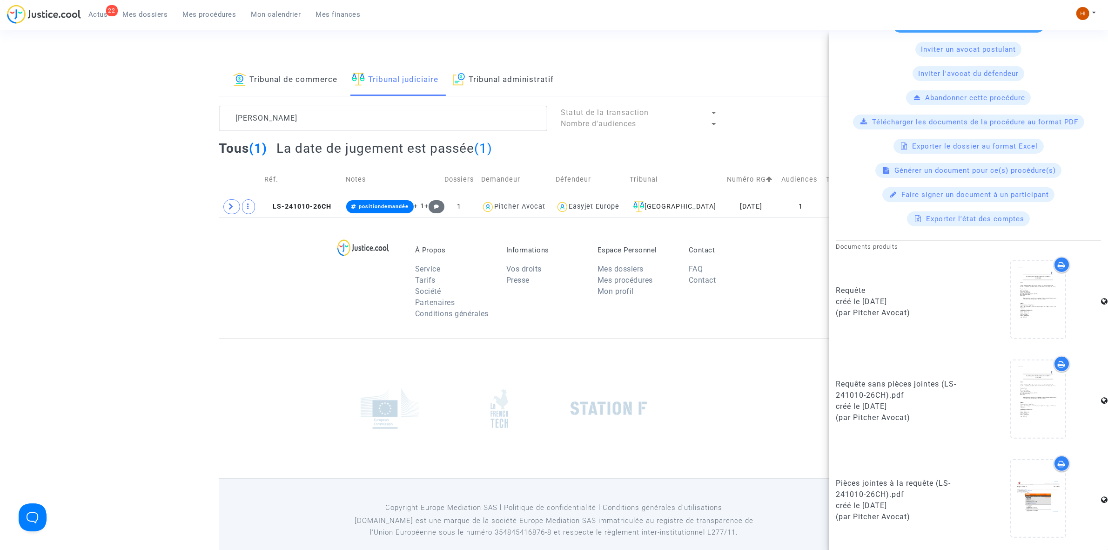
scroll to position [26, 0]
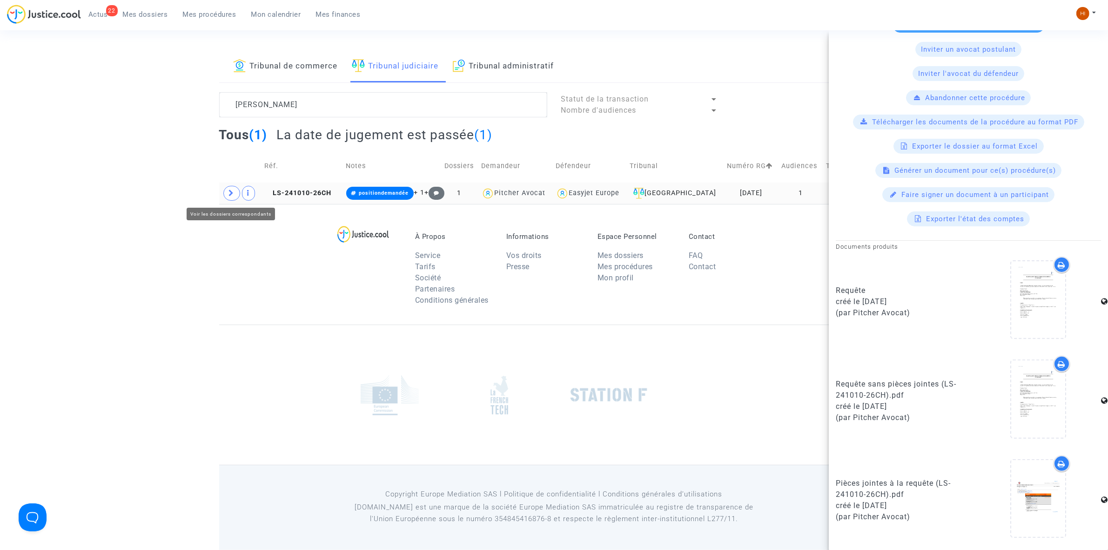
click at [229, 190] on icon at bounding box center [232, 192] width 6 height 7
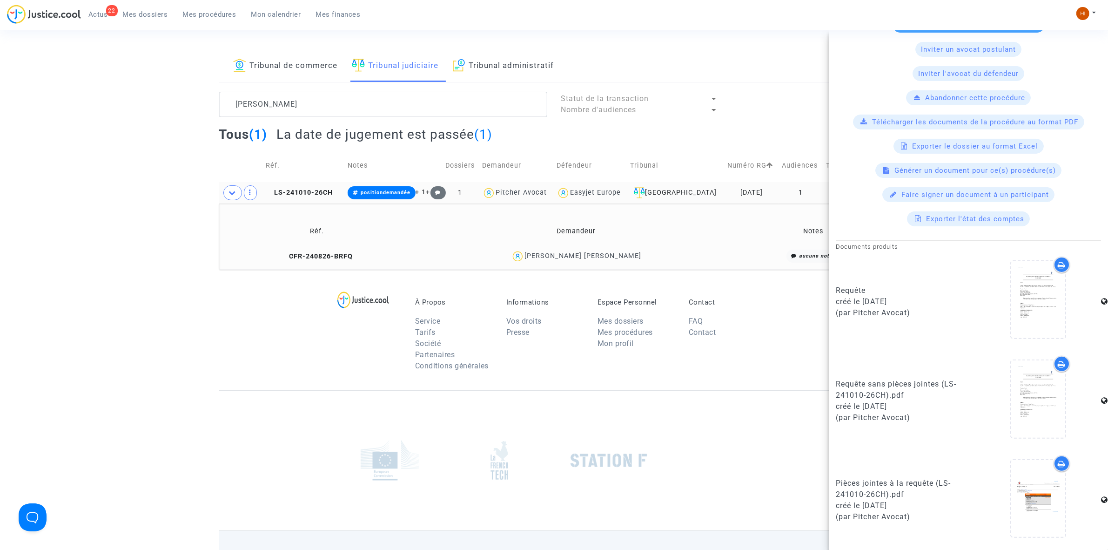
click at [292, 370] on div "À Propos Service Tarifs Société Partenaires Conditions générales Informations V…" at bounding box center [554, 329] width 670 height 121
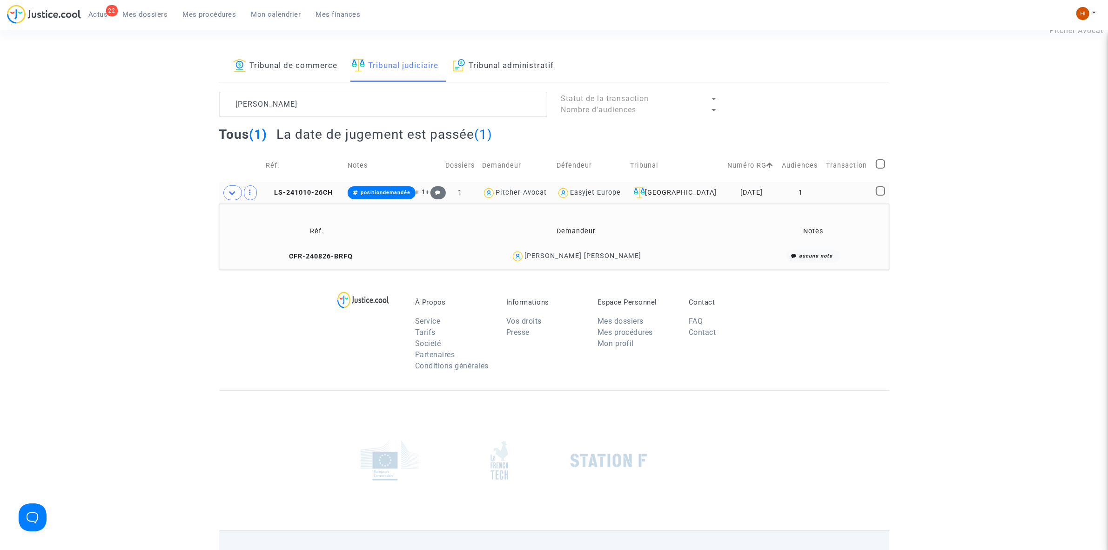
click at [292, 370] on div "À Propos Service Tarifs Société Partenaires Conditions générales Informations V…" at bounding box center [554, 329] width 670 height 121
click at [329, 190] on span "LS-241010-26CH" at bounding box center [299, 192] width 67 height 8
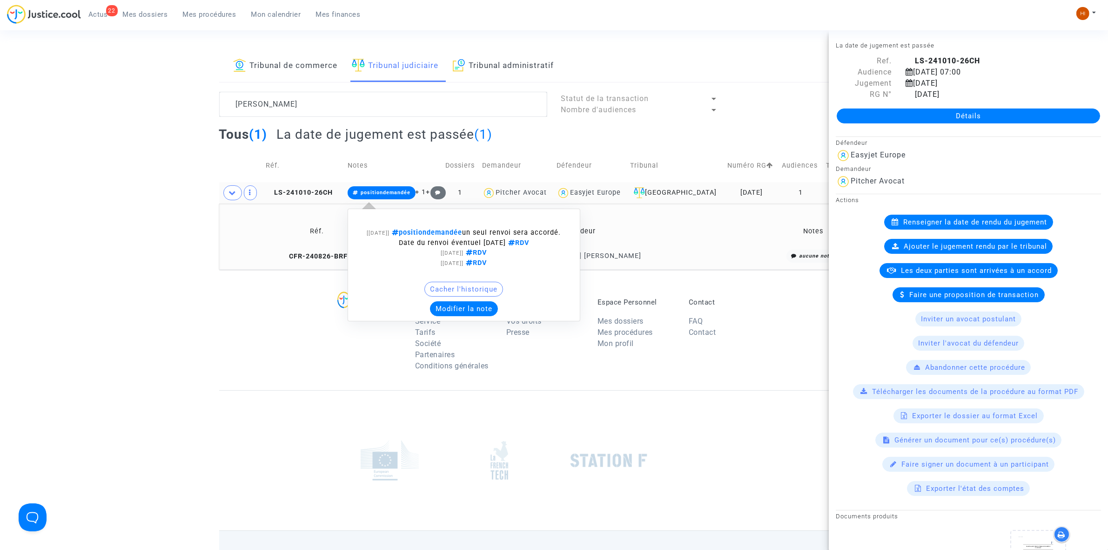
click at [383, 188] on span "positiondemandée" at bounding box center [382, 192] width 68 height 13
click at [389, 196] on span "positiondemandée" at bounding box center [382, 192] width 68 height 13
click at [466, 312] on button "Modifier la note" at bounding box center [464, 308] width 68 height 15
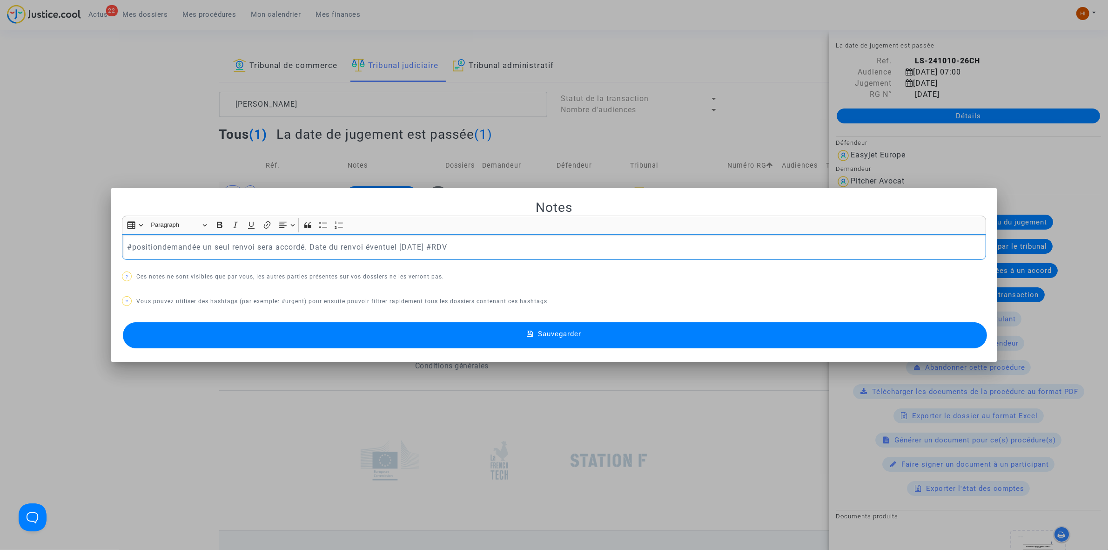
drag, startPoint x: 168, startPoint y: 249, endPoint x: 444, endPoint y: 246, distance: 276.0
click at [444, 246] on p "#positiondemandée un seul renvoi sera accordé. Date du renvoi éventuel 09/09/20…" at bounding box center [554, 247] width 854 height 12
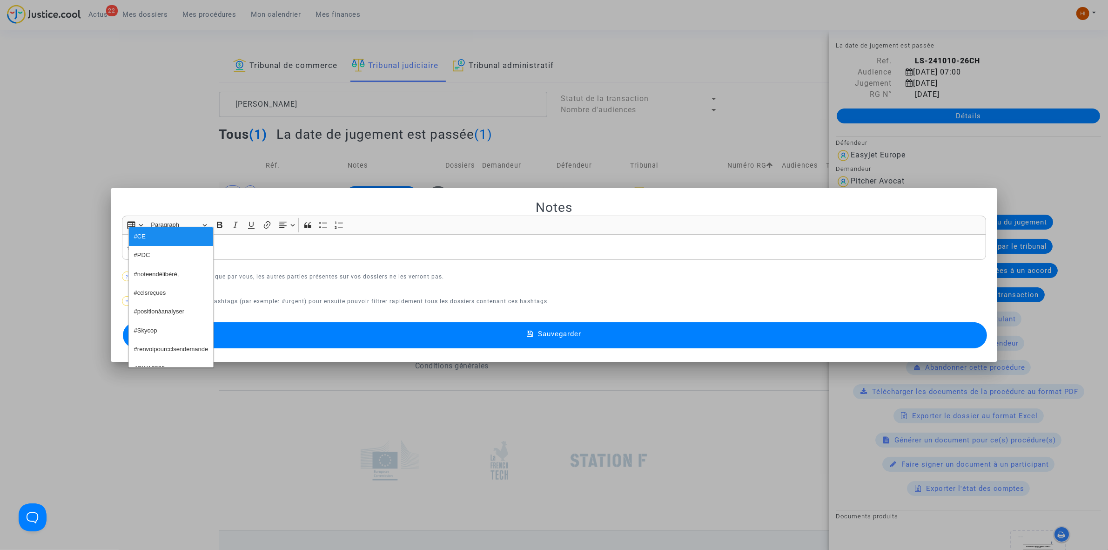
drag, startPoint x: 160, startPoint y: 94, endPoint x: 238, endPoint y: 138, distance: 89.8
click at [160, 94] on div at bounding box center [554, 275] width 1108 height 550
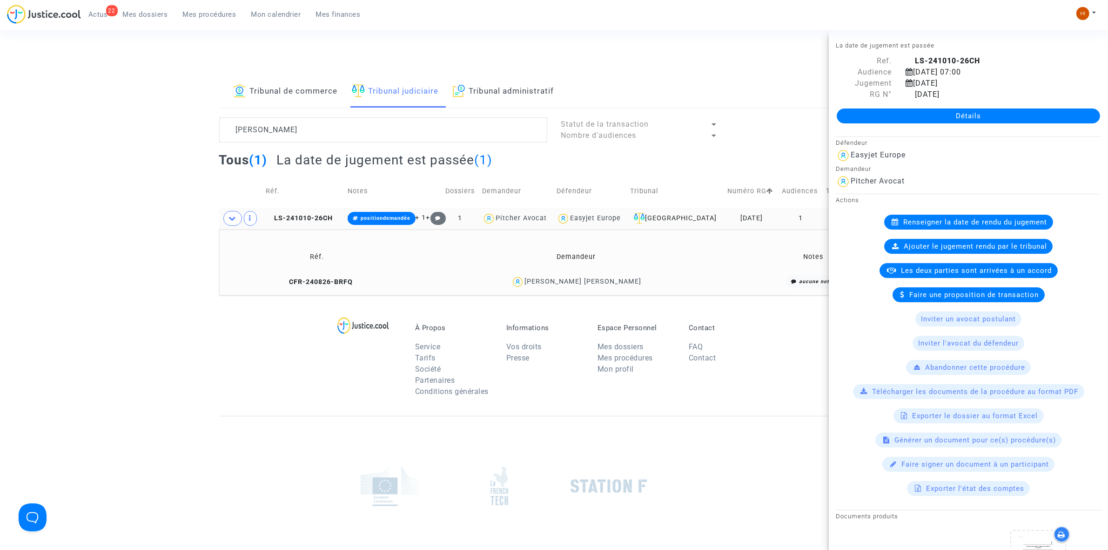
scroll to position [26, 0]
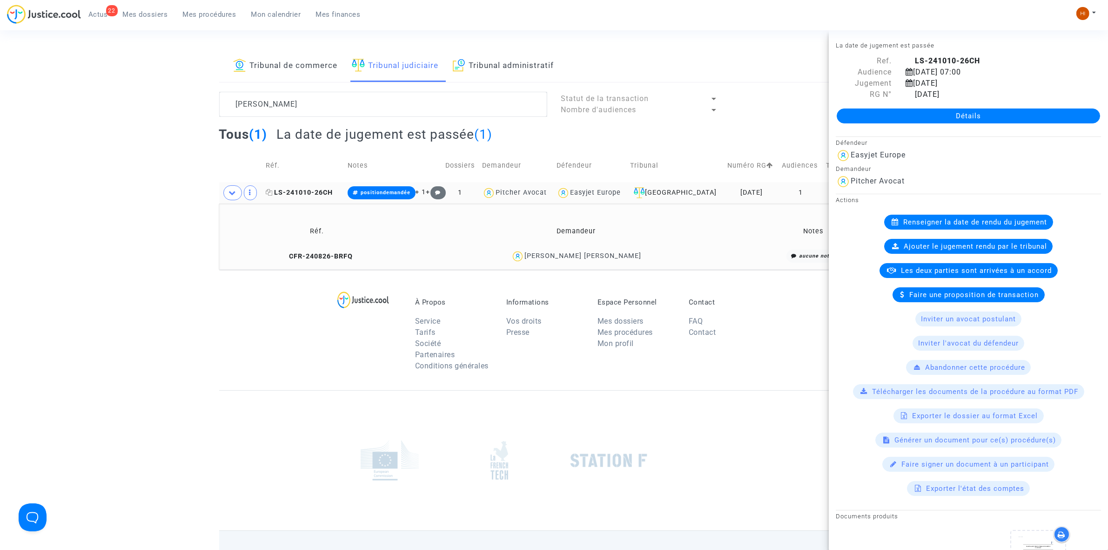
click at [270, 191] on icon at bounding box center [269, 192] width 7 height 7
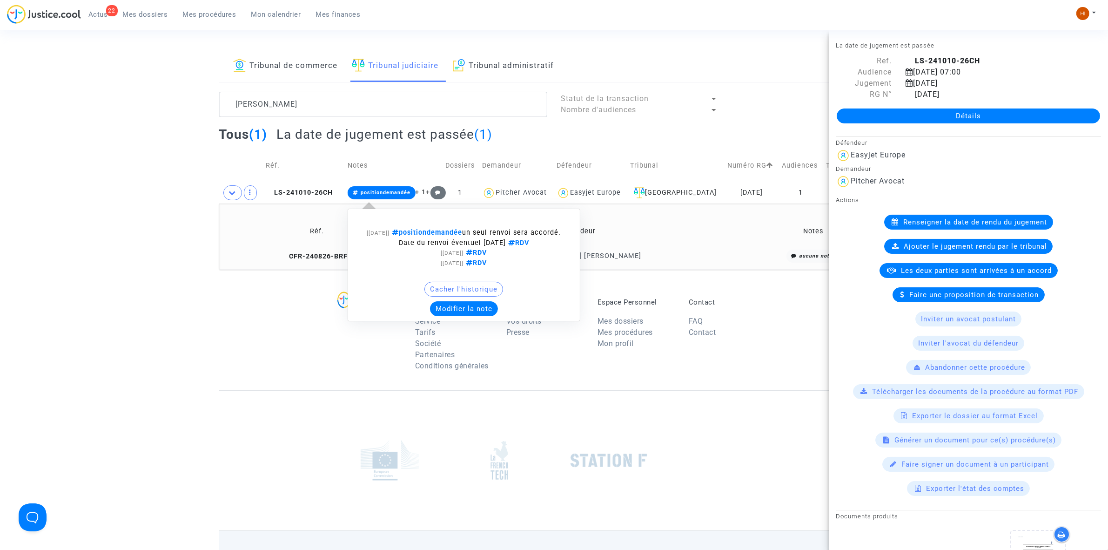
click at [382, 192] on span "positiondemandée" at bounding box center [386, 192] width 50 height 6
click at [484, 303] on button "Modifier la note" at bounding box center [464, 308] width 68 height 15
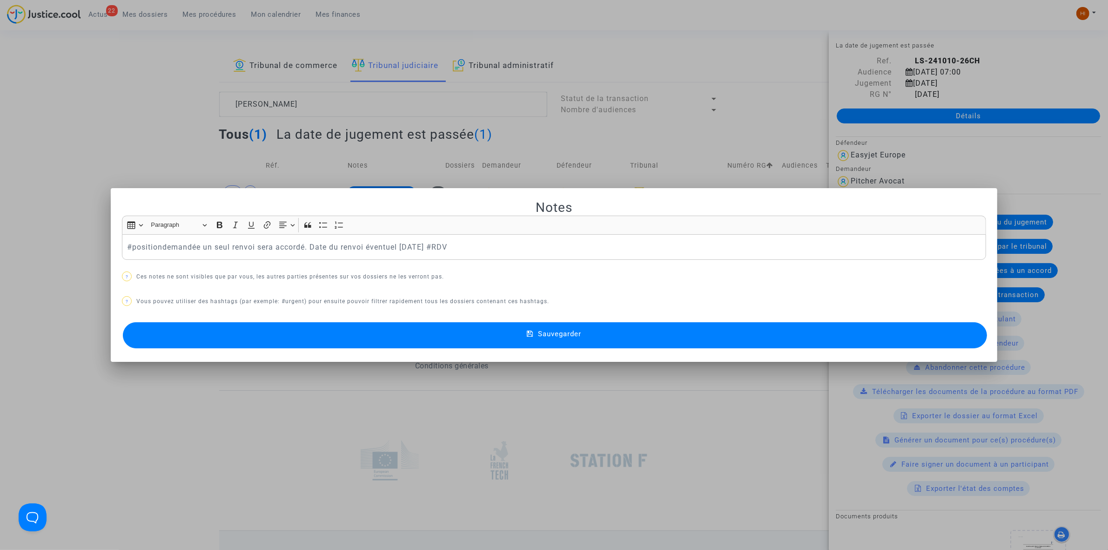
scroll to position [0, 0]
click at [292, 335] on button "Sauvegarder" at bounding box center [555, 335] width 864 height 26
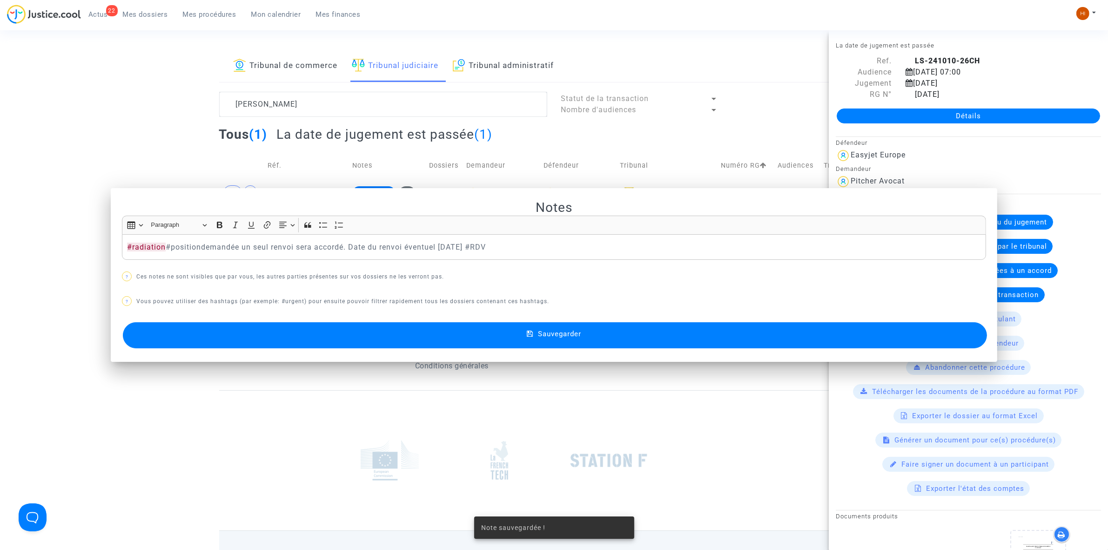
scroll to position [26, 0]
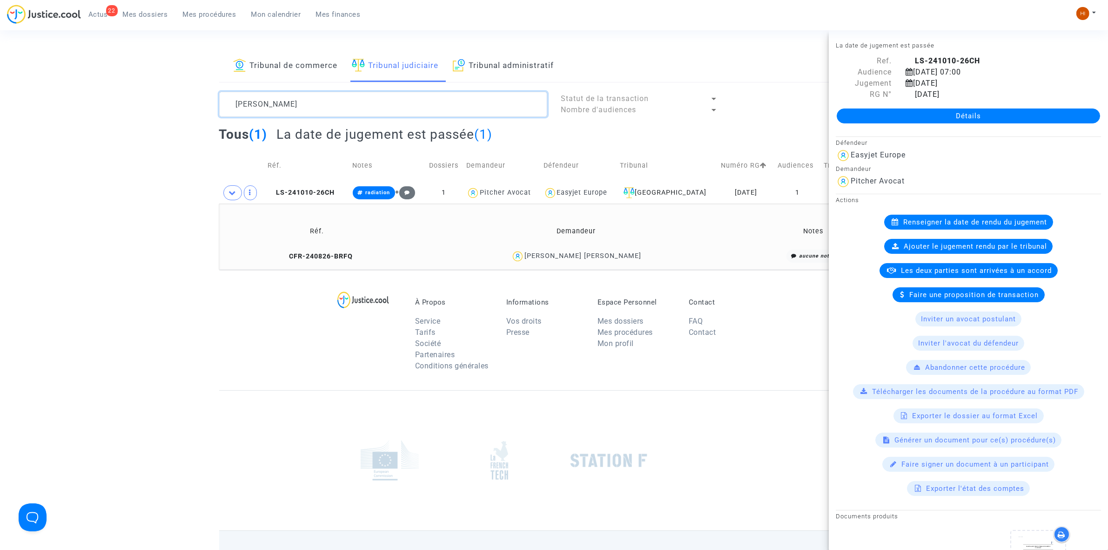
drag, startPoint x: 336, startPoint y: 102, endPoint x: 185, endPoint y: 99, distance: 150.8
click at [185, 99] on div "Tribunal de commerce Tribunal judiciaire Tribunal administratif Mayoral Zamora …" at bounding box center [554, 159] width 1108 height 219
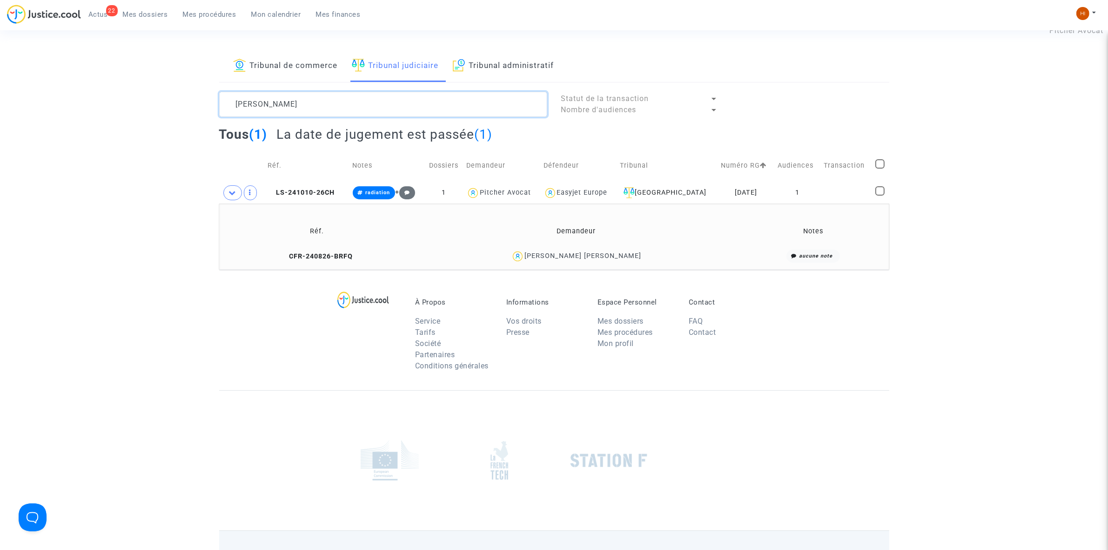
paste textarea "Boudet"
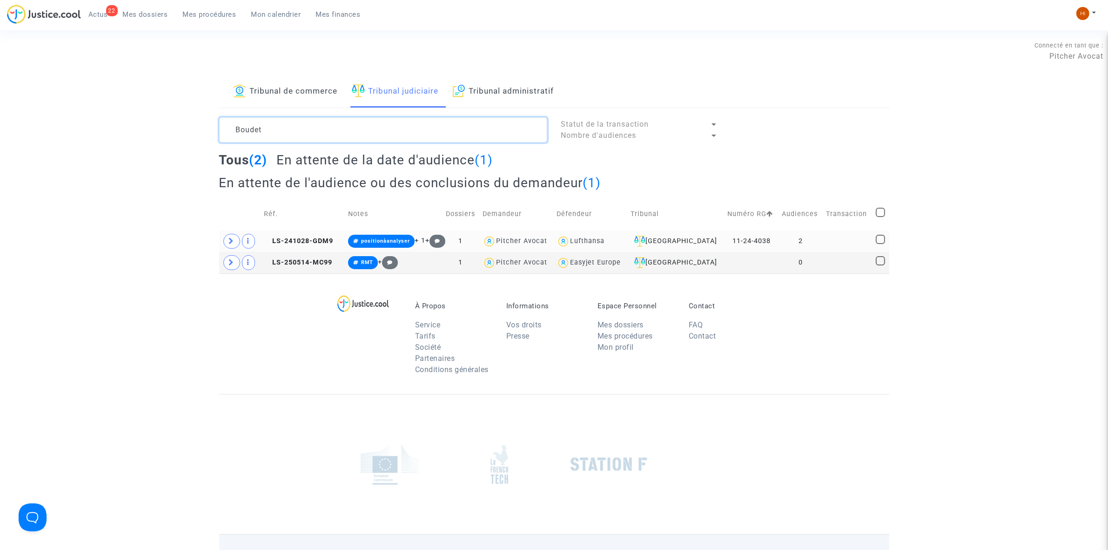
type textarea "Boudet"
click at [860, 230] on td at bounding box center [847, 240] width 49 height 21
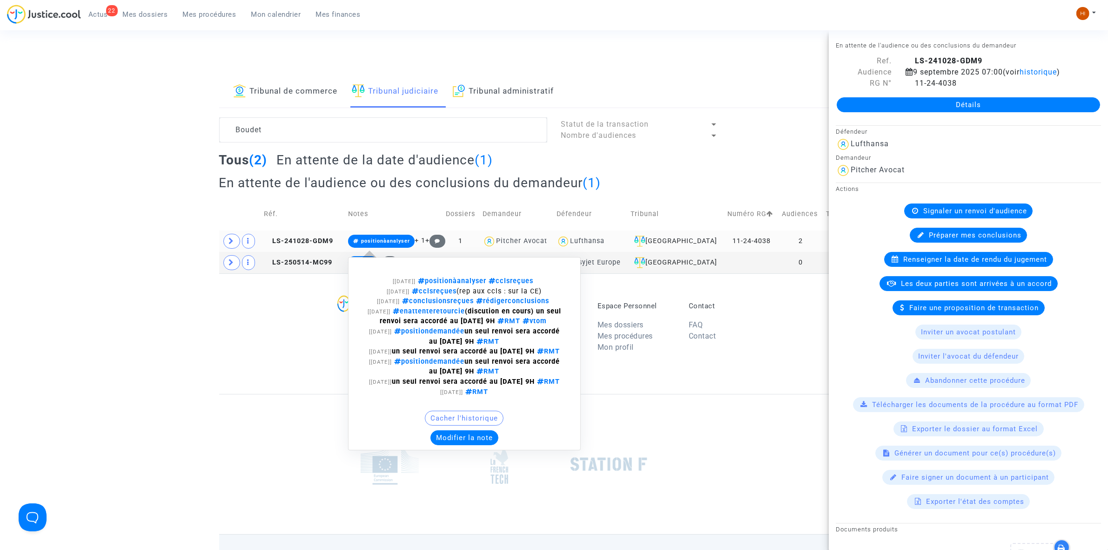
click at [375, 245] on span "positionàanalyser" at bounding box center [381, 241] width 67 height 13
click at [457, 445] on button "Modifier la note" at bounding box center [464, 437] width 68 height 15
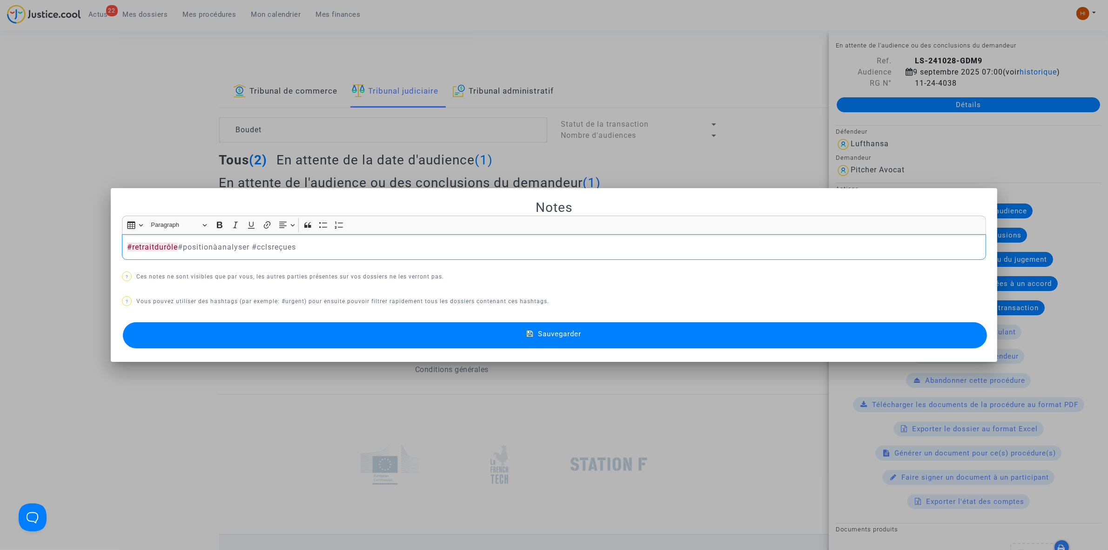
click at [343, 333] on button "Sauvegarder" at bounding box center [555, 335] width 864 height 26
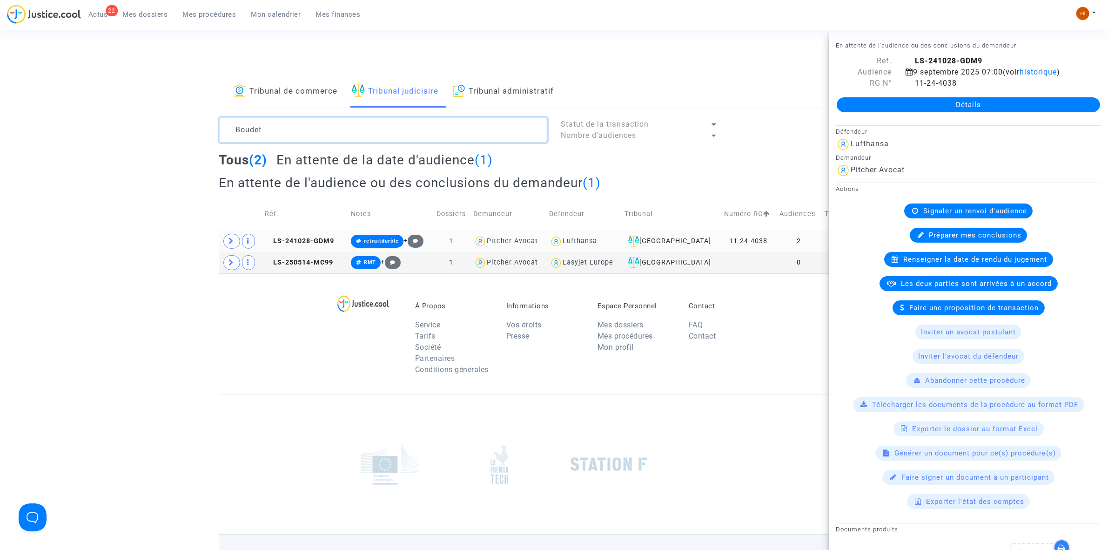
drag, startPoint x: 235, startPoint y: 134, endPoint x: 40, endPoint y: 130, distance: 196.0
click at [40, 130] on div "Tribunal de commerce Tribunal judiciaire Tribunal administratif Boudet Statut d…" at bounding box center [554, 174] width 1108 height 197
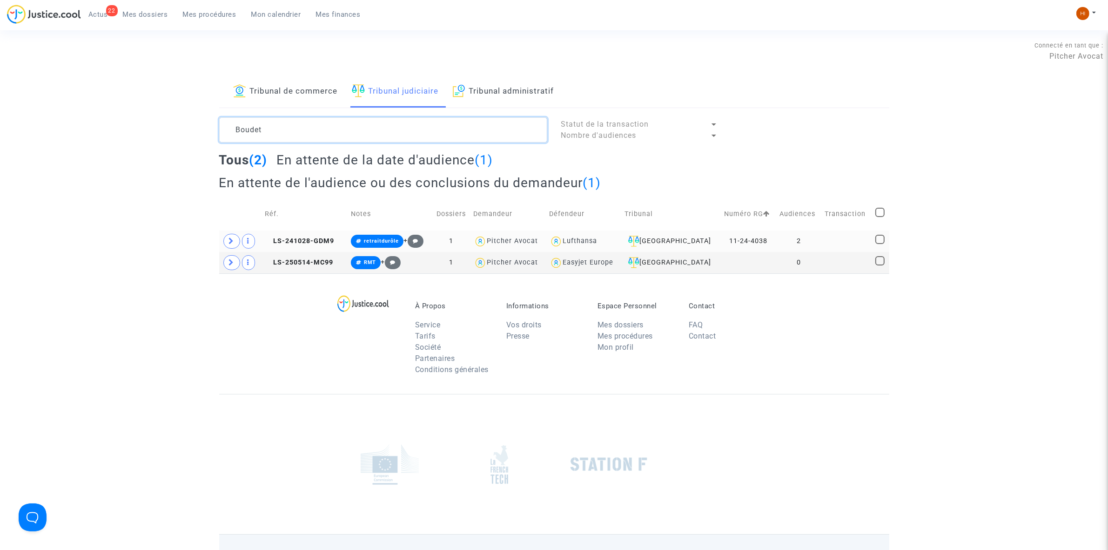
paste textarea "Giber"
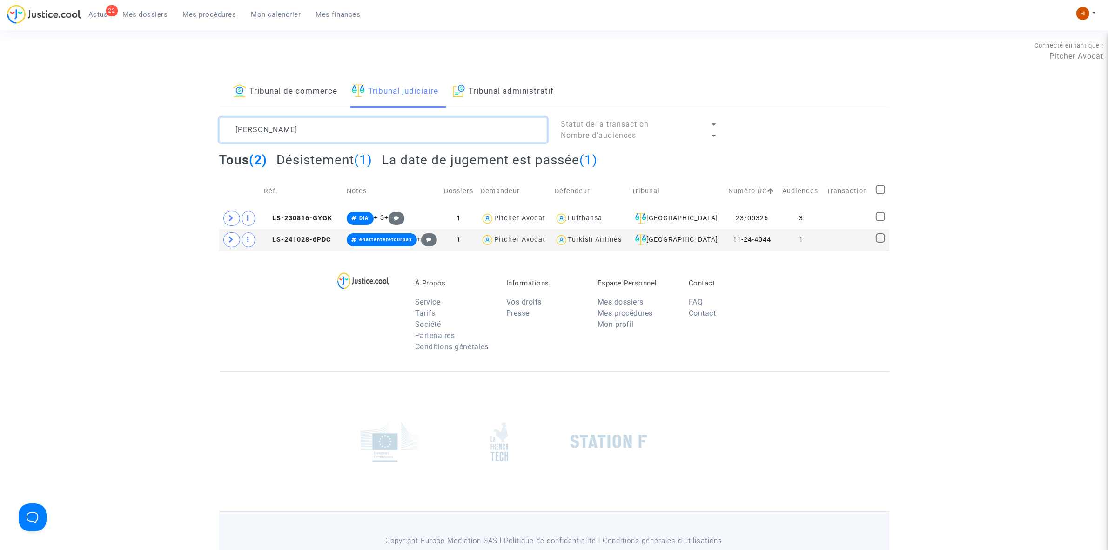
type textarea "Gibert"
click at [232, 237] on icon at bounding box center [232, 239] width 6 height 7
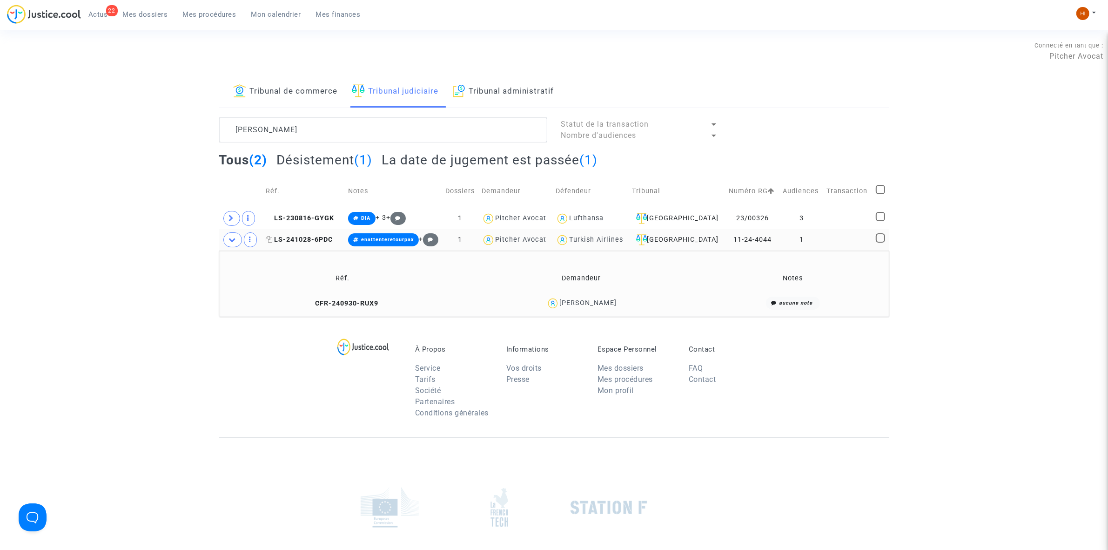
click at [323, 241] on span "LS-241028-6PDC" at bounding box center [299, 239] width 67 height 8
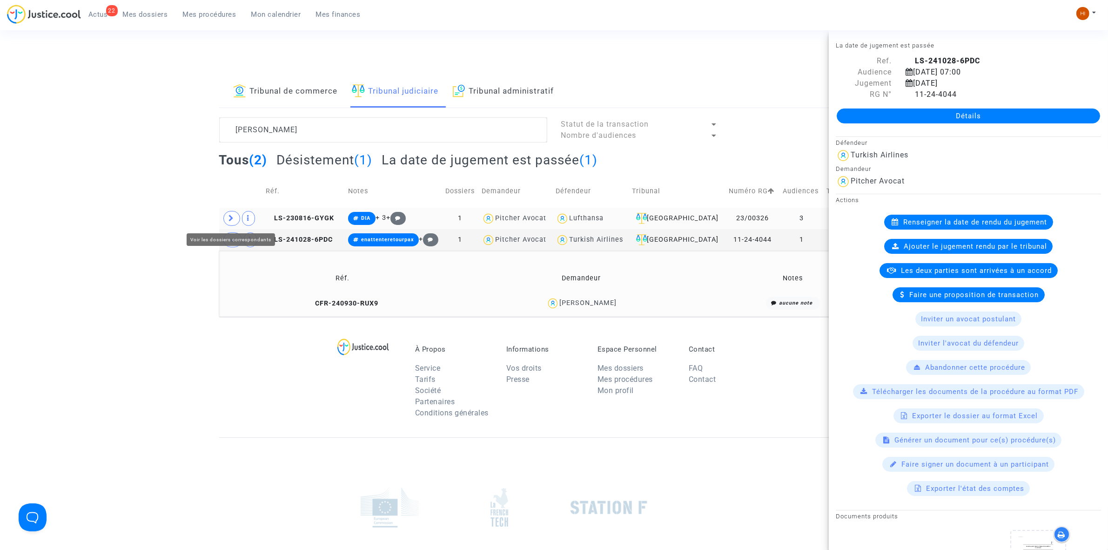
click at [234, 215] on span at bounding box center [231, 218] width 17 height 15
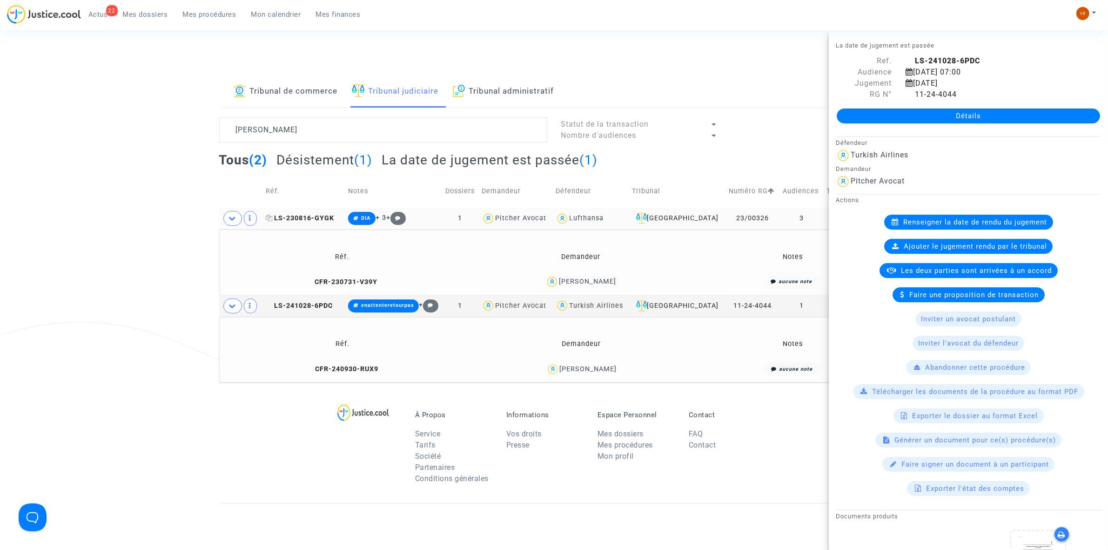
click at [315, 219] on span "LS-230816-GYGK" at bounding box center [300, 218] width 68 height 8
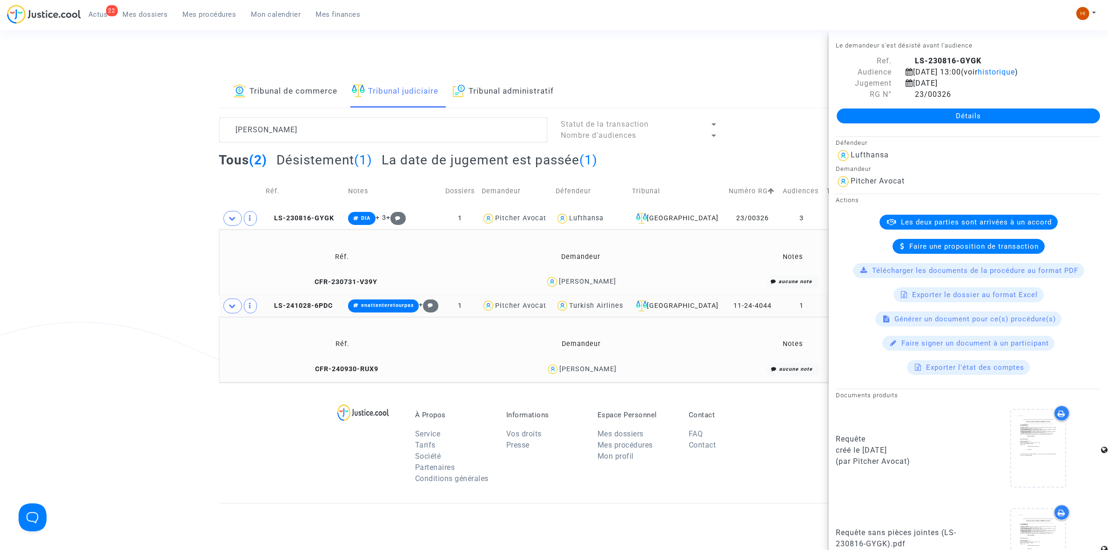
click at [319, 309] on copy "LS-241028-6PDC" at bounding box center [299, 306] width 67 height 8
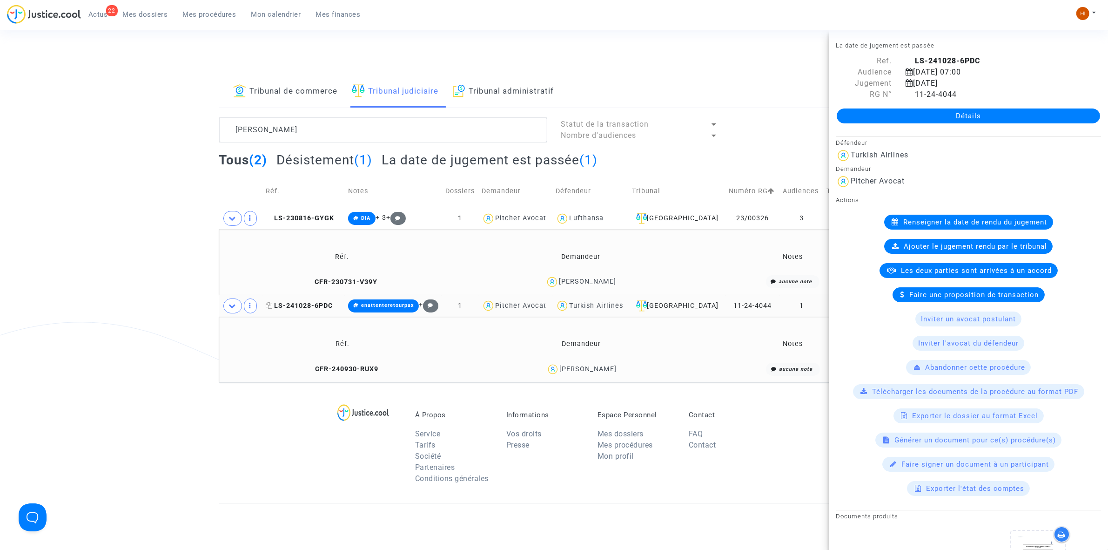
click at [271, 303] on icon at bounding box center [269, 305] width 7 height 7
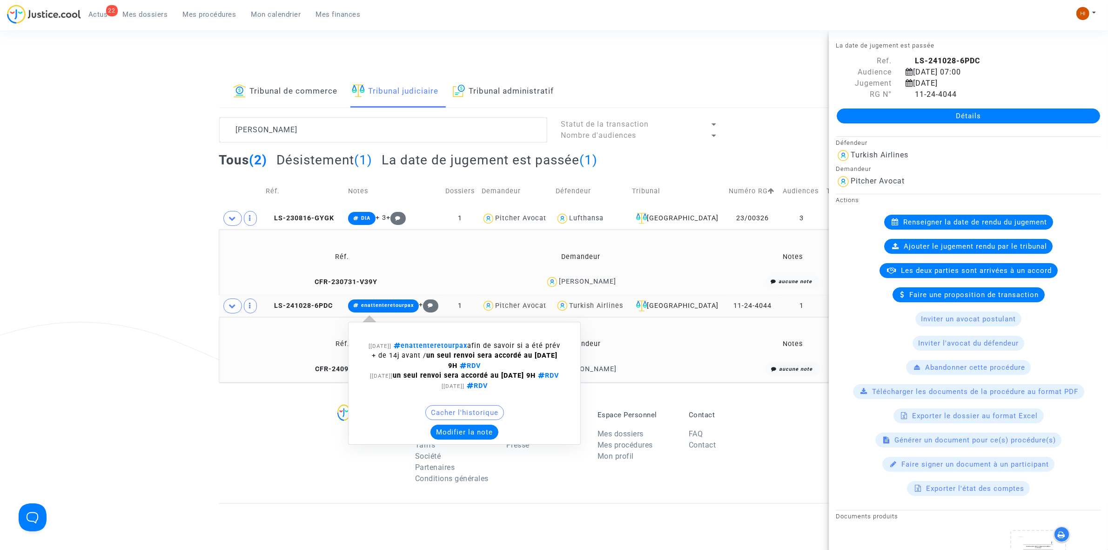
click at [390, 304] on span "enattenteretourpax" at bounding box center [387, 305] width 53 height 6
click at [461, 439] on button "Modifier la note" at bounding box center [464, 431] width 68 height 15
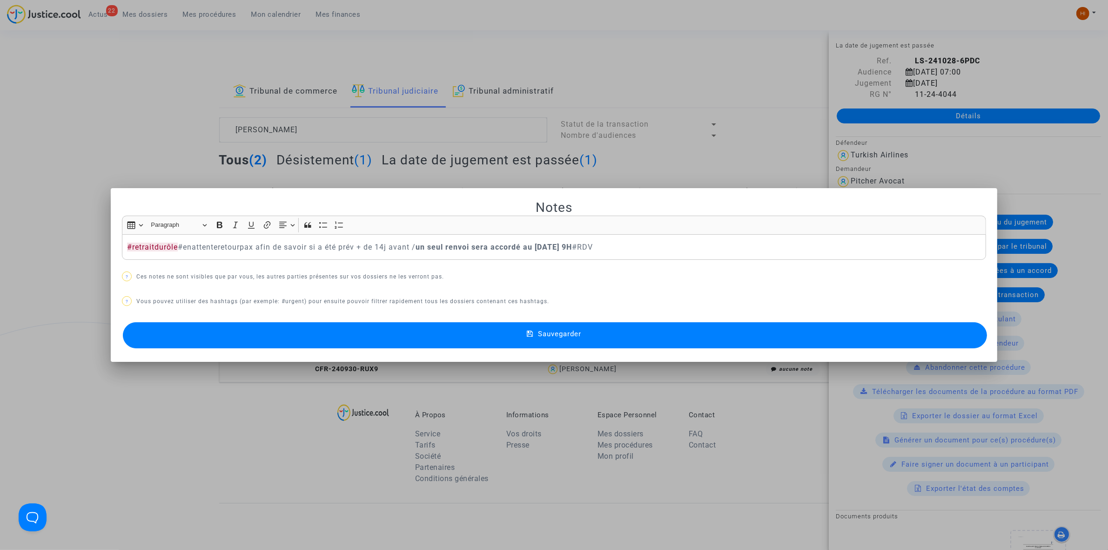
click at [457, 329] on button "Sauvegarder" at bounding box center [555, 335] width 864 height 26
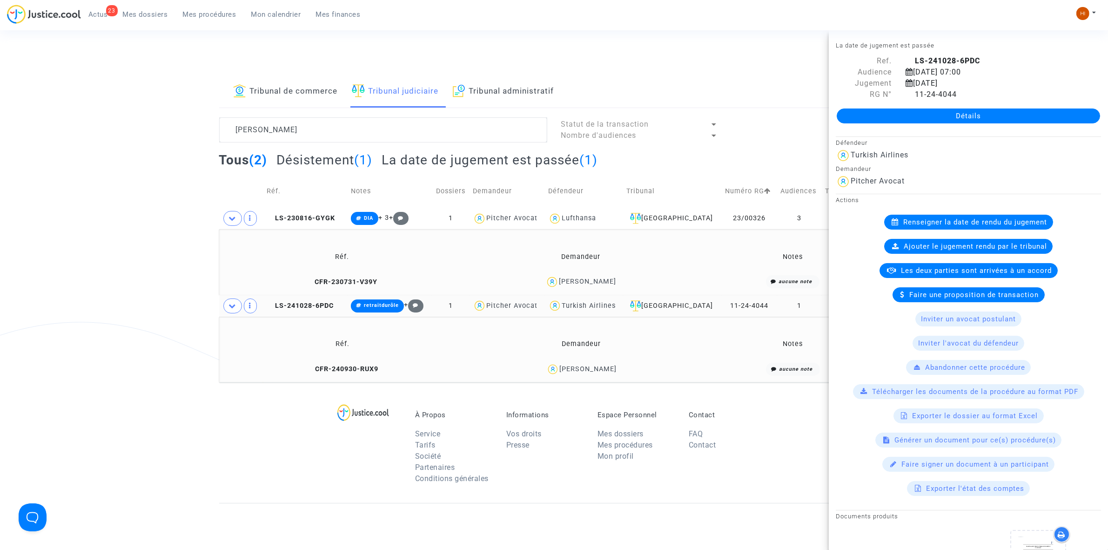
click at [264, 11] on span "Mon calendrier" at bounding box center [276, 14] width 50 height 8
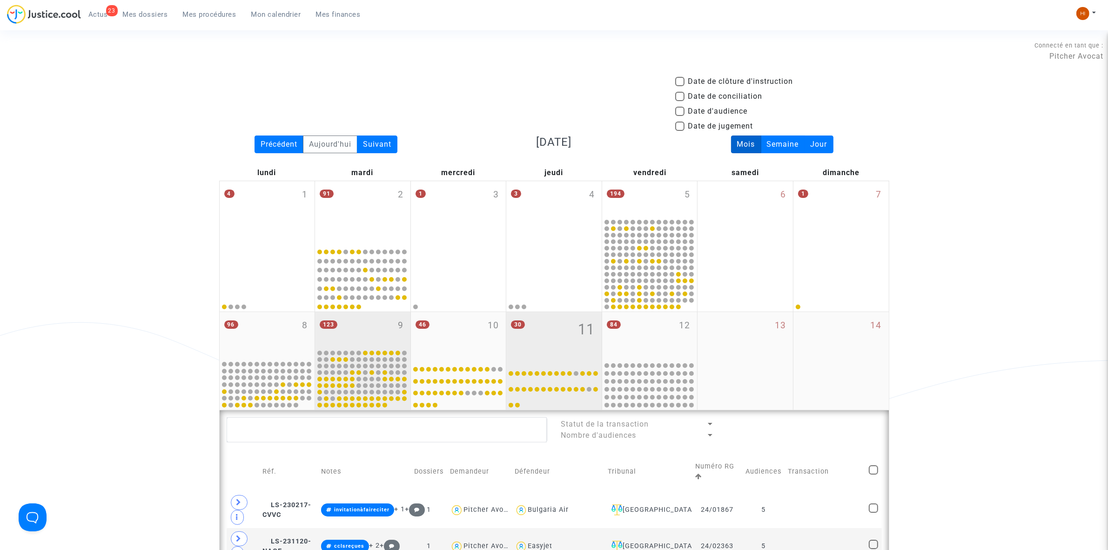
click at [366, 329] on div "123 9" at bounding box center [362, 330] width 95 height 36
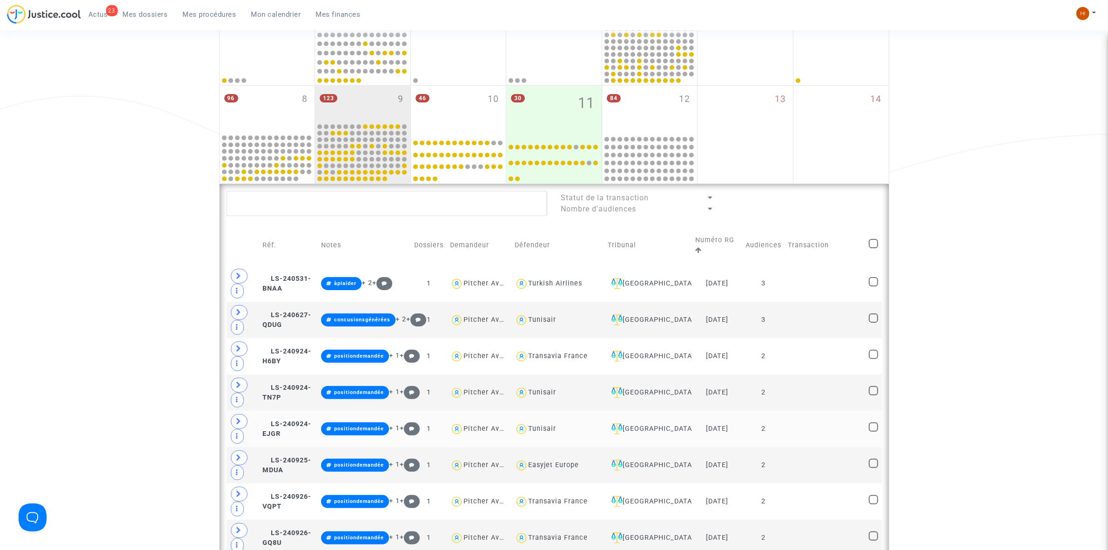
scroll to position [291, 0]
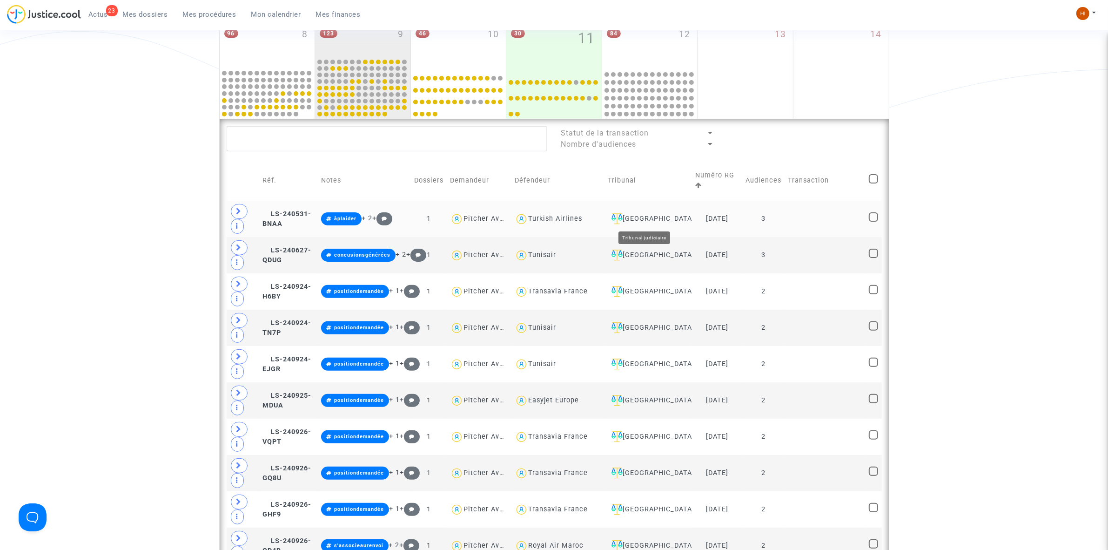
click at [652, 217] on div "[GEOGRAPHIC_DATA]" at bounding box center [648, 218] width 81 height 11
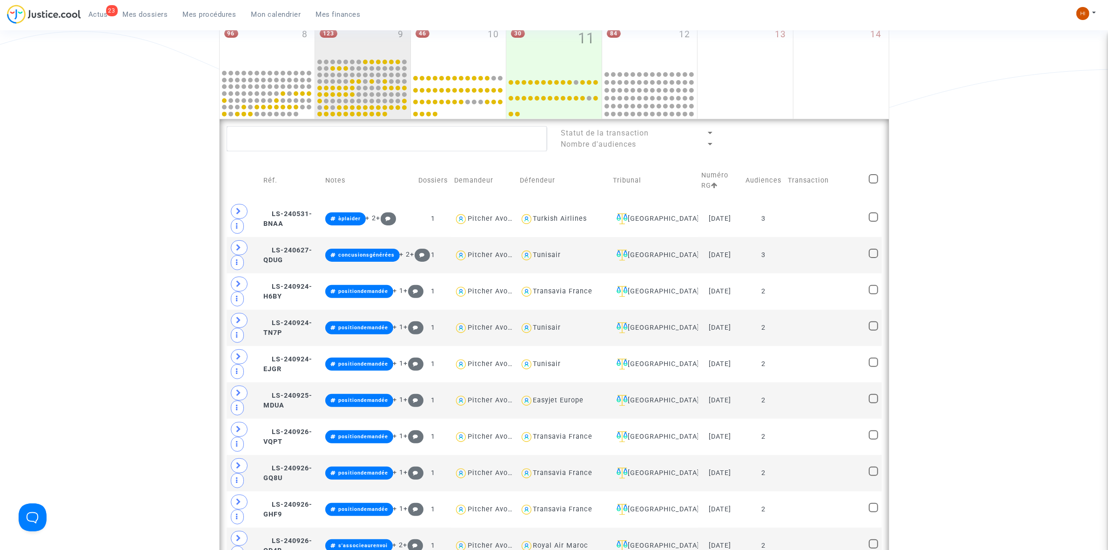
click at [390, 134] on textarea at bounding box center [387, 138] width 321 height 25
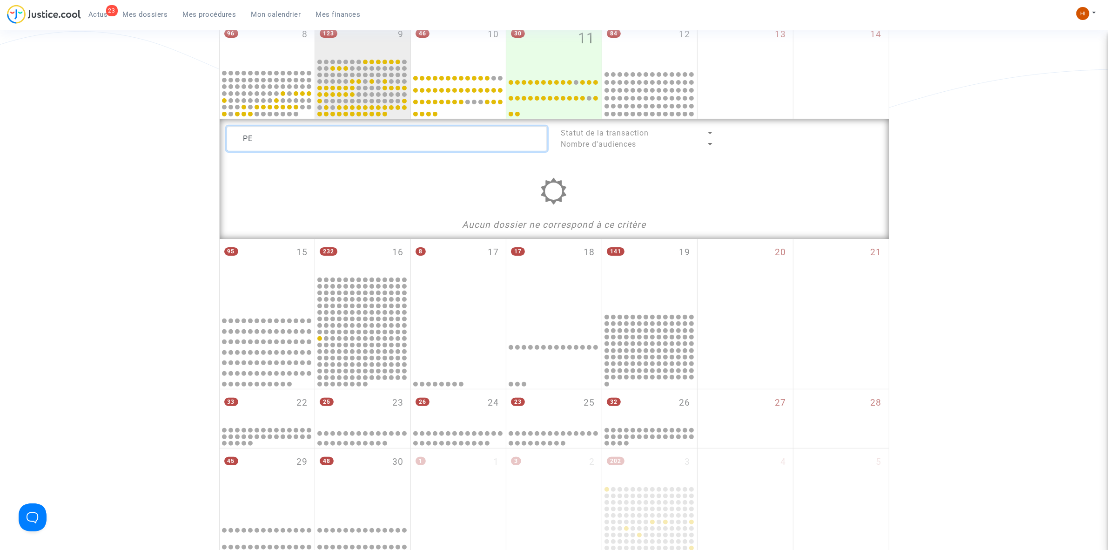
type textarea "P"
type textarea "3"
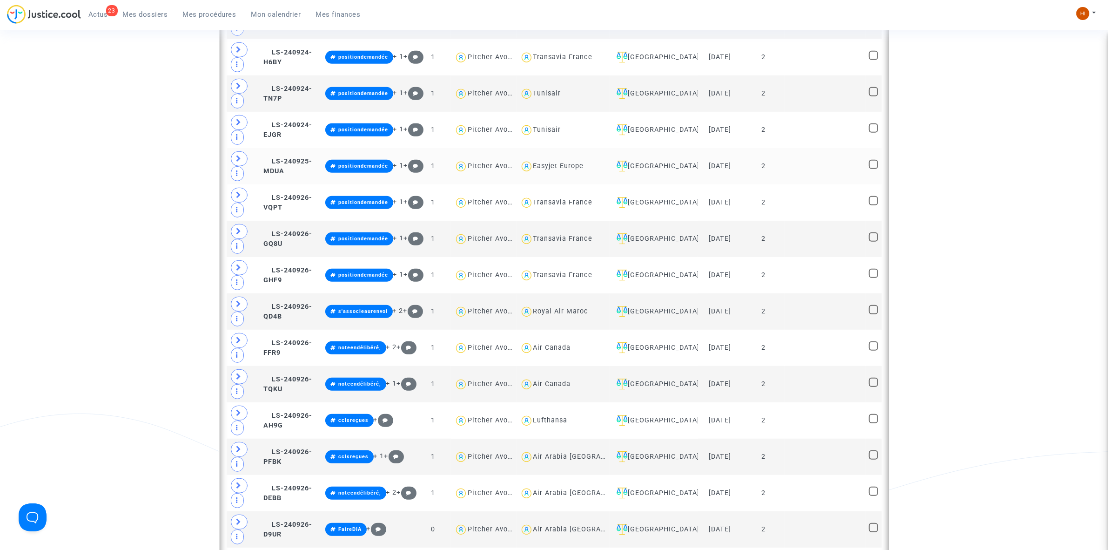
scroll to position [524, 0]
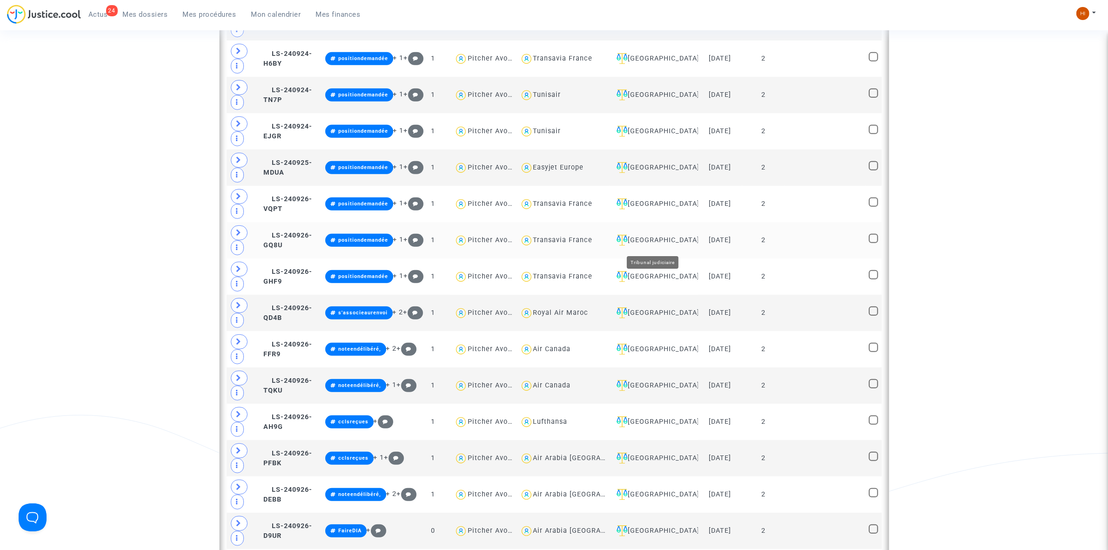
click at [662, 241] on div "[GEOGRAPHIC_DATA]" at bounding box center [654, 240] width 82 height 11
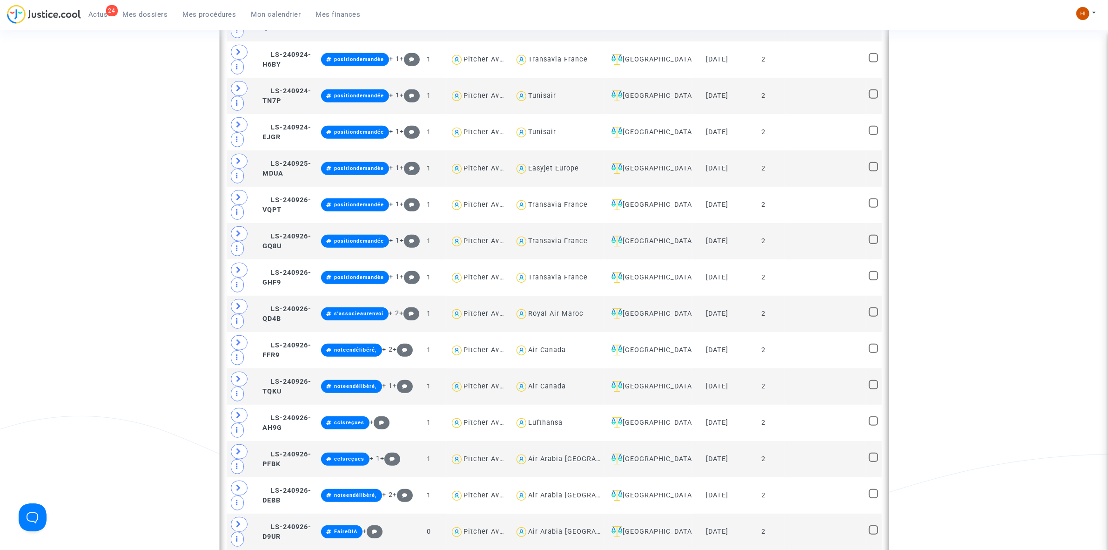
scroll to position [233, 0]
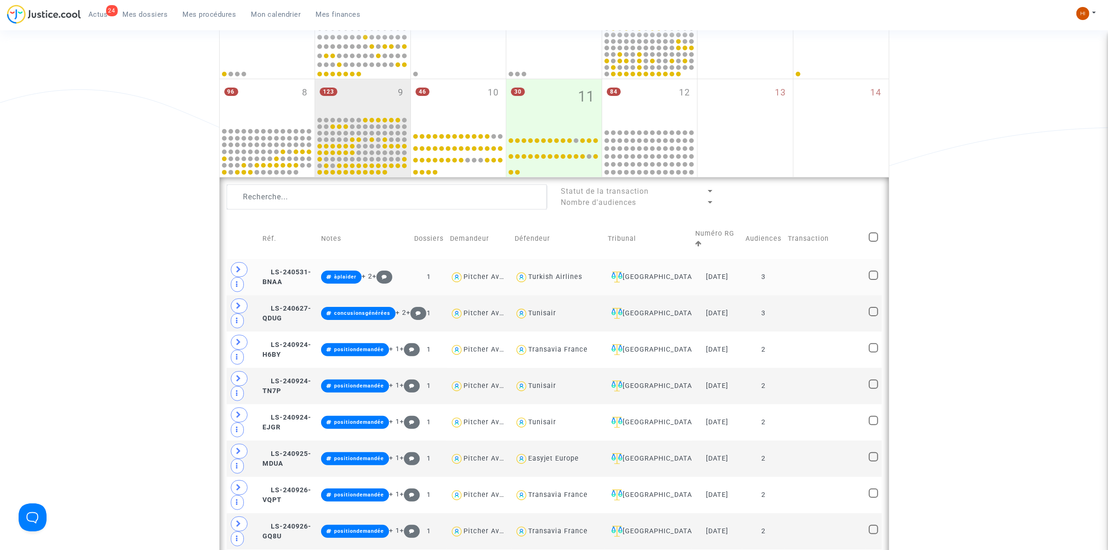
click at [794, 273] on td at bounding box center [825, 277] width 81 height 36
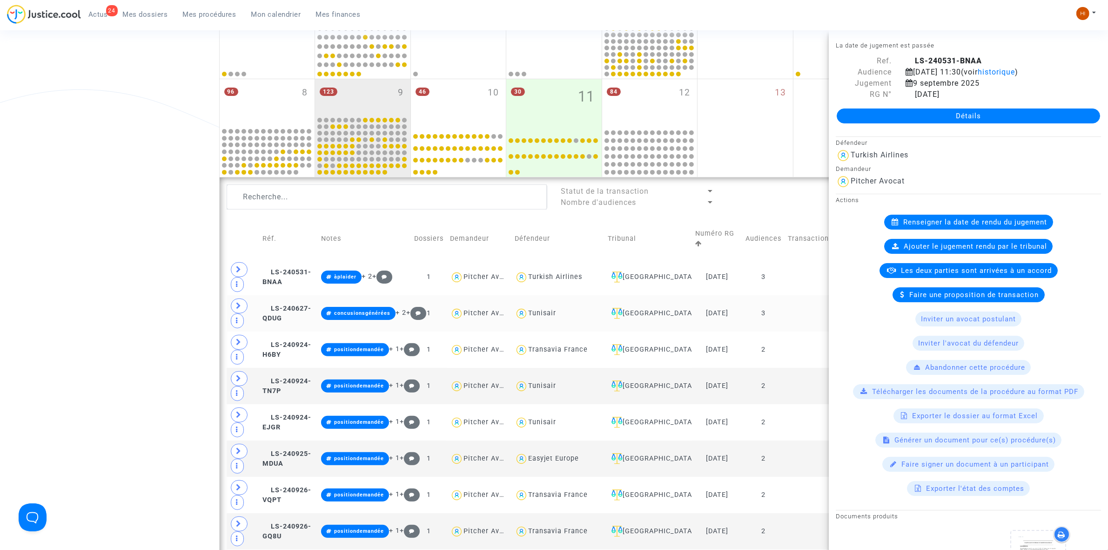
click at [783, 317] on td "3" at bounding box center [763, 313] width 42 height 36
click at [787, 362] on td at bounding box center [825, 349] width 81 height 36
click at [788, 391] on td at bounding box center [825, 386] width 81 height 36
click at [785, 424] on td "2" at bounding box center [763, 422] width 42 height 36
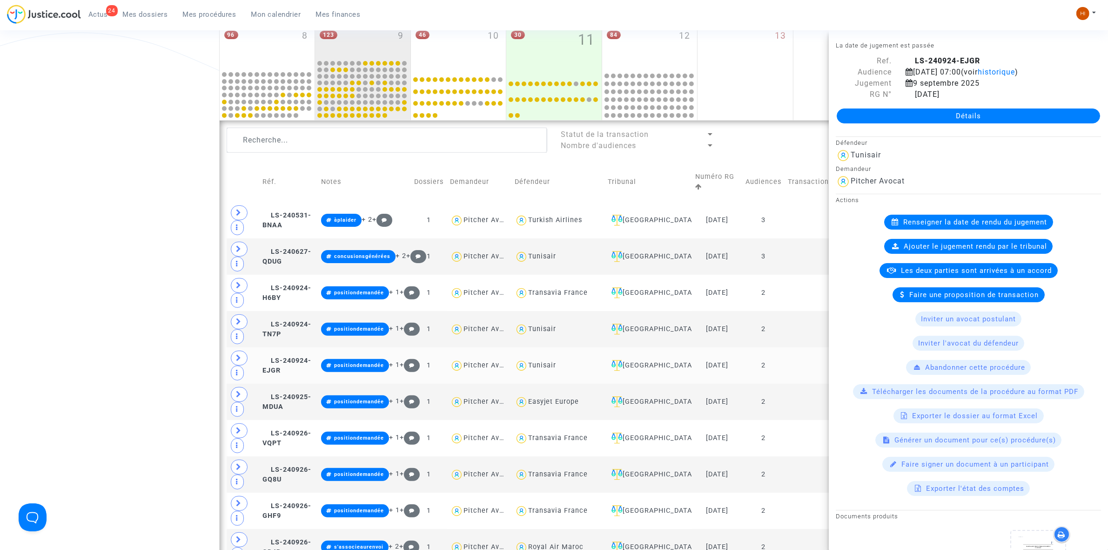
scroll to position [291, 0]
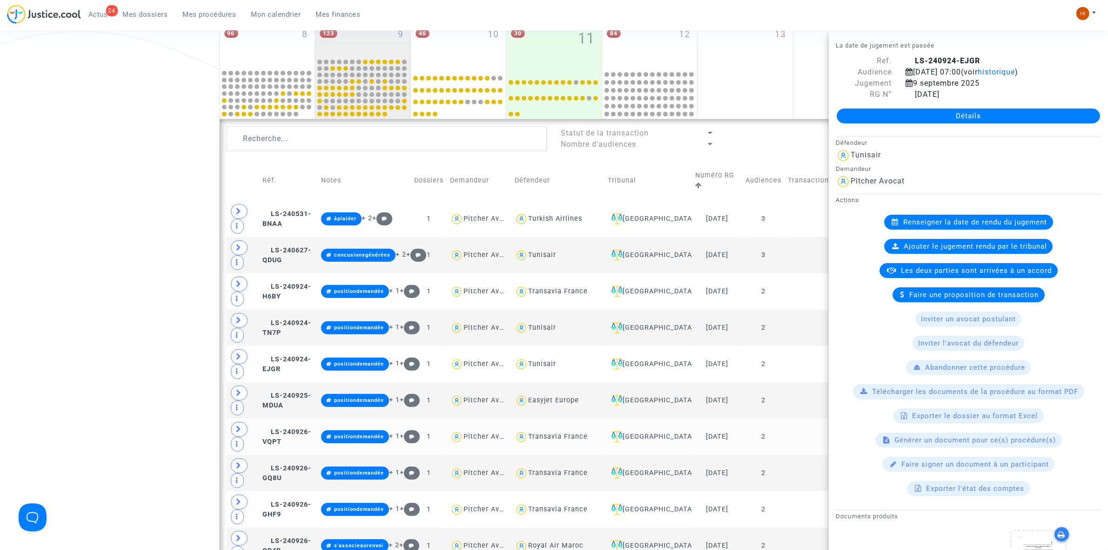
click at [783, 437] on td "2" at bounding box center [763, 436] width 42 height 36
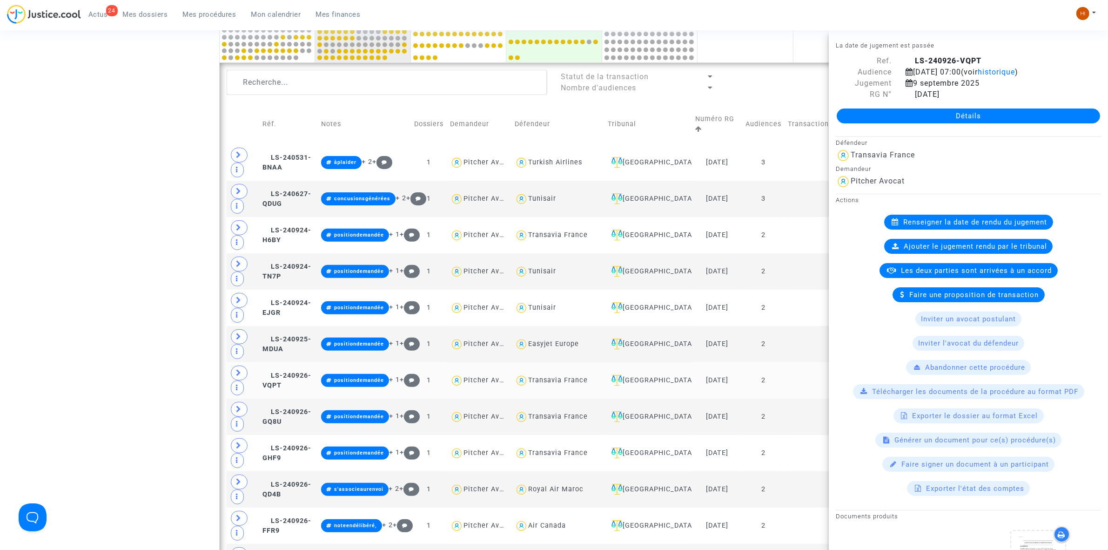
scroll to position [349, 0]
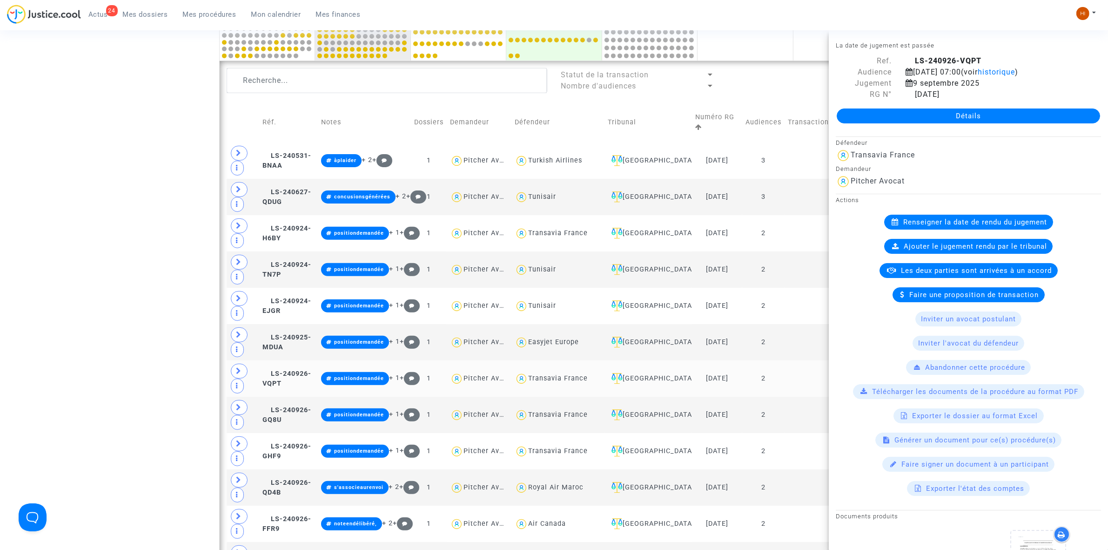
click at [800, 387] on td at bounding box center [825, 378] width 81 height 36
click at [791, 426] on td at bounding box center [825, 415] width 81 height 36
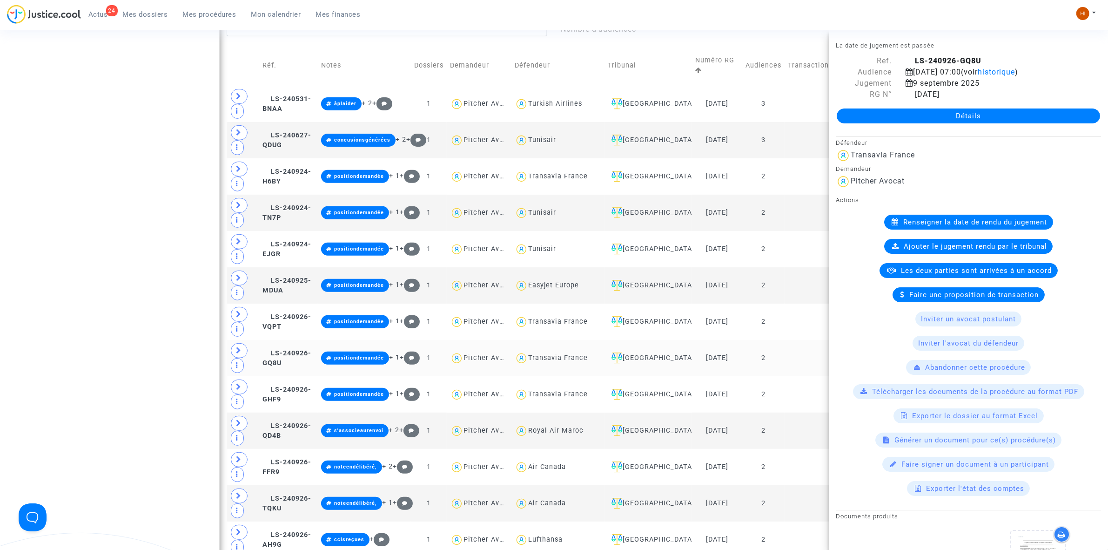
scroll to position [407, 0]
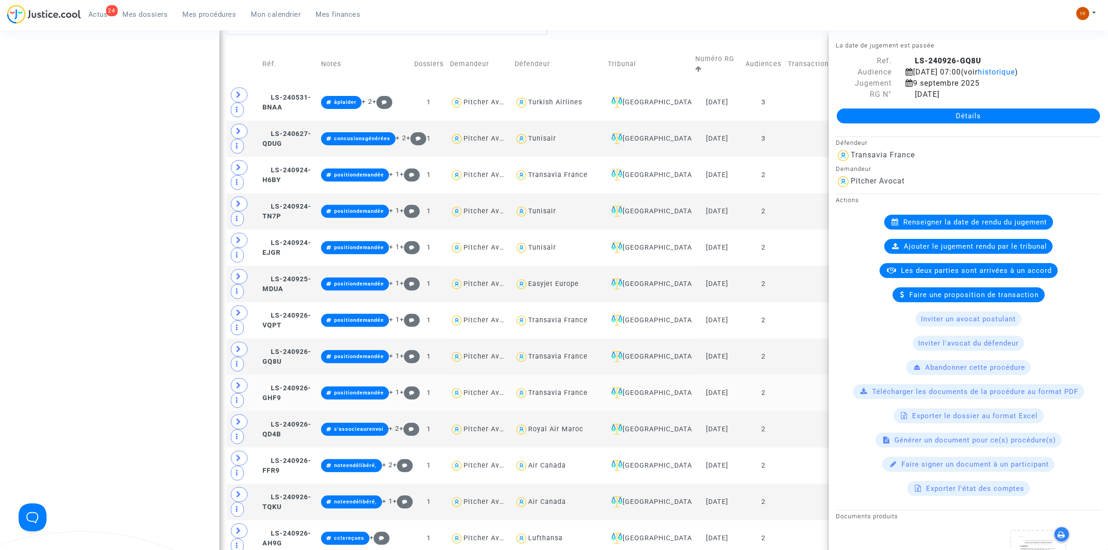
click at [795, 404] on td at bounding box center [825, 393] width 81 height 36
click at [794, 424] on td at bounding box center [825, 429] width 81 height 36
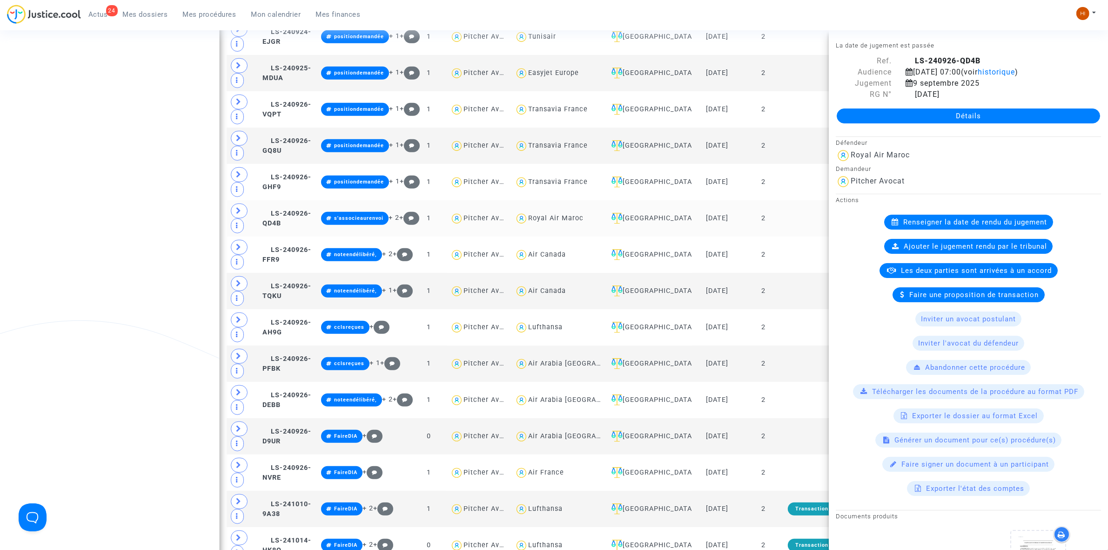
scroll to position [640, 0]
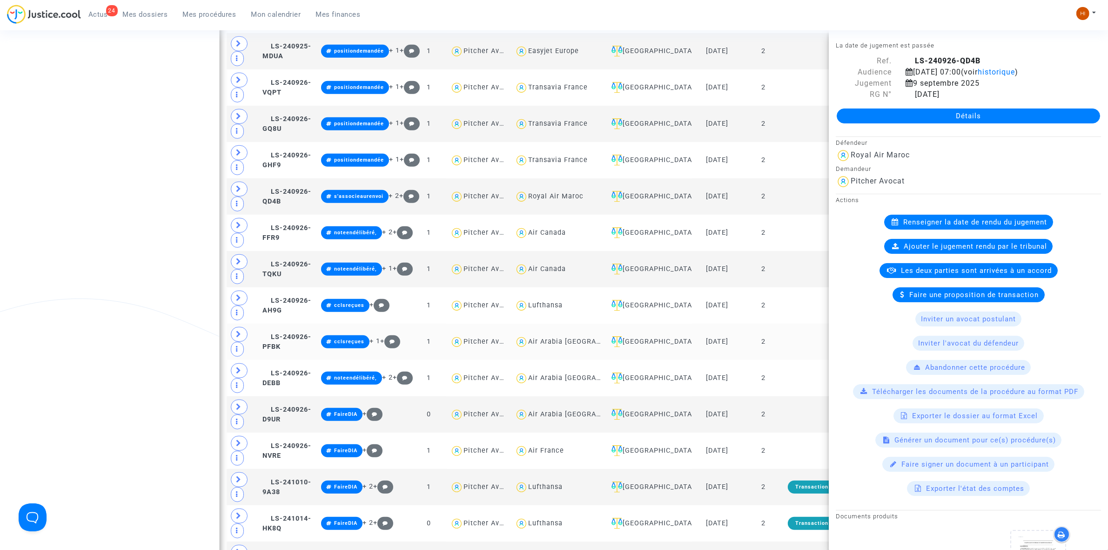
click at [792, 352] on td at bounding box center [825, 341] width 81 height 36
click at [787, 390] on td at bounding box center [825, 378] width 81 height 36
click at [787, 406] on td at bounding box center [825, 414] width 81 height 36
click at [786, 424] on td at bounding box center [825, 414] width 81 height 36
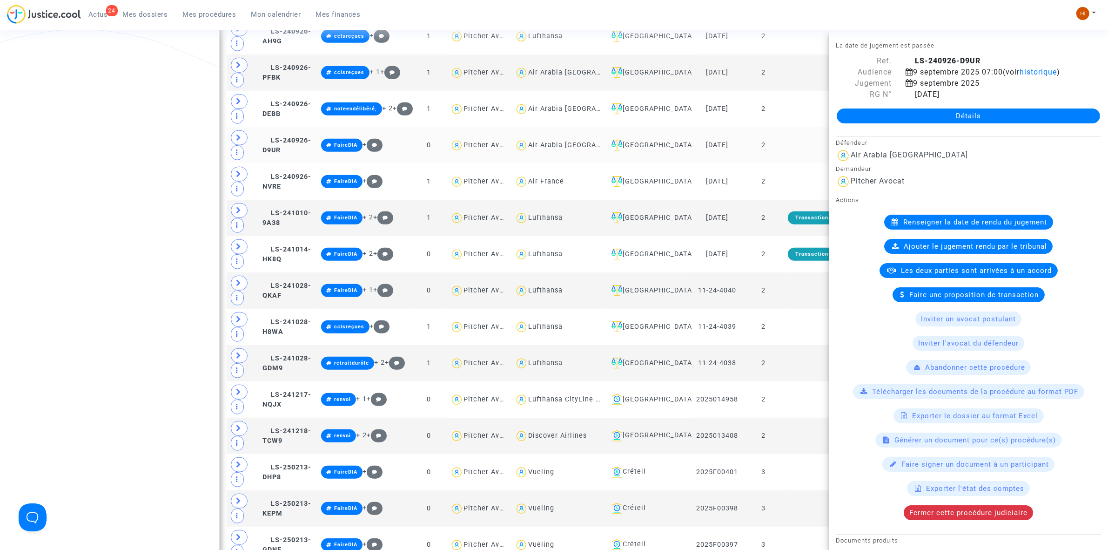
scroll to position [931, 0]
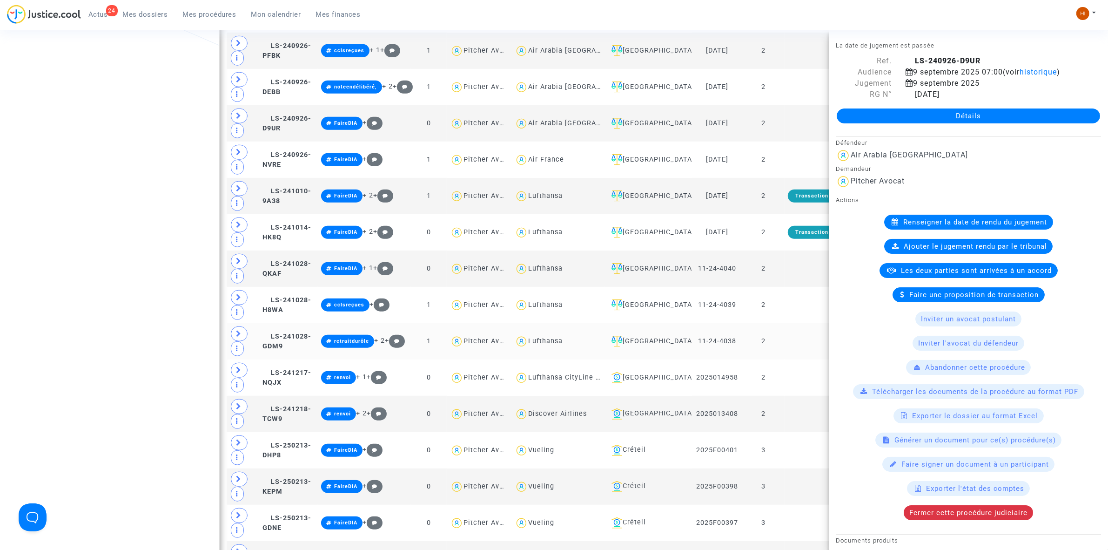
click at [793, 350] on td at bounding box center [825, 341] width 81 height 36
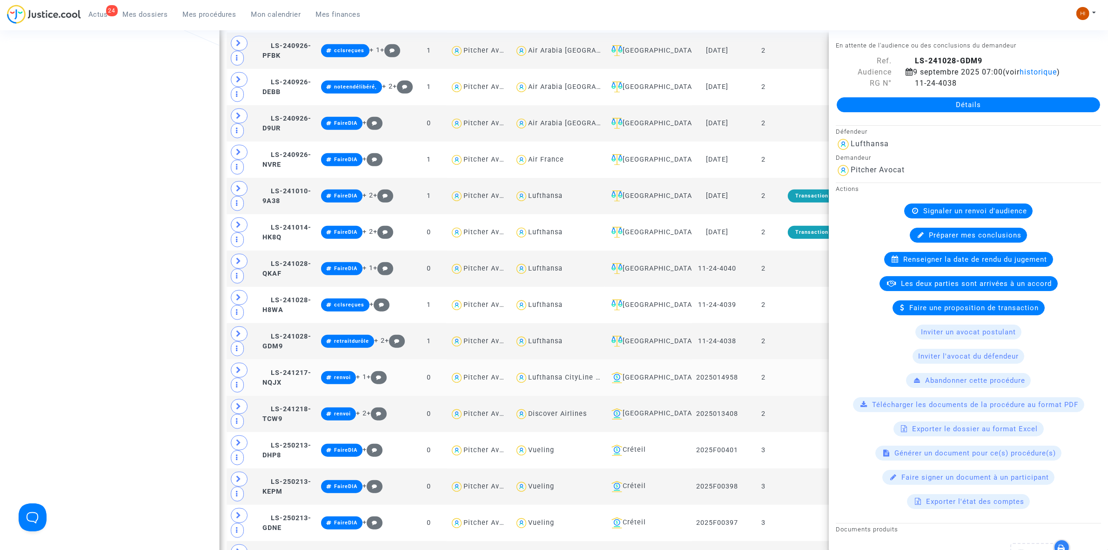
click at [792, 396] on td at bounding box center [825, 377] width 81 height 36
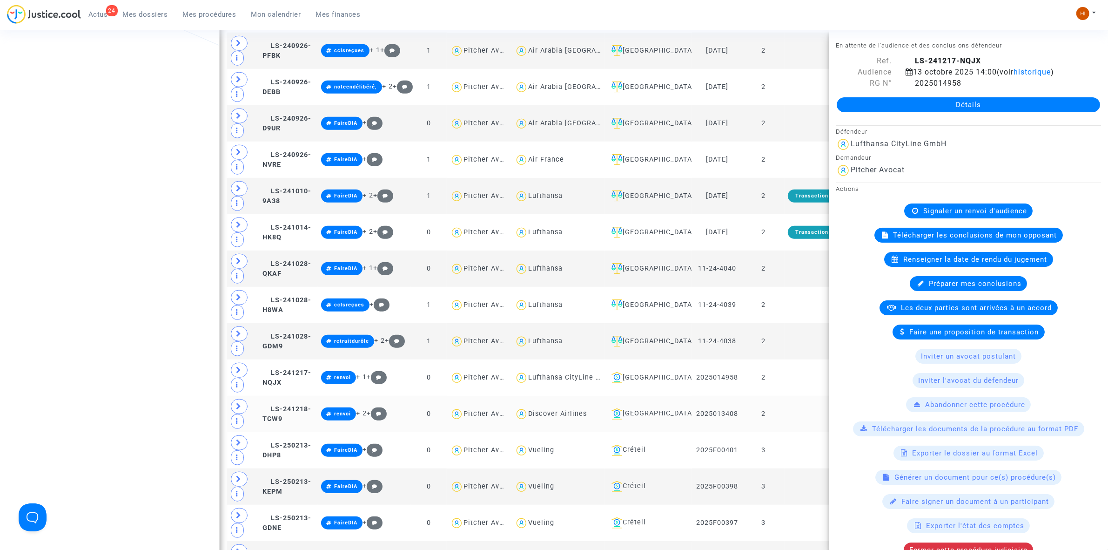
click at [792, 432] on td at bounding box center [825, 414] width 81 height 36
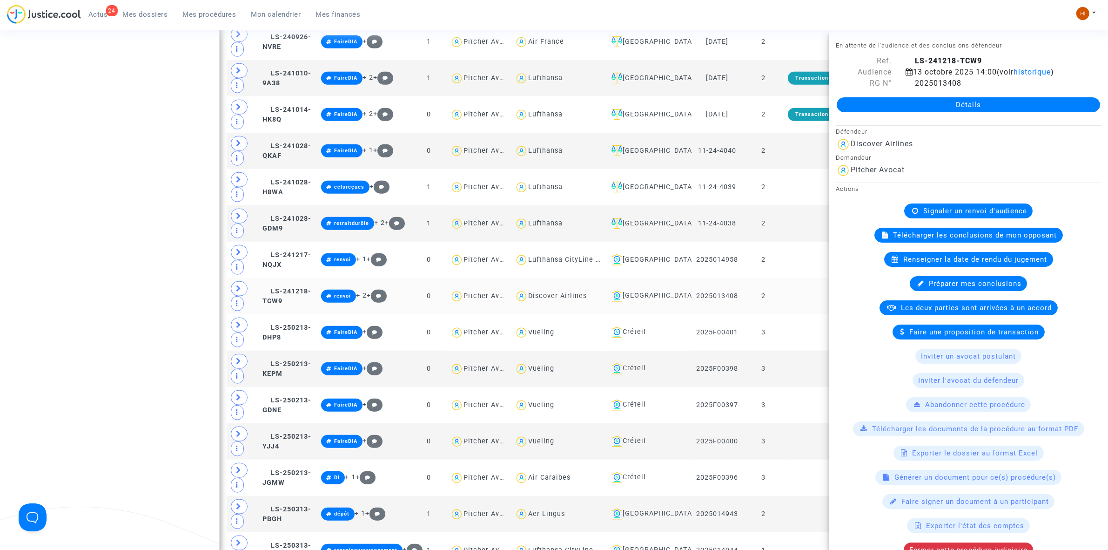
scroll to position [1047, 0]
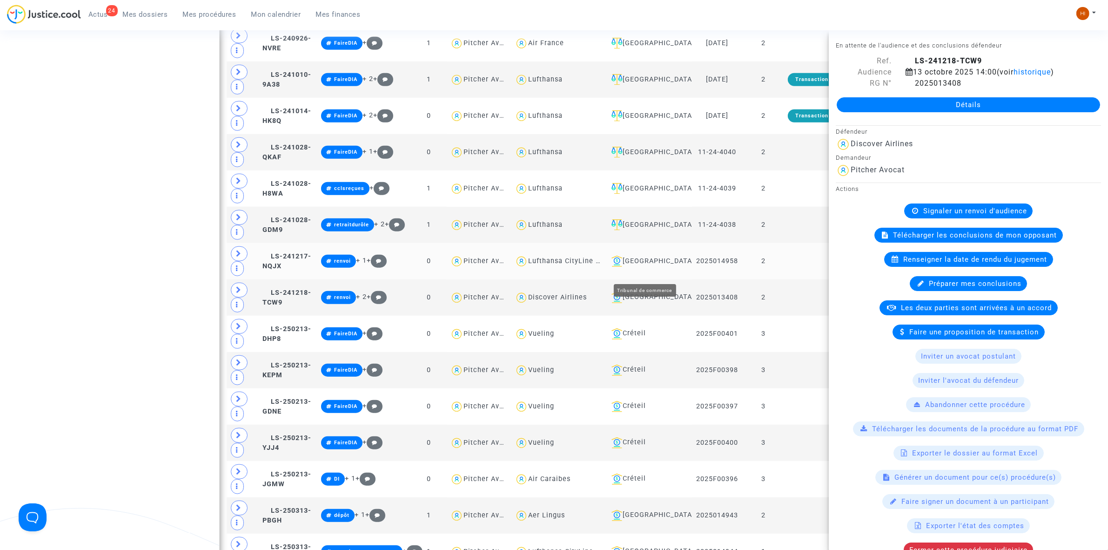
click at [646, 267] on div "[GEOGRAPHIC_DATA]" at bounding box center [648, 261] width 81 height 11
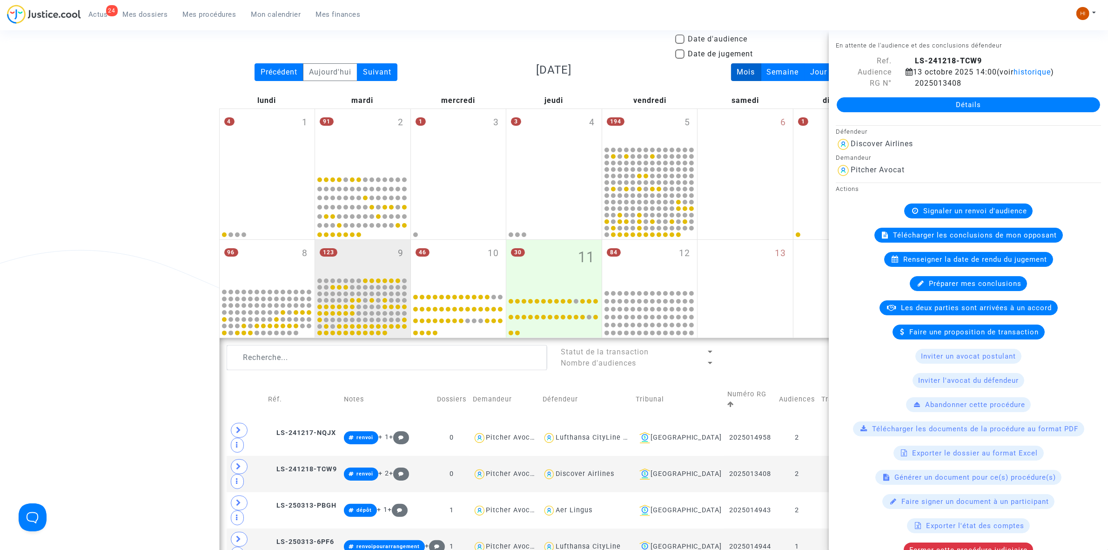
scroll to position [116, 0]
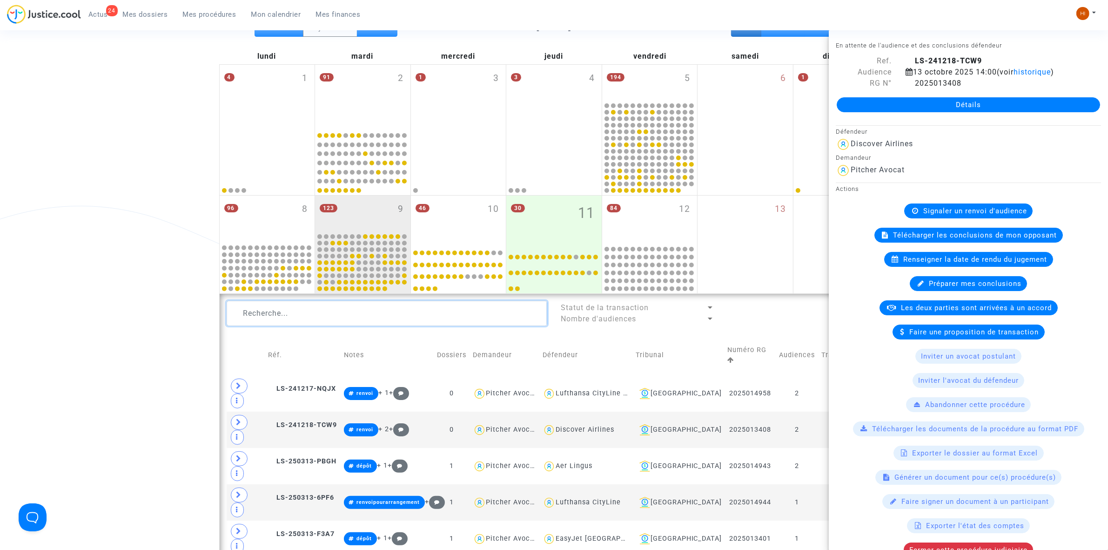
click at [362, 315] on textarea at bounding box center [387, 313] width 321 height 25
paste textarea "2025014943"
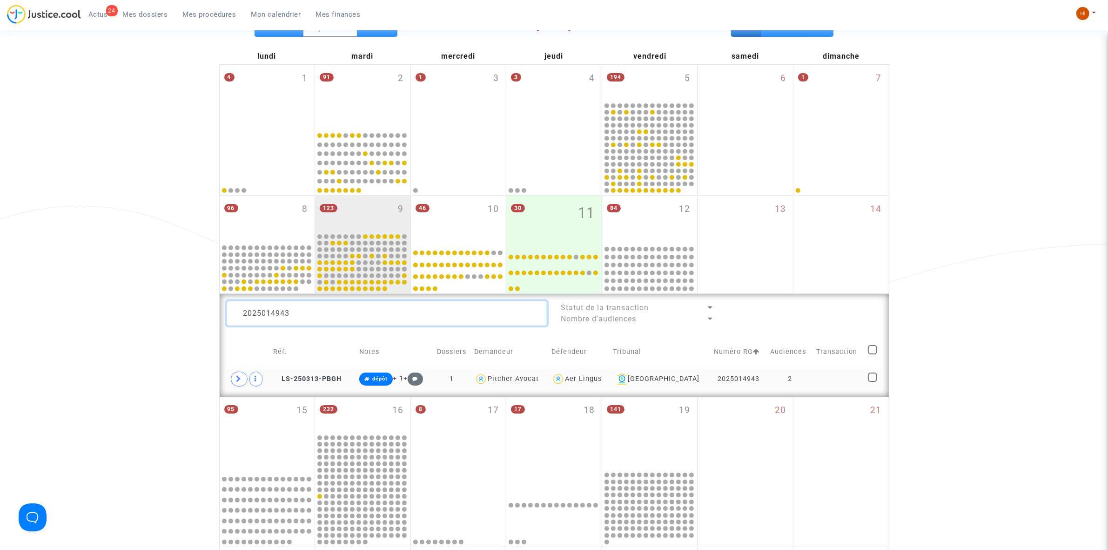
type textarea "2025014943"
click at [836, 374] on td at bounding box center [839, 378] width 52 height 21
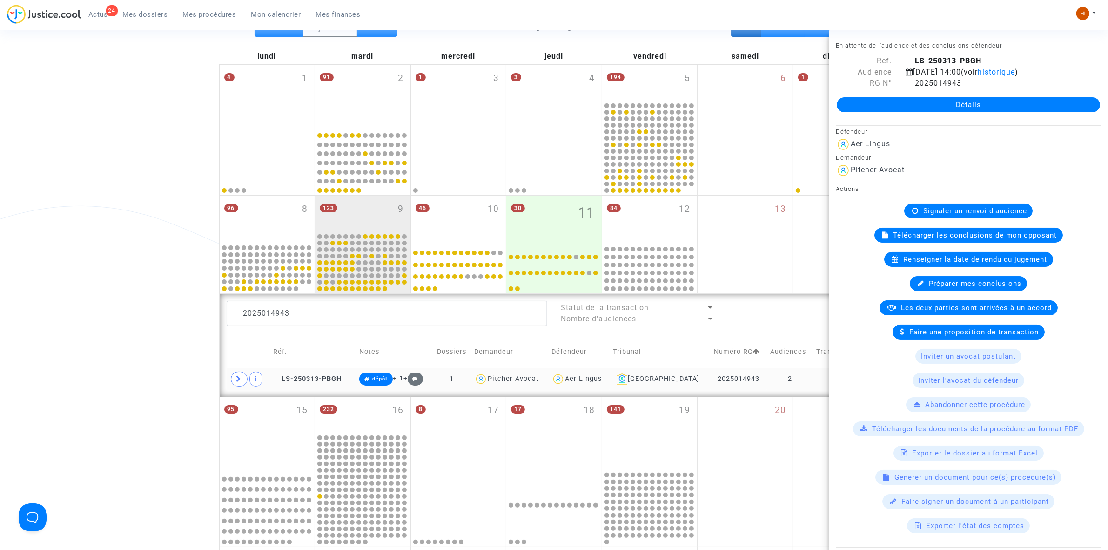
click at [813, 382] on td at bounding box center [839, 378] width 52 height 21
drag, startPoint x: 324, startPoint y: 320, endPoint x: 125, endPoint y: 296, distance: 200.7
click at [127, 296] on div "Date de clôture d'instruction Date de conciliation Date d'audience Date de juge…" at bounding box center [554, 352] width 1108 height 784
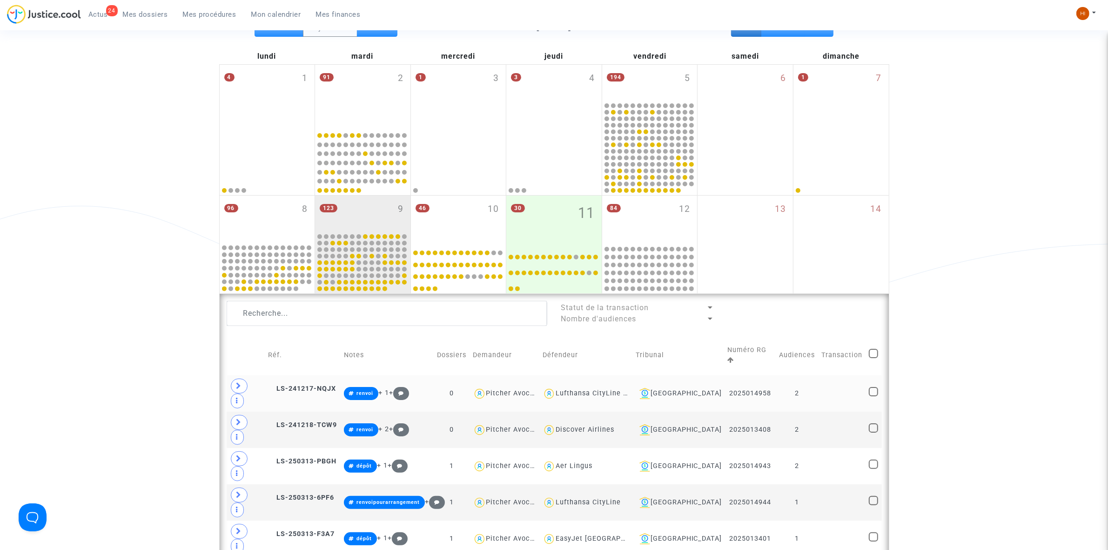
click at [813, 376] on td "2" at bounding box center [797, 393] width 42 height 36
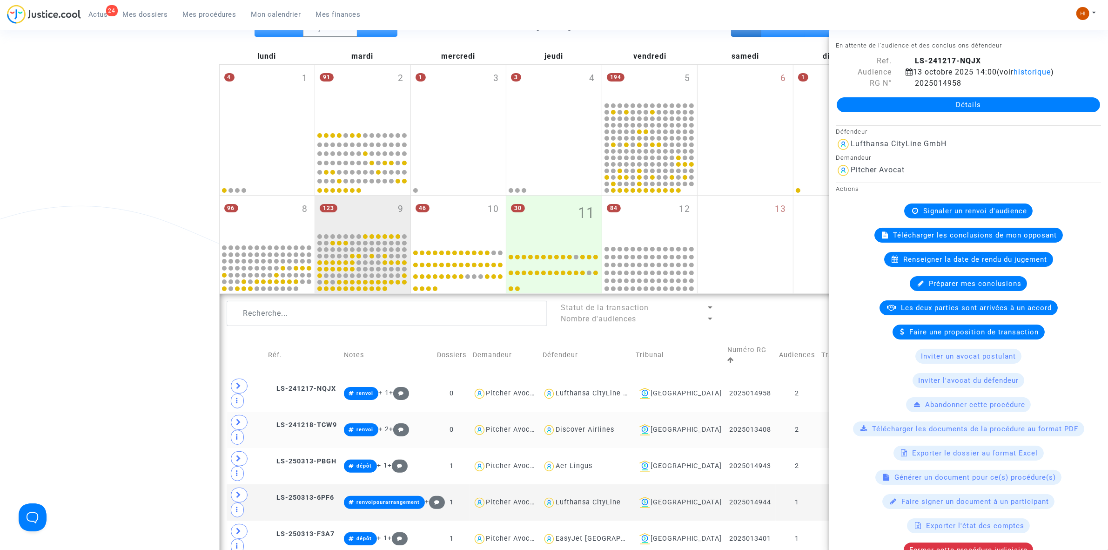
click at [815, 411] on td "2" at bounding box center [797, 429] width 42 height 36
click at [807, 448] on td "2" at bounding box center [797, 466] width 42 height 36
click at [813, 484] on td "1" at bounding box center [797, 502] width 42 height 36
click at [910, 82] on icon at bounding box center [910, 82] width 8 height 7
click at [1002, 208] on span "Signaler un renvoi d'audience" at bounding box center [975, 211] width 104 height 8
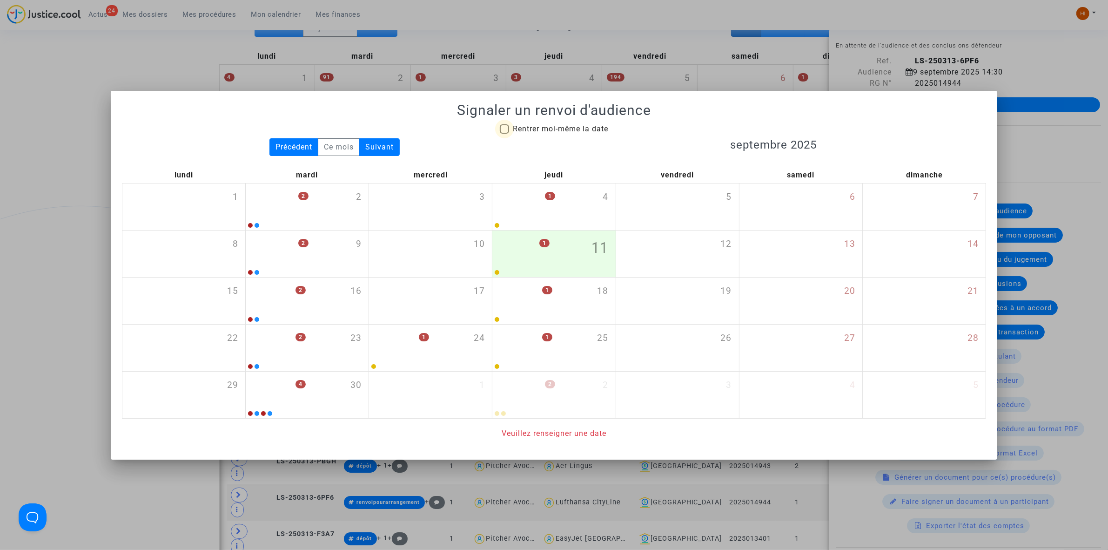
click at [574, 131] on span "Rentrer moi-même la date" at bounding box center [560, 128] width 95 height 9
click at [504, 134] on input "Rentrer moi-même la date" at bounding box center [504, 134] width 0 height 0
checkbox input "true"
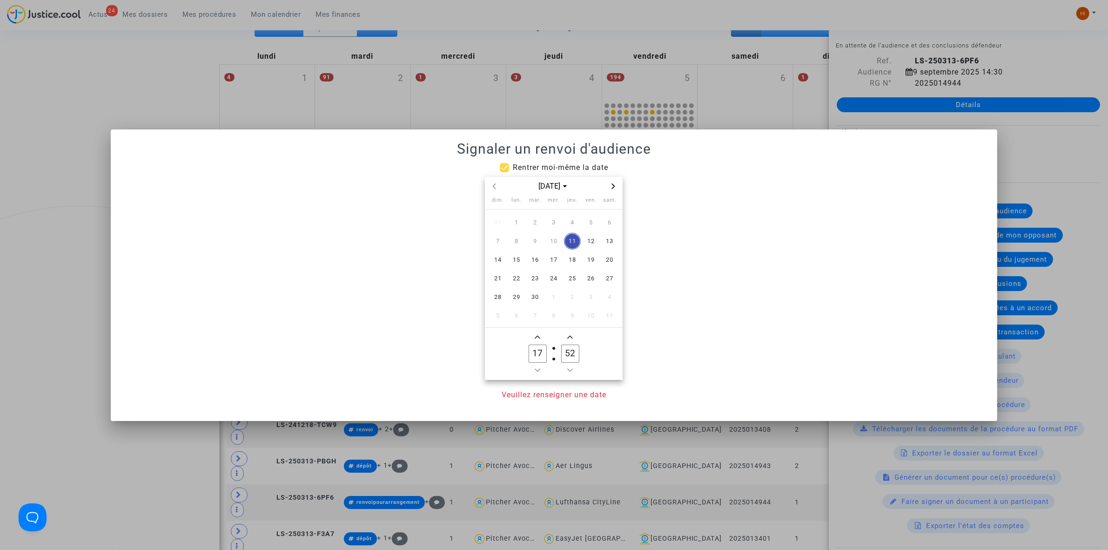
click at [612, 185] on icon "Next month" at bounding box center [614, 186] width 6 height 6
click at [520, 256] on span "13" at bounding box center [516, 259] width 17 height 17
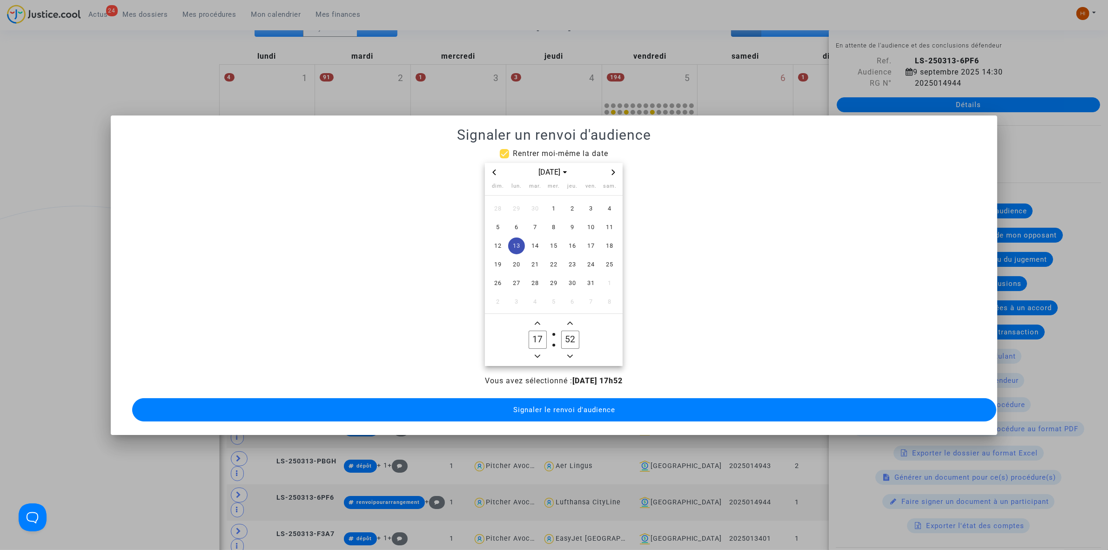
click at [536, 353] on icon "Minus a hour" at bounding box center [538, 356] width 6 height 6
type input "14"
click at [562, 340] on input "52" at bounding box center [570, 339] width 18 height 18
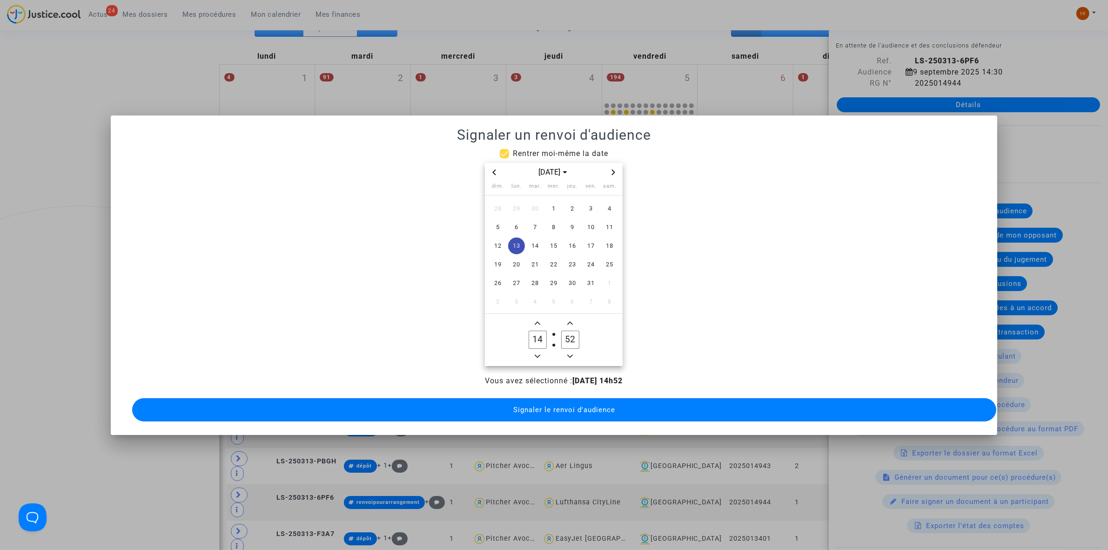
click at [562, 340] on input "52" at bounding box center [570, 339] width 18 height 18
type input "00"
click at [568, 410] on button "Signaler le renvoi d'audience" at bounding box center [564, 409] width 864 height 23
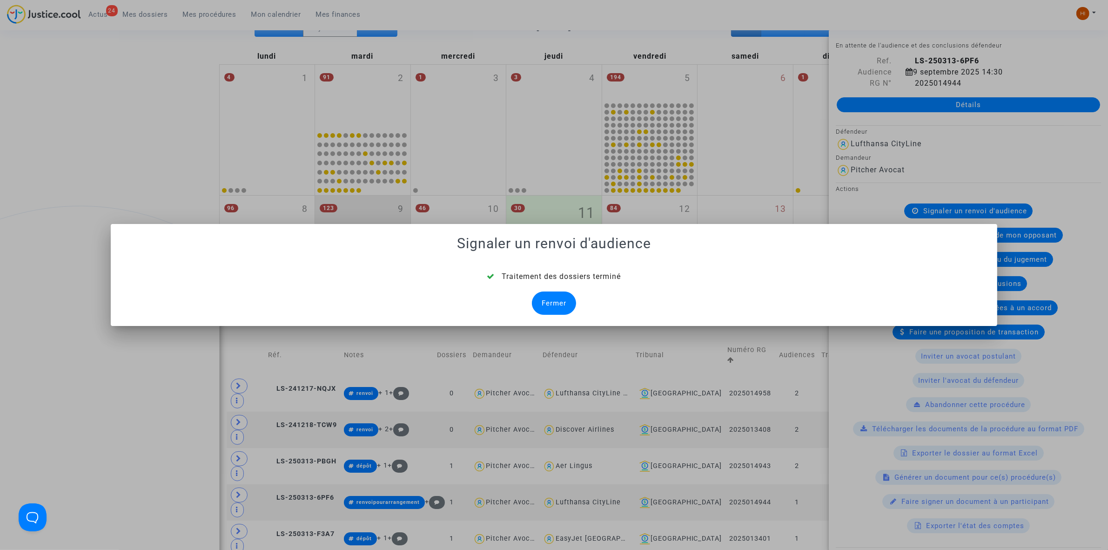
click at [554, 301] on div "Fermer" at bounding box center [554, 302] width 44 height 23
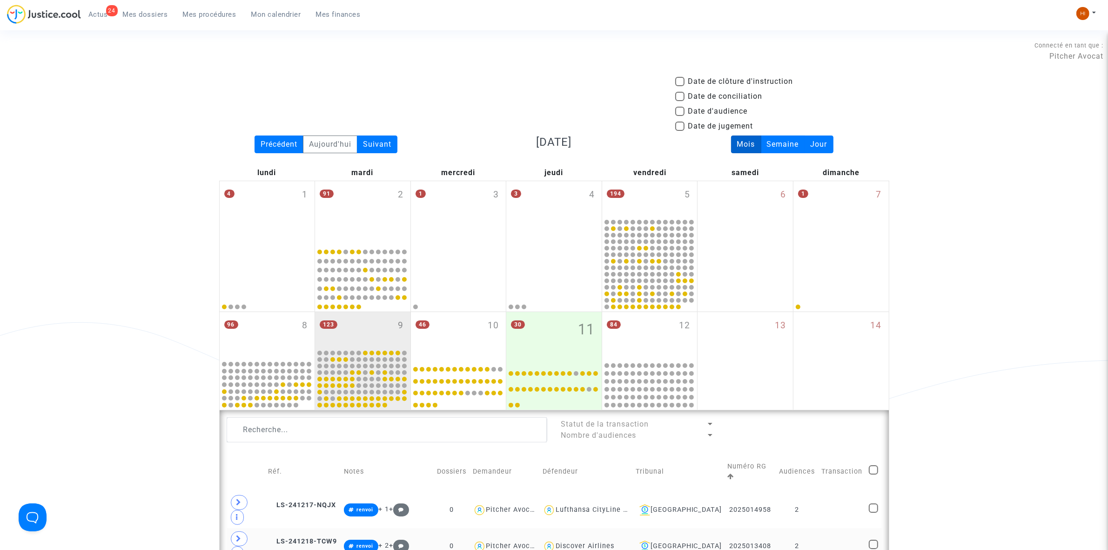
scroll to position [116, 0]
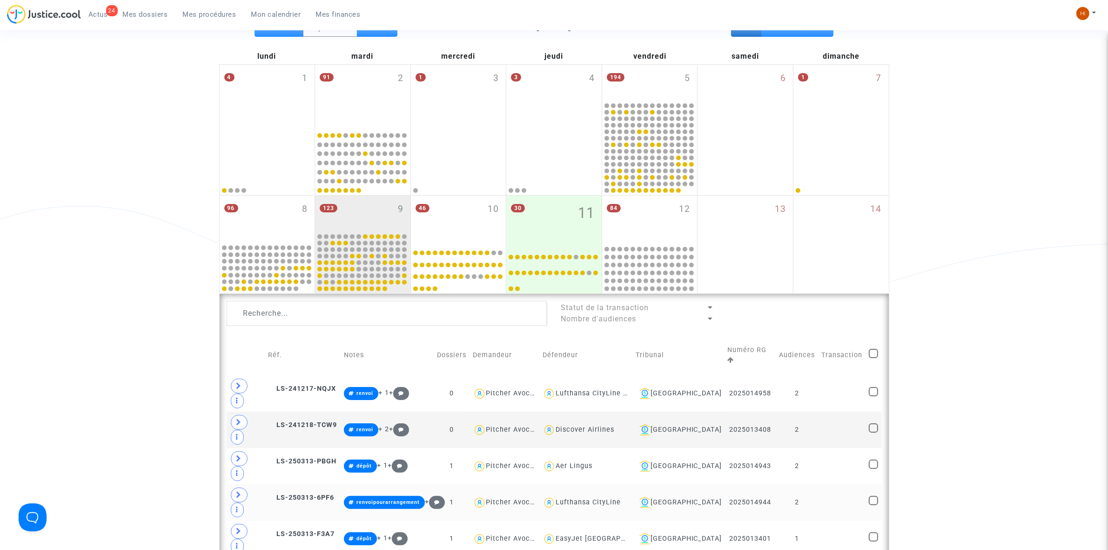
click at [806, 484] on td "2" at bounding box center [797, 502] width 42 height 36
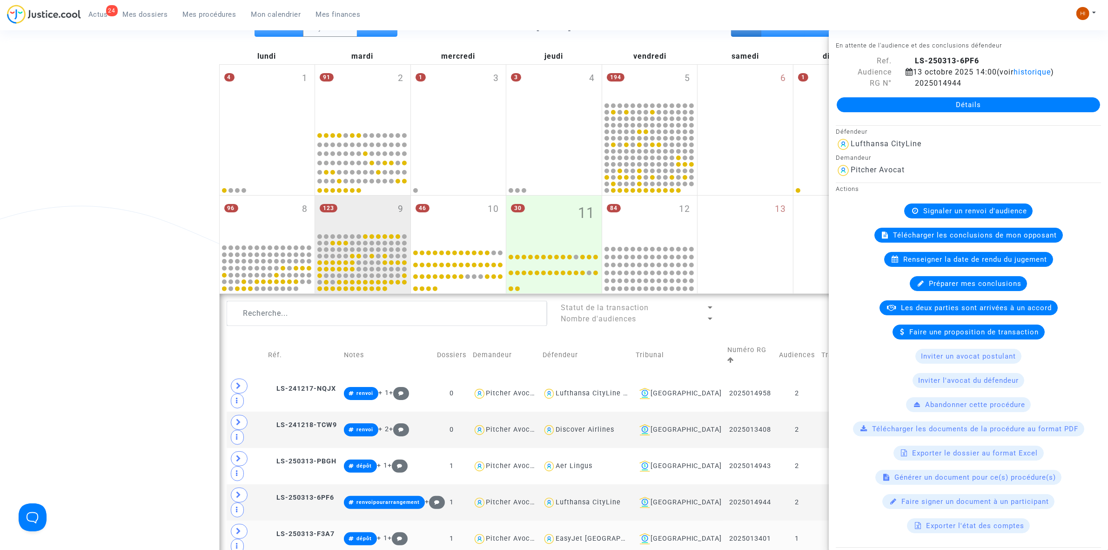
click at [815, 520] on td "1" at bounding box center [797, 538] width 42 height 36
click at [906, 85] on icon at bounding box center [910, 82] width 8 height 7
click at [938, 214] on span "Signaler un renvoi d'audience" at bounding box center [975, 211] width 104 height 8
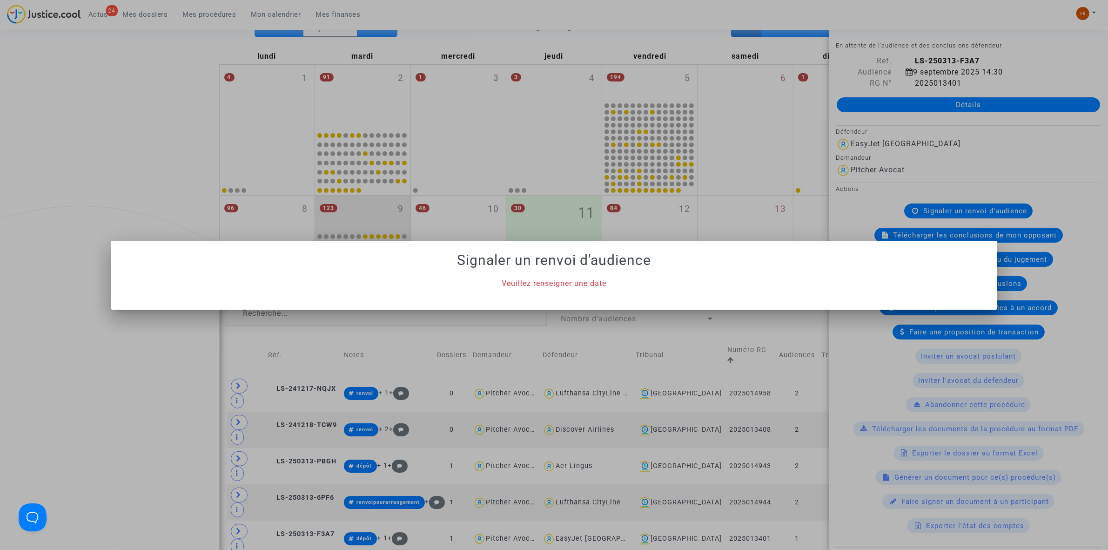
scroll to position [0, 0]
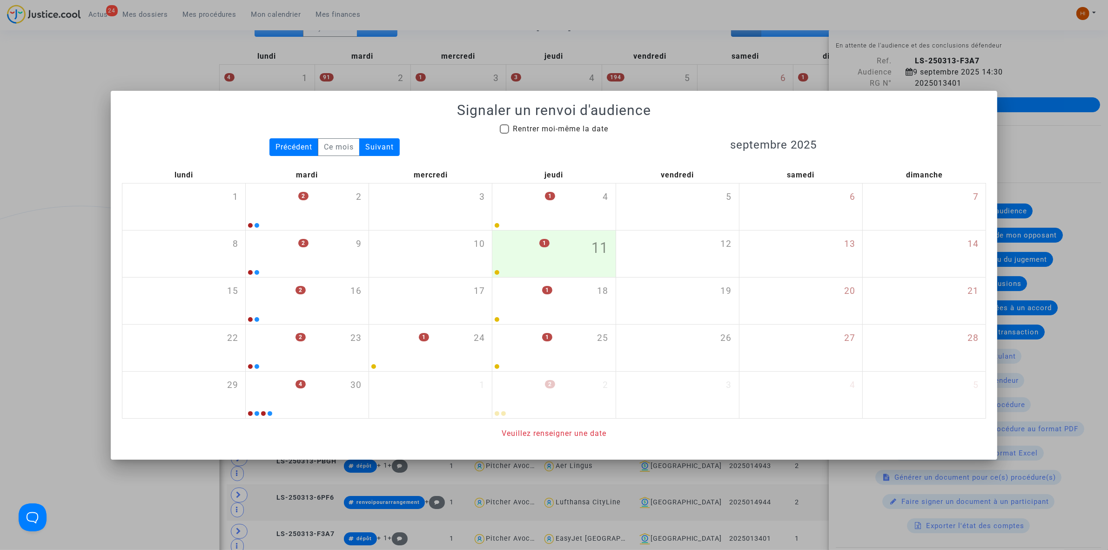
click at [561, 119] on div "Signaler un renvoi d'audience Rentrer moi-même la date Précédent Ce mois Suivan…" at bounding box center [554, 270] width 864 height 337
click at [561, 127] on span "Rentrer moi-même la date" at bounding box center [560, 128] width 95 height 9
click at [504, 134] on input "Rentrer moi-même la date" at bounding box center [504, 134] width 0 height 0
checkbox input "true"
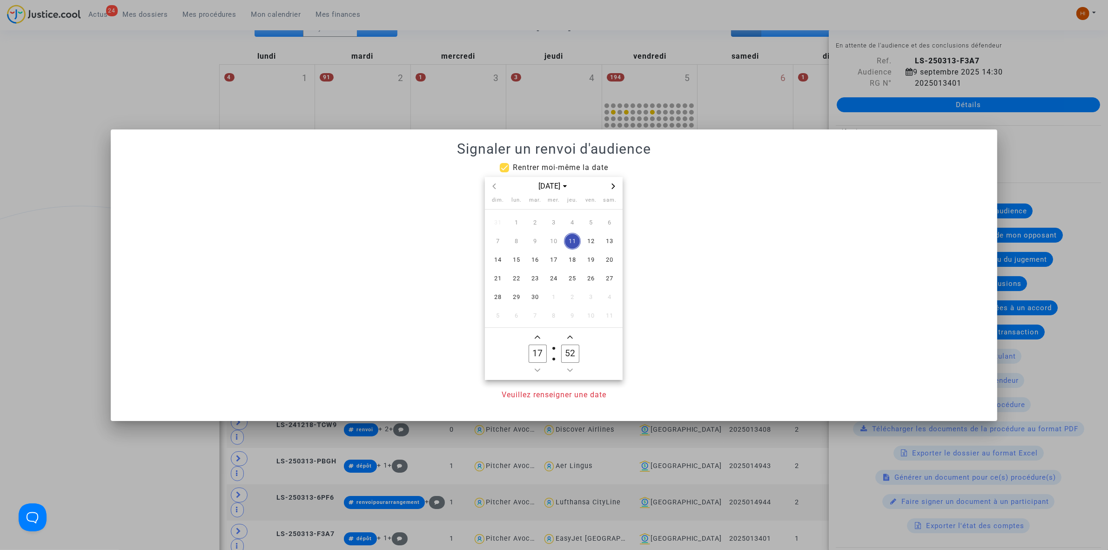
click at [615, 185] on icon "Next month" at bounding box center [614, 186] width 6 height 6
click at [511, 281] on span "20" at bounding box center [516, 278] width 17 height 17
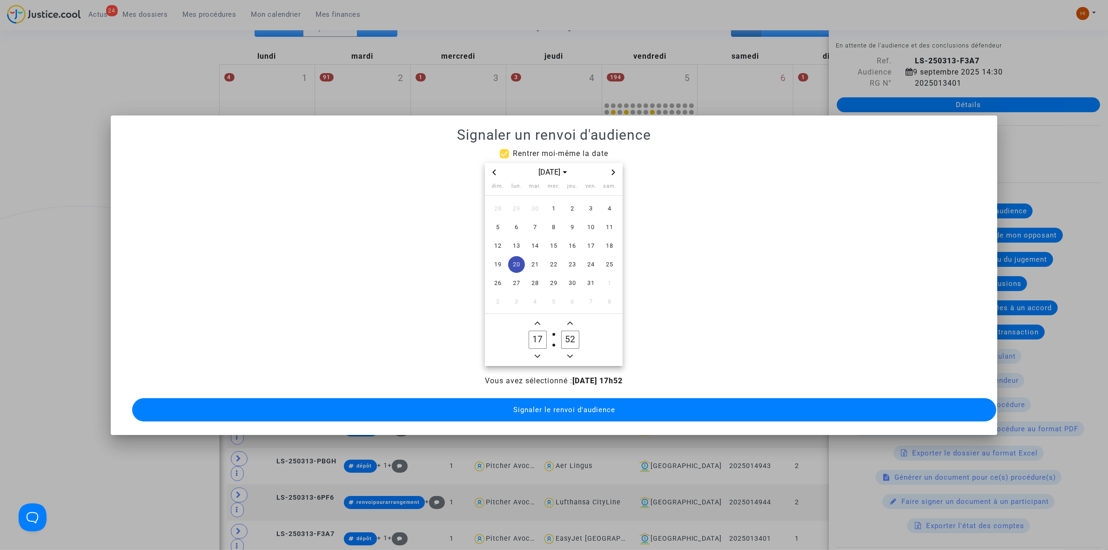
click at [538, 353] on icon "Minus a hour" at bounding box center [538, 356] width 6 height 6
click at [538, 354] on icon "Minus a hour" at bounding box center [538, 355] width 6 height 3
click at [538, 353] on icon "Minus a hour" at bounding box center [538, 356] width 6 height 6
type input "14"
click at [570, 338] on input "52" at bounding box center [570, 339] width 18 height 18
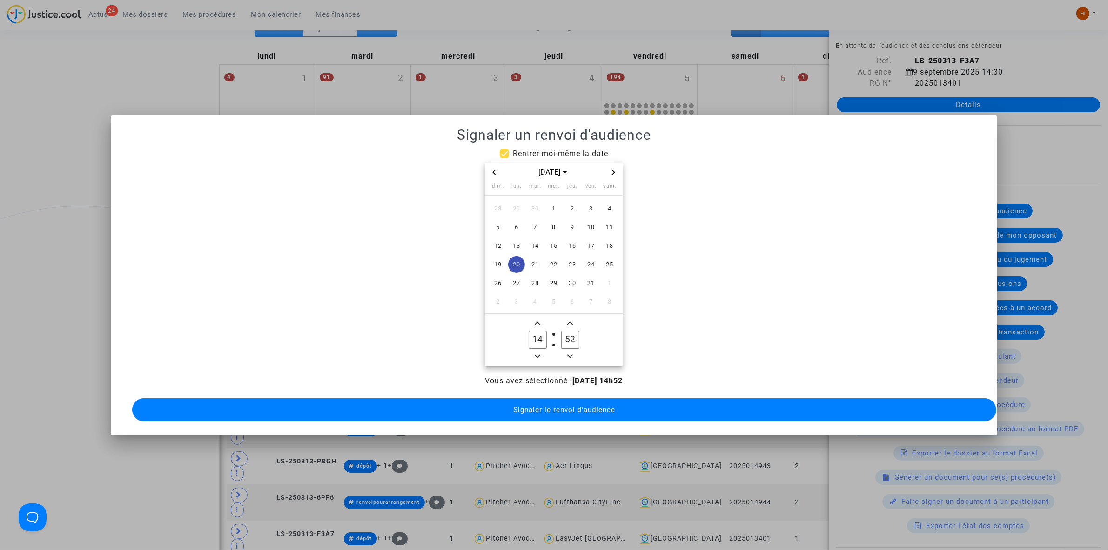
click at [570, 338] on input "52" at bounding box center [570, 339] width 18 height 18
type input "00"
click at [536, 386] on div "Vous avez sélectionné : 20/10/2025 - 14h00 Signaler le renvoi d'audience" at bounding box center [554, 399] width 864 height 48
click at [513, 399] on button "Signaler le renvoi d'audience" at bounding box center [564, 409] width 864 height 23
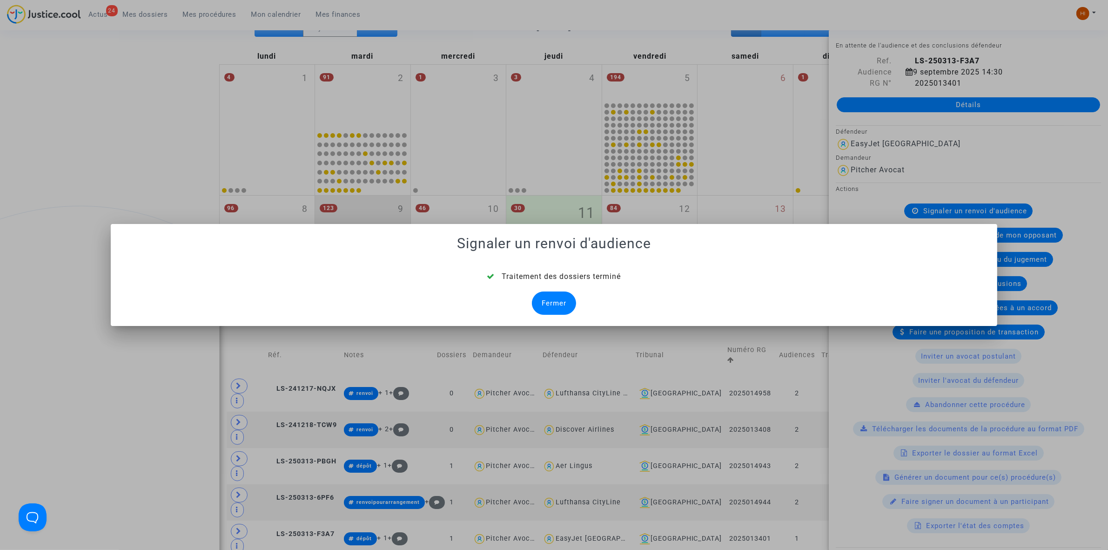
click at [562, 296] on div "Fermer" at bounding box center [554, 302] width 44 height 23
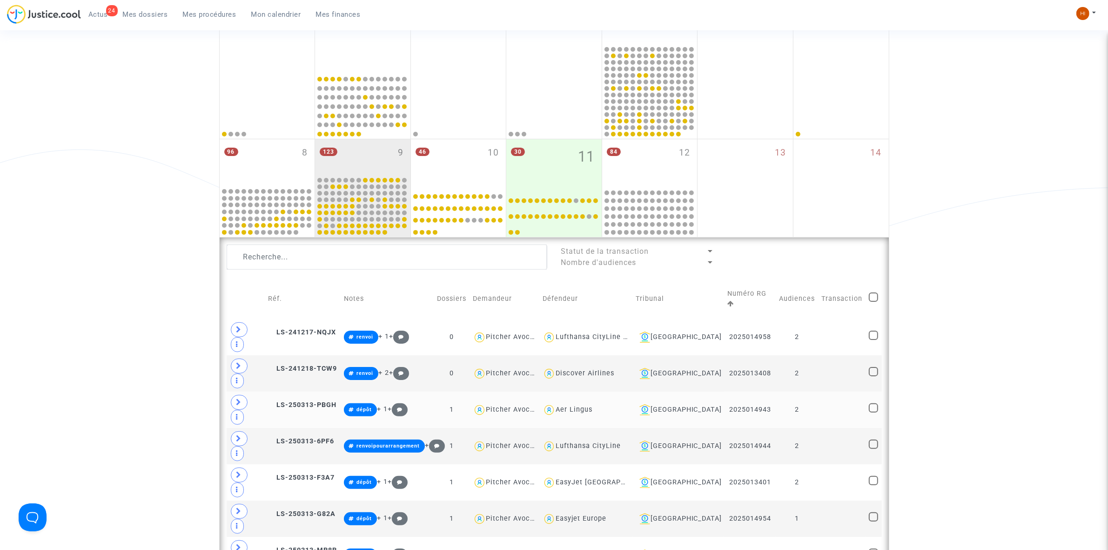
scroll to position [175, 0]
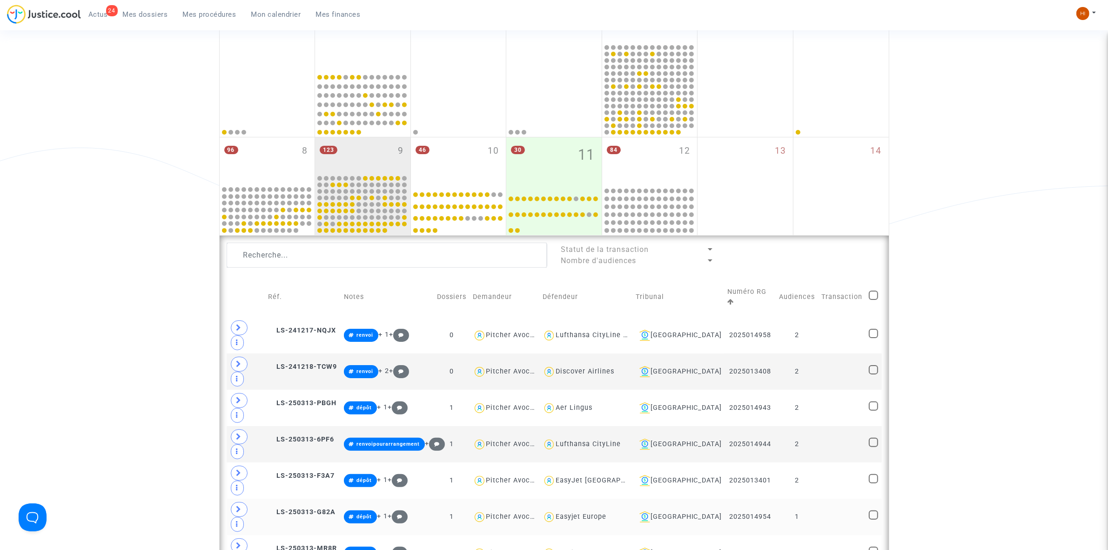
click at [832, 498] on td at bounding box center [841, 516] width 47 height 36
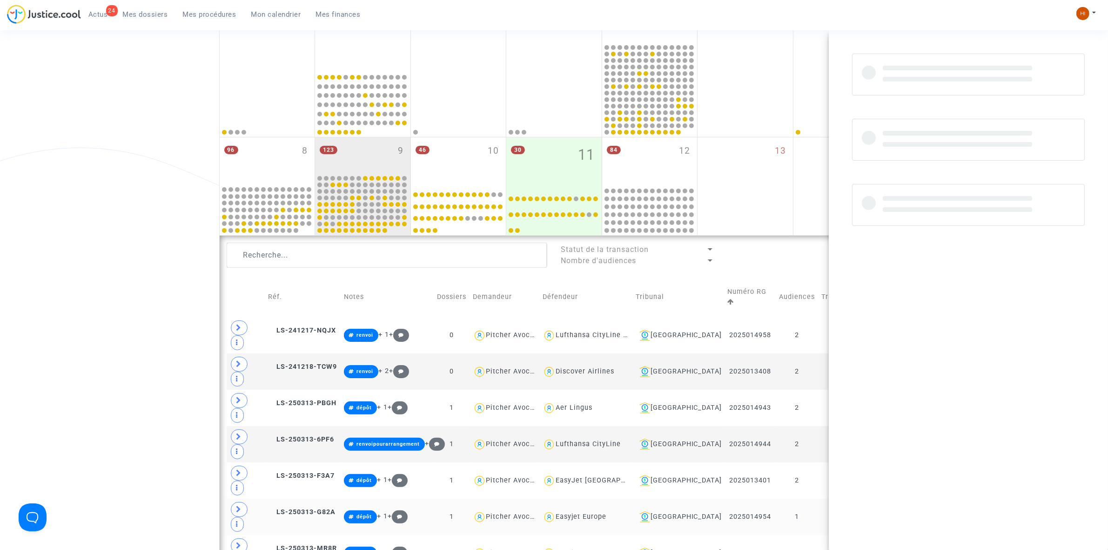
click at [806, 498] on td "1" at bounding box center [797, 516] width 42 height 36
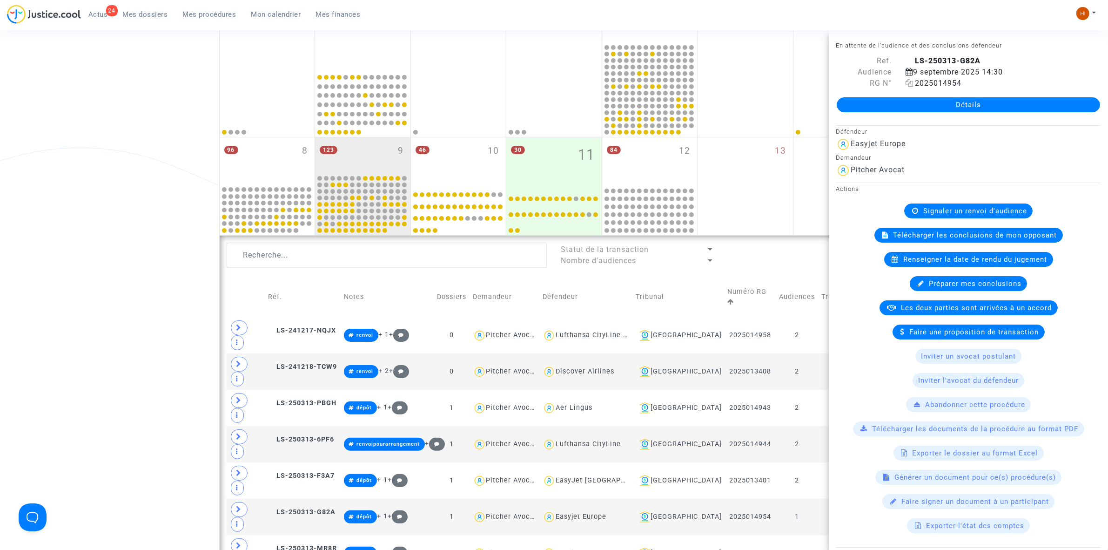
click at [908, 81] on icon at bounding box center [910, 82] width 8 height 7
click at [960, 213] on span "Signaler un renvoi d'audience" at bounding box center [975, 211] width 104 height 8
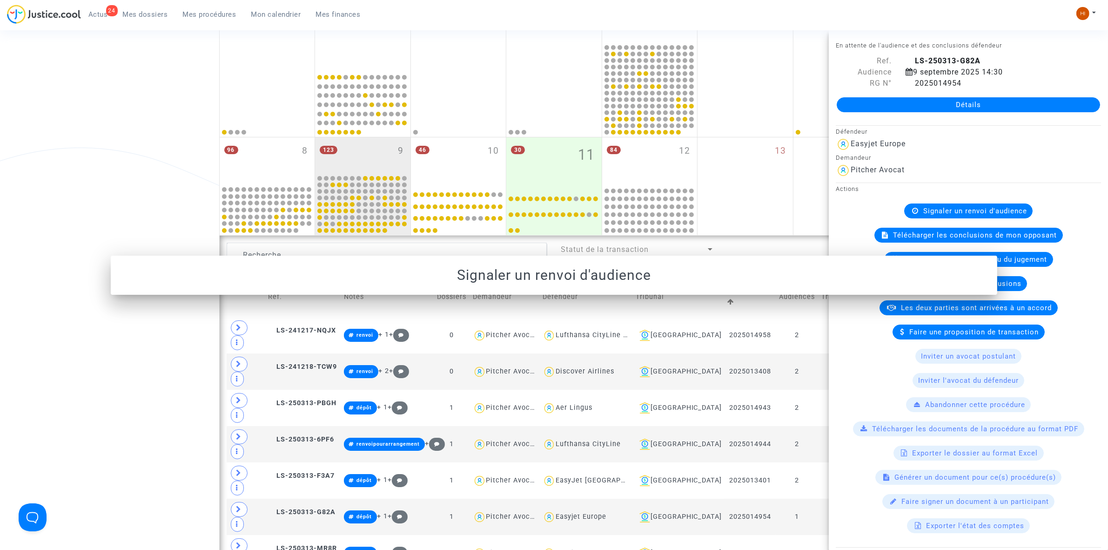
scroll to position [0, 0]
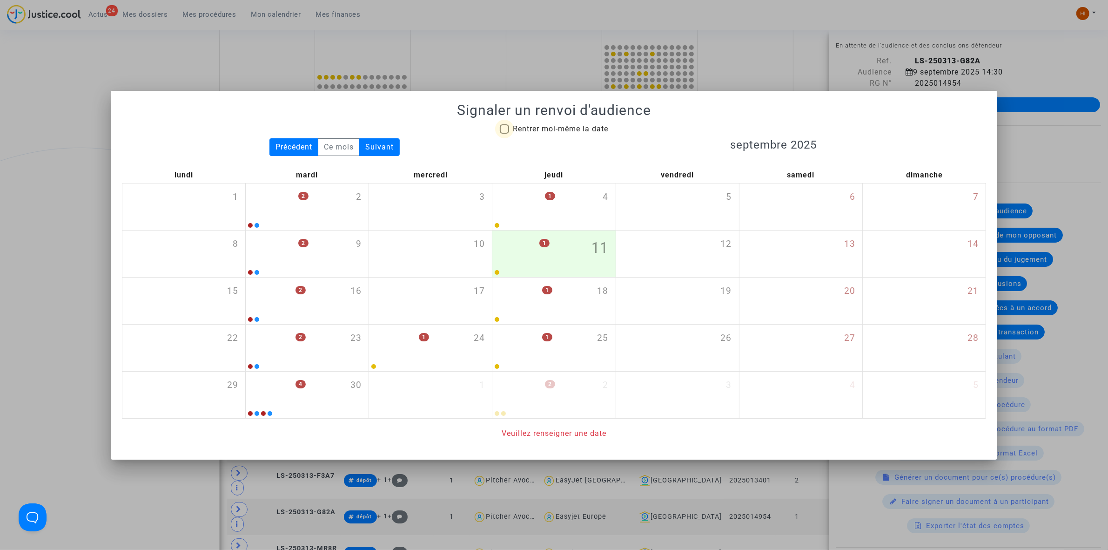
click at [517, 126] on span "Rentrer moi-même la date" at bounding box center [560, 128] width 95 height 9
click at [504, 134] on input "Rentrer moi-même la date" at bounding box center [504, 134] width 0 height 0
checkbox input "true"
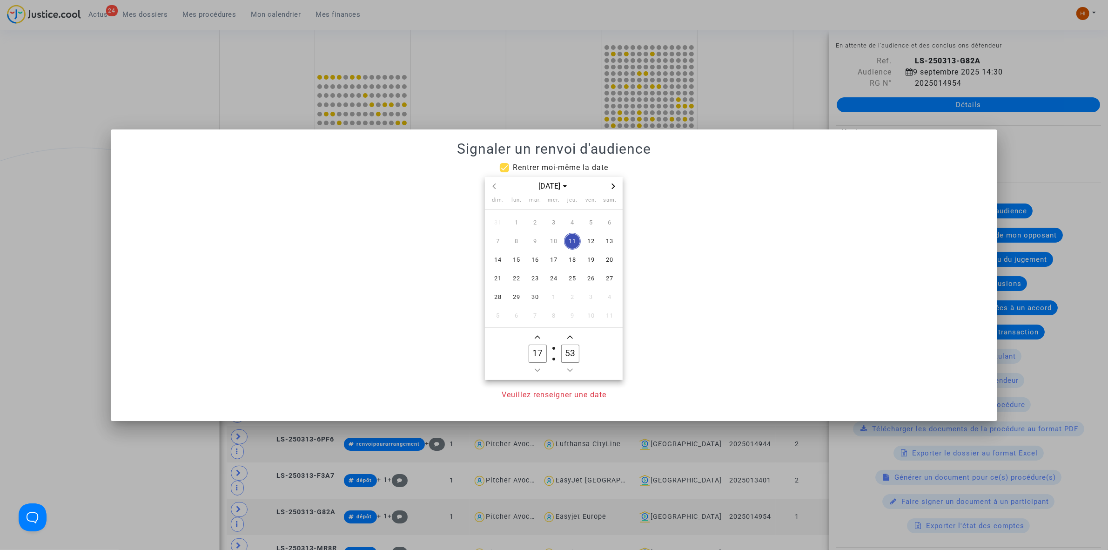
click at [615, 185] on icon "Next month" at bounding box center [613, 186] width 3 height 6
click at [519, 285] on span "20" at bounding box center [516, 278] width 17 height 17
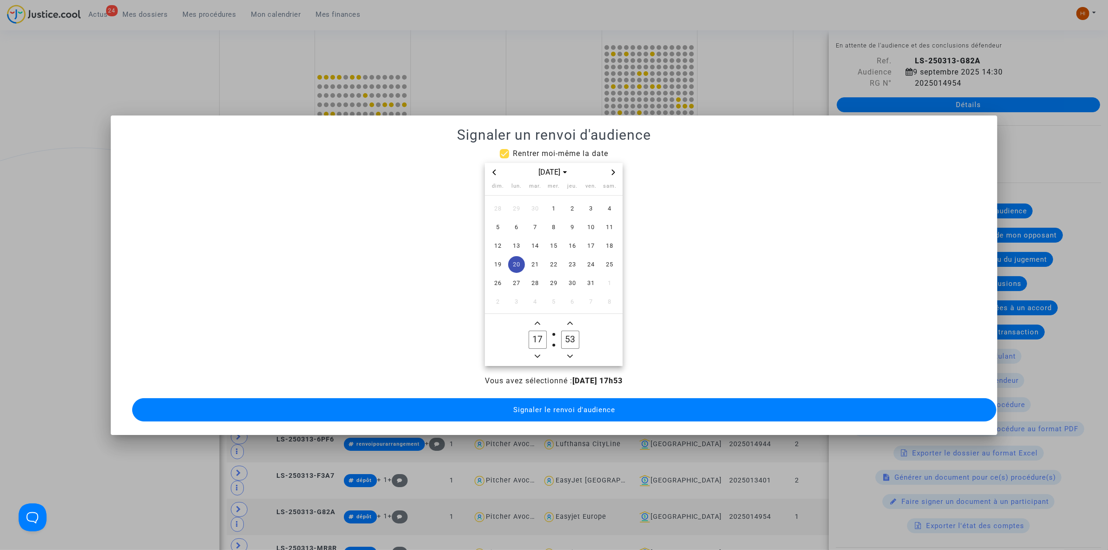
click at [531, 345] on owl-date-time-timer-box "17 Hour" at bounding box center [537, 339] width 33 height 45
click at [537, 353] on icon "Minus a hour" at bounding box center [538, 356] width 6 height 6
type input "14"
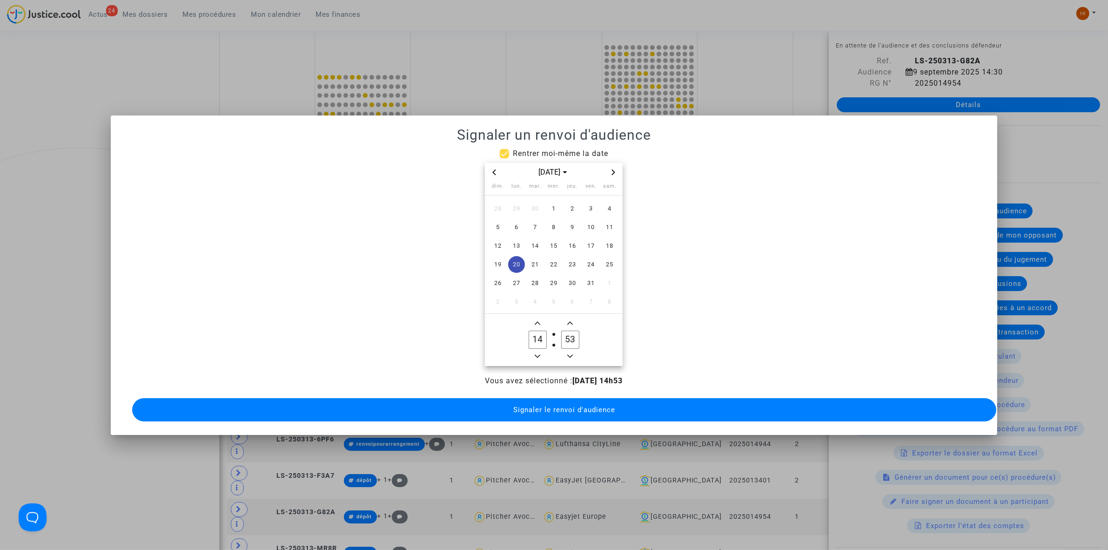
click at [573, 336] on input "53" at bounding box center [570, 339] width 18 height 18
type input "00"
click at [584, 405] on span "Signaler le renvoi d'audience" at bounding box center [564, 409] width 102 height 8
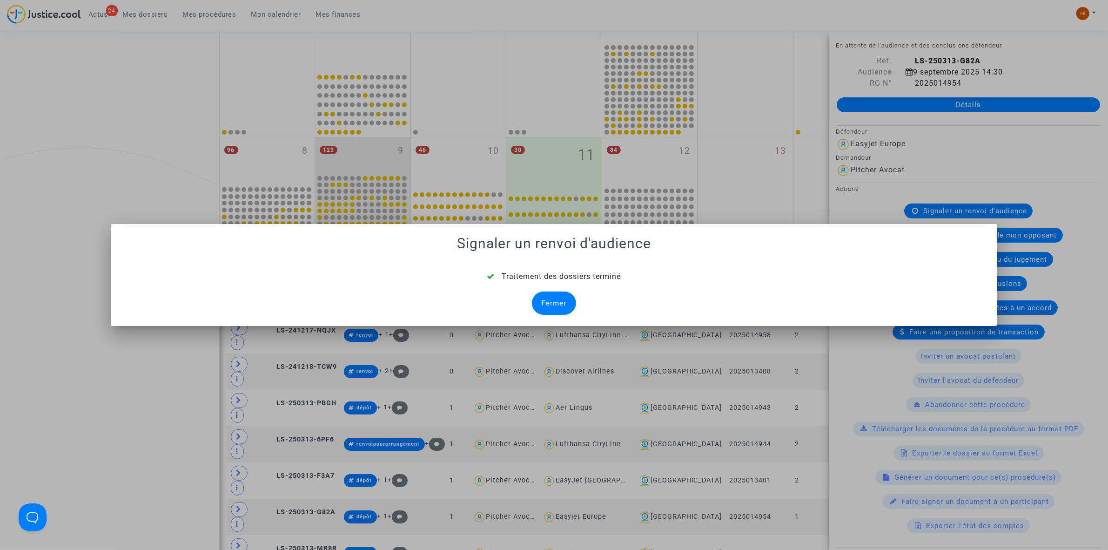
click at [559, 305] on div "Fermer" at bounding box center [554, 302] width 44 height 23
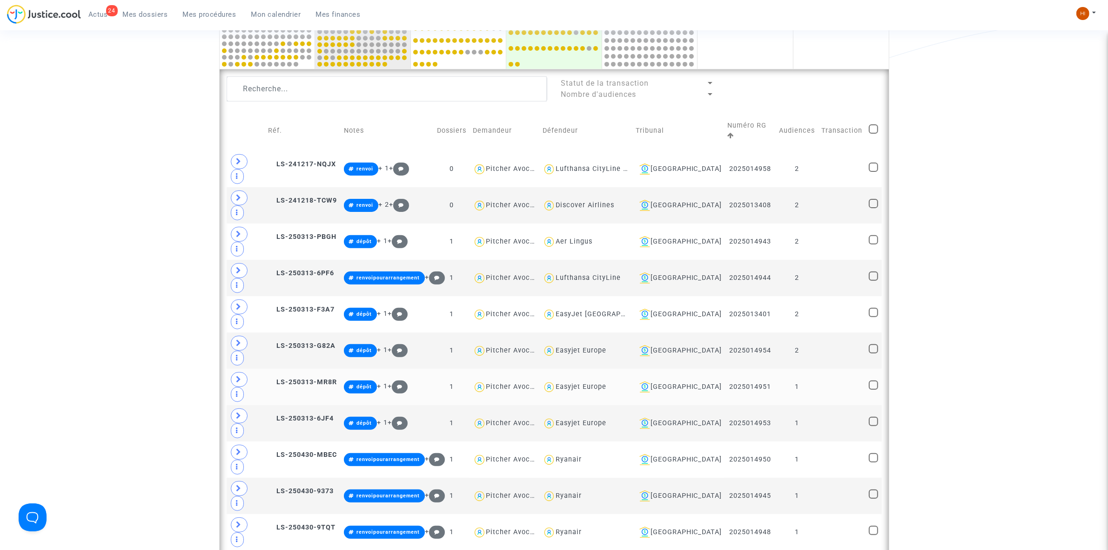
scroll to position [349, 0]
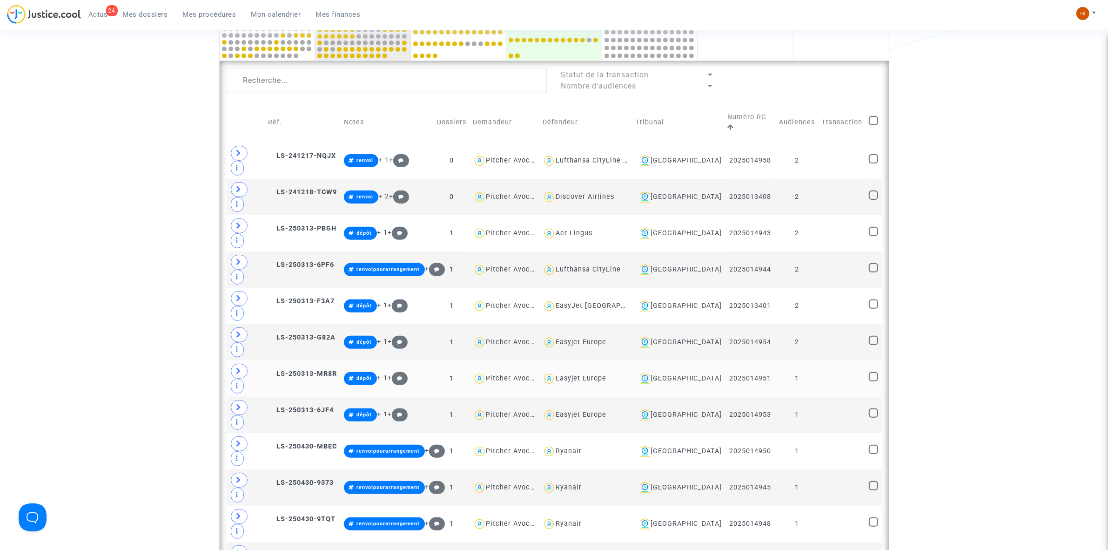
click at [807, 360] on td "1" at bounding box center [797, 378] width 42 height 36
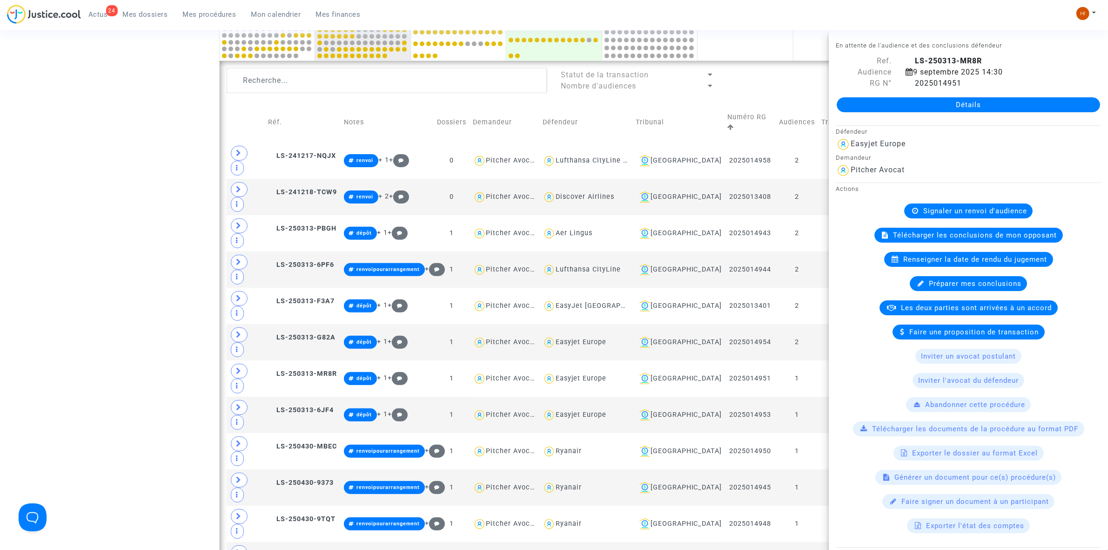
click at [941, 209] on span "Signaler un renvoi d'audience" at bounding box center [975, 211] width 104 height 8
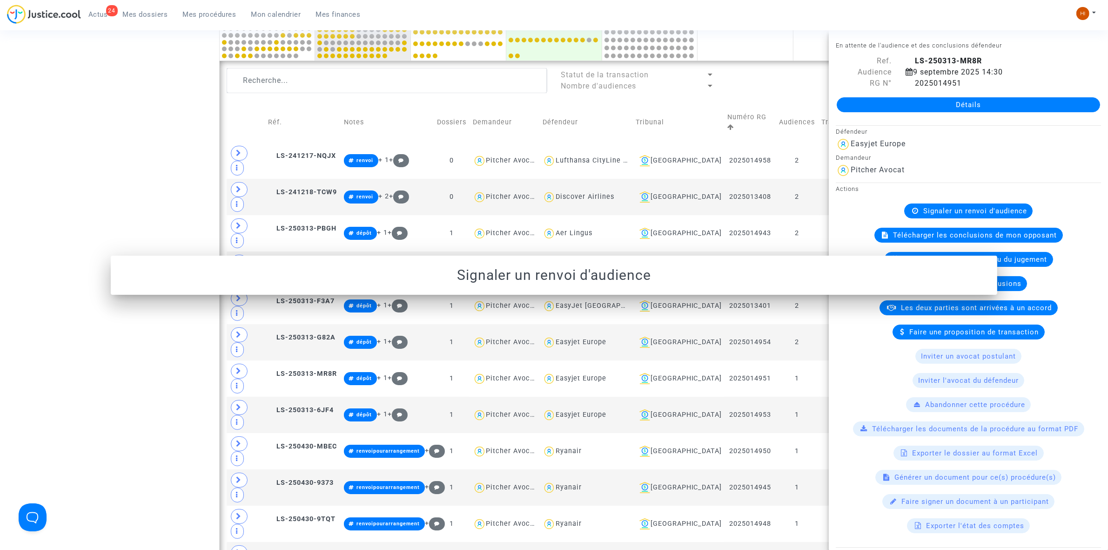
scroll to position [0, 0]
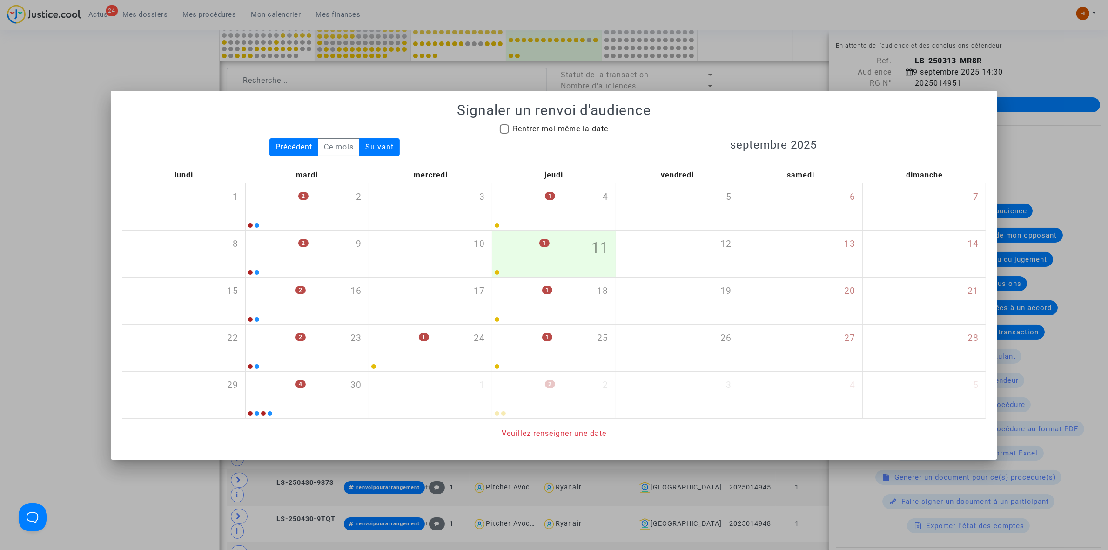
click at [580, 132] on span "Rentrer moi-même la date" at bounding box center [560, 128] width 95 height 9
click at [504, 134] on input "Rentrer moi-même la date" at bounding box center [504, 134] width 0 height 0
checkbox input "true"
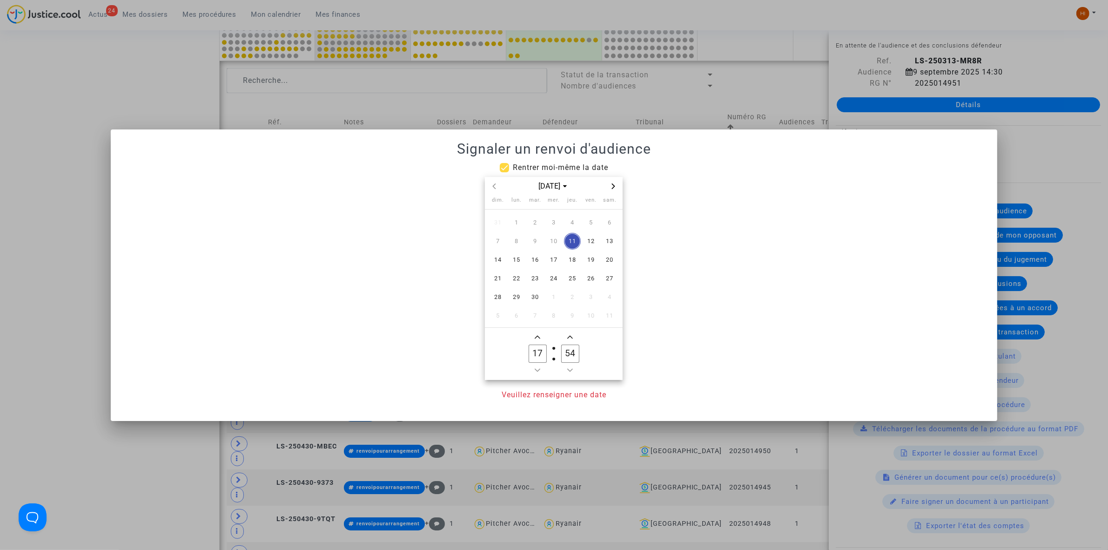
click at [613, 181] on span "Next month" at bounding box center [613, 186] width 11 height 11
click at [513, 278] on span "20" at bounding box center [516, 278] width 17 height 17
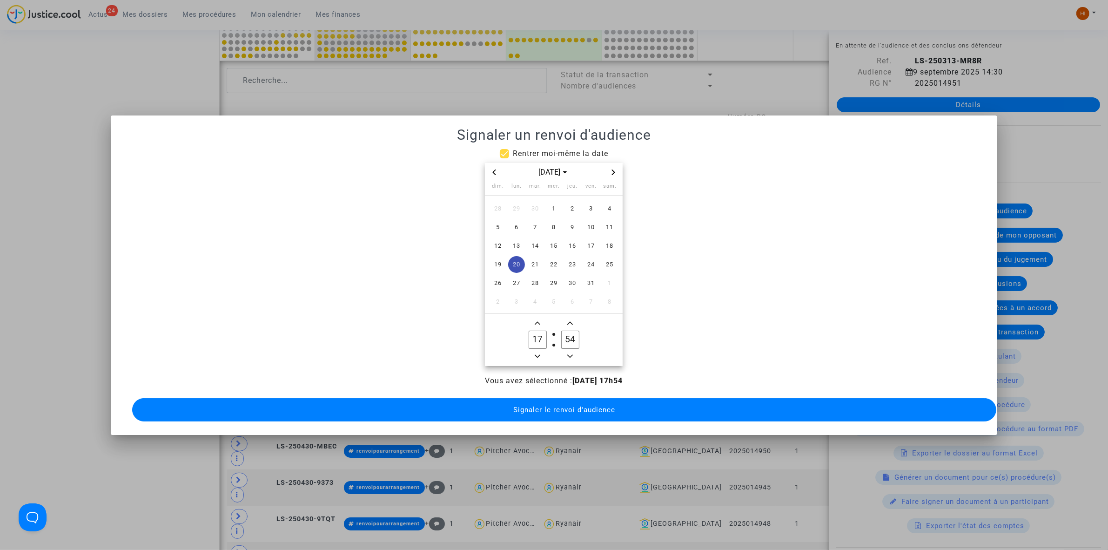
click at [541, 353] on span "Minus a hour" at bounding box center [537, 355] width 11 height 11
click at [533, 355] on span "Minus a hour" at bounding box center [537, 355] width 11 height 11
type input "14"
click at [572, 337] on input "54" at bounding box center [570, 339] width 18 height 18
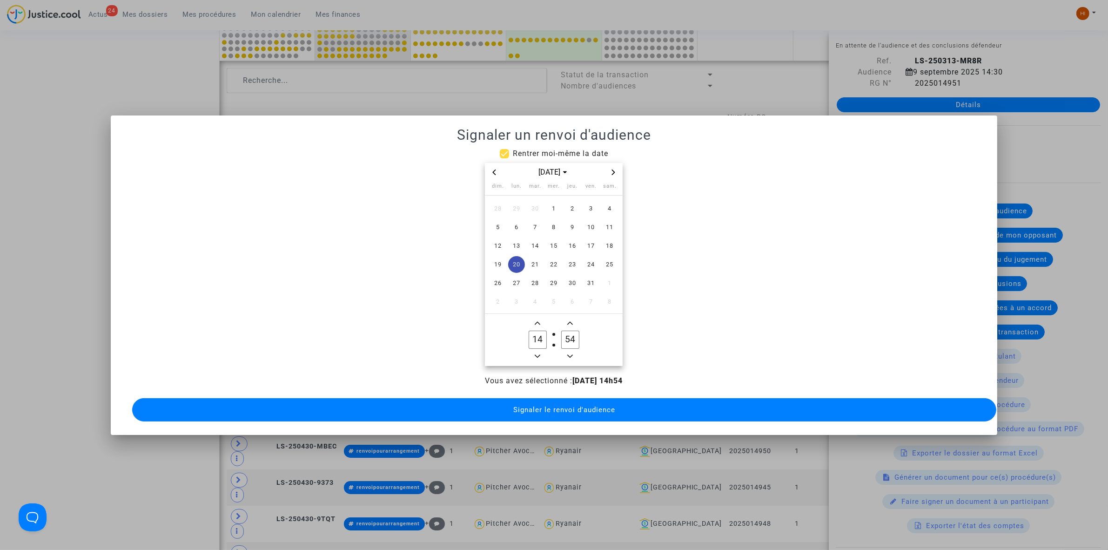
click at [572, 337] on input "54" at bounding box center [570, 339] width 18 height 18
type input "00"
click at [548, 412] on button "Signaler le renvoi d'audience" at bounding box center [564, 409] width 864 height 23
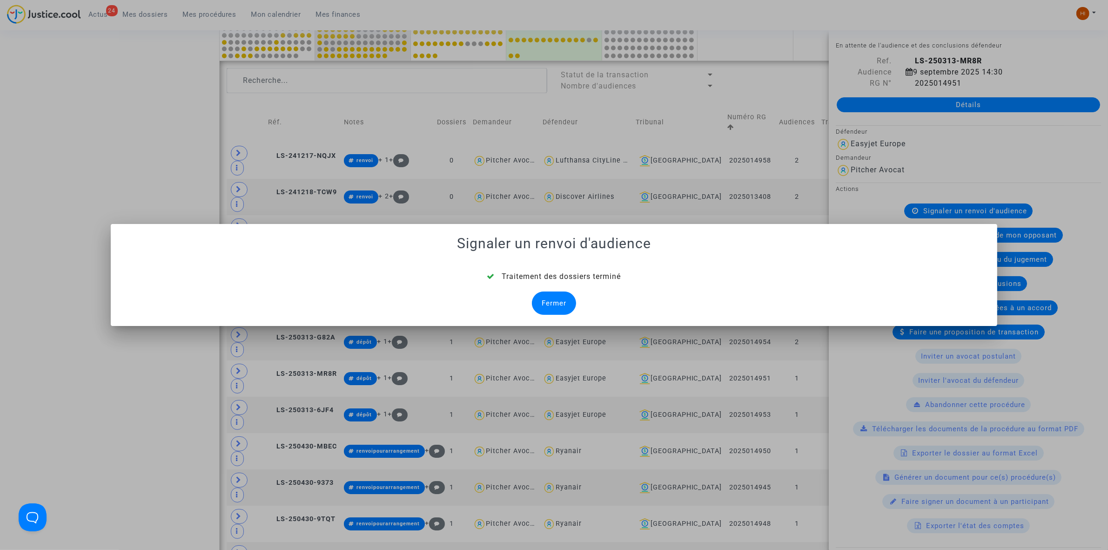
click at [541, 296] on div "Fermer" at bounding box center [554, 302] width 44 height 23
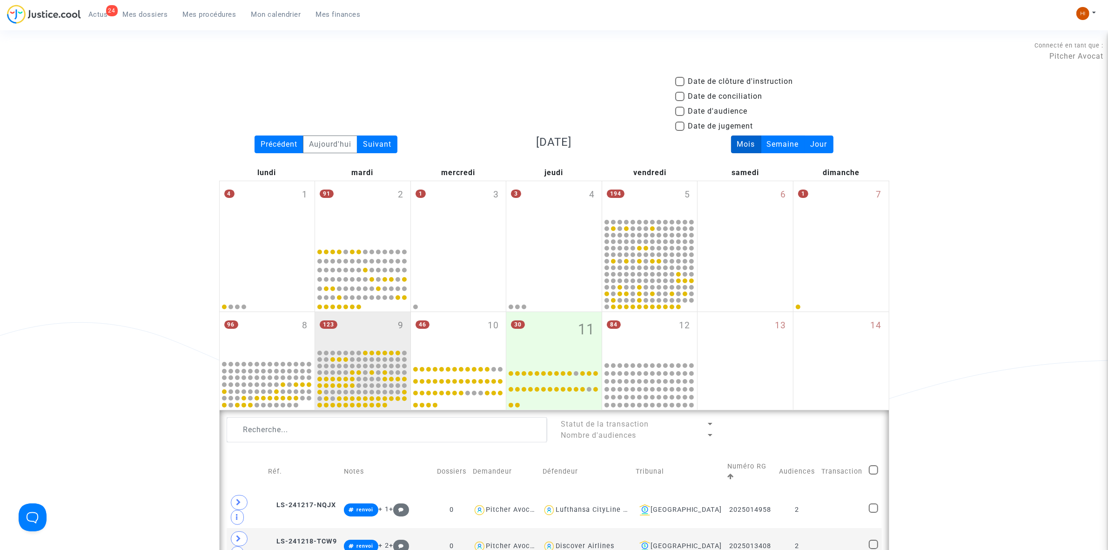
scroll to position [349, 0]
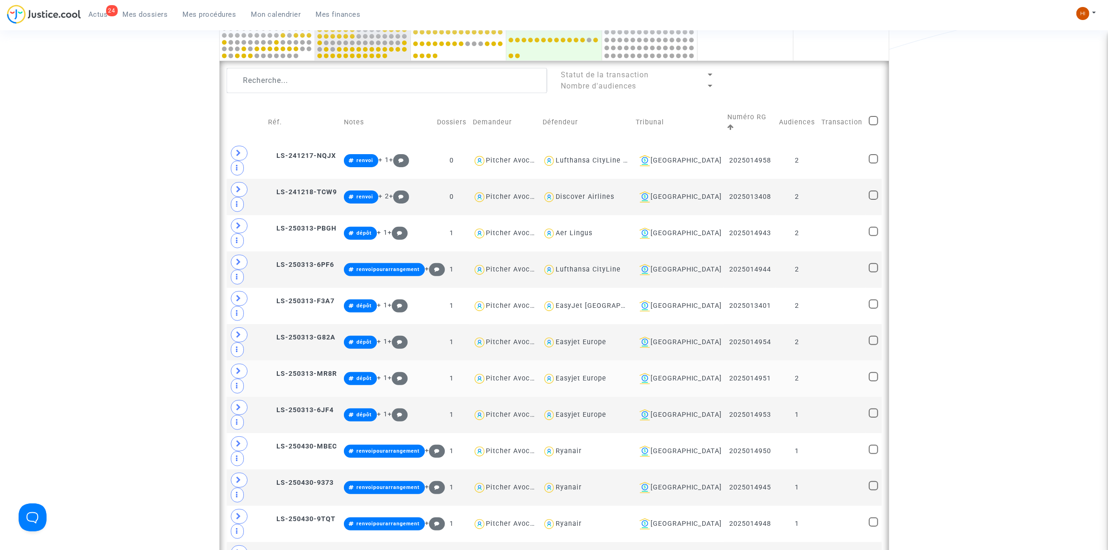
click at [826, 360] on td at bounding box center [841, 378] width 47 height 36
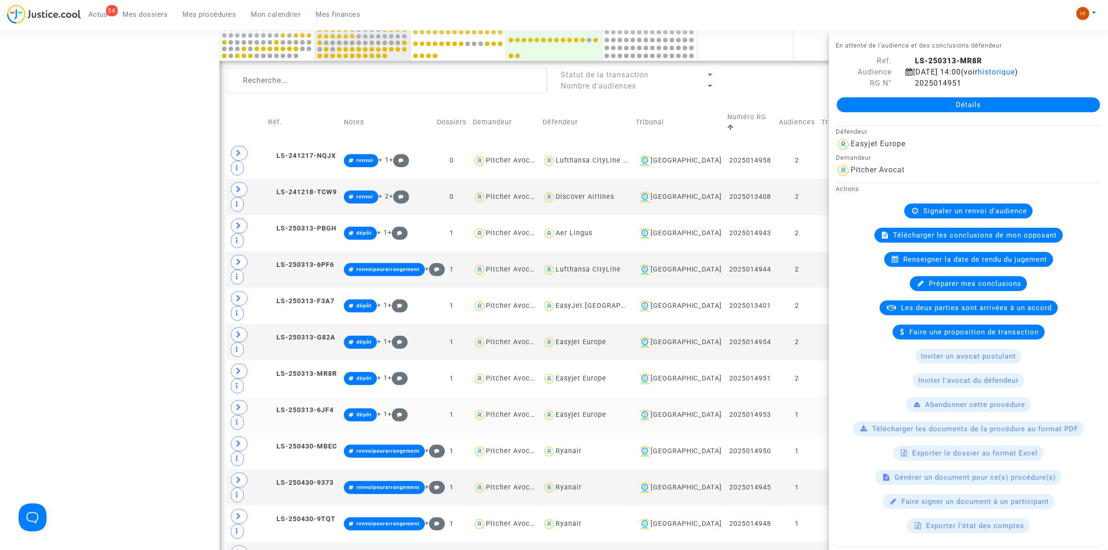
click at [824, 397] on td at bounding box center [841, 415] width 47 height 36
click at [912, 83] on span "2025014953" at bounding box center [934, 83] width 56 height 9
click at [908, 83] on icon at bounding box center [910, 82] width 8 height 7
click at [800, 433] on td "1" at bounding box center [797, 451] width 42 height 36
click at [806, 397] on td "1" at bounding box center [797, 415] width 42 height 36
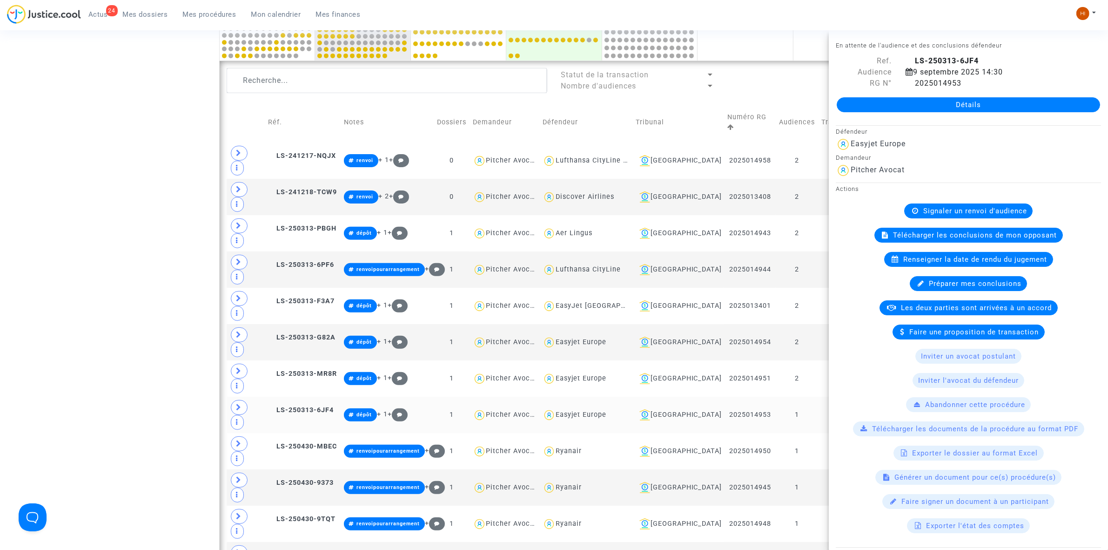
click at [813, 397] on td "1" at bounding box center [797, 415] width 42 height 36
click at [825, 397] on td at bounding box center [841, 415] width 47 height 36
click at [960, 200] on div "Actions Signaler un renvoi d'audience Télécharger les conclusions de mon opposa…" at bounding box center [968, 357] width 279 height 350
click at [960, 208] on span "Signaler un renvoi d'audience" at bounding box center [975, 211] width 104 height 8
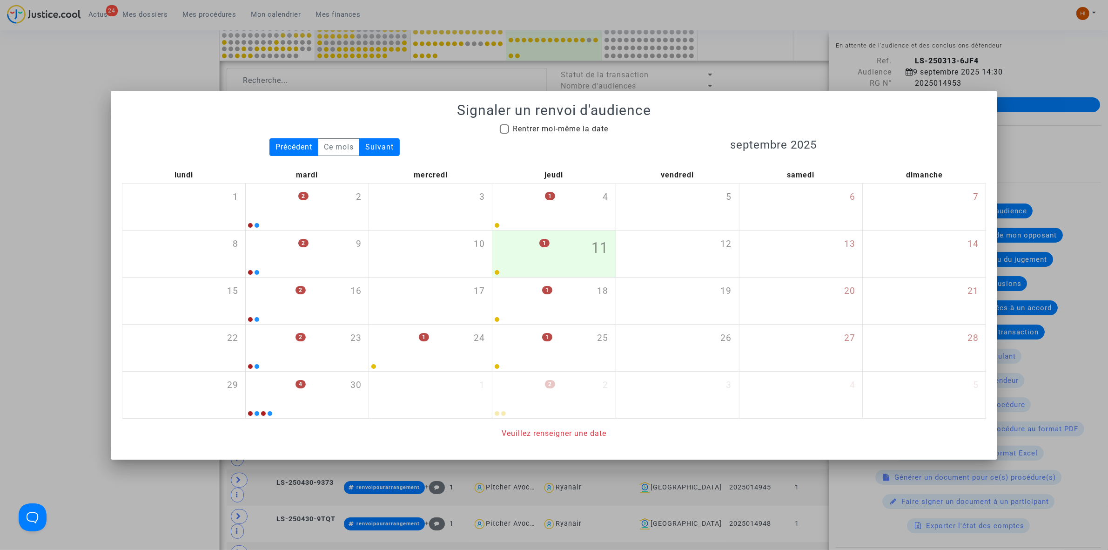
click at [563, 124] on span "Rentrer moi-même la date" at bounding box center [560, 128] width 95 height 9
click at [504, 134] on input "Rentrer moi-même la date" at bounding box center [504, 134] width 0 height 0
checkbox input "true"
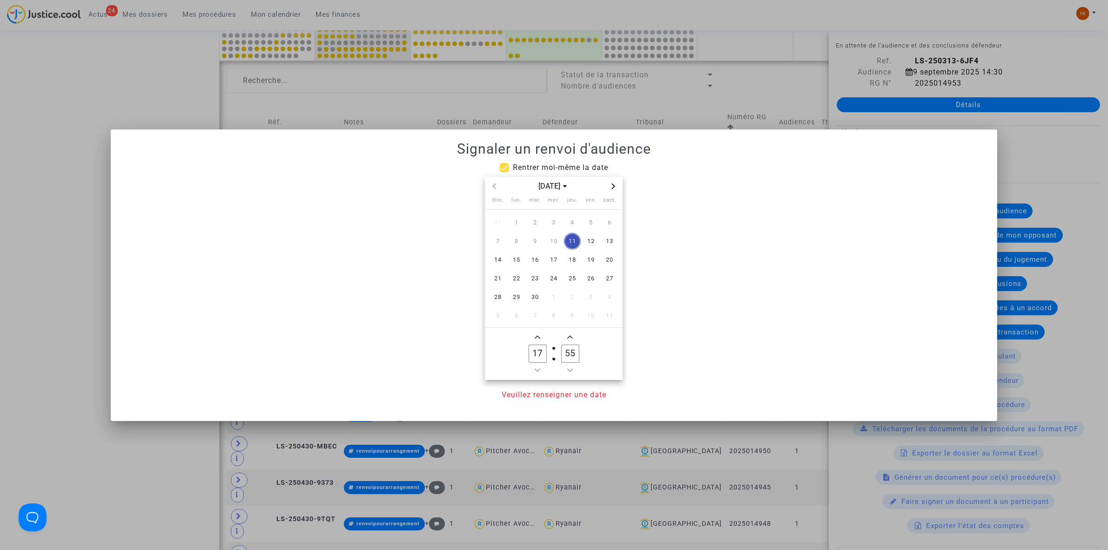
click at [613, 188] on icon "Next month" at bounding box center [614, 186] width 6 height 6
drag, startPoint x: 518, startPoint y: 280, endPoint x: 534, endPoint y: 326, distance: 48.9
click at [517, 280] on span "20" at bounding box center [516, 278] width 17 height 17
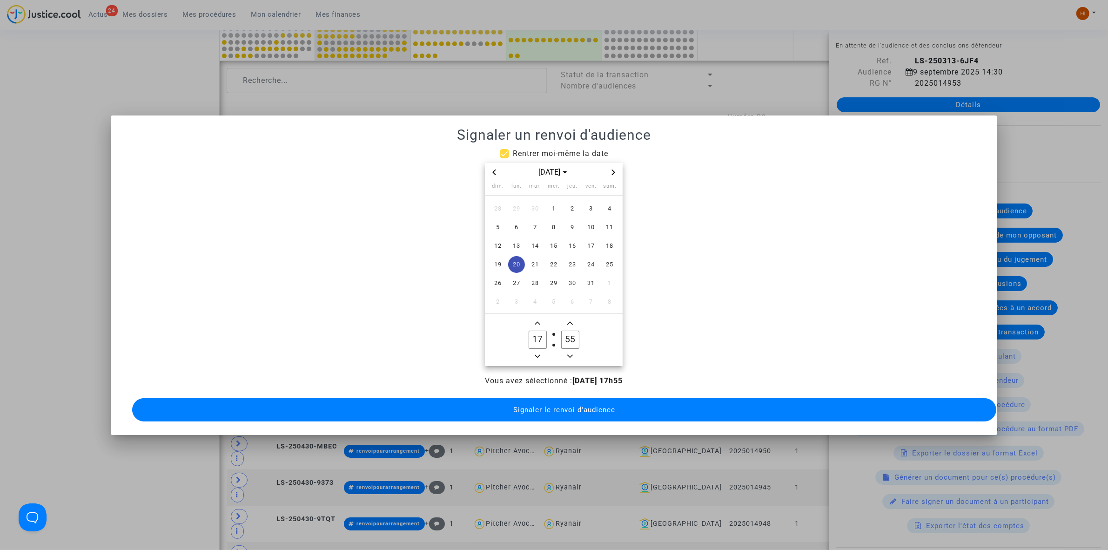
click at [534, 352] on span "Minus a hour" at bounding box center [537, 355] width 11 height 11
click at [537, 353] on icon "Minus a hour" at bounding box center [538, 356] width 6 height 6
click at [538, 354] on icon "Minus a hour" at bounding box center [538, 355] width 6 height 3
type input "14"
click at [572, 336] on input "55" at bounding box center [570, 339] width 18 height 18
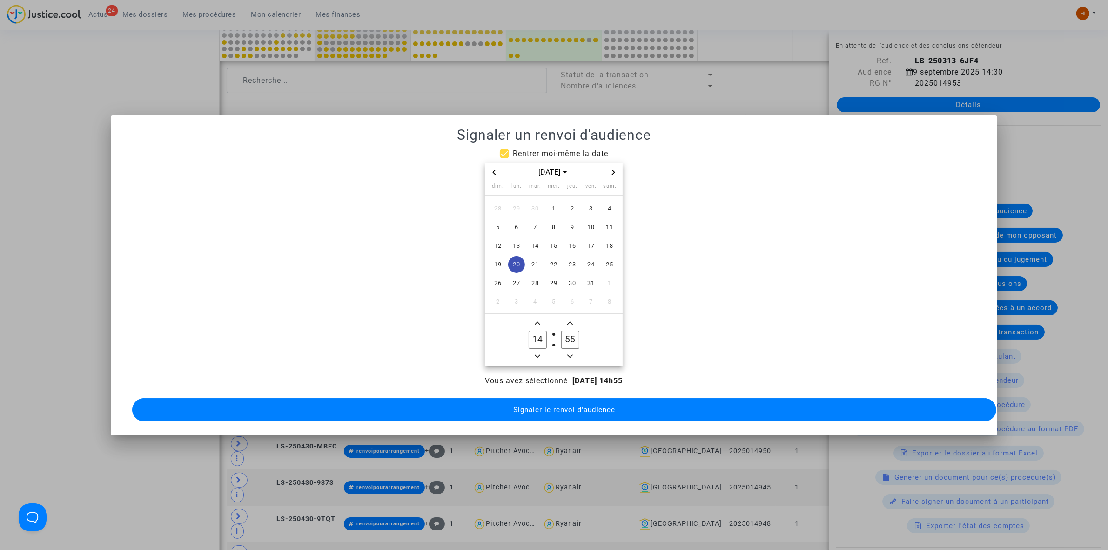
click at [572, 336] on input "55" at bounding box center [570, 339] width 18 height 18
type input "00"
click at [551, 405] on span "Signaler le renvoi d'audience" at bounding box center [564, 409] width 102 height 8
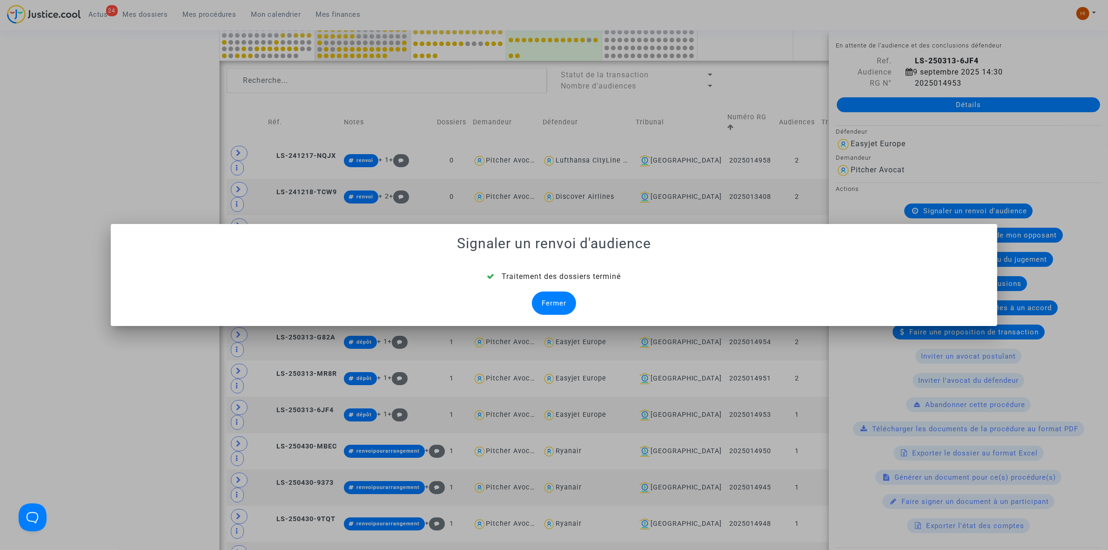
click at [566, 303] on div "Fermer" at bounding box center [554, 302] width 44 height 23
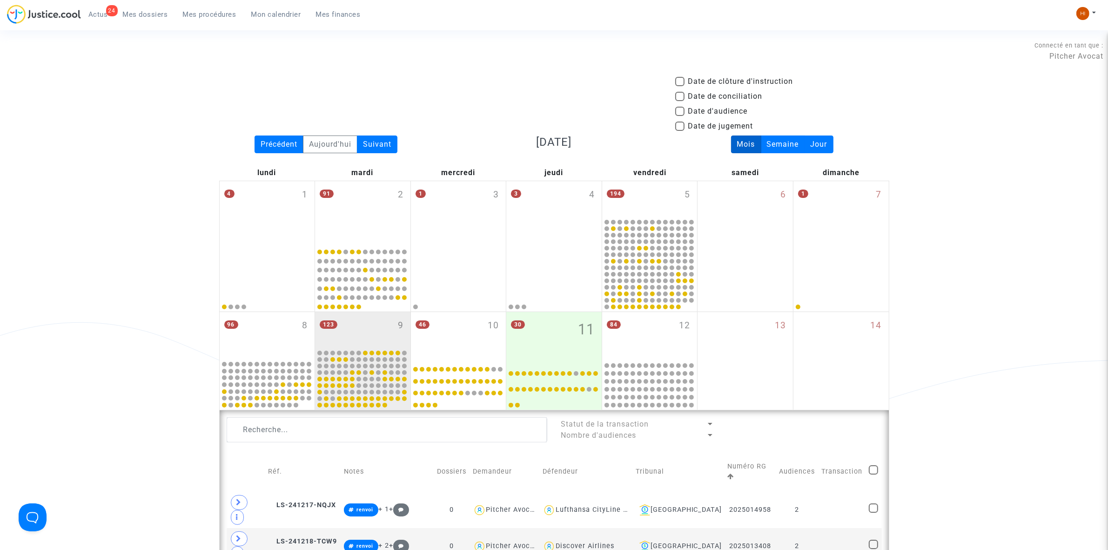
scroll to position [349, 0]
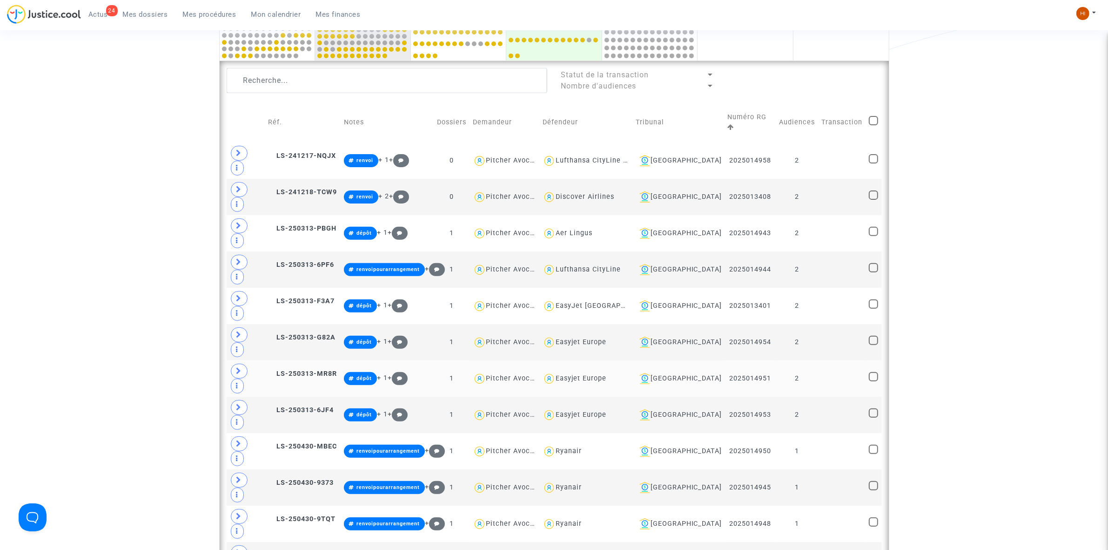
drag, startPoint x: 825, startPoint y: 320, endPoint x: 869, endPoint y: 282, distance: 59.1
click at [825, 433] on td at bounding box center [841, 451] width 47 height 36
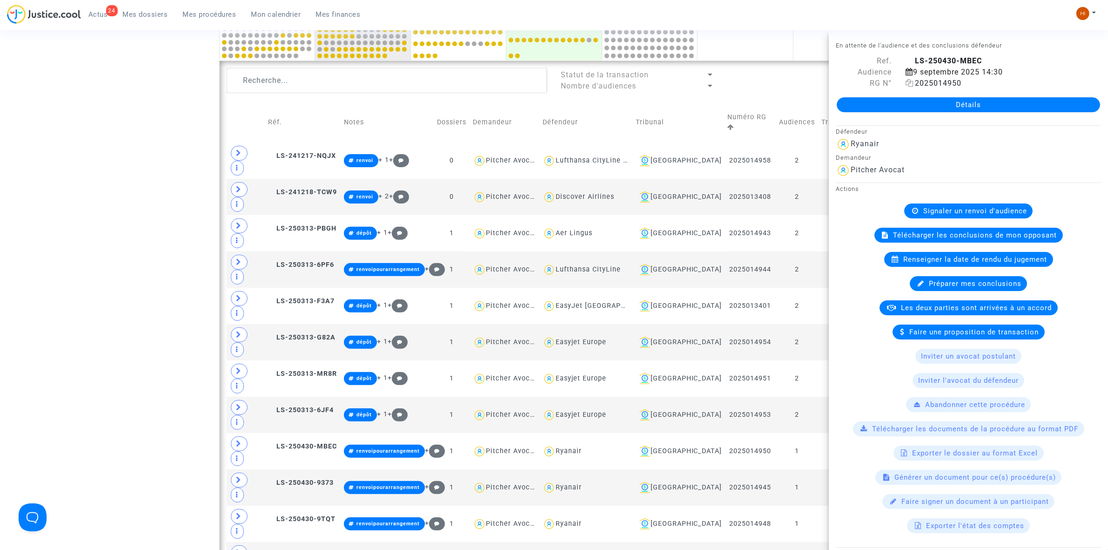
click at [906, 84] on icon at bounding box center [910, 82] width 8 height 7
click at [970, 212] on span "Signaler un renvoi d'audience" at bounding box center [975, 211] width 104 height 8
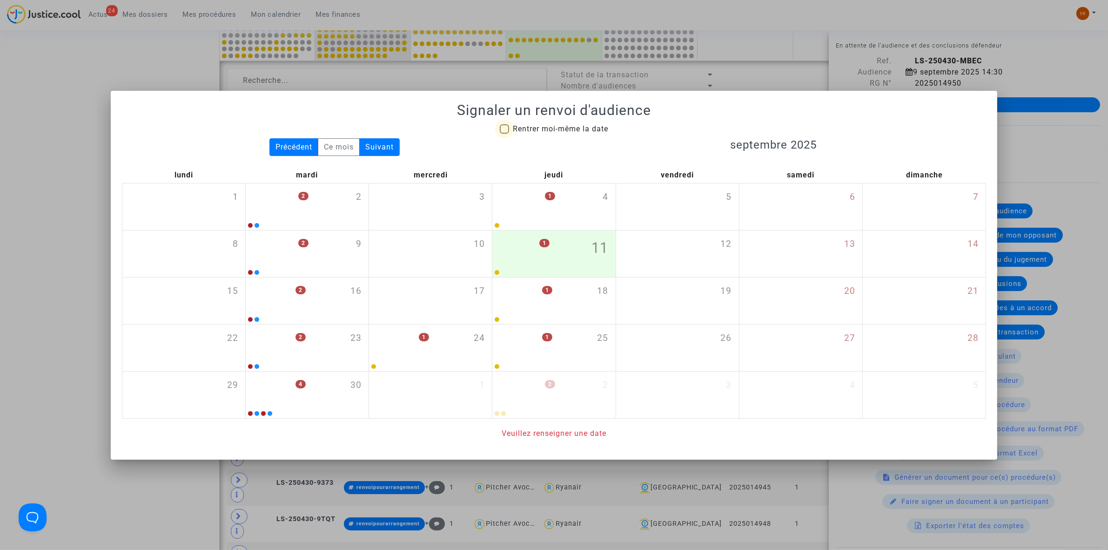
click at [589, 129] on span "Rentrer moi-même la date" at bounding box center [560, 128] width 95 height 9
click at [504, 134] on input "Rentrer moi-même la date" at bounding box center [504, 134] width 0 height 0
checkbox input "true"
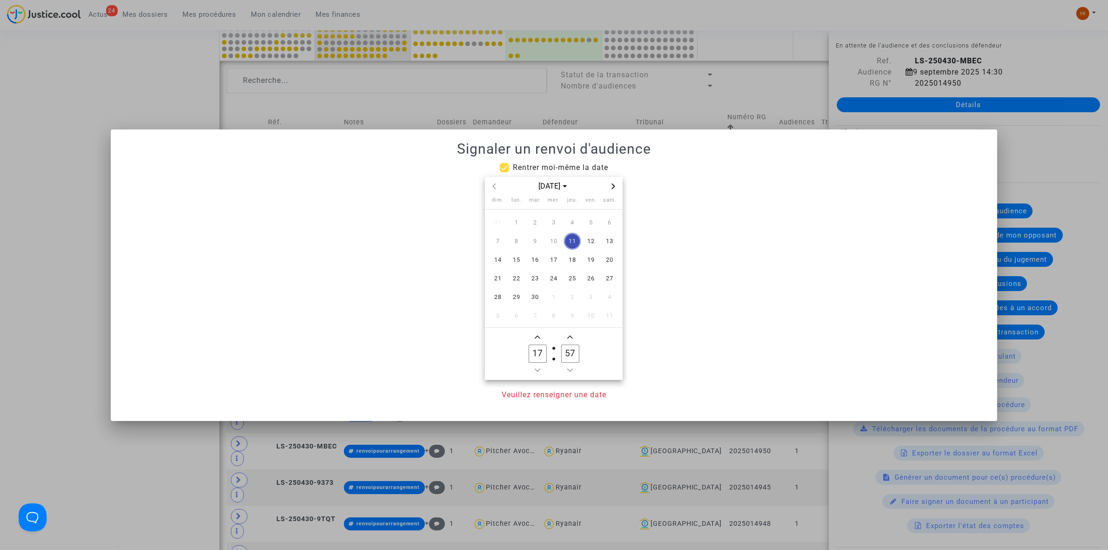
click at [610, 187] on span "Next month" at bounding box center [613, 186] width 11 height 11
click at [515, 280] on span "20" at bounding box center [516, 278] width 17 height 17
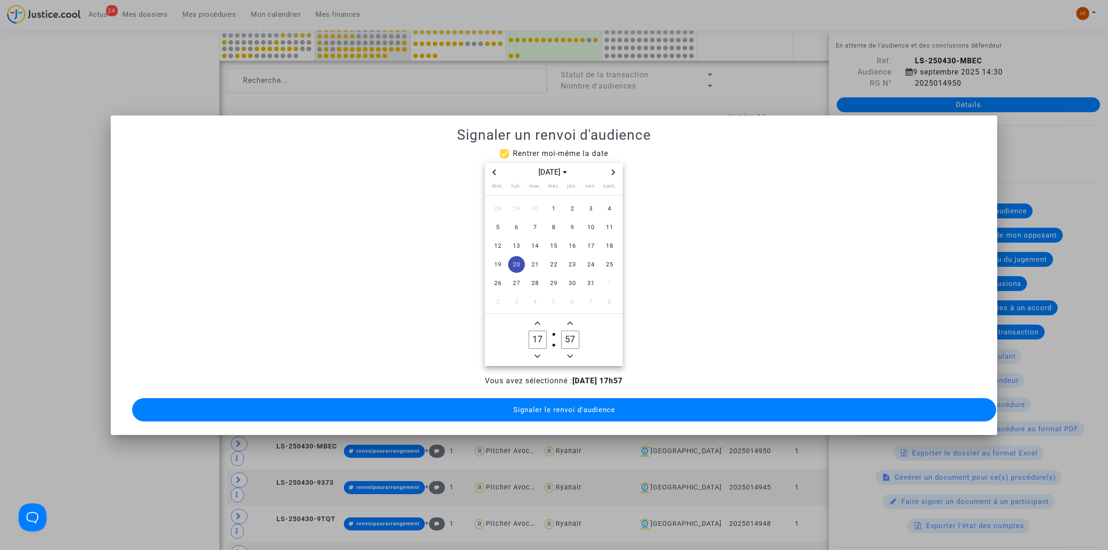
click at [536, 353] on icon "Minus a hour" at bounding box center [538, 356] width 6 height 6
click at [536, 320] on icon "Add a hour" at bounding box center [538, 323] width 6 height 6
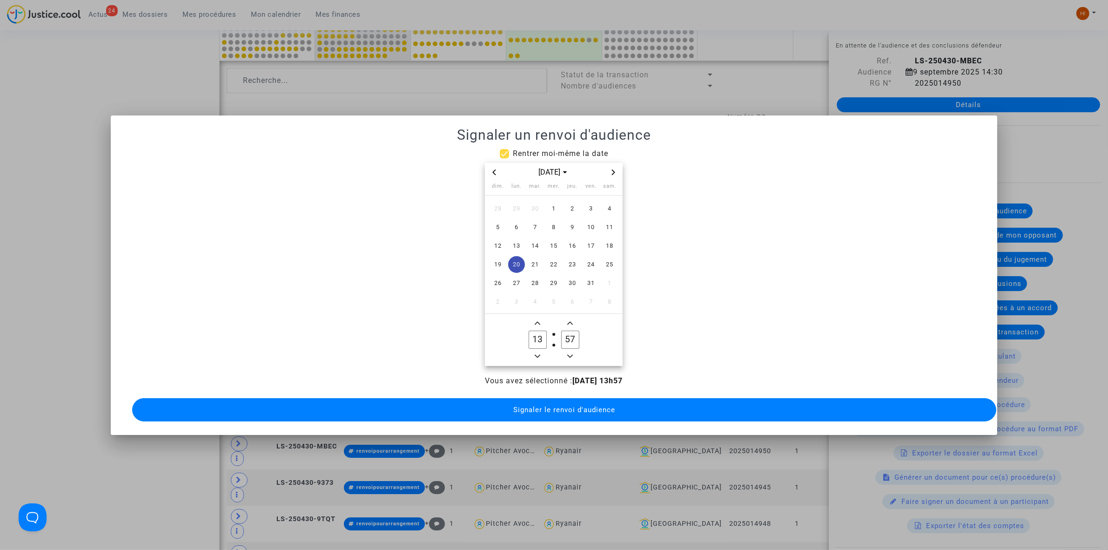
type input "14"
click at [565, 330] on input "57" at bounding box center [570, 339] width 18 height 18
type input "00"
click at [546, 405] on span "Signaler le renvoi d'audience" at bounding box center [564, 409] width 102 height 8
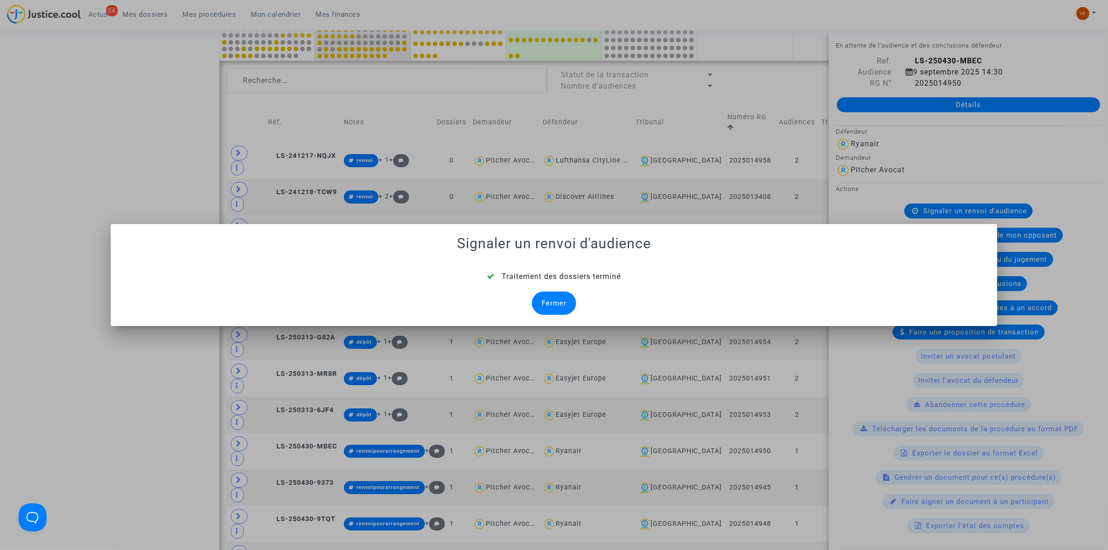
click at [573, 296] on div "Fermer" at bounding box center [554, 302] width 44 height 23
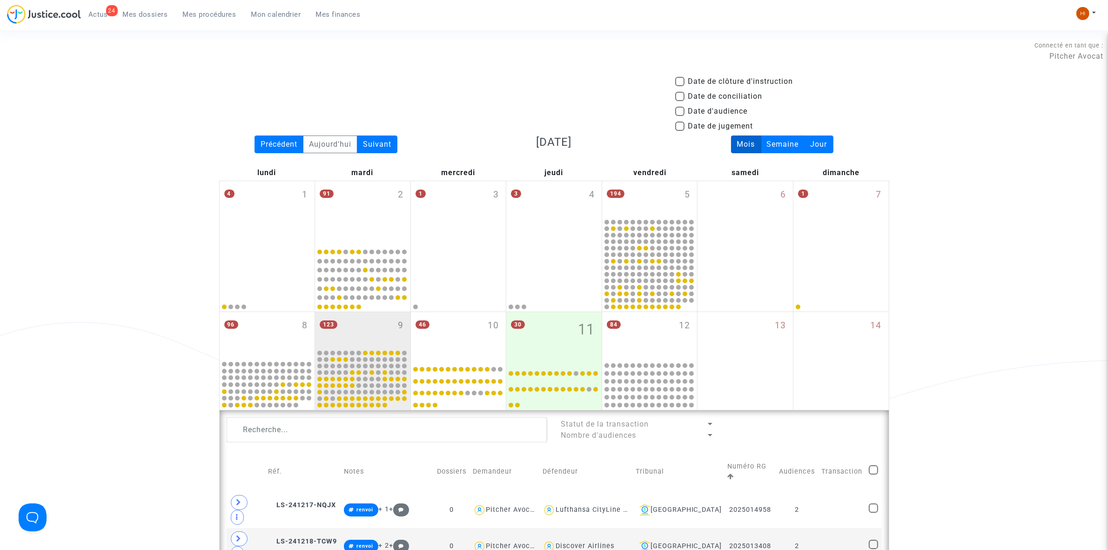
scroll to position [349, 0]
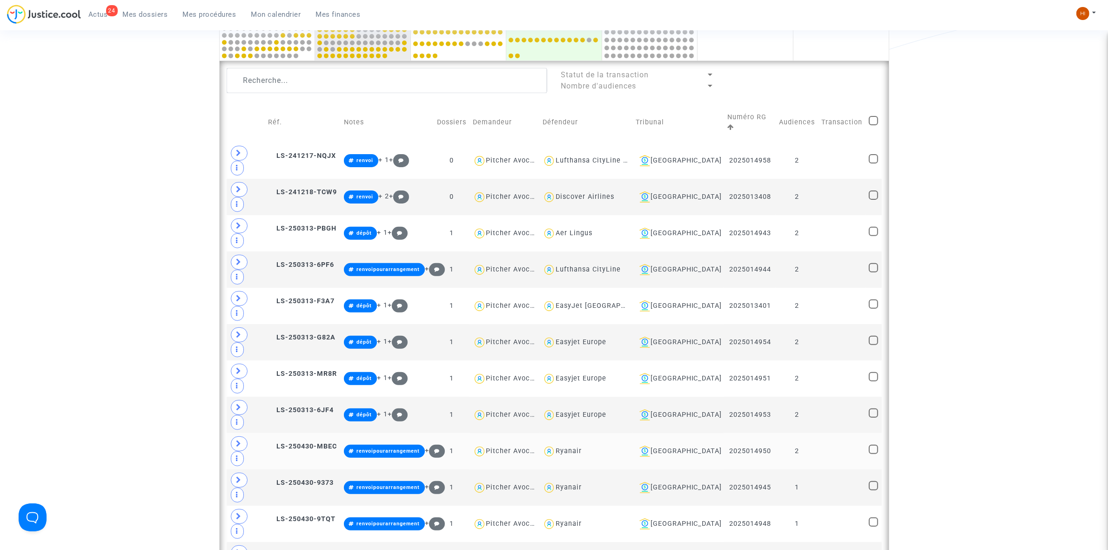
drag, startPoint x: 830, startPoint y: 318, endPoint x: 831, endPoint y: 327, distance: 8.9
click at [831, 433] on td at bounding box center [841, 451] width 47 height 36
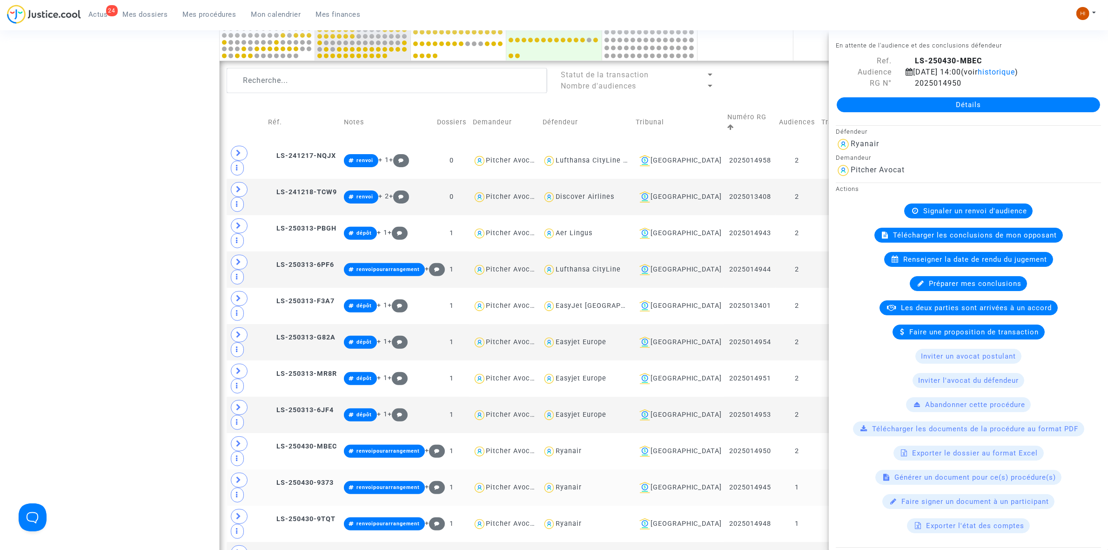
click at [824, 469] on td at bounding box center [841, 487] width 47 height 36
drag, startPoint x: 906, startPoint y: 84, endPoint x: 885, endPoint y: 94, distance: 23.1
click at [906, 84] on icon at bounding box center [910, 82] width 8 height 7
click at [810, 469] on td "1" at bounding box center [797, 487] width 42 height 36
click at [818, 505] on td at bounding box center [841, 523] width 47 height 36
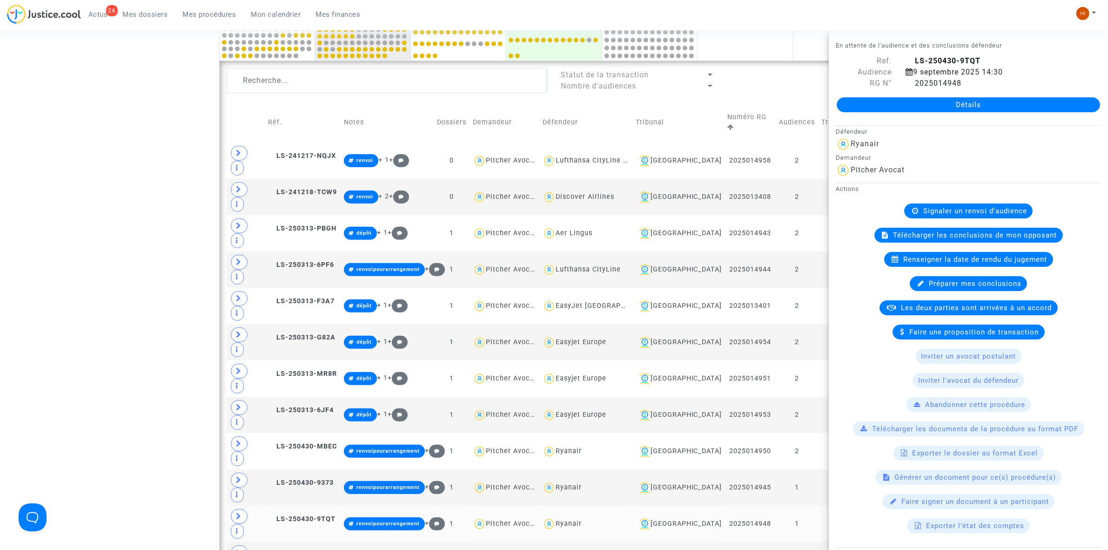
click at [818, 505] on td at bounding box center [841, 523] width 47 height 36
click at [906, 80] on icon at bounding box center [910, 82] width 8 height 7
click at [983, 213] on span "Signaler un renvoi d'audience" at bounding box center [975, 211] width 104 height 8
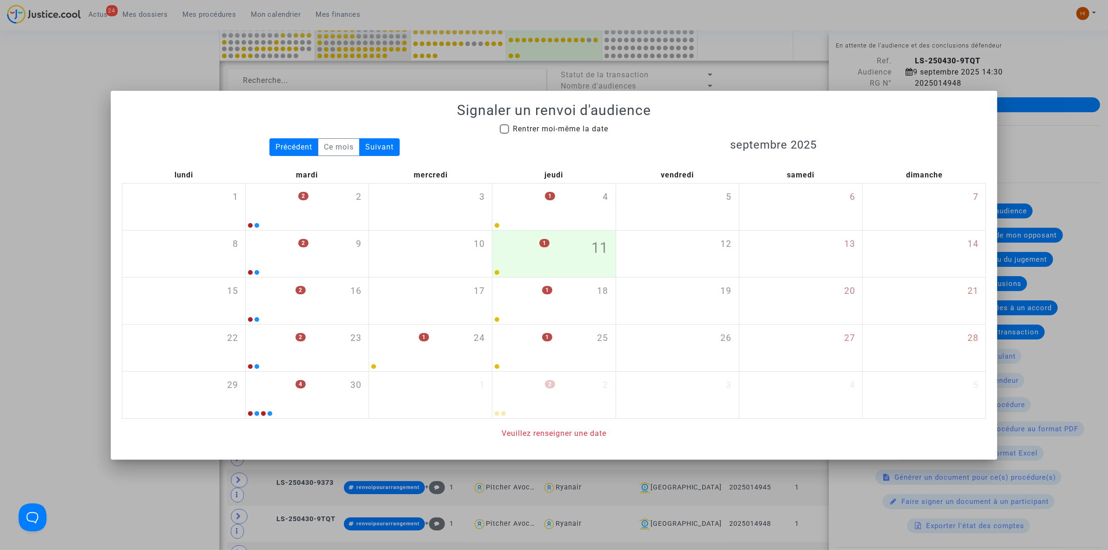
click at [562, 127] on span "Rentrer moi-même la date" at bounding box center [560, 128] width 95 height 9
click at [504, 134] on input "Rentrer moi-même la date" at bounding box center [504, 134] width 0 height 0
checkbox input "true"
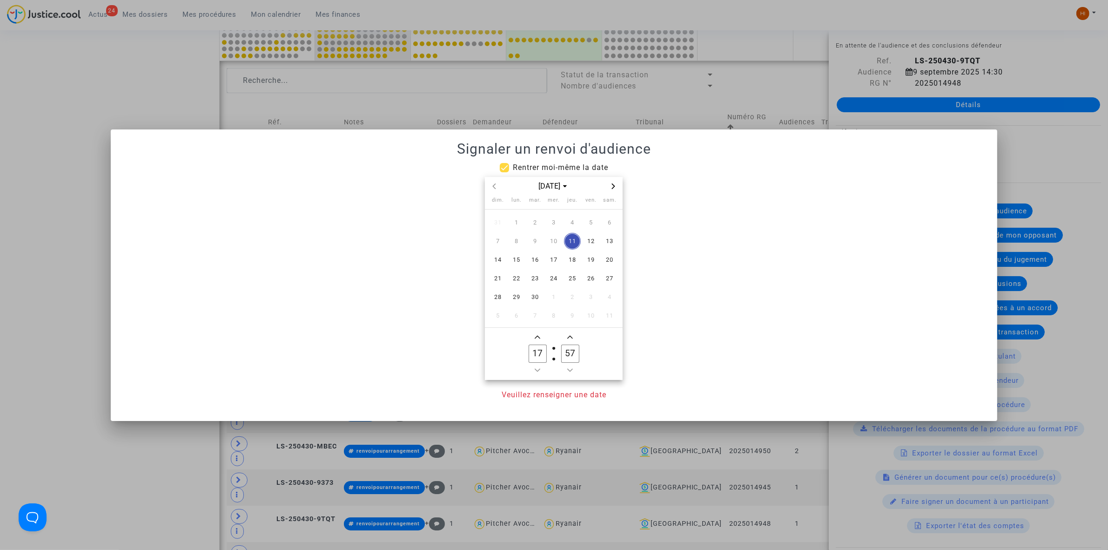
click at [613, 185] on icon "Next month" at bounding box center [614, 186] width 6 height 6
click at [515, 282] on span "20" at bounding box center [516, 278] width 17 height 17
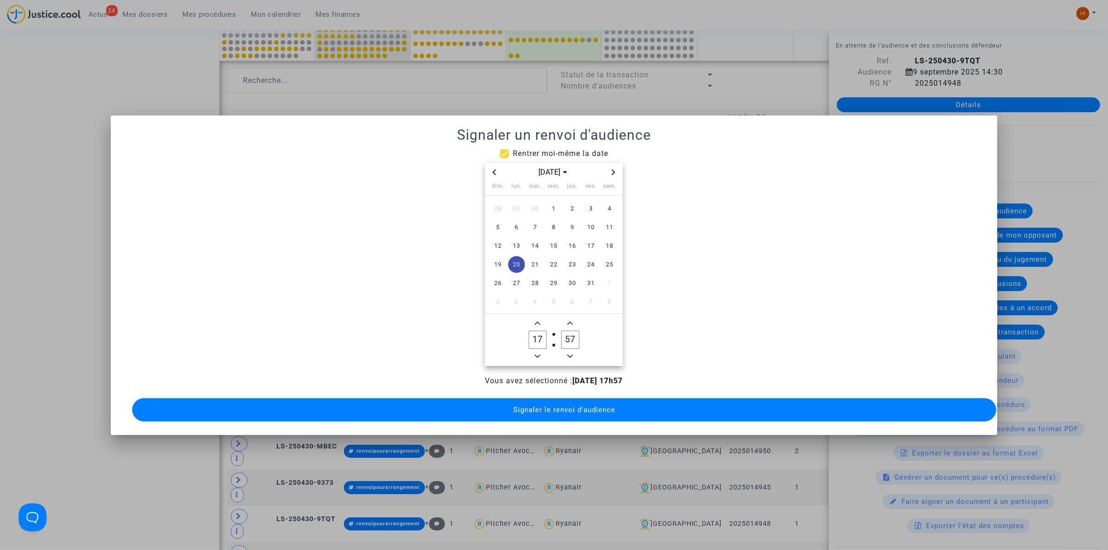
click at [534, 351] on span "Minus a hour" at bounding box center [537, 355] width 11 height 11
click at [535, 353] on icon "Minus a hour" at bounding box center [538, 356] width 6 height 6
type input "14"
click at [569, 342] on input "57" at bounding box center [570, 339] width 18 height 18
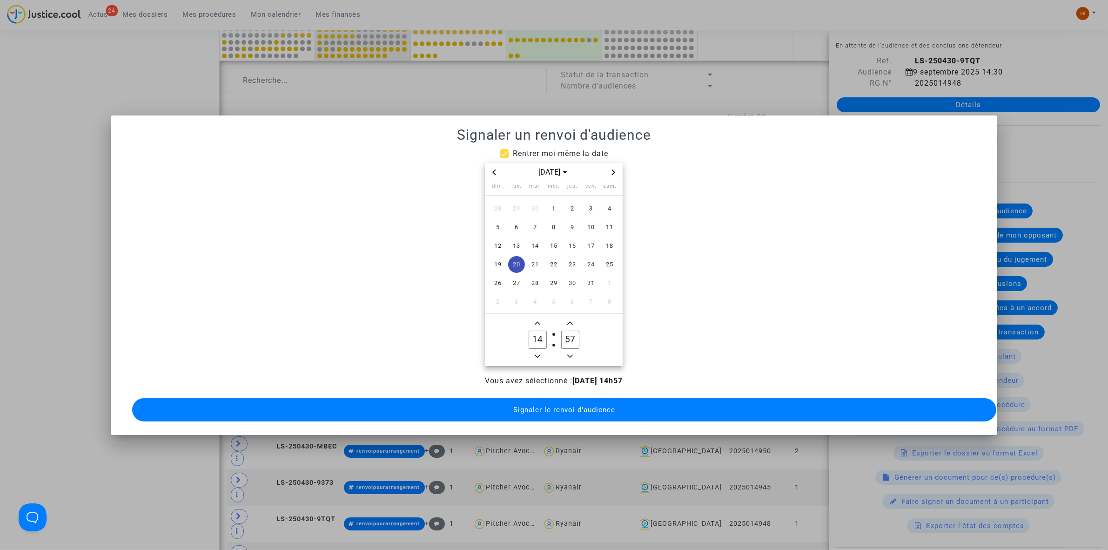
click at [570, 341] on input "57" at bounding box center [570, 339] width 18 height 18
type input "00"
click at [487, 411] on button "Signaler le renvoi d'audience" at bounding box center [564, 409] width 864 height 23
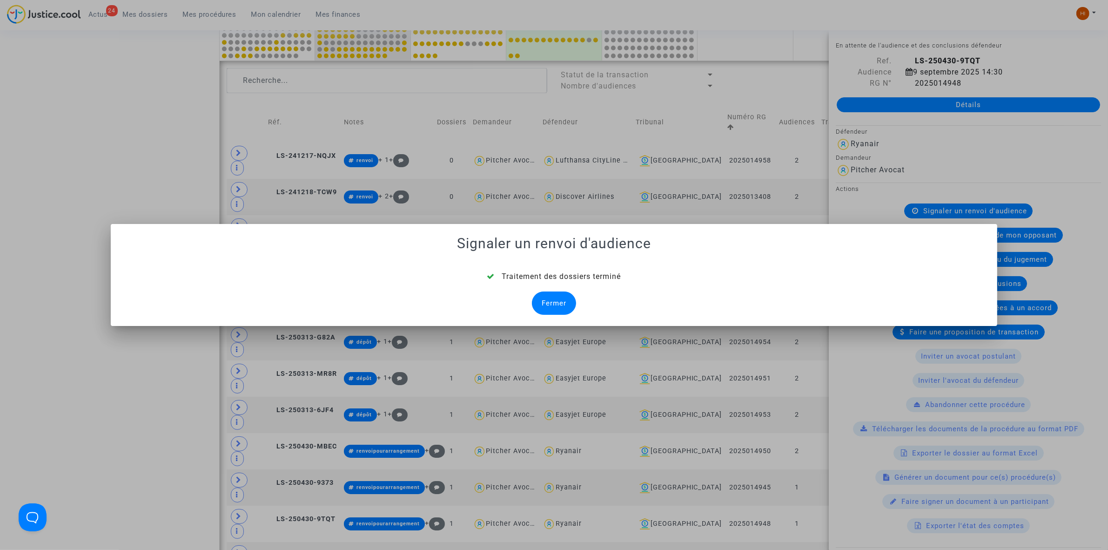
click at [571, 307] on div "Fermer" at bounding box center [554, 302] width 44 height 23
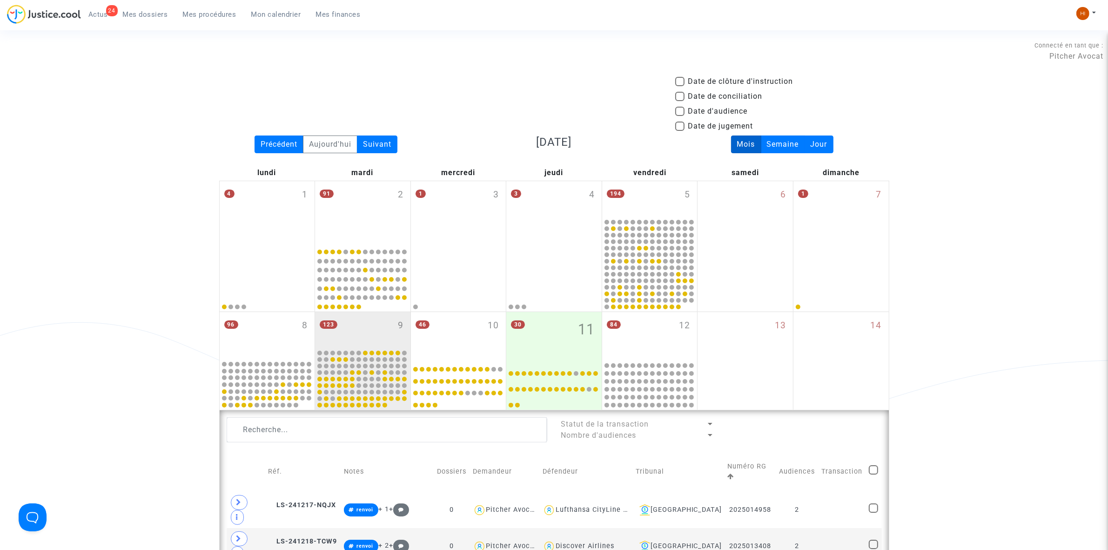
scroll to position [349, 0]
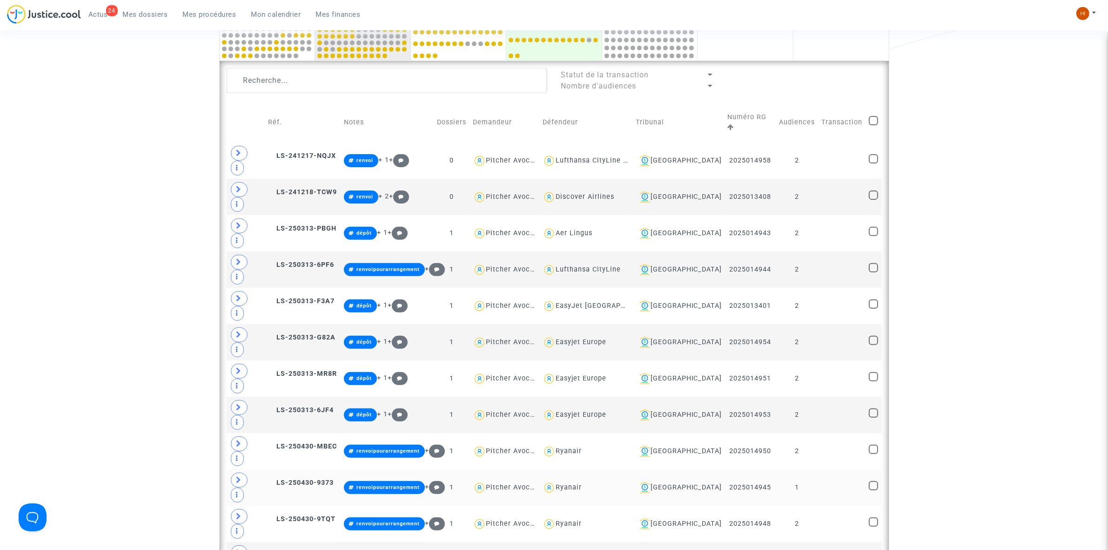
click at [820, 469] on td at bounding box center [841, 487] width 47 height 36
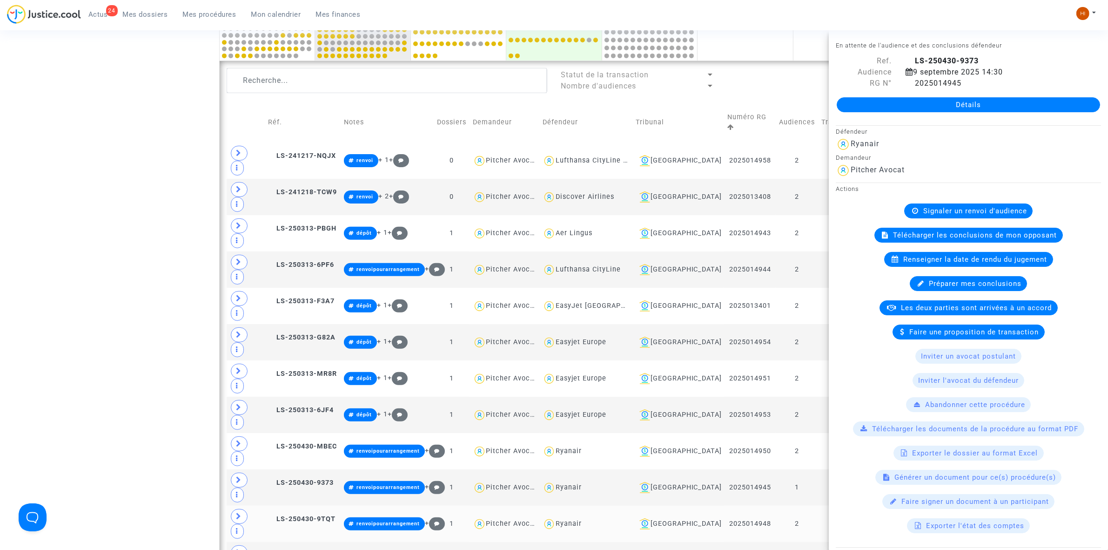
click at [820, 505] on td at bounding box center [841, 523] width 47 height 36
click at [815, 542] on td "2" at bounding box center [797, 560] width 42 height 36
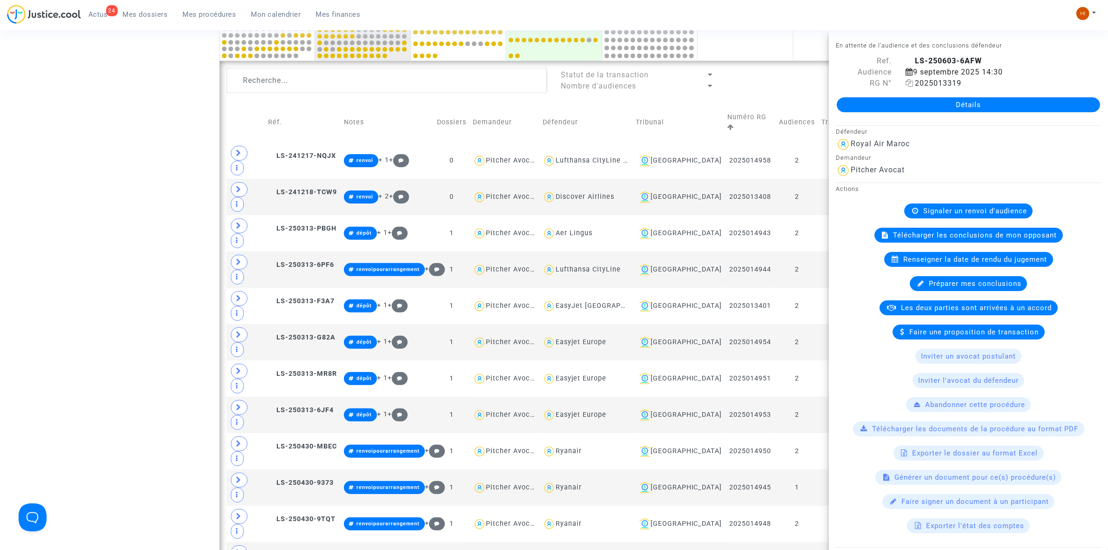
click at [908, 81] on icon at bounding box center [910, 82] width 8 height 7
click at [994, 205] on div "Signaler un renvoi d'audience" at bounding box center [968, 210] width 128 height 15
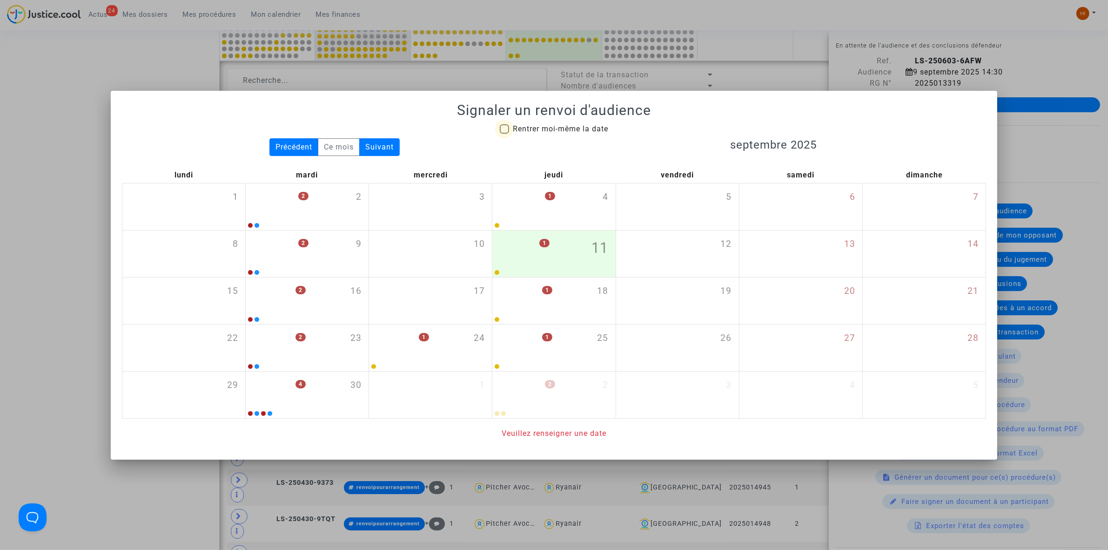
click at [567, 124] on span "Rentrer moi-même la date" at bounding box center [560, 128] width 95 height 9
click at [504, 134] on input "Rentrer moi-même la date" at bounding box center [504, 134] width 0 height 0
checkbox input "true"
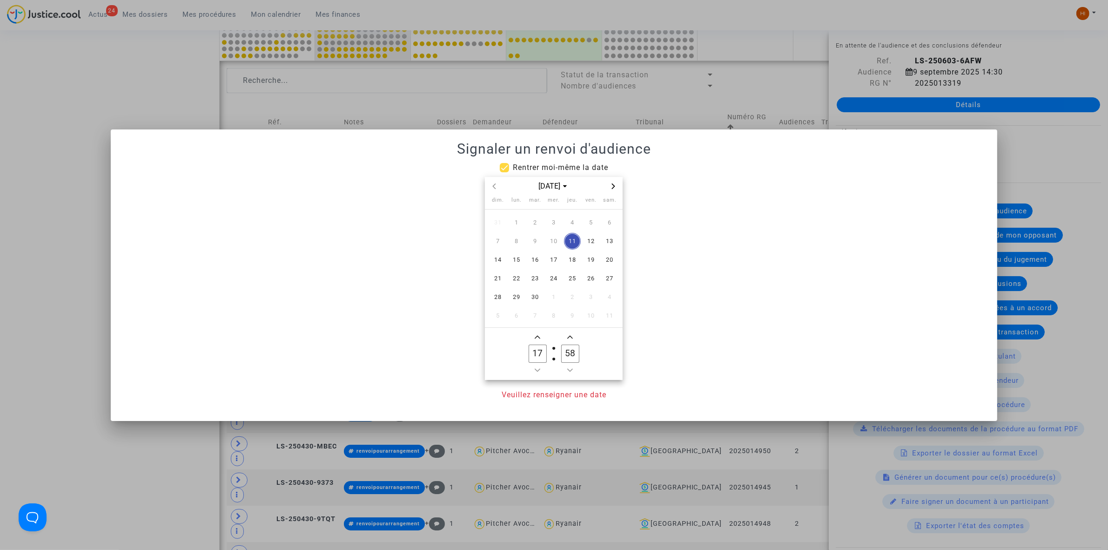
click at [612, 184] on icon "Next month" at bounding box center [613, 186] width 3 height 6
click at [515, 259] on span "13" at bounding box center [516, 259] width 17 height 17
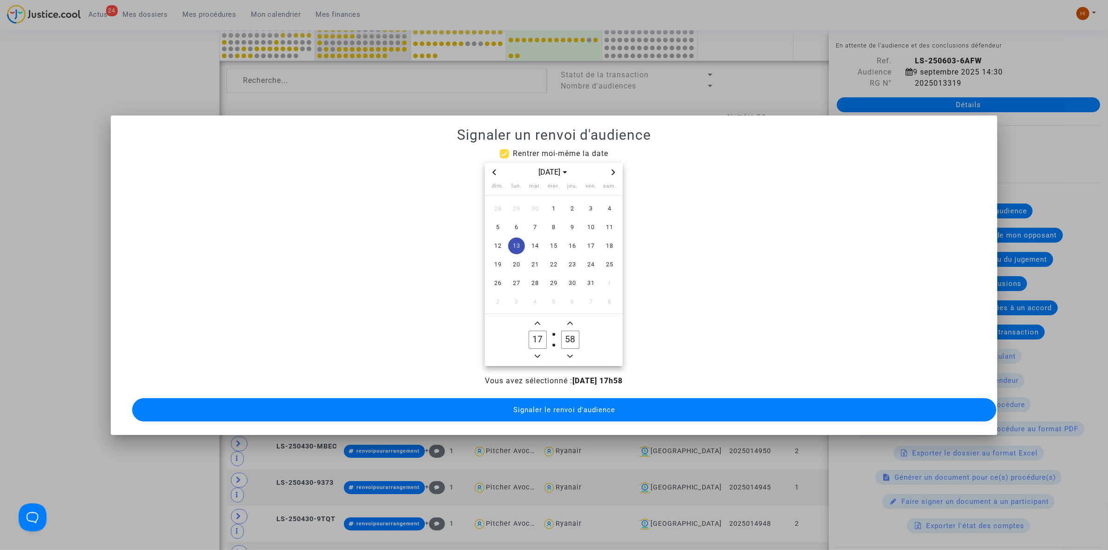
click at [539, 354] on icon "Minus a hour" at bounding box center [538, 356] width 6 height 6
type input "14"
click at [571, 336] on input "58" at bounding box center [570, 339] width 18 height 18
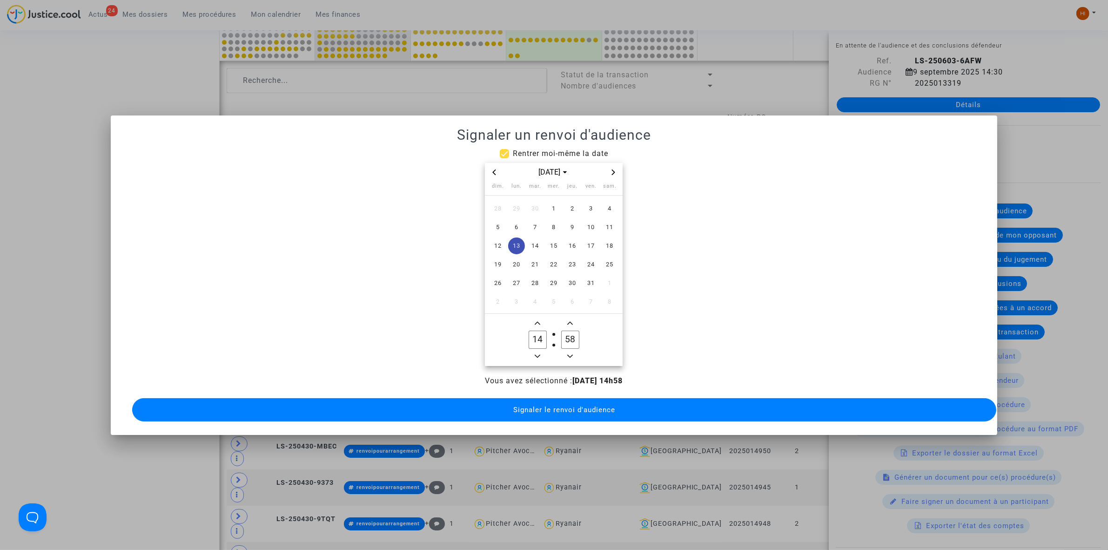
click at [571, 336] on input "58" at bounding box center [570, 339] width 18 height 18
type input "00"
click at [552, 413] on button "Signaler le renvoi d'audience" at bounding box center [564, 409] width 864 height 23
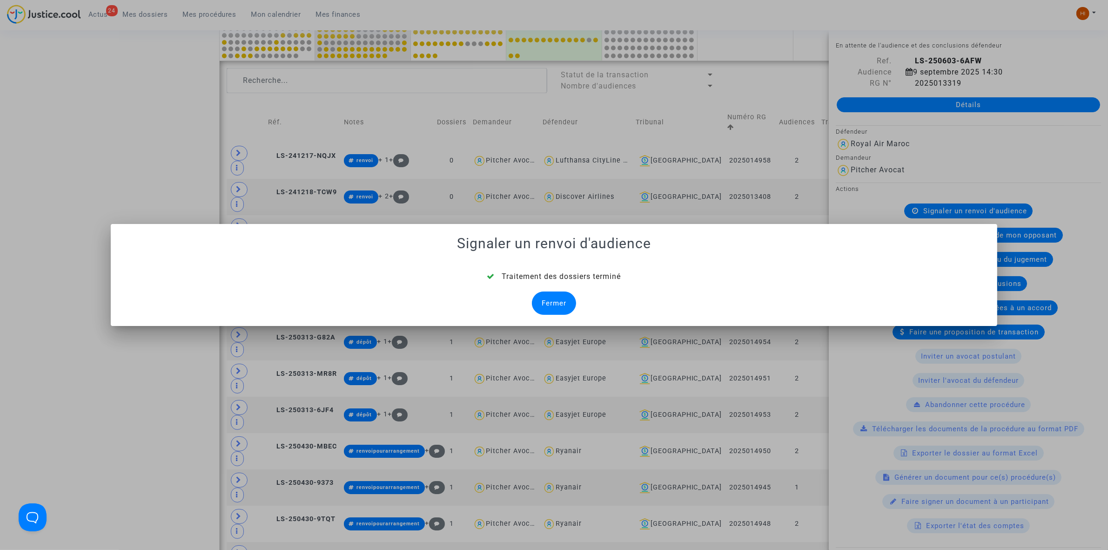
drag, startPoint x: 554, startPoint y: 304, endPoint x: 609, endPoint y: 331, distance: 61.0
click at [552, 304] on div "Fermer" at bounding box center [554, 302] width 44 height 23
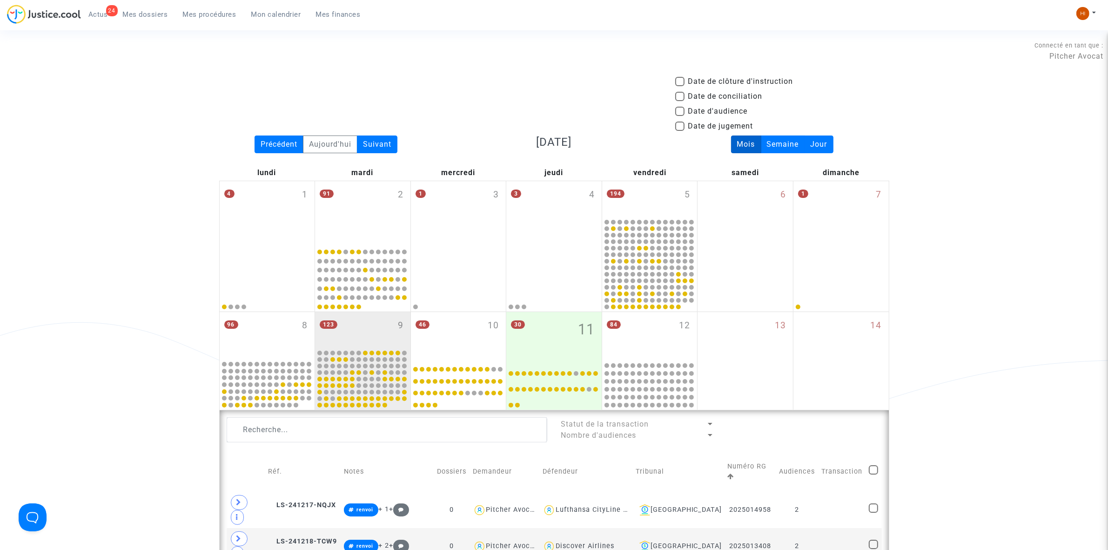
scroll to position [349, 0]
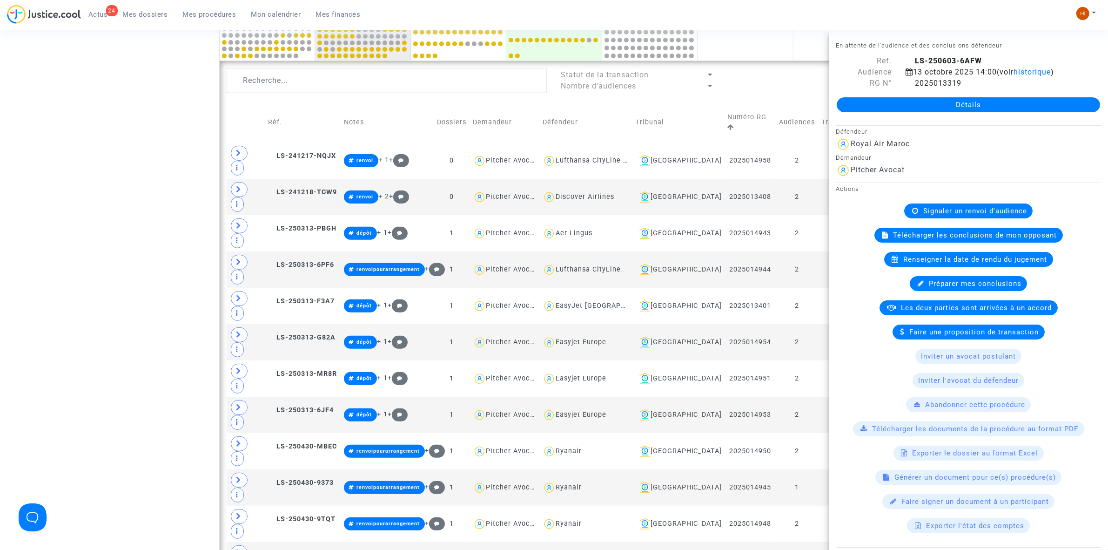
drag, startPoint x: 818, startPoint y: 441, endPoint x: 817, endPoint y: 453, distance: 11.7
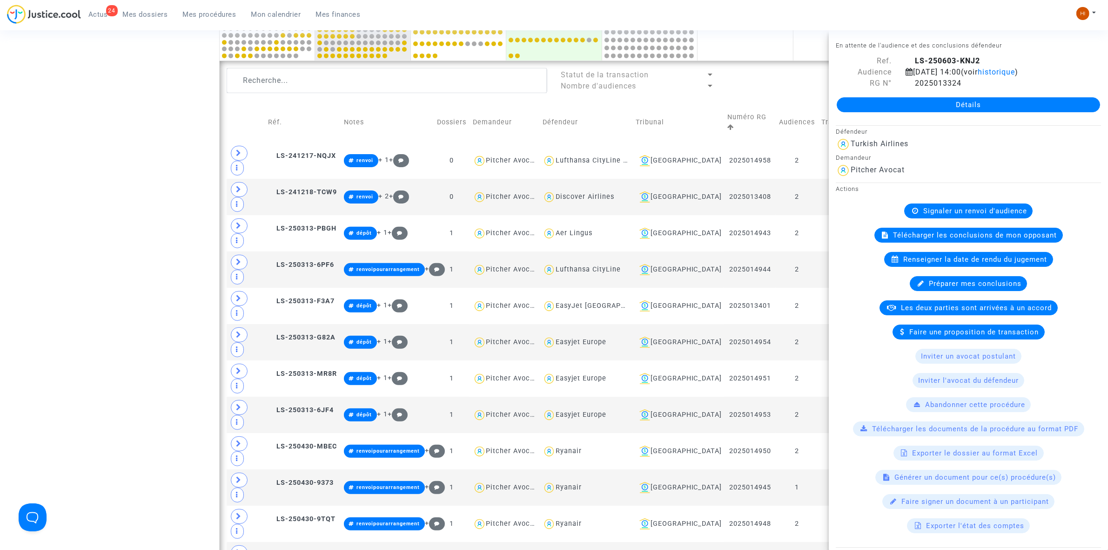
click at [980, 206] on div "Signaler un renvoi d'audience" at bounding box center [968, 210] width 128 height 15
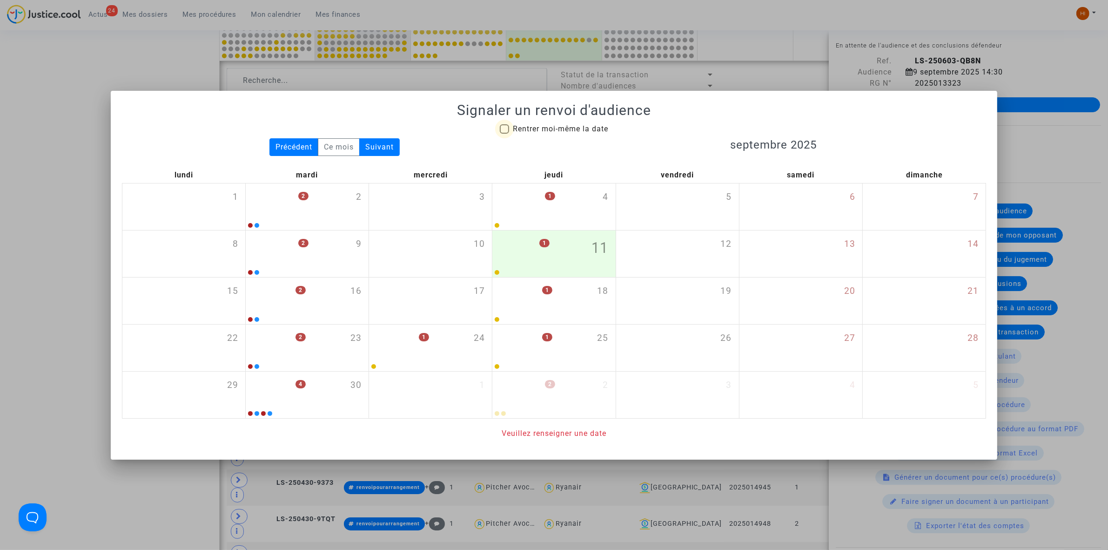
click at [558, 128] on span "Rentrer moi-même la date" at bounding box center [560, 128] width 95 height 9
click at [504, 134] on input "Rentrer moi-même la date" at bounding box center [504, 134] width 0 height 0
checkbox input "true"
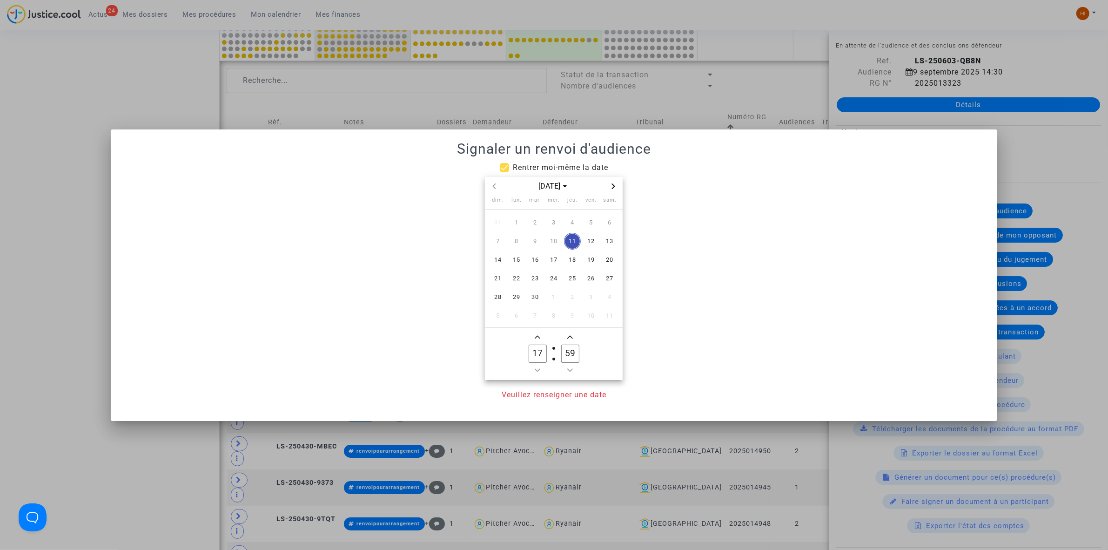
click at [608, 191] on div "[DATE]" at bounding box center [554, 186] width 138 height 19
click at [610, 187] on span "Next month" at bounding box center [613, 186] width 11 height 11
click at [520, 282] on span "20" at bounding box center [516, 278] width 17 height 17
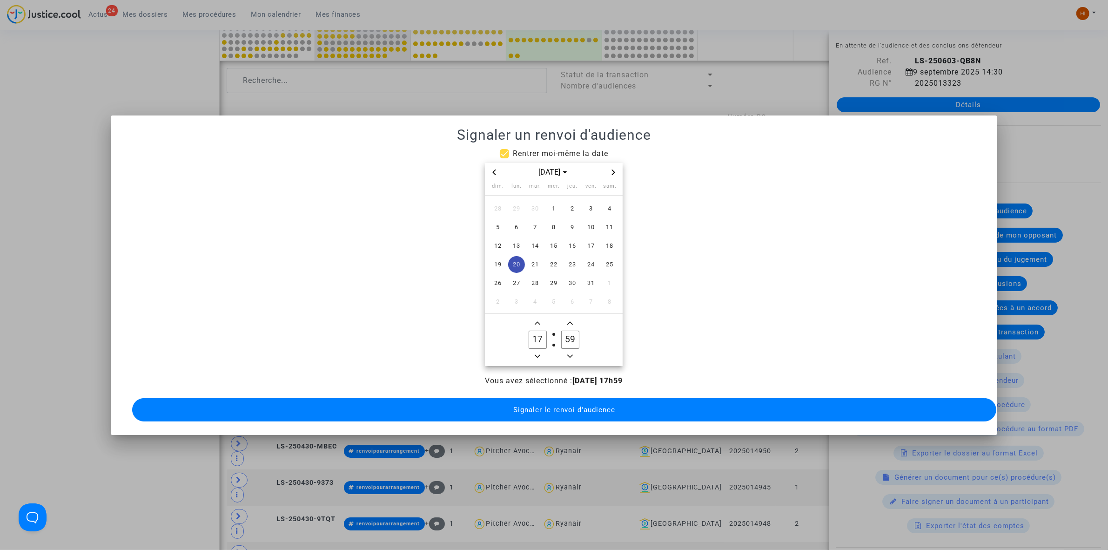
click at [536, 350] on span "Minus a hour" at bounding box center [537, 355] width 11 height 11
click at [536, 353] on icon "Minus a hour" at bounding box center [538, 356] width 6 height 6
click at [535, 353] on icon "Minus a hour" at bounding box center [538, 356] width 6 height 6
type input "14"
click at [569, 334] on input "59" at bounding box center [570, 339] width 18 height 18
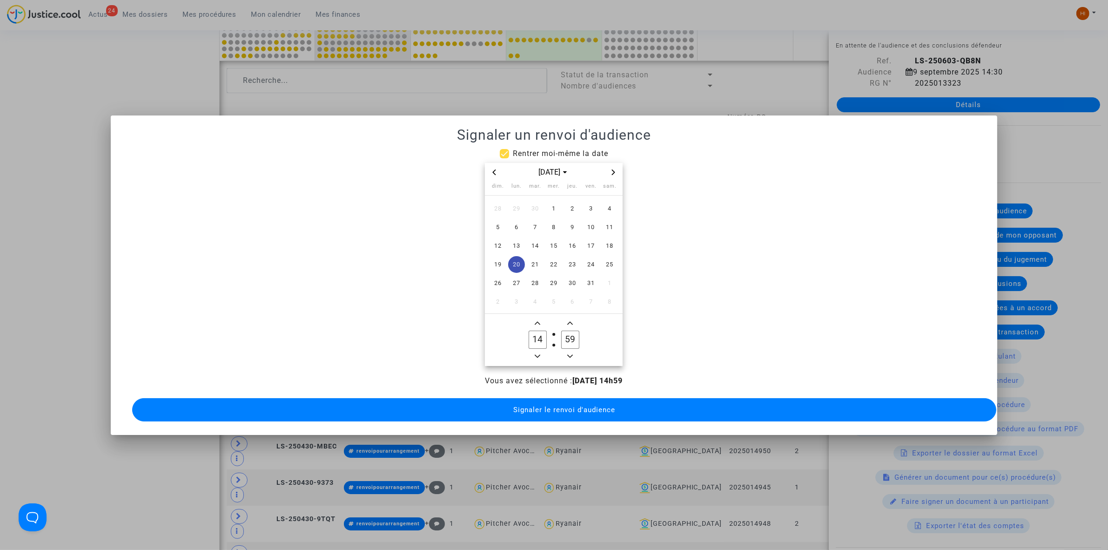
click at [569, 334] on input "59" at bounding box center [570, 339] width 18 height 18
type input "00"
click at [569, 405] on span "Signaler le renvoi d'audience" at bounding box center [564, 409] width 102 height 8
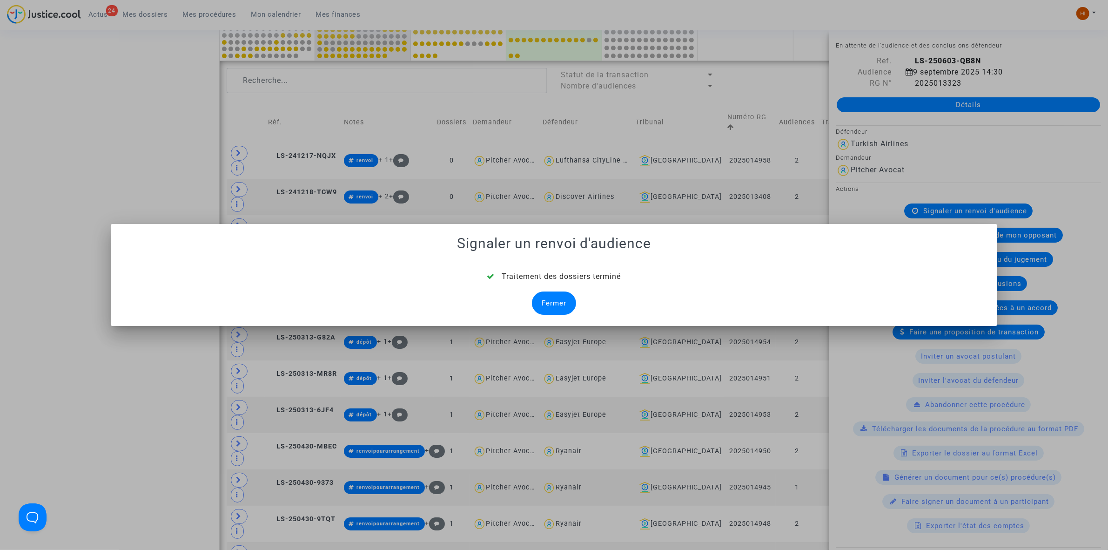
click at [558, 305] on div "Fermer" at bounding box center [554, 302] width 44 height 23
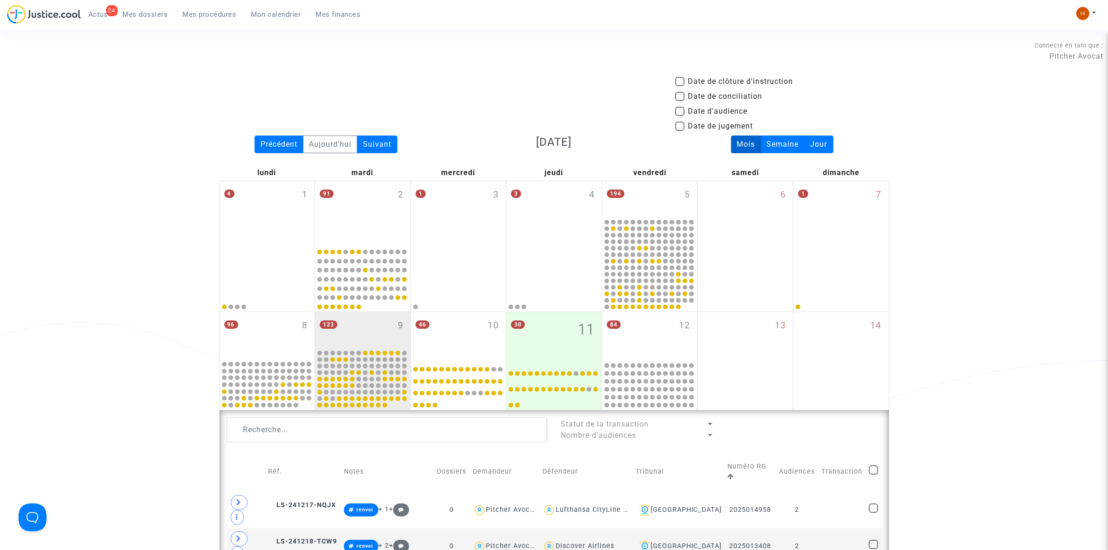
scroll to position [349, 0]
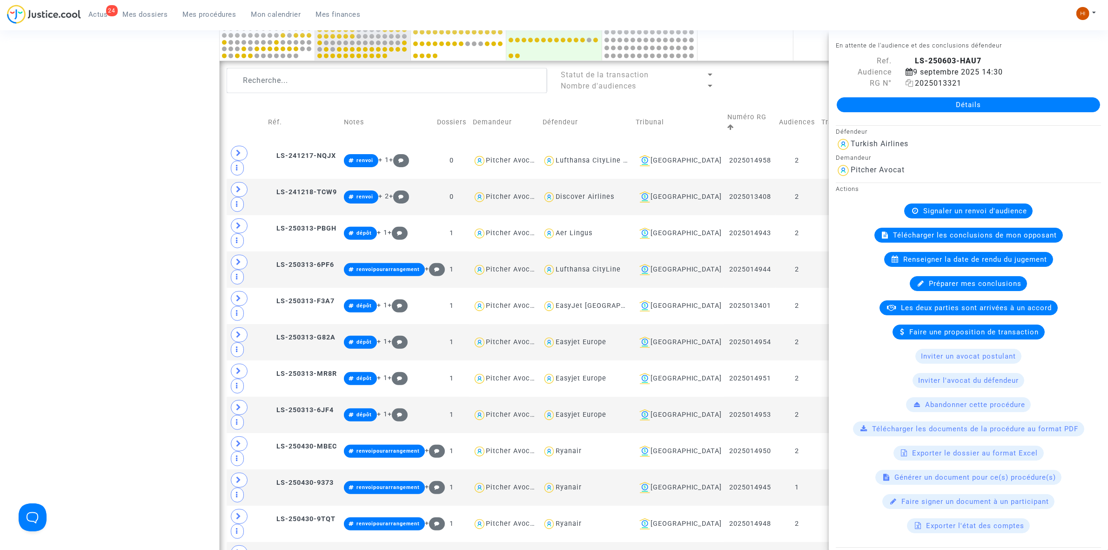
click at [906, 80] on icon at bounding box center [910, 82] width 8 height 7
click at [963, 212] on span "Signaler un renvoi d'audience" at bounding box center [975, 211] width 104 height 8
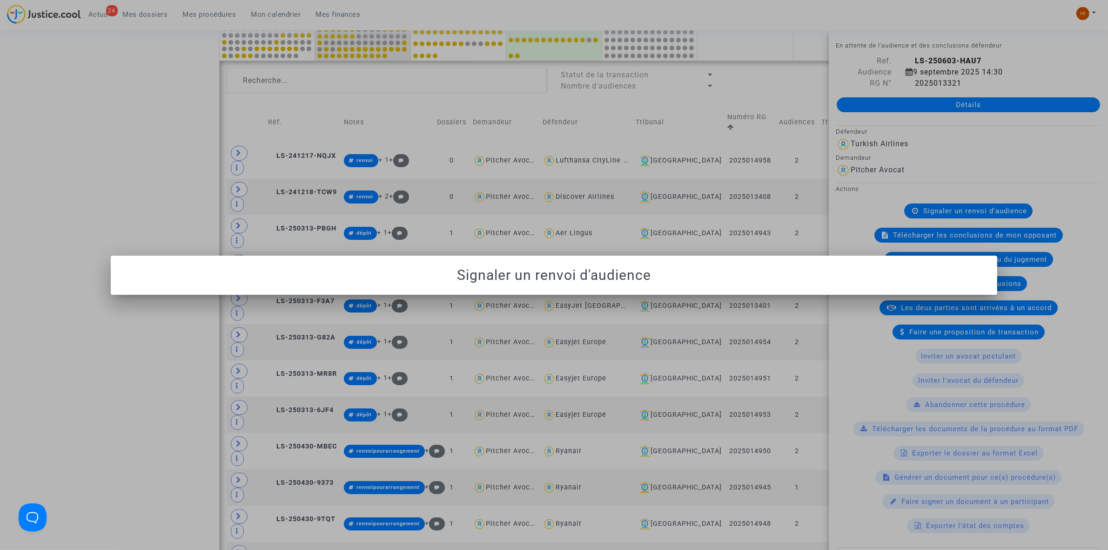
scroll to position [0, 0]
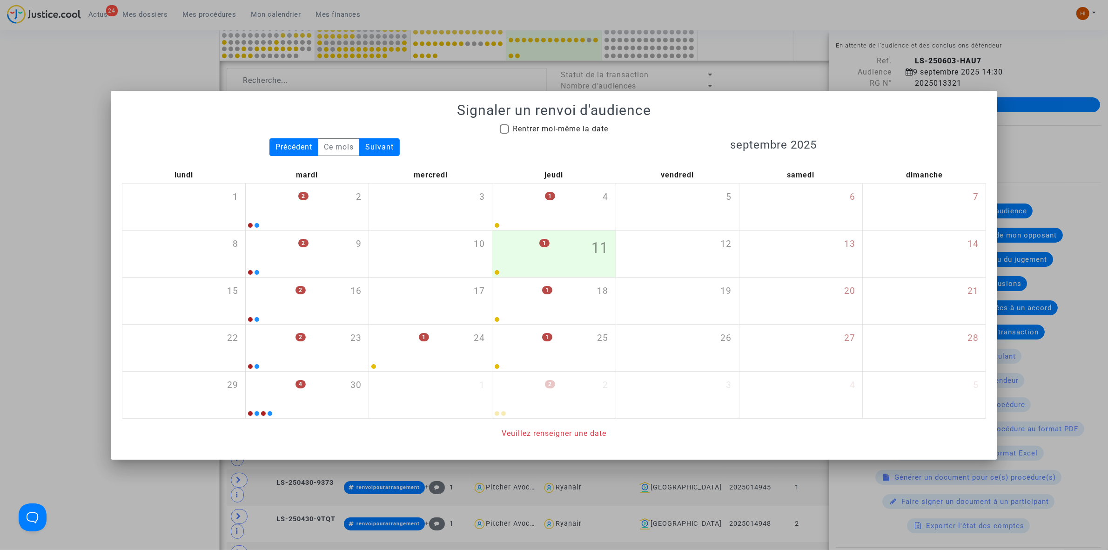
click at [568, 130] on span "Rentrer moi-même la date" at bounding box center [560, 128] width 95 height 9
click at [504, 134] on input "Rentrer moi-même la date" at bounding box center [504, 134] width 0 height 0
checkbox input "true"
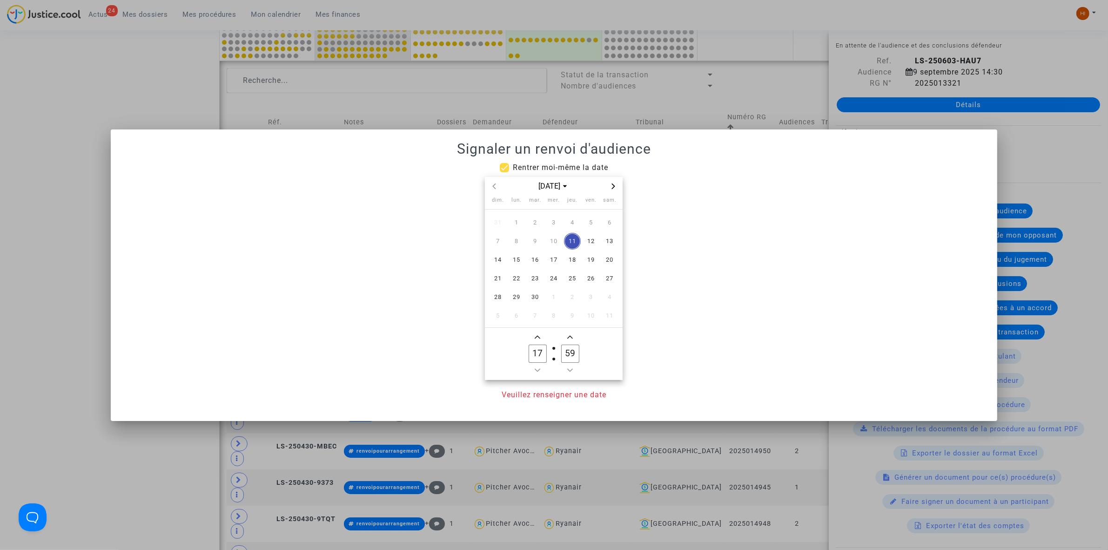
click at [617, 185] on span "Next month" at bounding box center [613, 186] width 11 height 11
click at [517, 277] on span "20" at bounding box center [516, 278] width 17 height 17
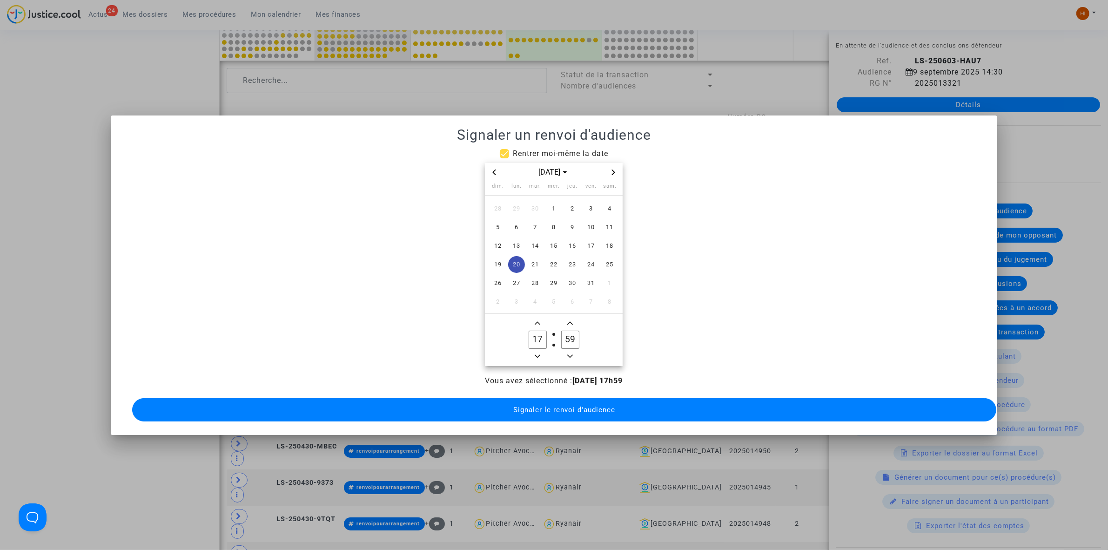
click at [534, 350] on span "Minus a hour" at bounding box center [537, 355] width 11 height 11
click at [536, 350] on span "Minus a hour" at bounding box center [537, 355] width 11 height 11
type input "14"
click at [567, 341] on input "59" at bounding box center [570, 339] width 18 height 18
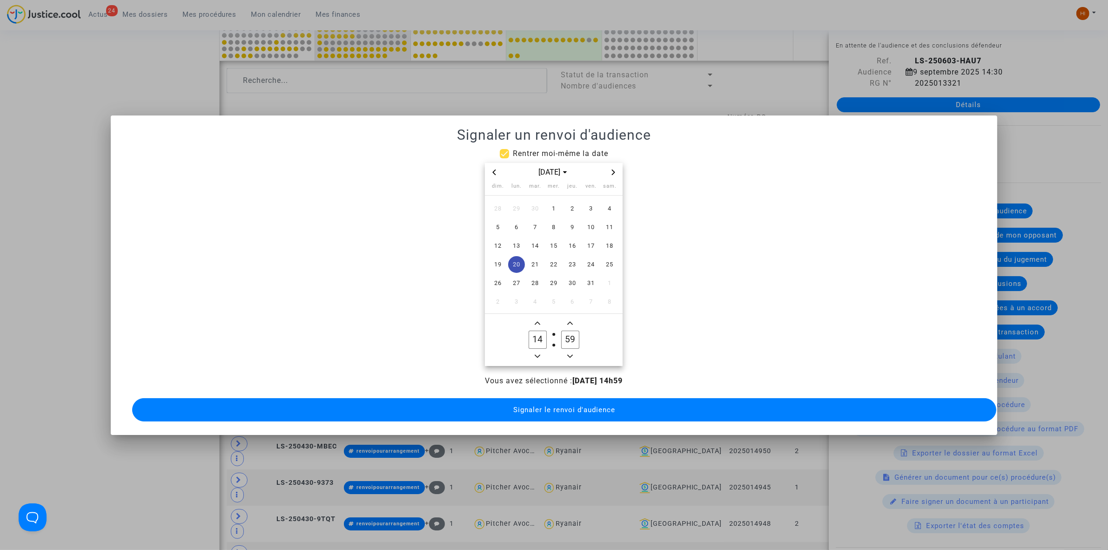
click at [567, 341] on input "59" at bounding box center [570, 339] width 18 height 18
type input "00"
click at [577, 413] on button "Signaler le renvoi d'audience" at bounding box center [564, 409] width 864 height 23
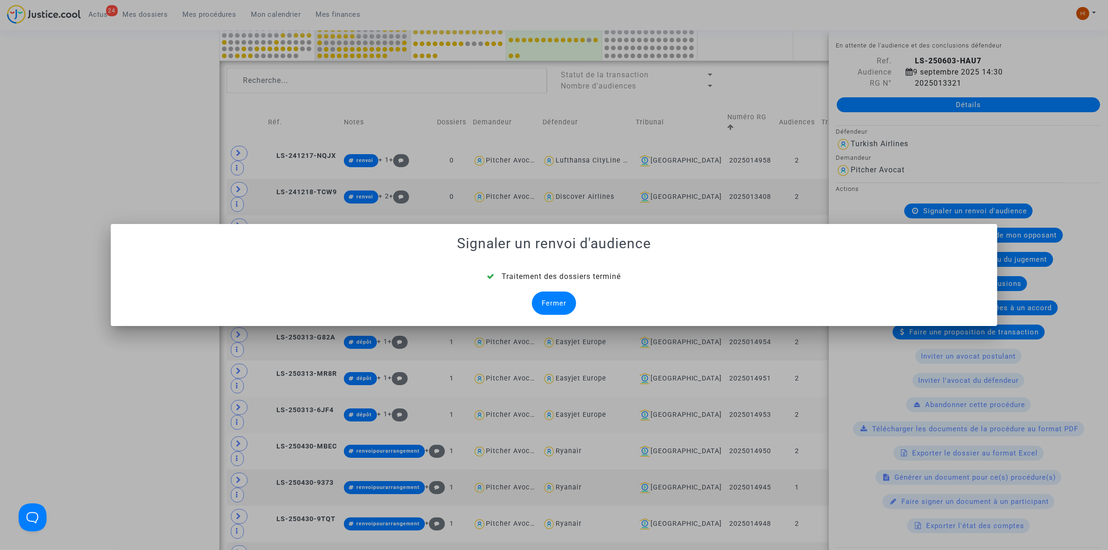
click at [555, 305] on div "Fermer" at bounding box center [554, 302] width 44 height 23
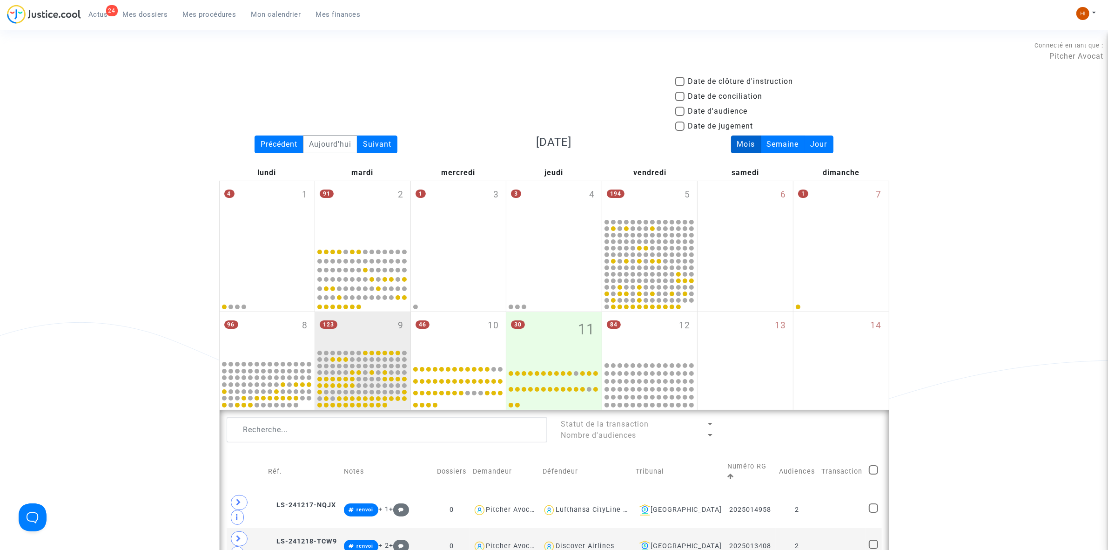
scroll to position [349, 0]
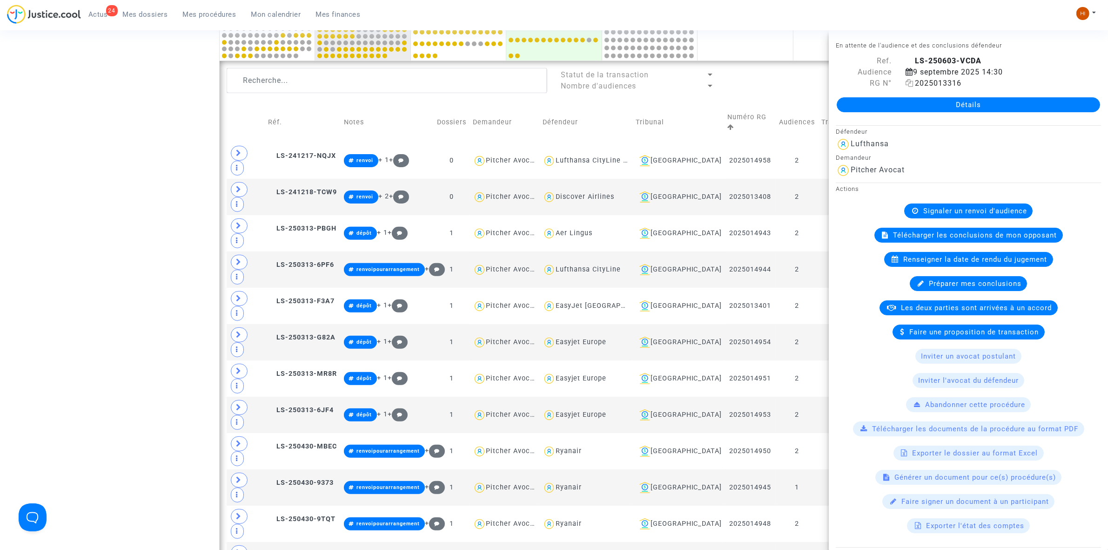
click at [906, 84] on icon at bounding box center [910, 82] width 8 height 7
click at [939, 210] on span "Signaler un renvoi d'audience" at bounding box center [975, 211] width 104 height 8
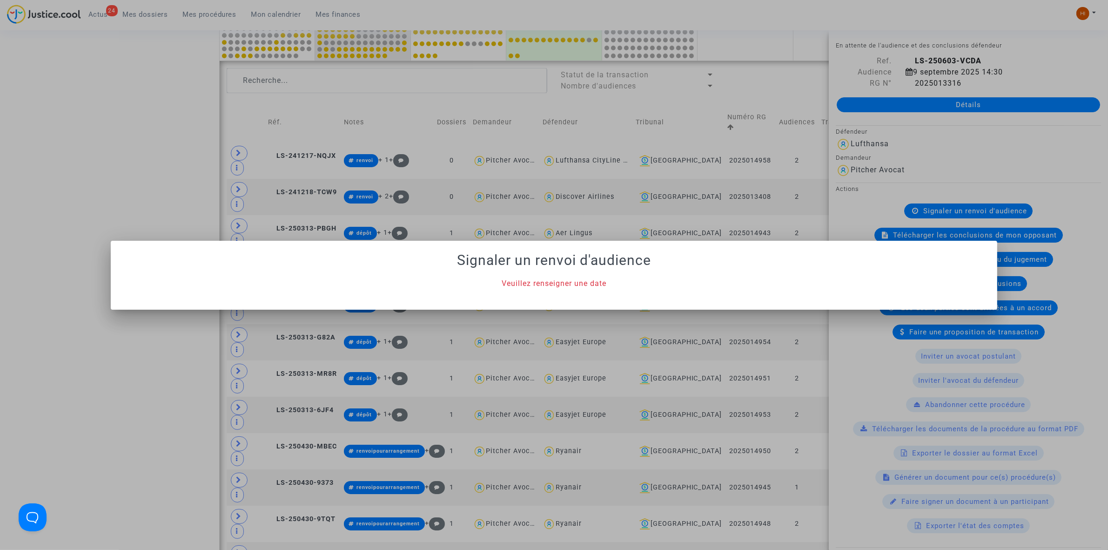
scroll to position [0, 0]
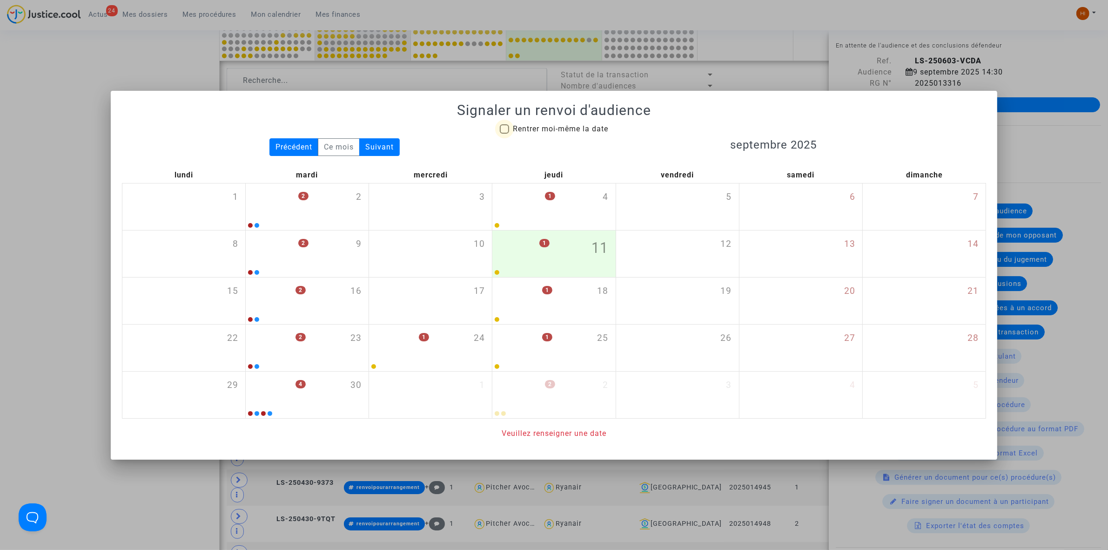
drag, startPoint x: 572, startPoint y: 126, endPoint x: 576, endPoint y: 135, distance: 10.2
click at [572, 126] on span "Rentrer moi-même la date" at bounding box center [560, 128] width 95 height 9
click at [504, 134] on input "Rentrer moi-même la date" at bounding box center [504, 134] width 0 height 0
checkbox input "true"
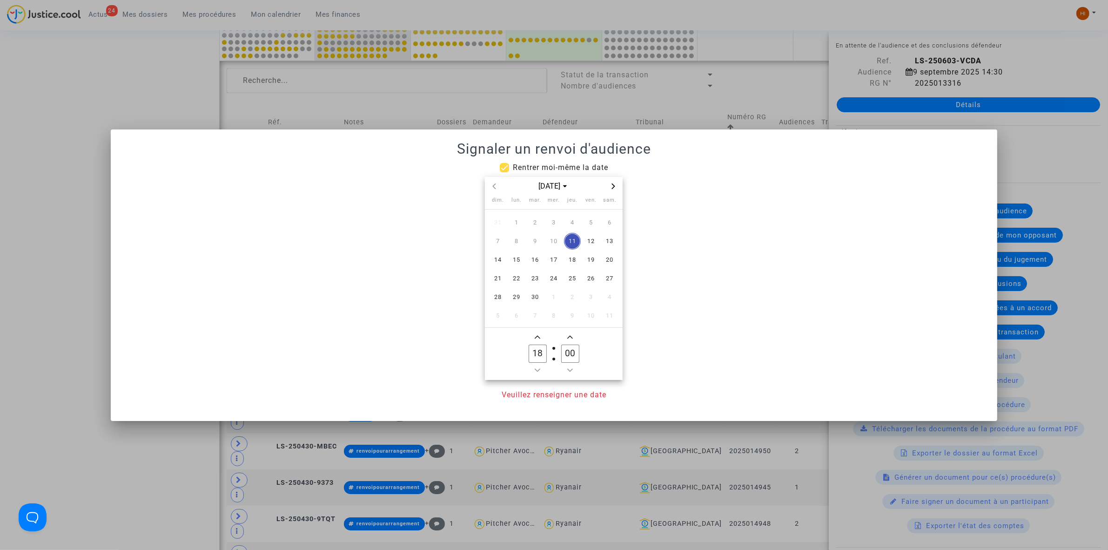
drag, startPoint x: 613, startPoint y: 184, endPoint x: 610, endPoint y: 195, distance: 12.1
click at [614, 184] on icon "Next month" at bounding box center [614, 186] width 6 height 6
click at [522, 257] on span "13" at bounding box center [516, 259] width 17 height 17
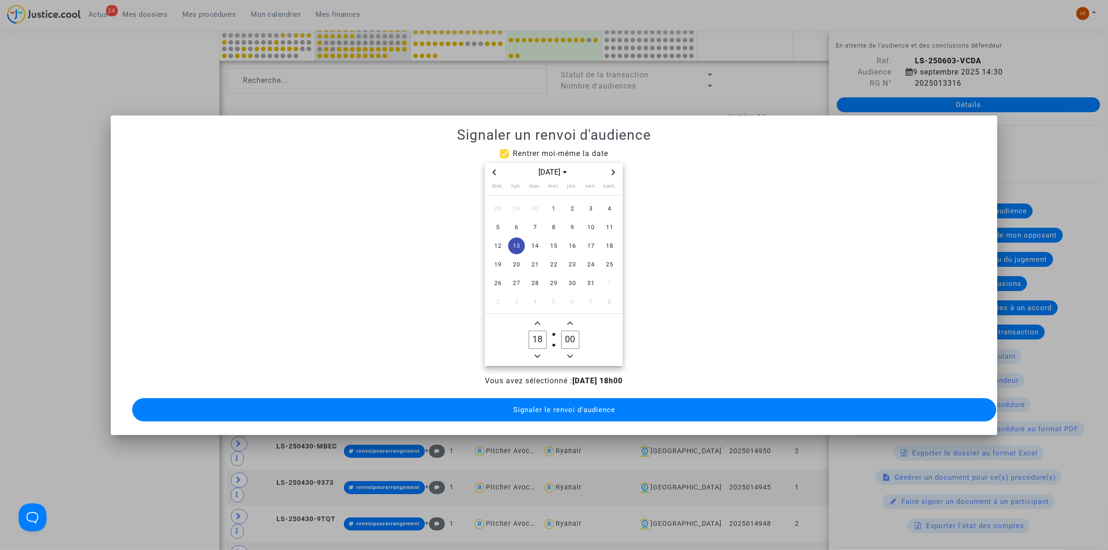
click at [536, 354] on icon "Minus a hour" at bounding box center [538, 356] width 6 height 6
type input "14"
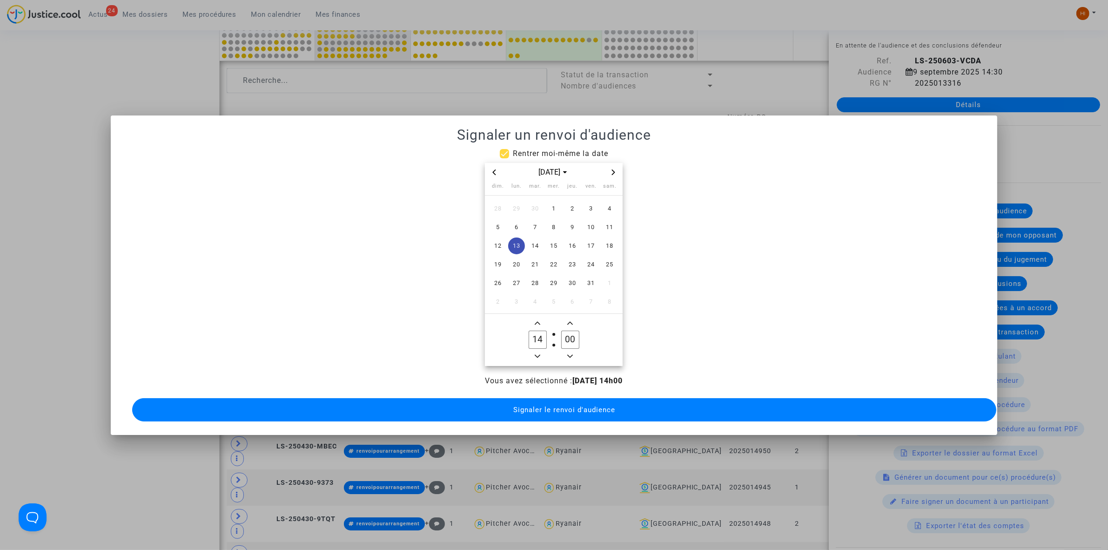
click at [557, 405] on span "Signaler le renvoi d'audience" at bounding box center [564, 409] width 102 height 8
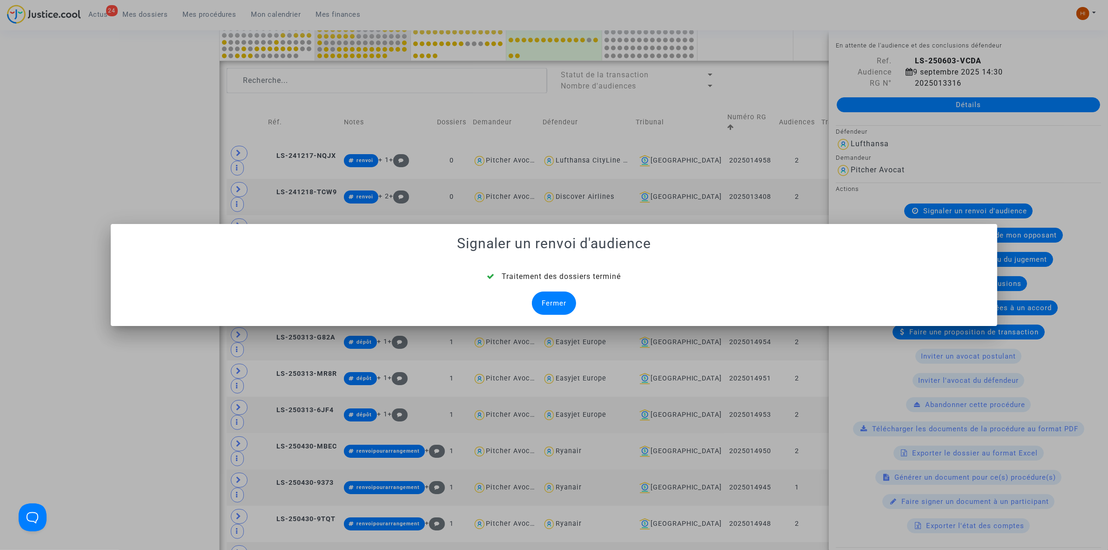
drag, startPoint x: 561, startPoint y: 301, endPoint x: 561, endPoint y: 309, distance: 7.5
click at [562, 301] on div "Fermer" at bounding box center [554, 302] width 44 height 23
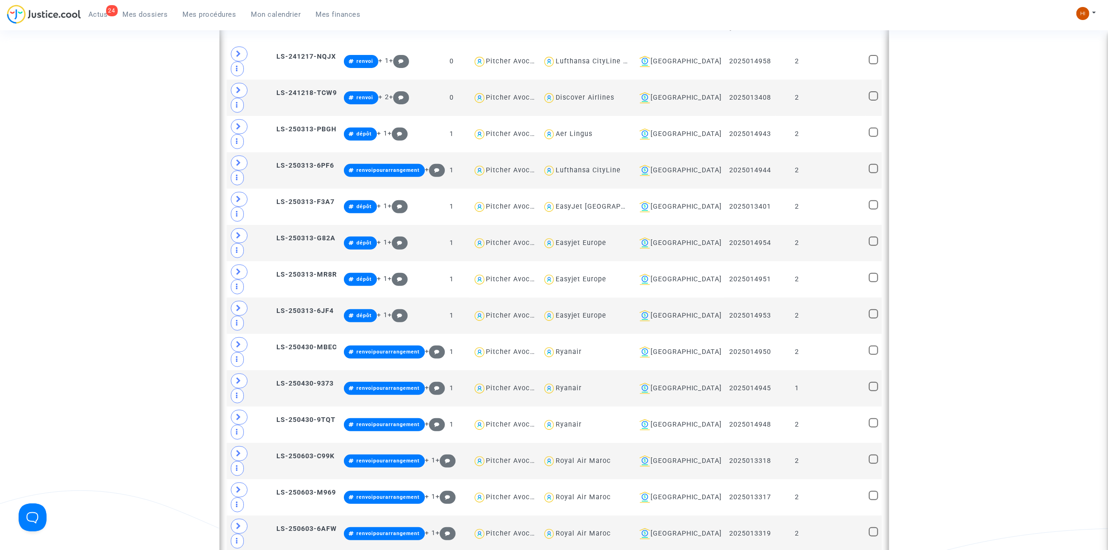
scroll to position [465, 0]
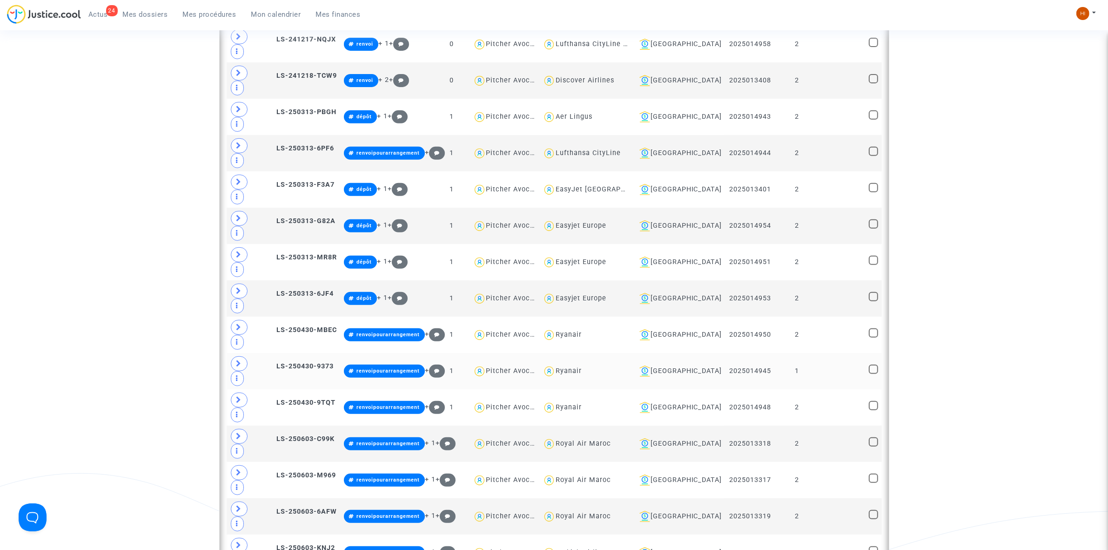
click at [822, 353] on td at bounding box center [841, 371] width 47 height 36
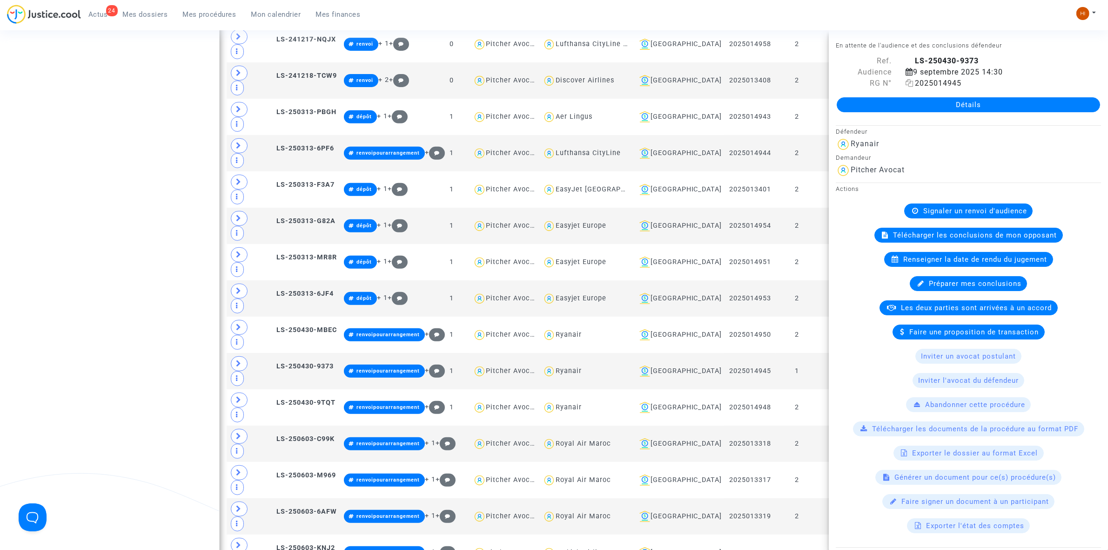
click at [908, 82] on icon at bounding box center [910, 82] width 8 height 7
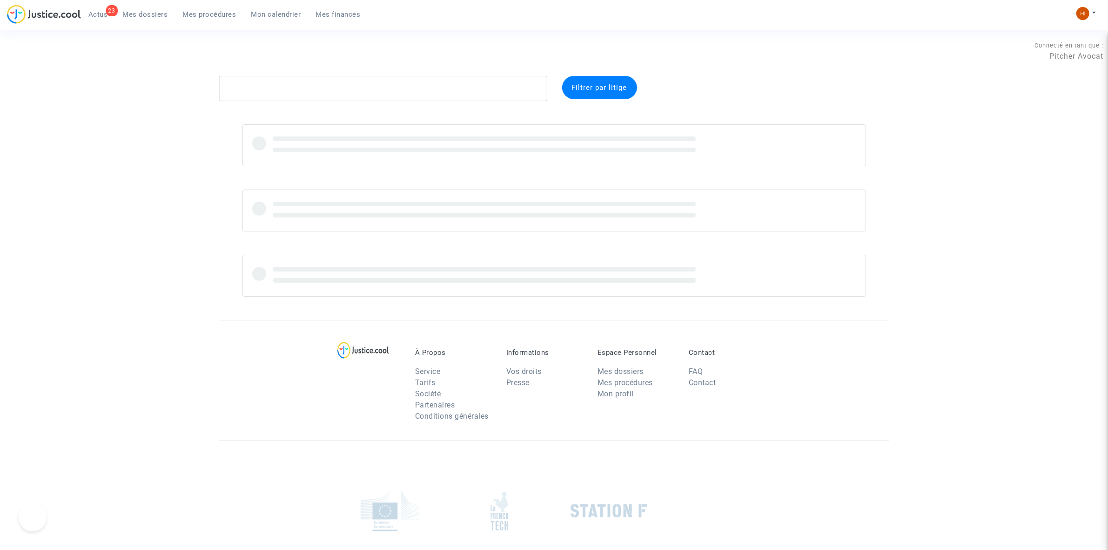
drag, startPoint x: 0, startPoint y: 0, endPoint x: 228, endPoint y: 35, distance: 230.8
click at [202, 13] on span "Mes procédures" at bounding box center [210, 14] width 54 height 8
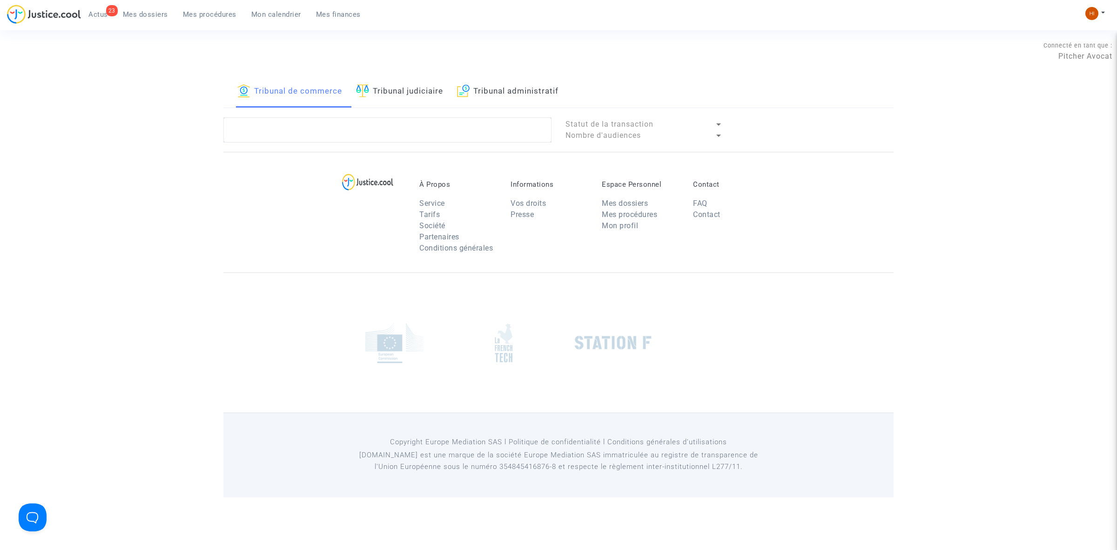
click at [213, 17] on span "Mes procédures" at bounding box center [210, 14] width 54 height 8
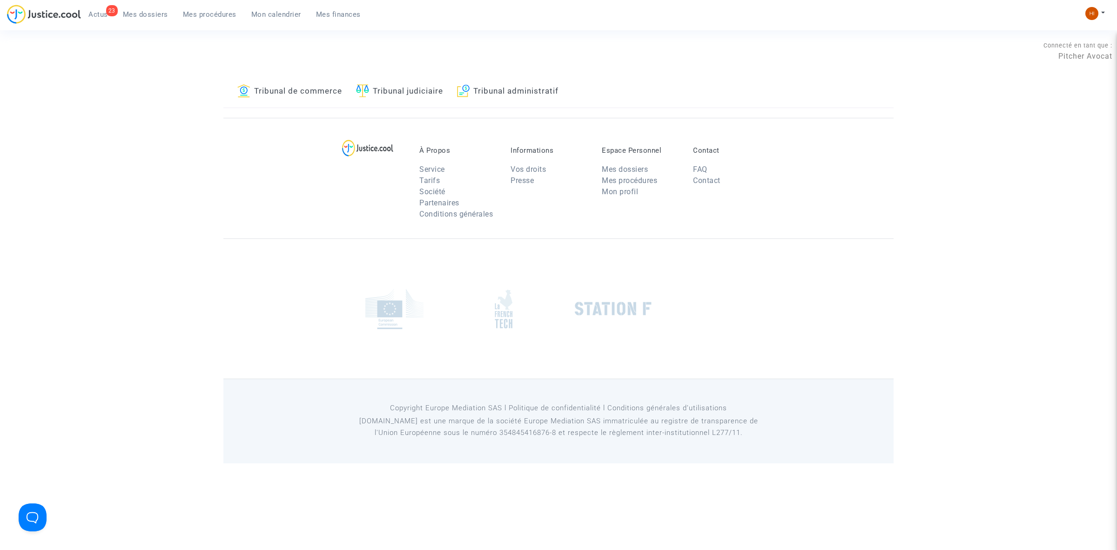
click at [408, 84] on link "Tribunal judiciaire" at bounding box center [399, 92] width 87 height 32
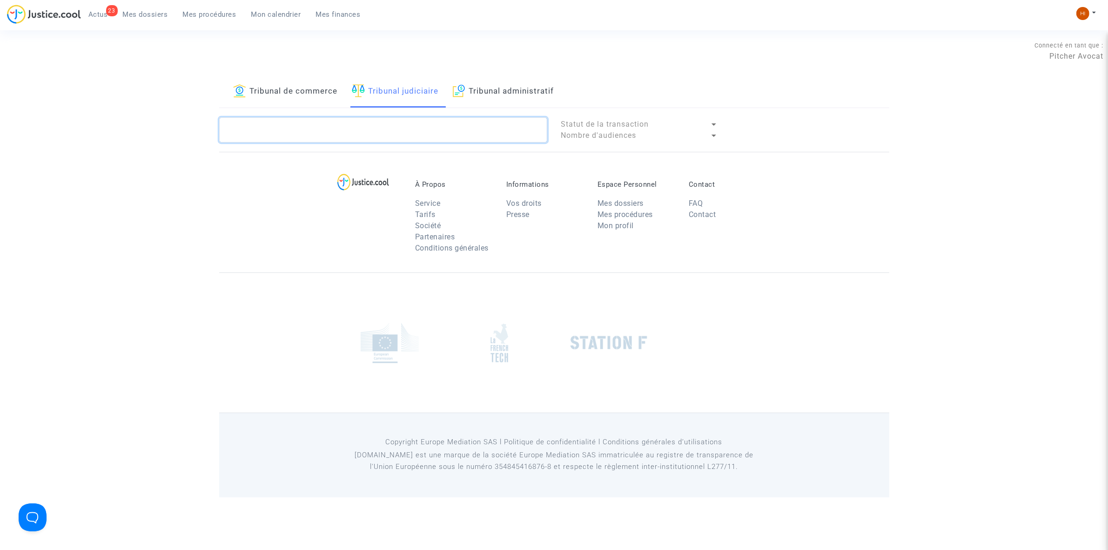
click at [392, 136] on textarea at bounding box center [383, 129] width 328 height 25
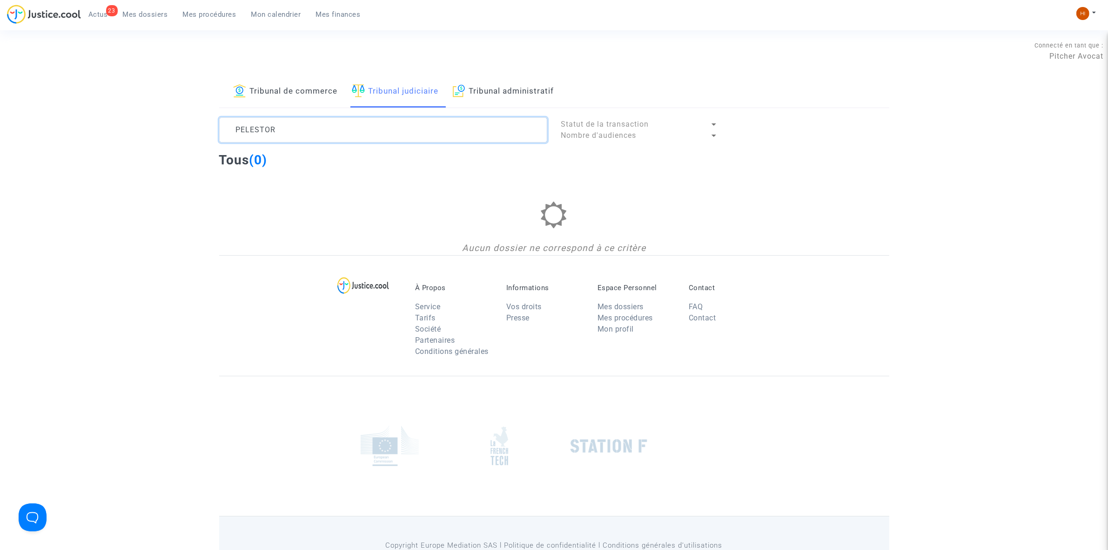
click at [391, 138] on textarea at bounding box center [383, 129] width 328 height 25
drag, startPoint x: 391, startPoint y: 138, endPoint x: 148, endPoint y: 119, distance: 244.1
click at [148, 119] on div "Tribunal de commerce Tribunal judiciaire Tribunal administratif PELESTOR Statut…" at bounding box center [554, 165] width 1108 height 179
type textarea "PELESTOR"
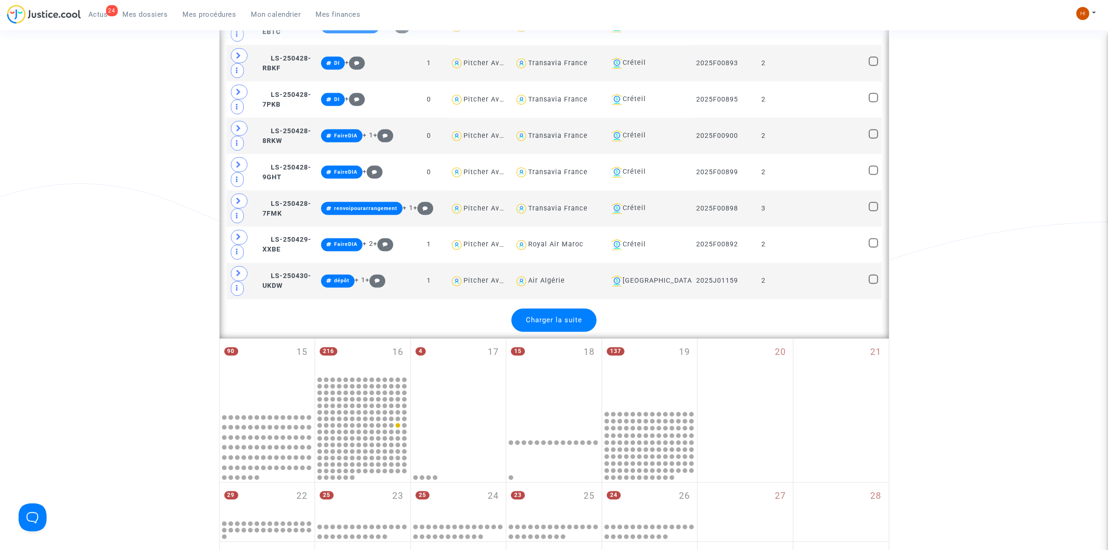
scroll to position [2220, 0]
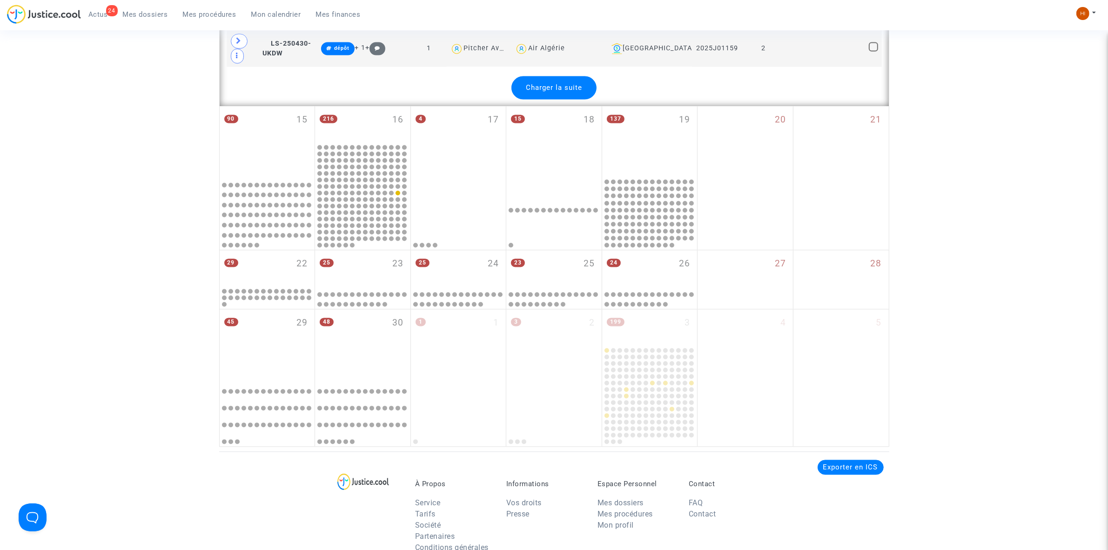
click at [570, 92] on span "Charger la suite" at bounding box center [554, 87] width 56 height 8
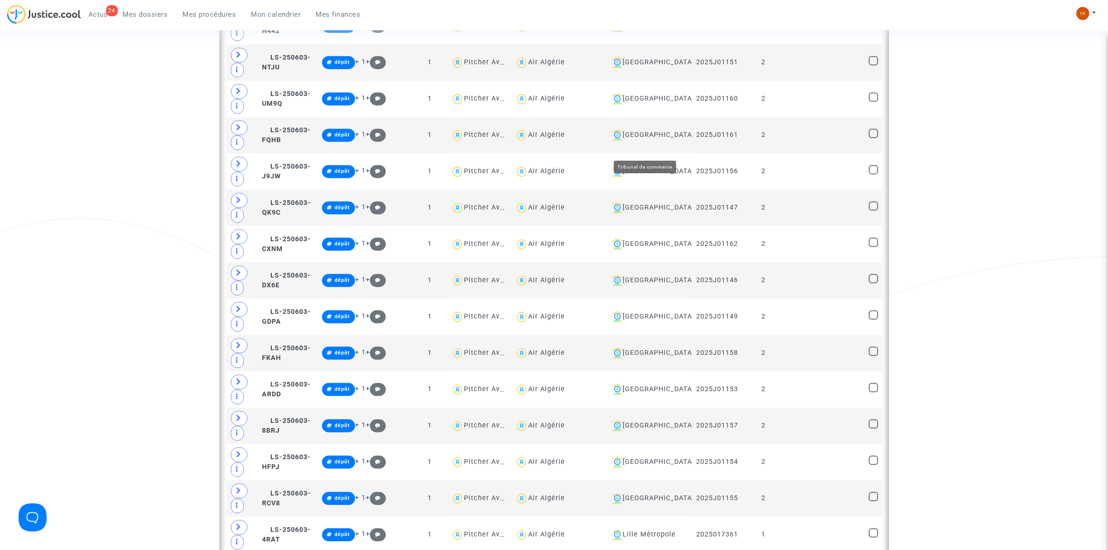
scroll to position [2918, 0]
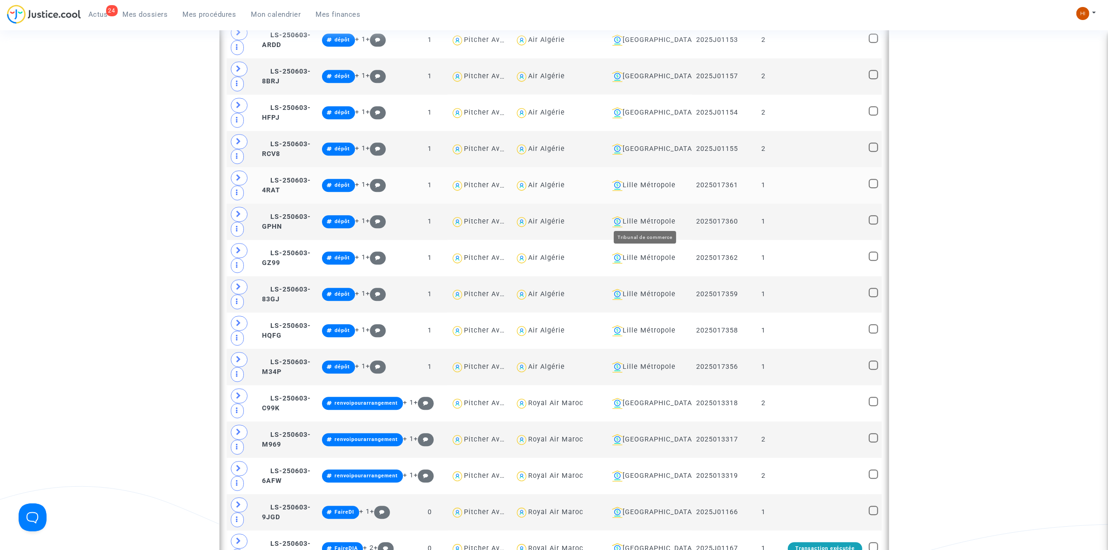
click at [636, 191] on div "Lille Métropole" at bounding box center [648, 185] width 81 height 11
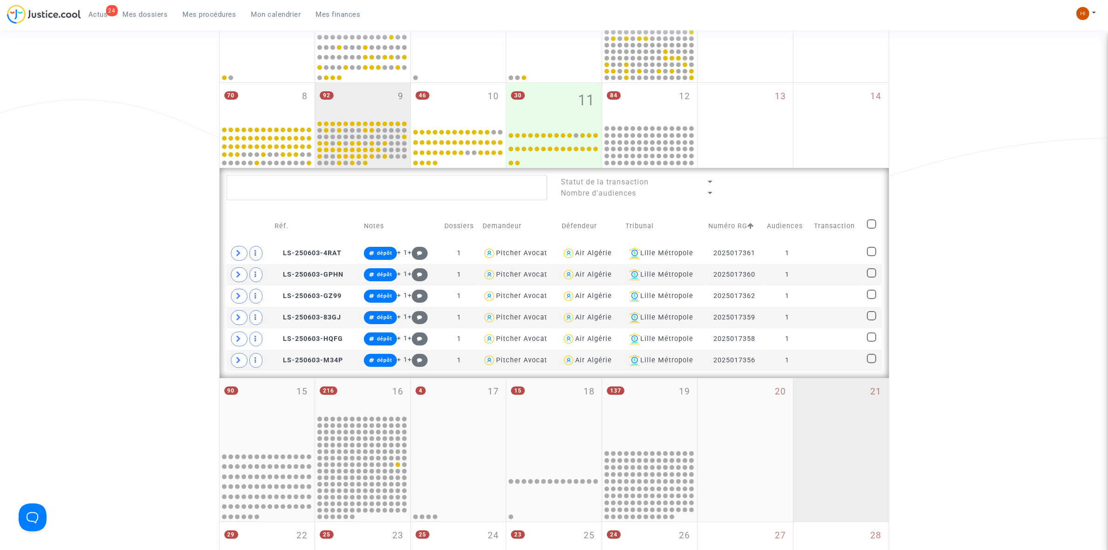
scroll to position [219, 0]
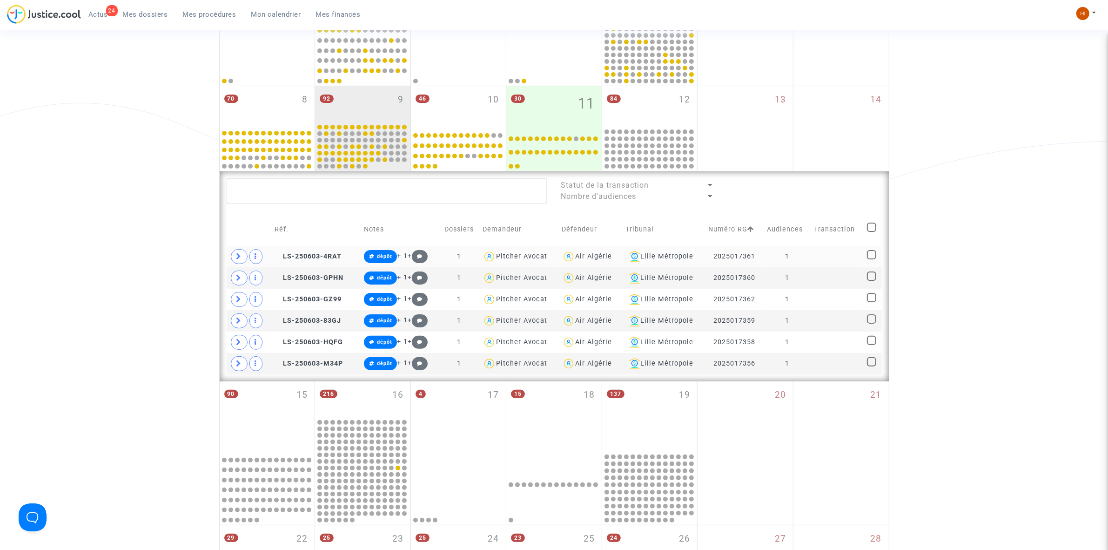
click at [824, 253] on td at bounding box center [837, 256] width 53 height 21
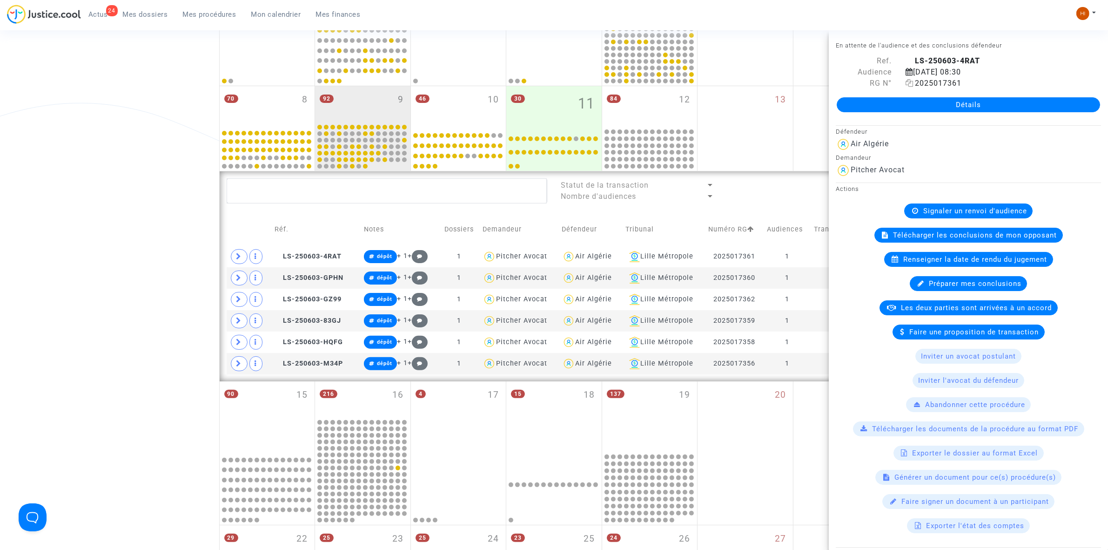
click at [908, 83] on icon at bounding box center [910, 82] width 8 height 7
click at [318, 256] on span "LS-250603-4RAT" at bounding box center [308, 256] width 67 height 8
click at [931, 259] on span "Renseigner la date de rendu du jugement" at bounding box center [976, 259] width 144 height 8
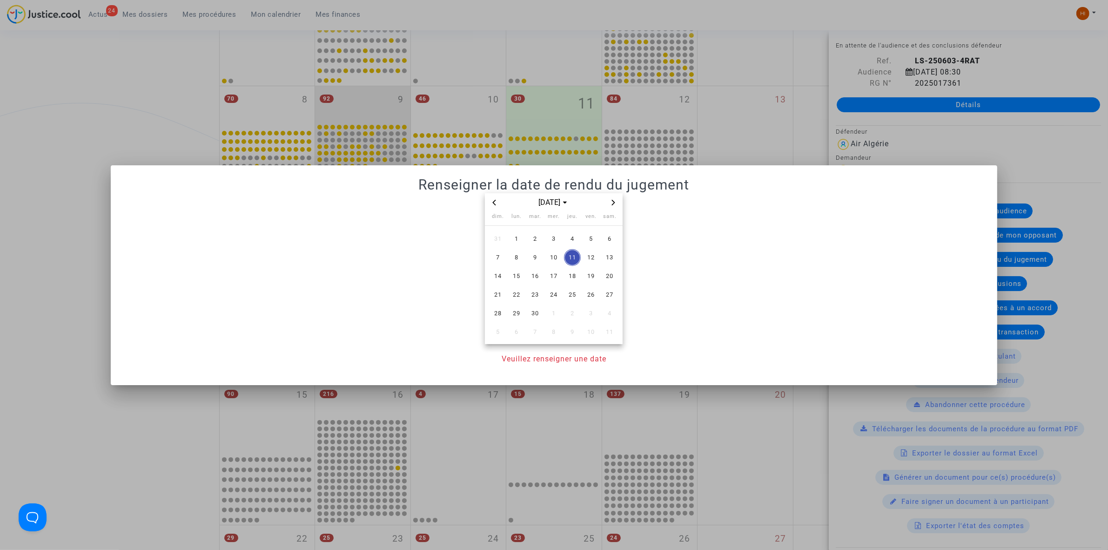
scroll to position [0, 0]
click at [538, 293] on span "23" at bounding box center [535, 294] width 17 height 17
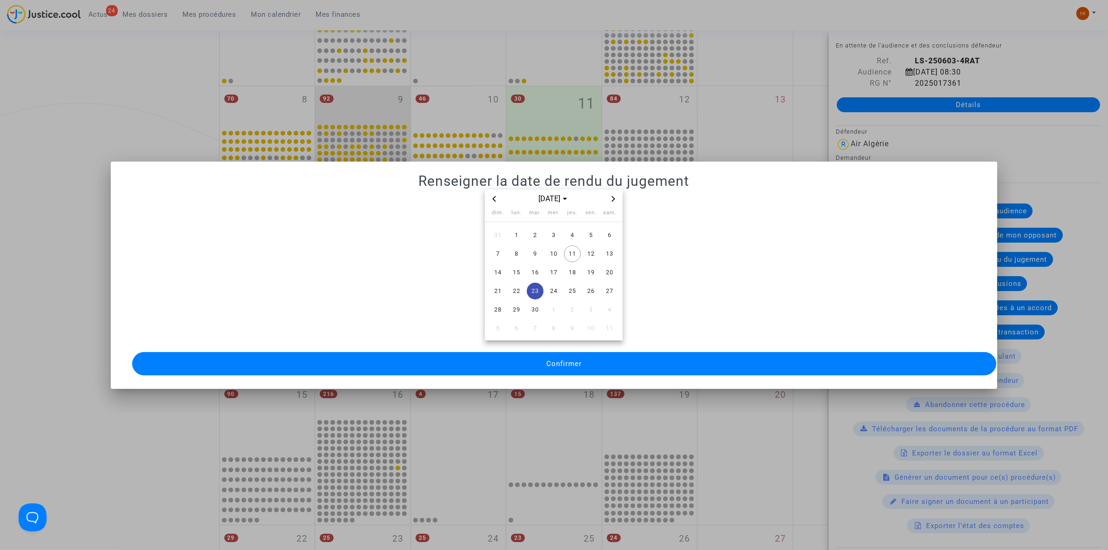
click at [554, 352] on button "Confirmer" at bounding box center [564, 363] width 864 height 23
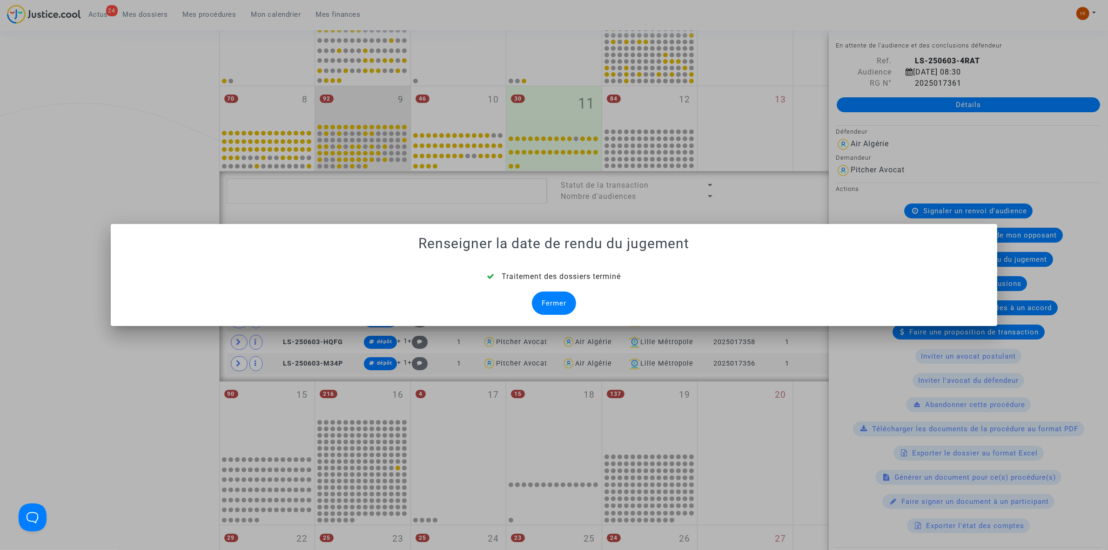
click at [566, 305] on div "Fermer" at bounding box center [554, 302] width 44 height 23
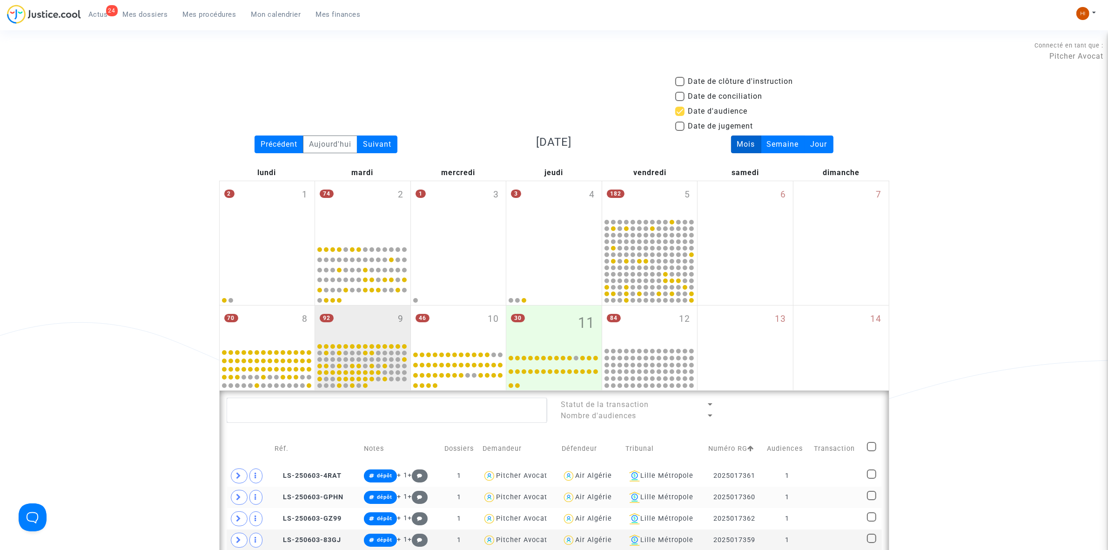
scroll to position [219, 0]
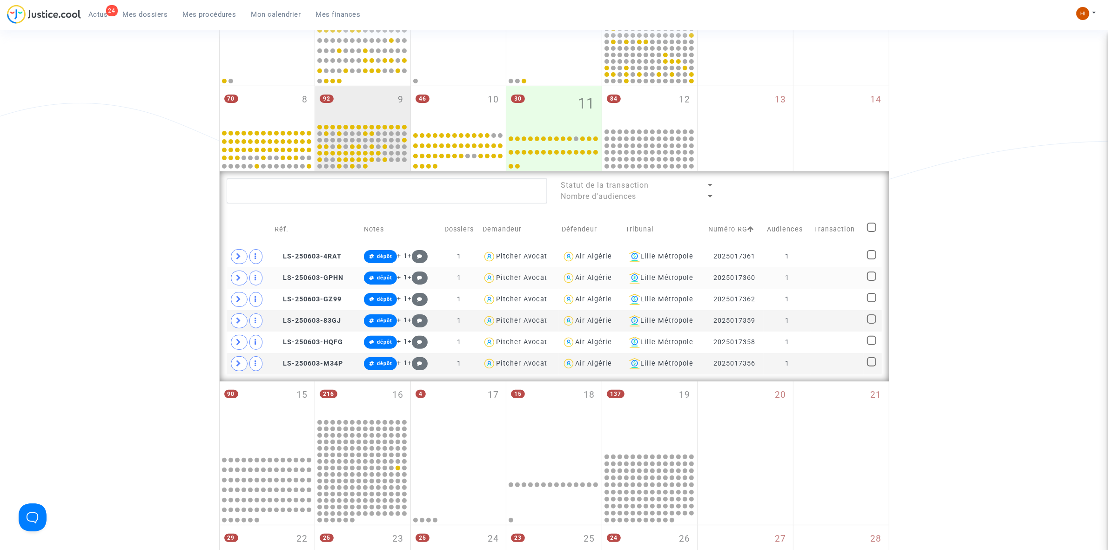
click at [854, 281] on td at bounding box center [837, 277] width 53 height 21
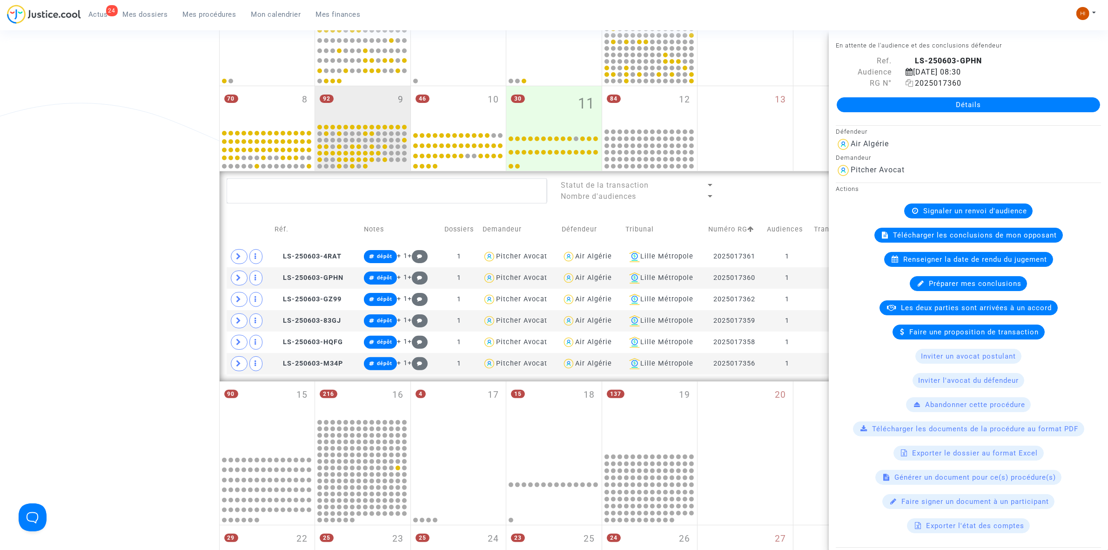
click at [908, 84] on icon at bounding box center [910, 82] width 8 height 7
click at [1010, 261] on span "Renseigner la date de rendu du jugement" at bounding box center [976, 259] width 144 height 8
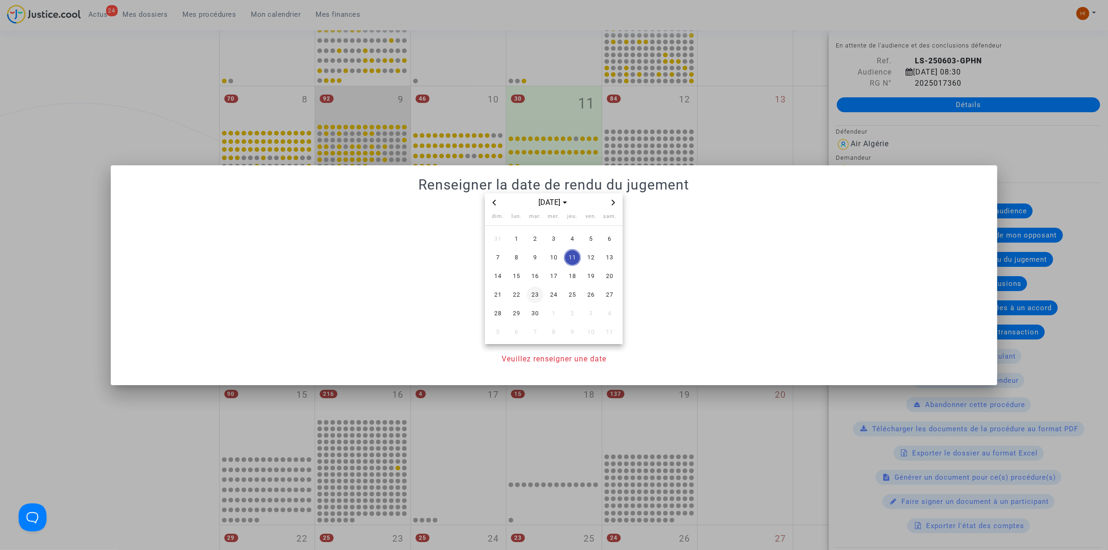
drag, startPoint x: 538, startPoint y: 295, endPoint x: 550, endPoint y: 343, distance: 50.1
click at [538, 296] on span "23" at bounding box center [535, 294] width 17 height 17
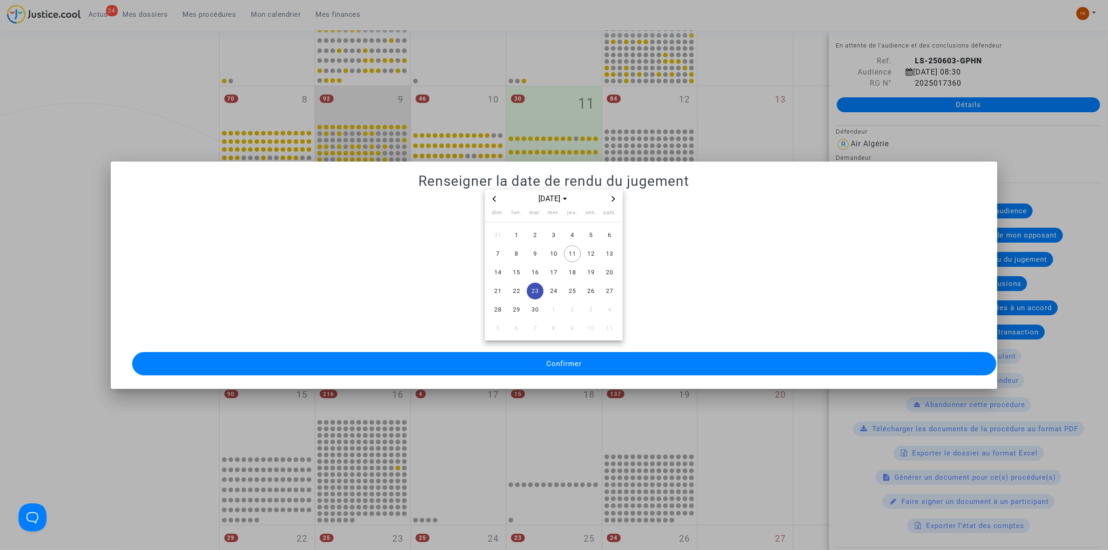
click at [551, 369] on button "Confirmer" at bounding box center [564, 363] width 864 height 23
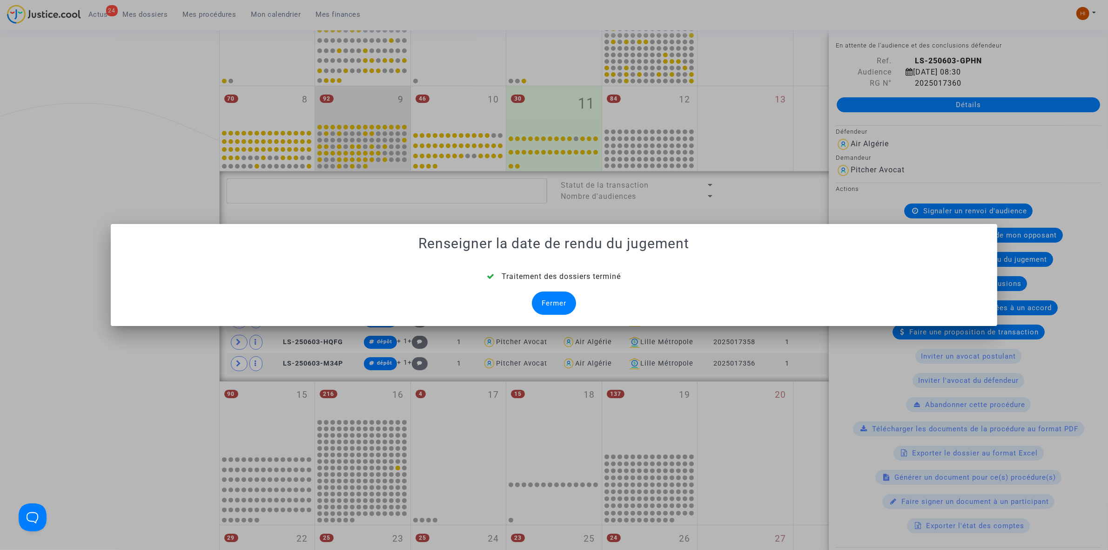
drag, startPoint x: 565, startPoint y: 303, endPoint x: 628, endPoint y: 303, distance: 62.8
click at [565, 303] on div "Fermer" at bounding box center [554, 302] width 44 height 23
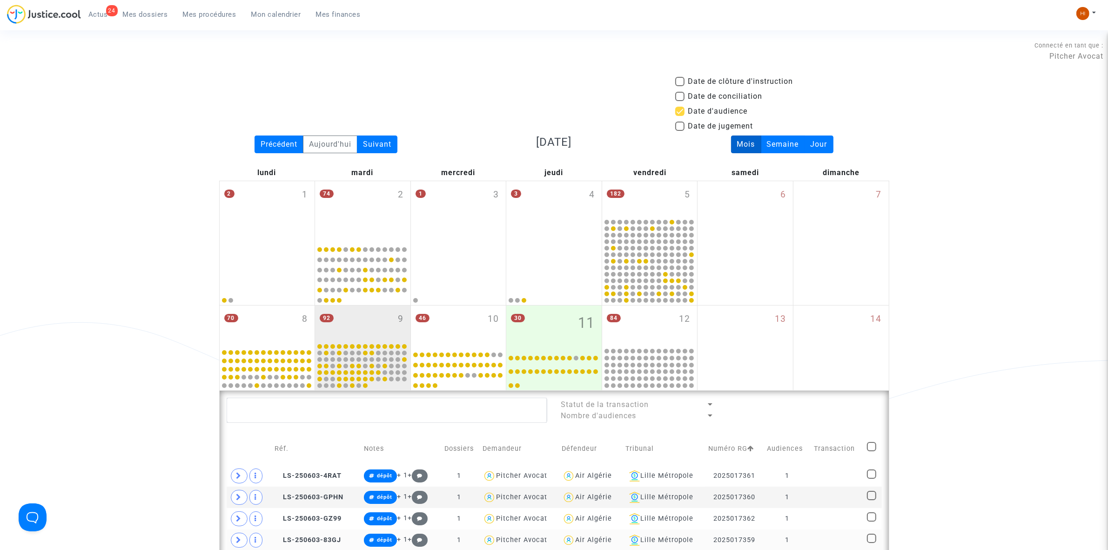
scroll to position [219, 0]
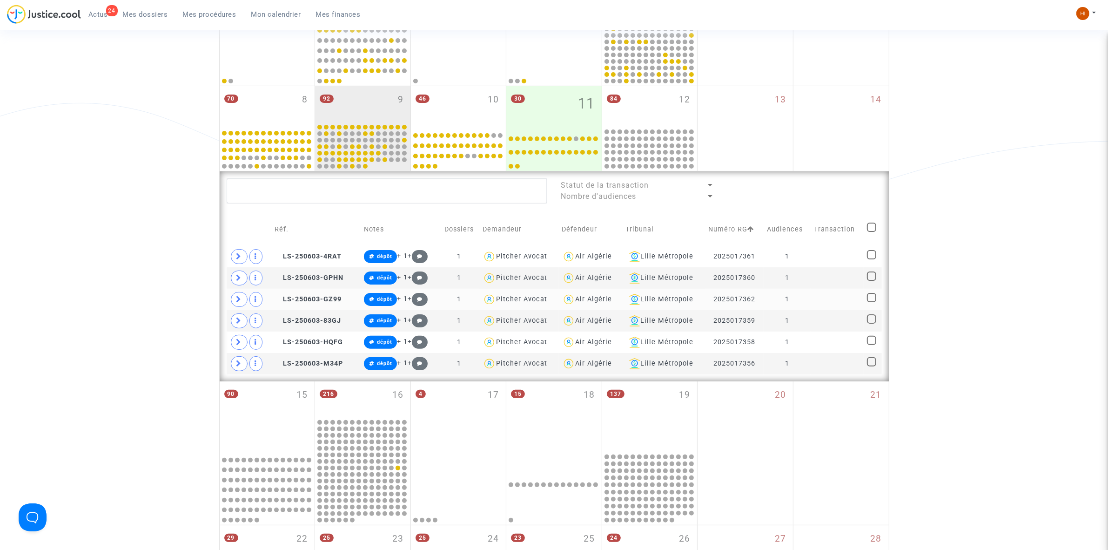
click at [819, 294] on td at bounding box center [837, 299] width 53 height 21
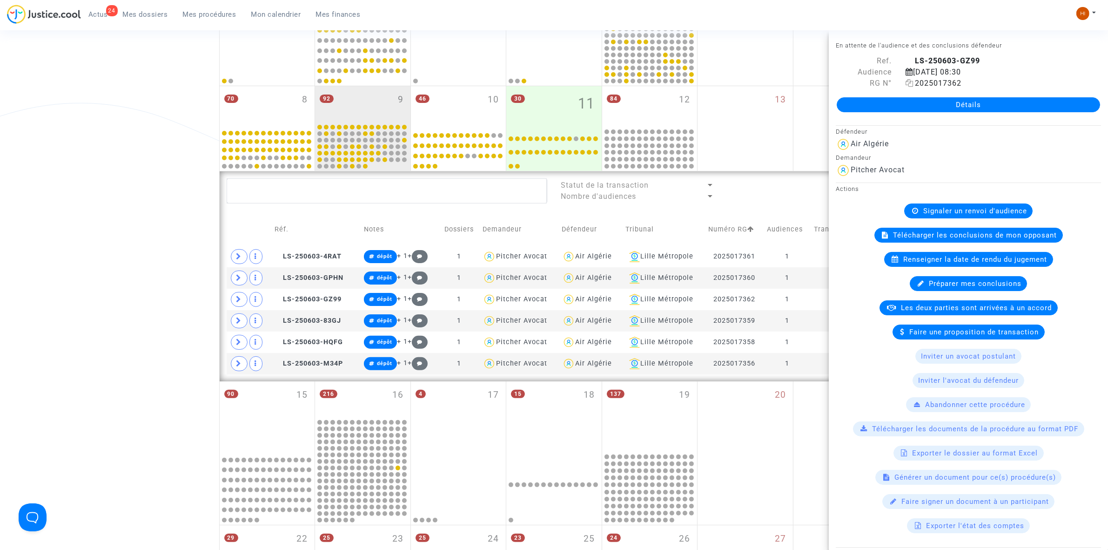
click at [906, 81] on icon at bounding box center [910, 82] width 8 height 7
click at [1026, 261] on span "Renseigner la date de rendu du jugement" at bounding box center [976, 259] width 144 height 8
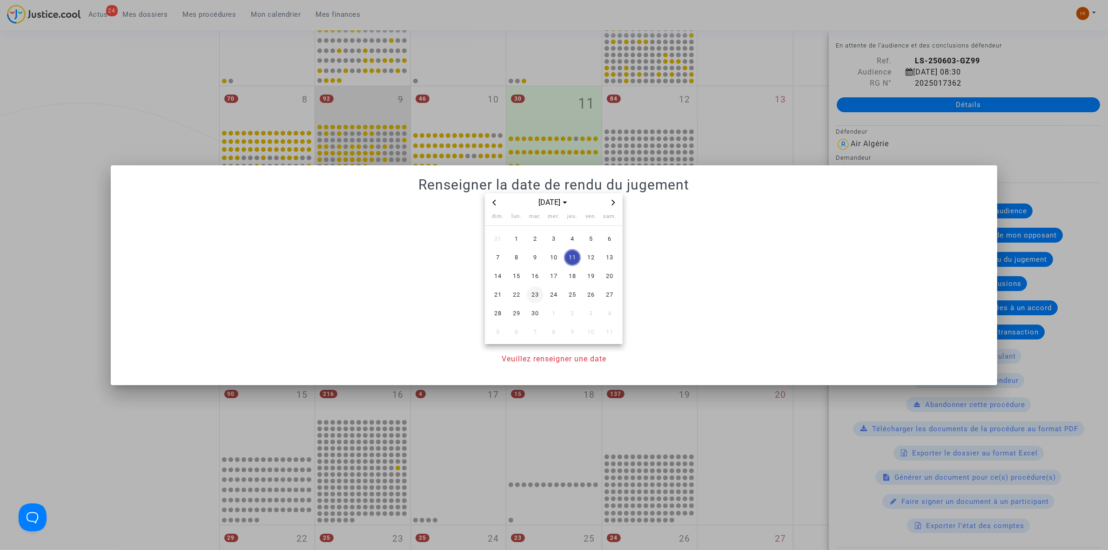
click at [535, 291] on span "23" at bounding box center [535, 294] width 17 height 17
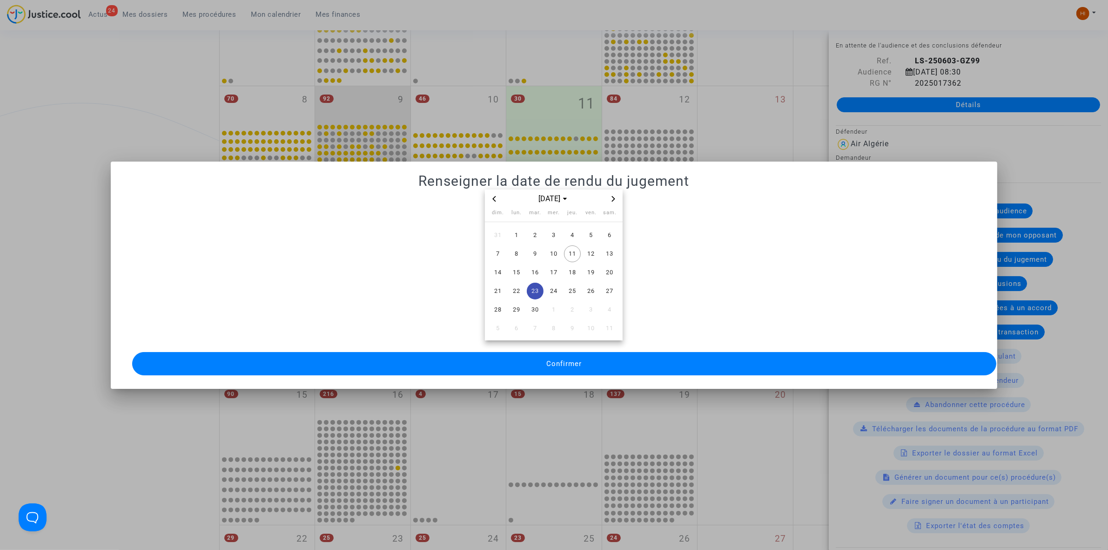
click at [552, 352] on button "Confirmer" at bounding box center [564, 363] width 864 height 23
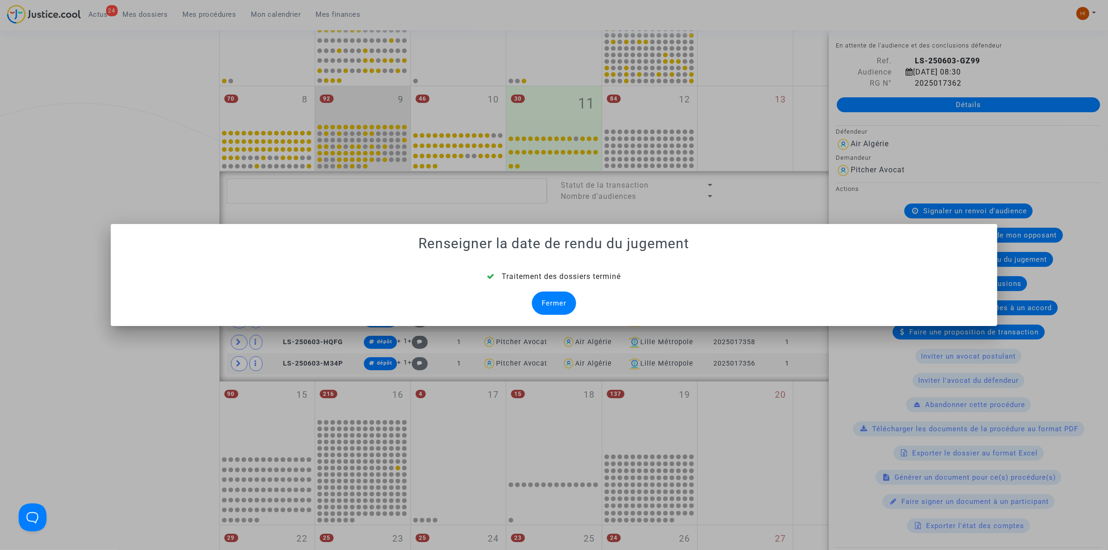
click at [566, 297] on div "Fermer" at bounding box center [554, 302] width 44 height 23
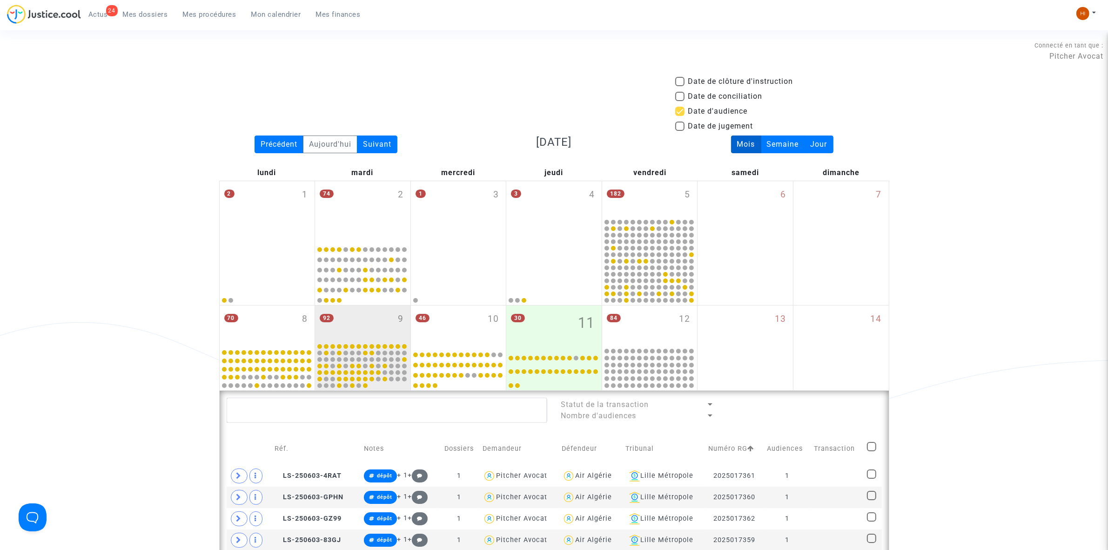
scroll to position [219, 0]
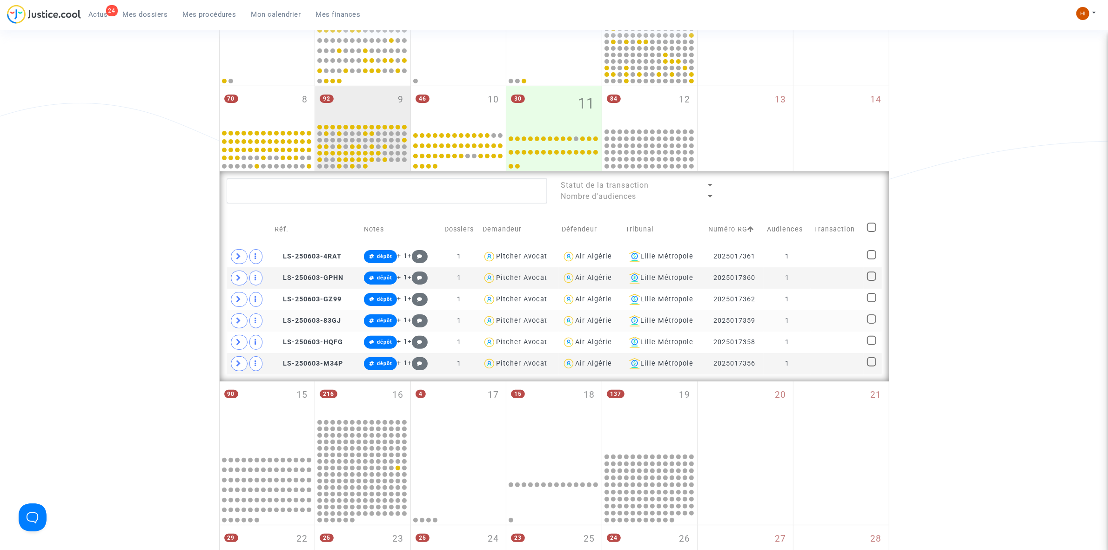
click at [832, 320] on td at bounding box center [837, 320] width 53 height 21
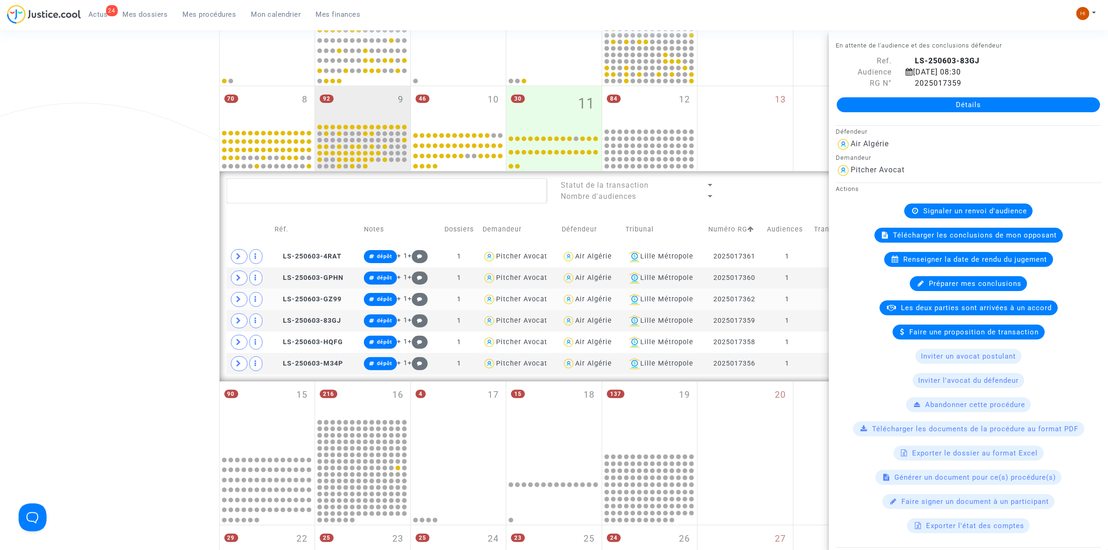
click at [799, 299] on td "1" at bounding box center [787, 299] width 47 height 21
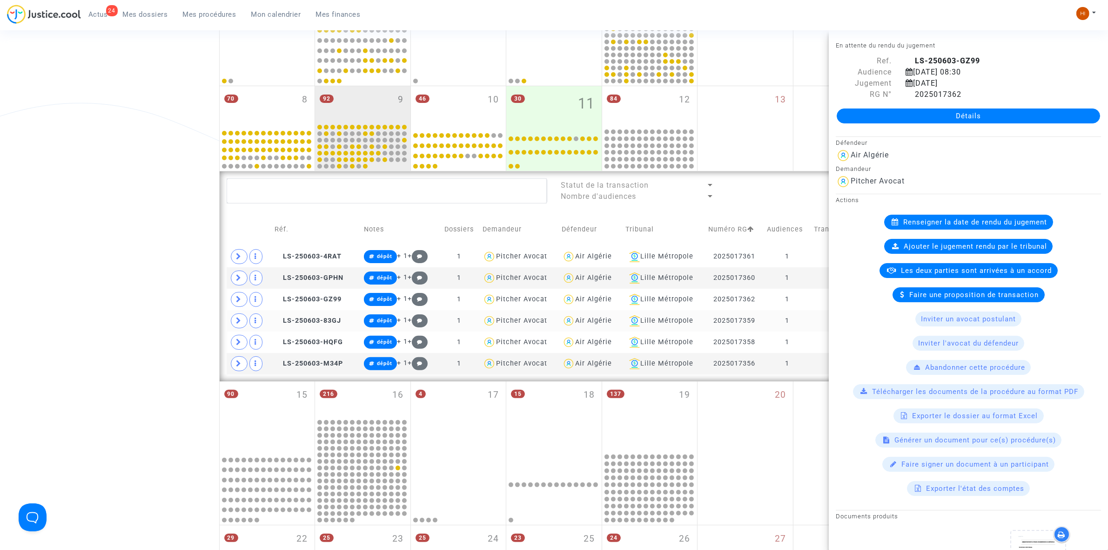
click at [802, 320] on td "1" at bounding box center [787, 320] width 47 height 21
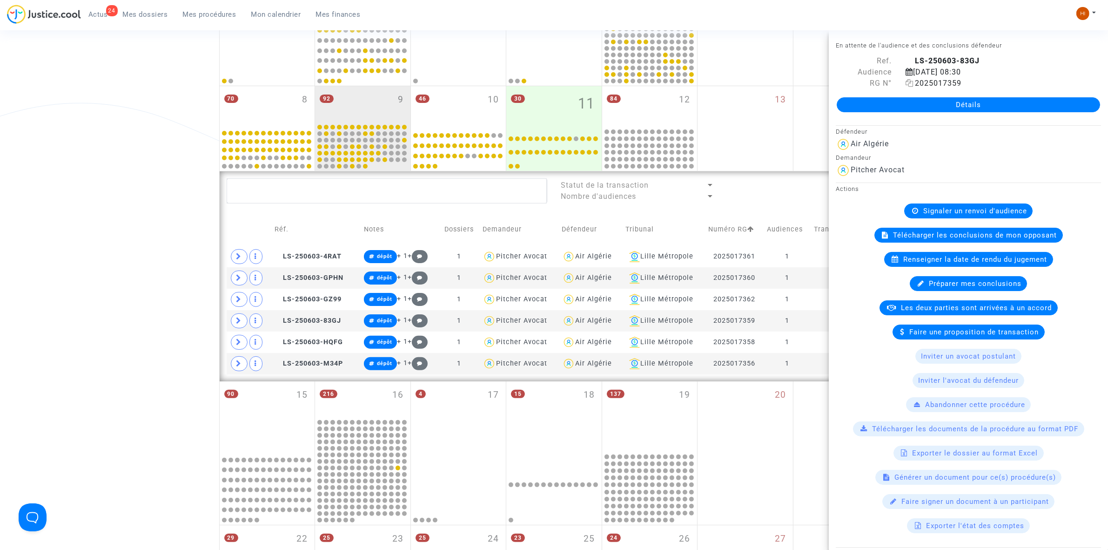
click at [906, 87] on icon at bounding box center [910, 82] width 8 height 7
click at [1006, 256] on span "Renseigner la date de rendu du jugement" at bounding box center [976, 259] width 144 height 8
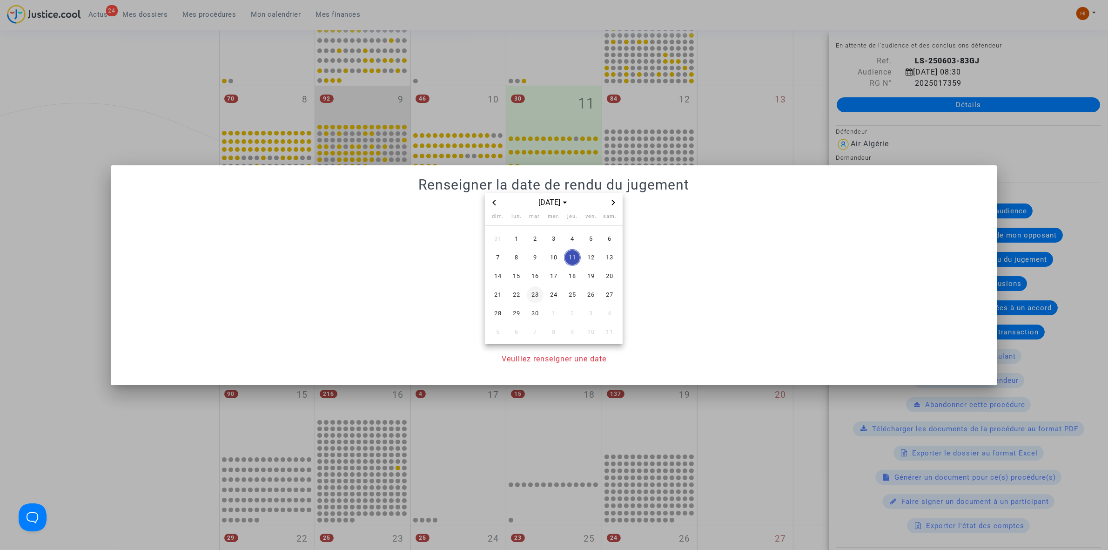
click at [538, 296] on span "23" at bounding box center [535, 294] width 17 height 17
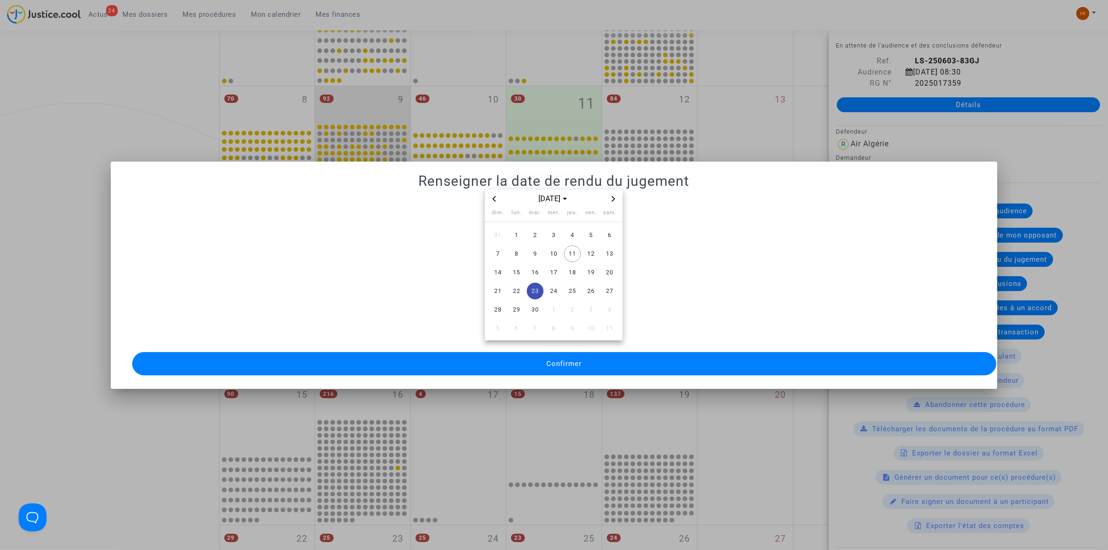
click at [535, 355] on button "Confirmer" at bounding box center [564, 363] width 864 height 23
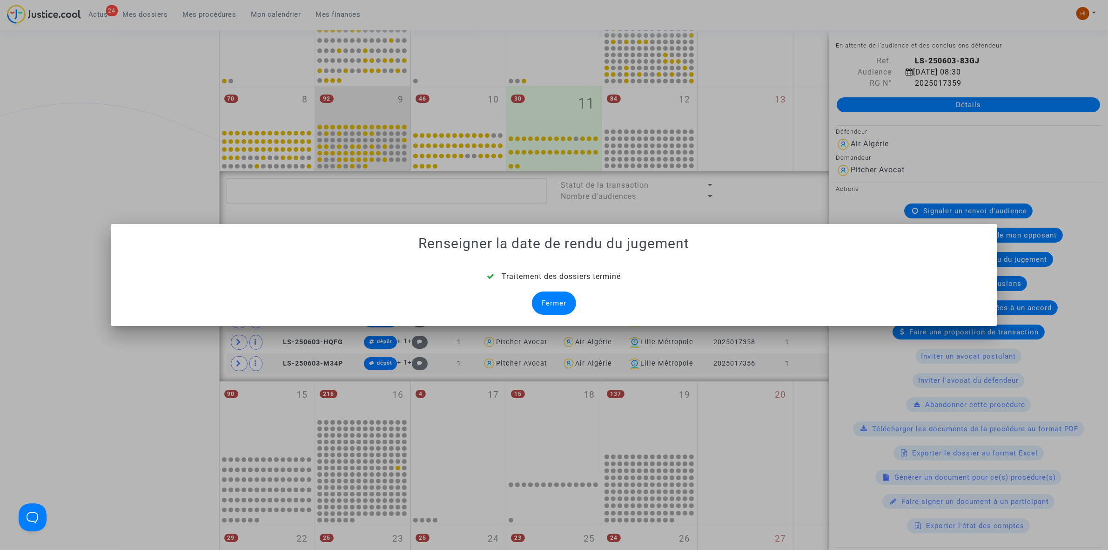
click at [568, 300] on div "Fermer" at bounding box center [554, 302] width 44 height 23
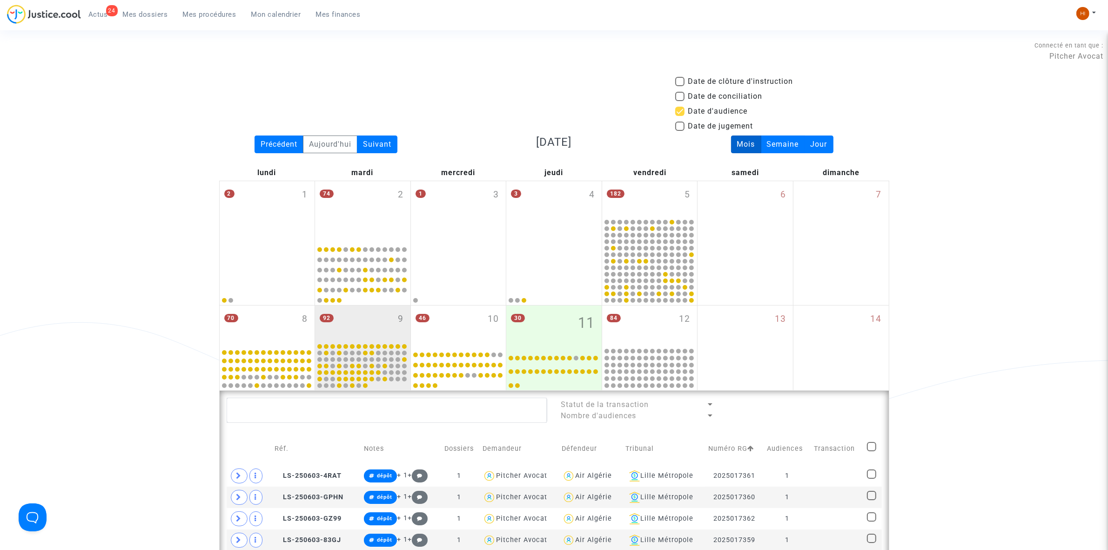
scroll to position [219, 0]
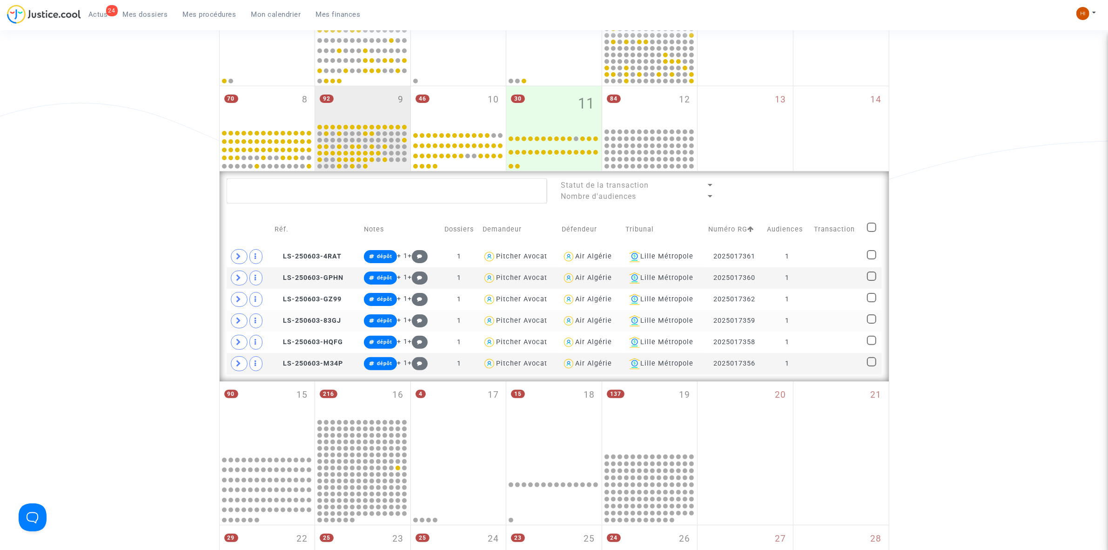
click at [799, 327] on td "1" at bounding box center [787, 320] width 47 height 21
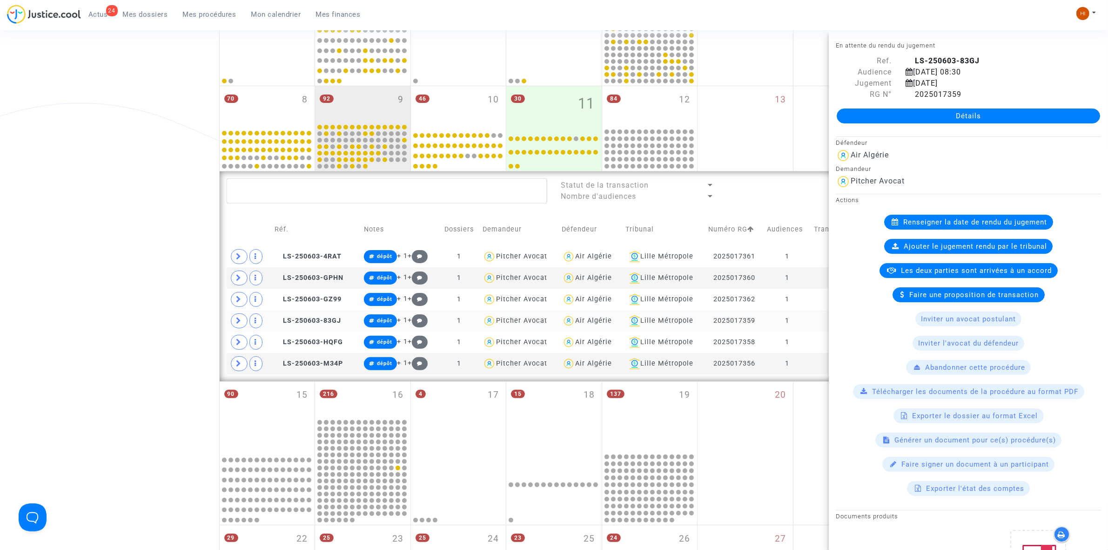
click at [805, 323] on td "1" at bounding box center [787, 320] width 47 height 21
click at [808, 342] on td "1" at bounding box center [787, 341] width 47 height 21
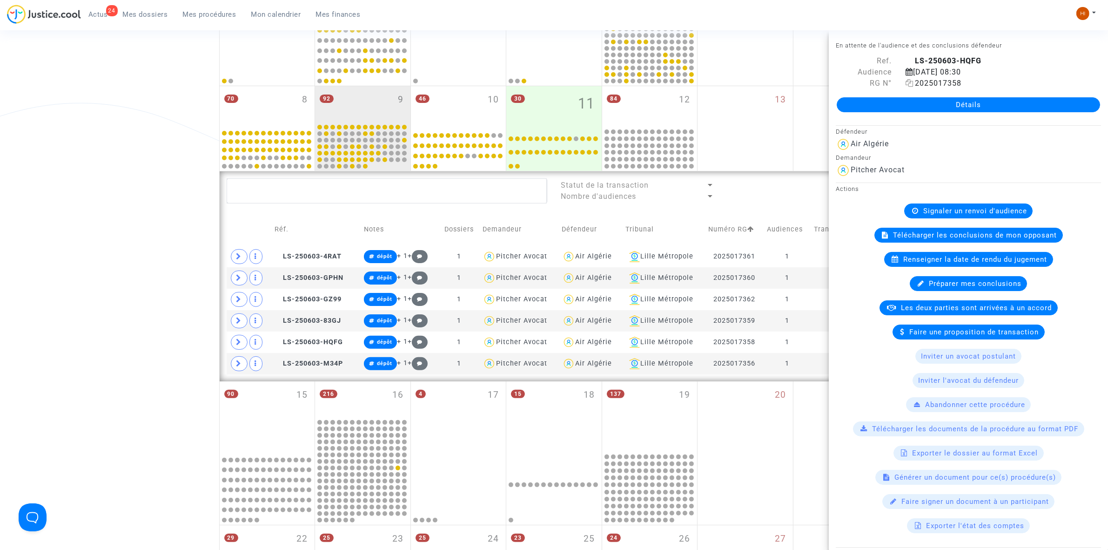
click at [908, 85] on icon at bounding box center [910, 82] width 8 height 7
click at [1013, 254] on div "Renseigner la date de rendu du jugement" at bounding box center [968, 259] width 169 height 15
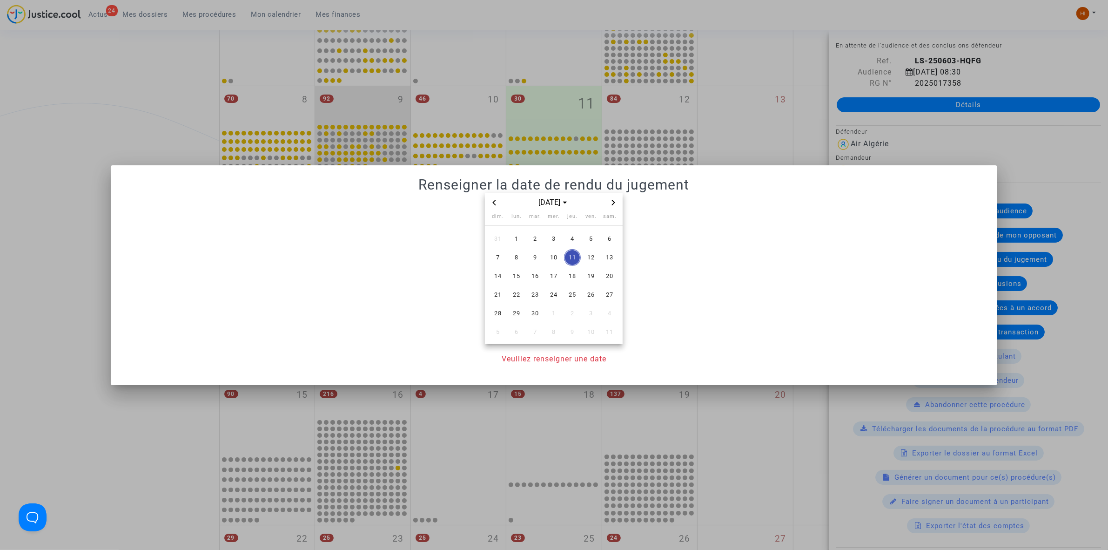
scroll to position [0, 0]
click at [533, 294] on span "23" at bounding box center [535, 294] width 17 height 17
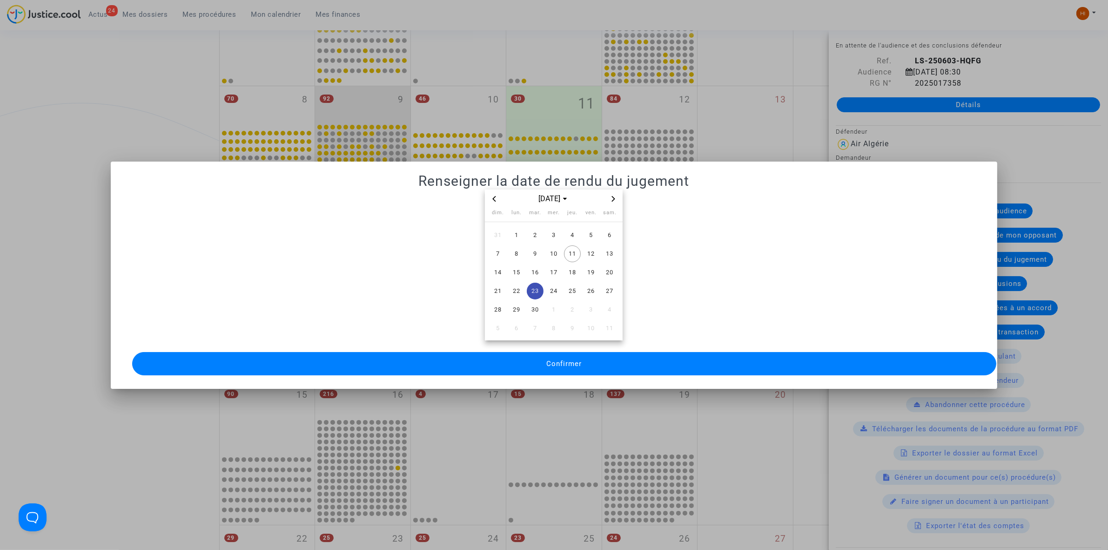
click at [529, 352] on button "Confirmer" at bounding box center [564, 363] width 864 height 23
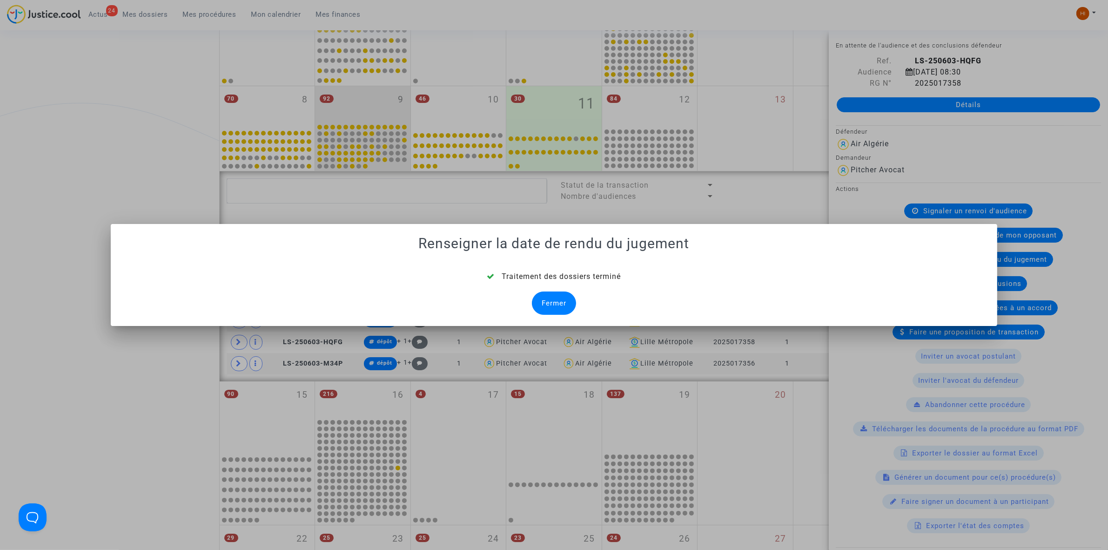
drag, startPoint x: 553, startPoint y: 303, endPoint x: 56, endPoint y: 328, distance: 497.7
click at [553, 303] on div "Fermer" at bounding box center [554, 302] width 44 height 23
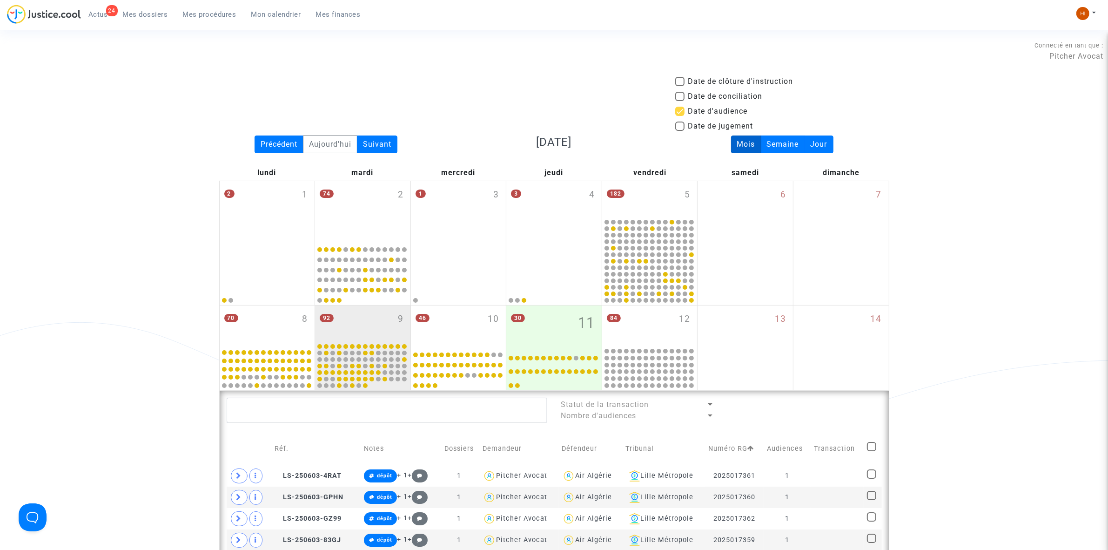
scroll to position [219, 0]
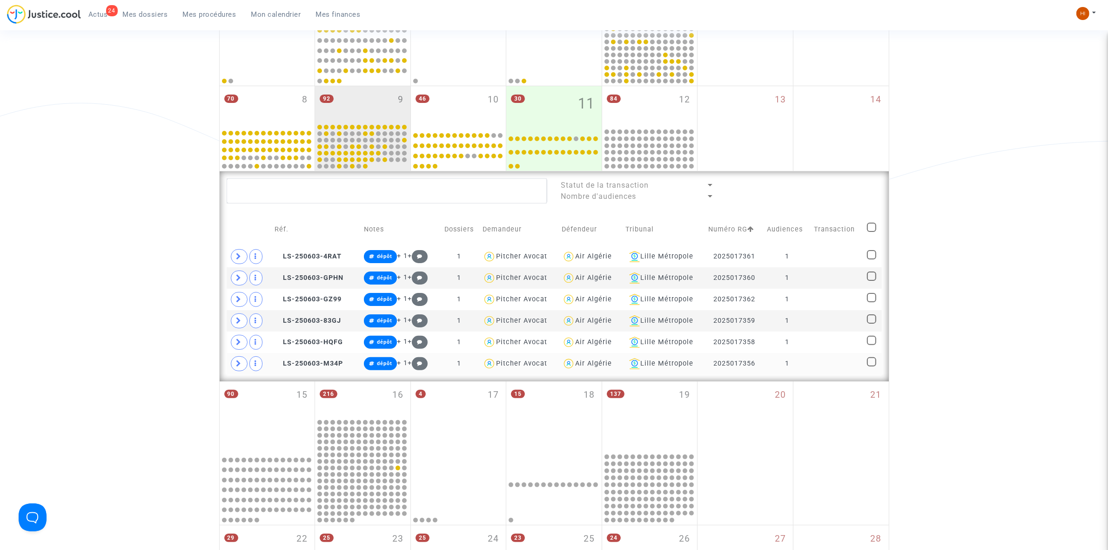
click at [847, 368] on td at bounding box center [837, 363] width 53 height 21
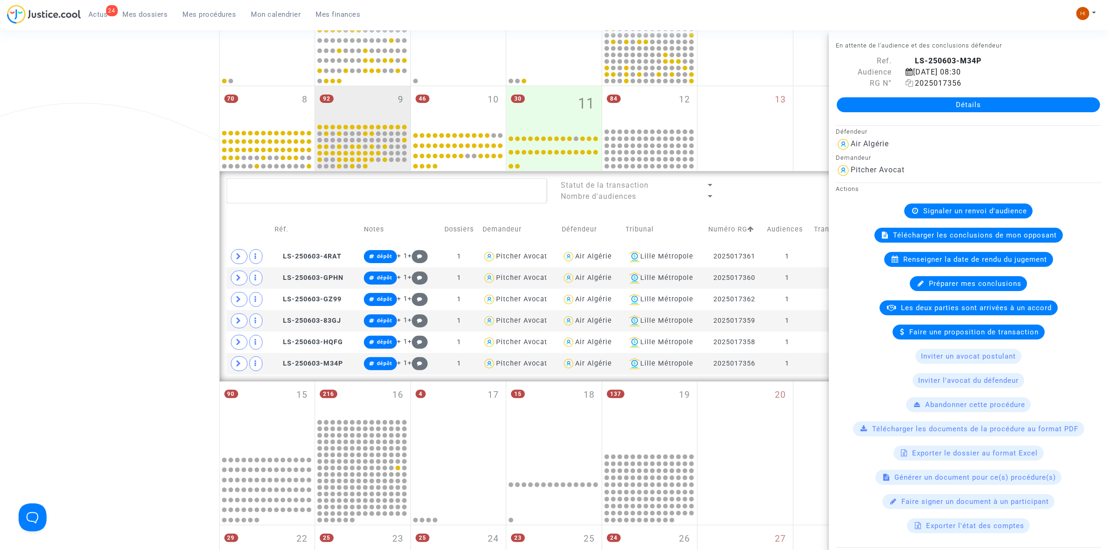
click at [906, 81] on icon at bounding box center [910, 82] width 8 height 7
click at [1016, 258] on span "Renseigner la date de rendu du jugement" at bounding box center [976, 259] width 144 height 8
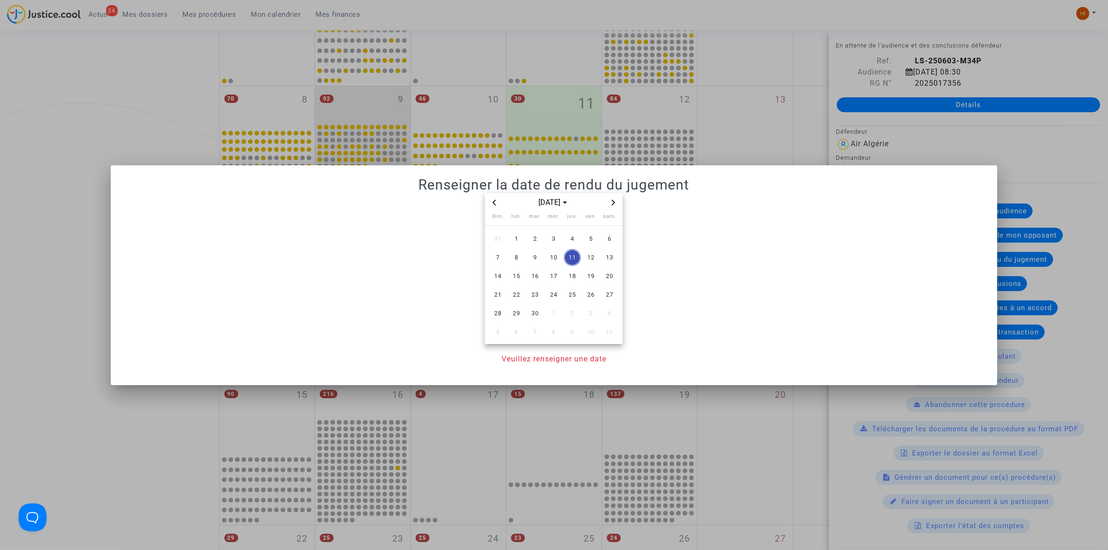
scroll to position [0, 0]
click at [536, 292] on span "23" at bounding box center [535, 294] width 17 height 17
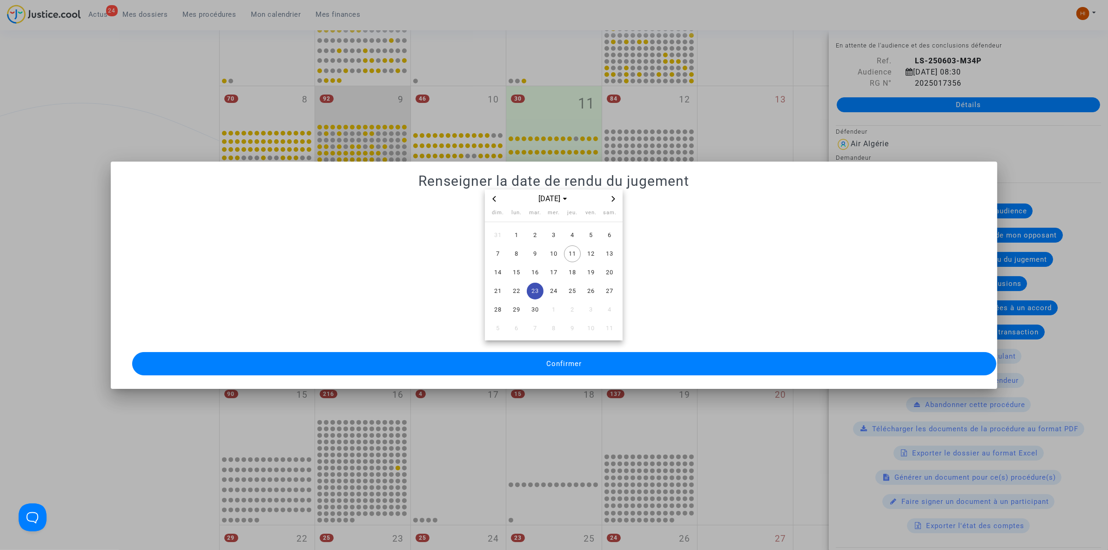
click at [540, 369] on button "Confirmer" at bounding box center [564, 363] width 864 height 23
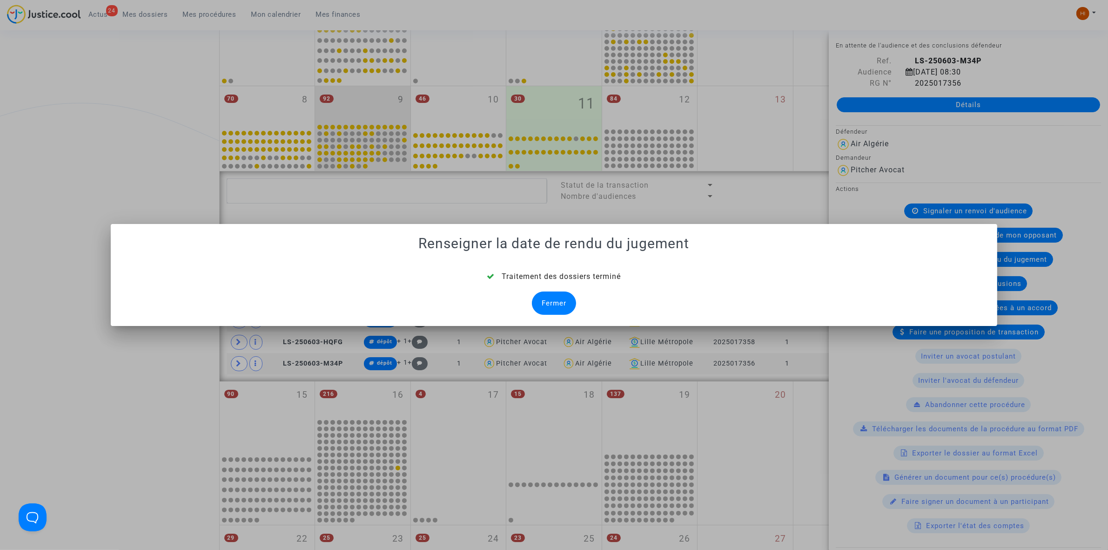
drag, startPoint x: 563, startPoint y: 299, endPoint x: 558, endPoint y: 292, distance: 8.4
click at [563, 299] on div "Fermer" at bounding box center [554, 302] width 44 height 23
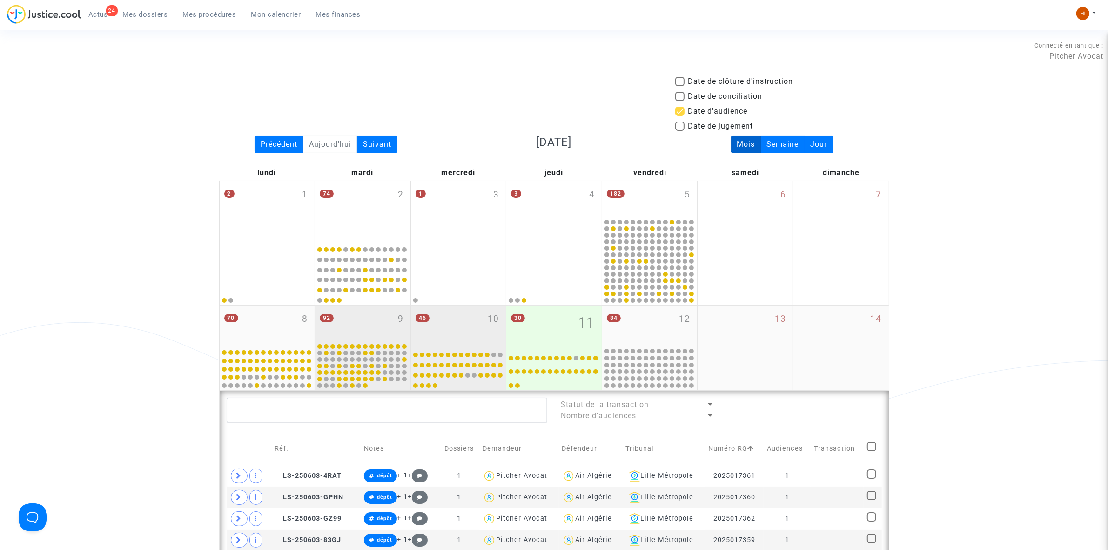
scroll to position [219, 0]
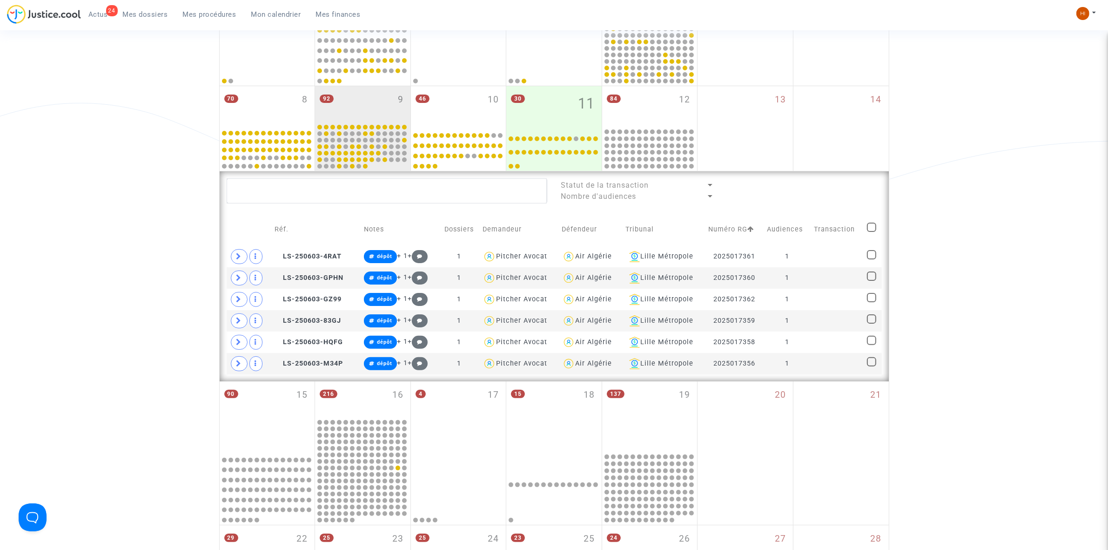
click at [457, 109] on div "46 10" at bounding box center [458, 106] width 95 height 41
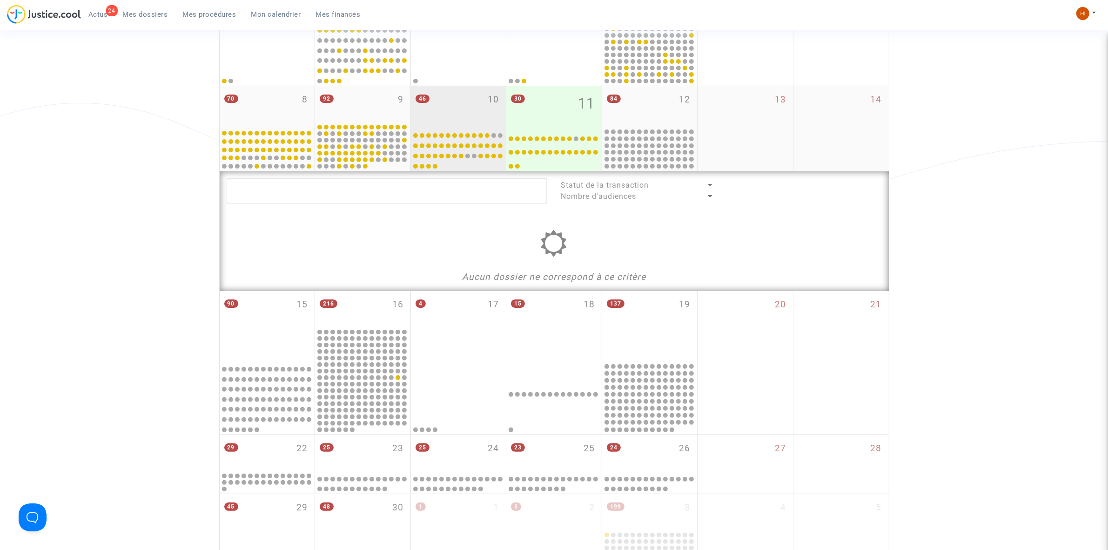
click at [487, 107] on div "46 10" at bounding box center [458, 106] width 95 height 41
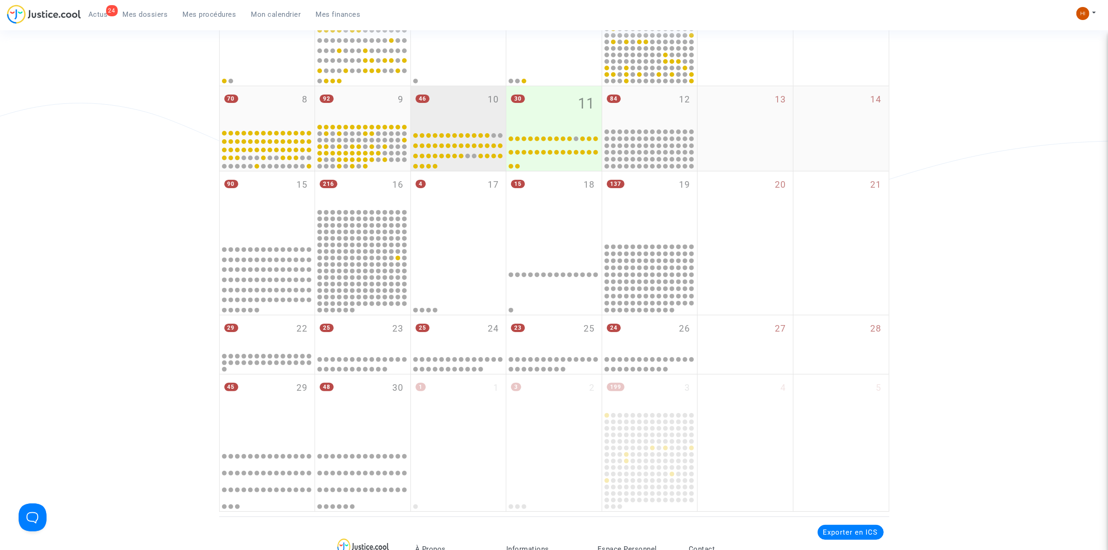
click at [487, 107] on div "46 10" at bounding box center [458, 106] width 95 height 41
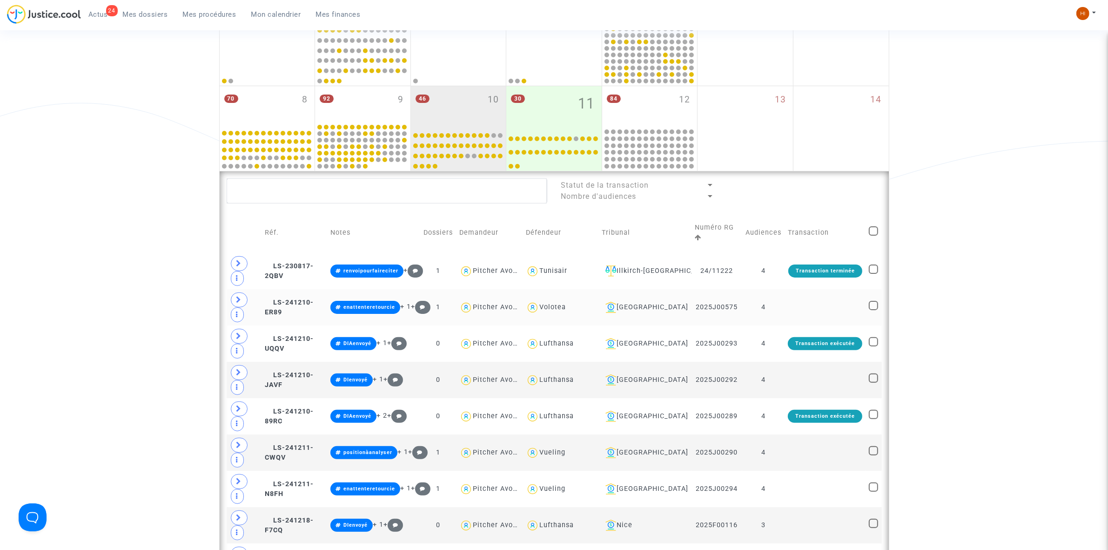
click at [804, 315] on td at bounding box center [825, 307] width 81 height 36
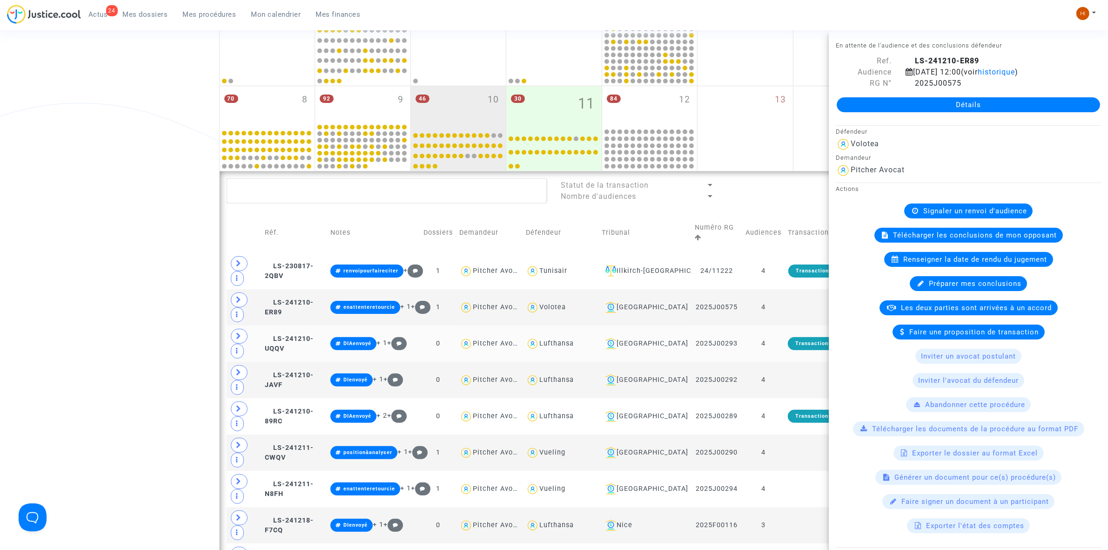
click at [777, 345] on td "4" at bounding box center [763, 343] width 42 height 36
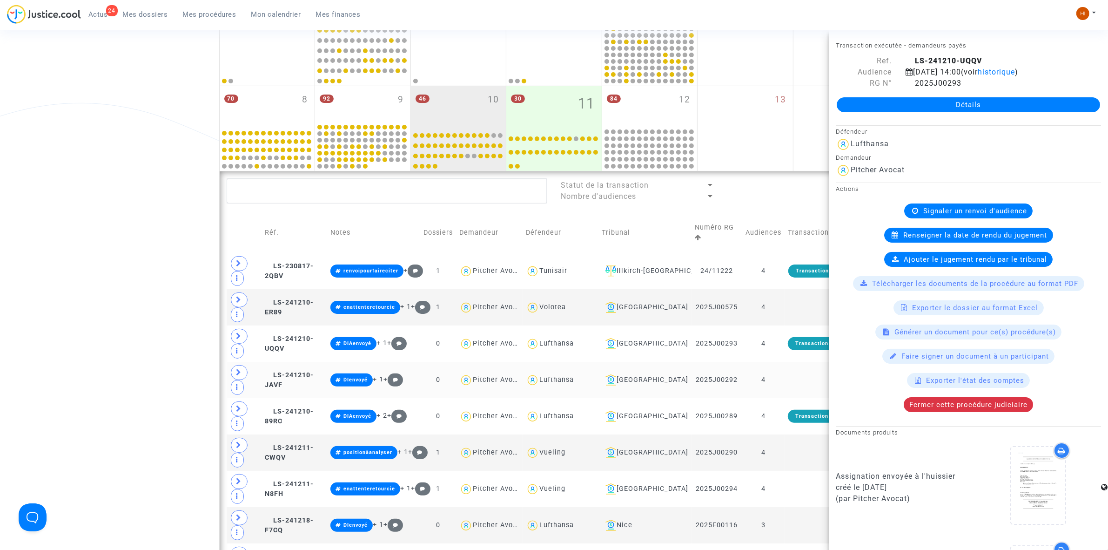
click at [788, 387] on td at bounding box center [825, 380] width 81 height 36
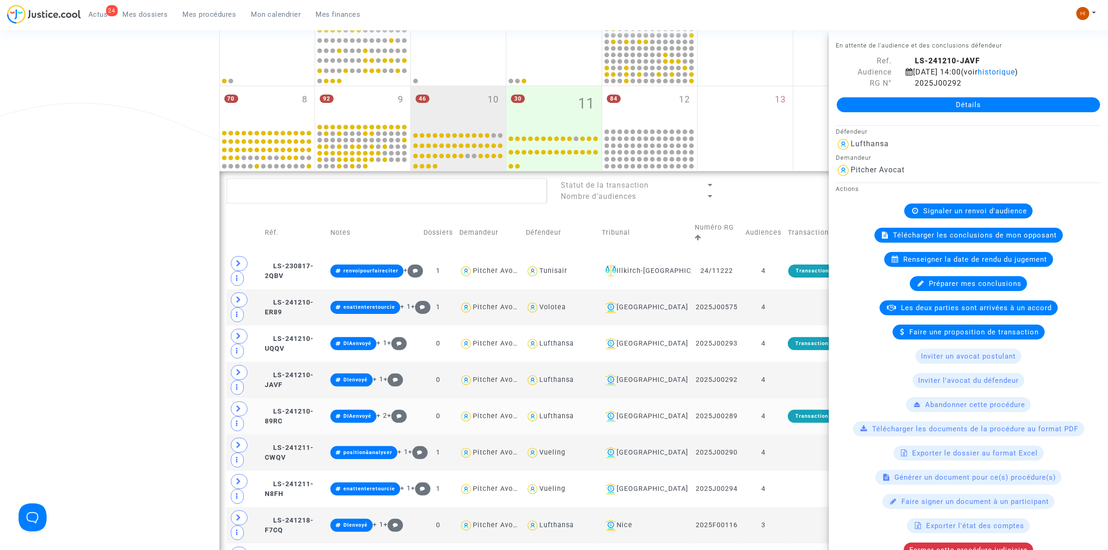
click at [783, 414] on td "4" at bounding box center [763, 416] width 42 height 36
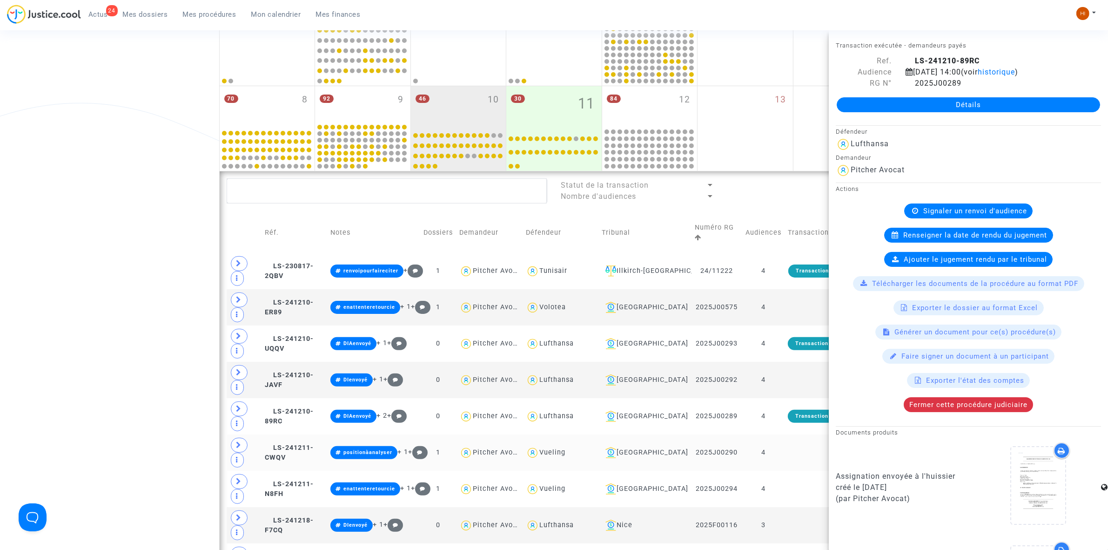
click at [790, 455] on td at bounding box center [825, 452] width 81 height 36
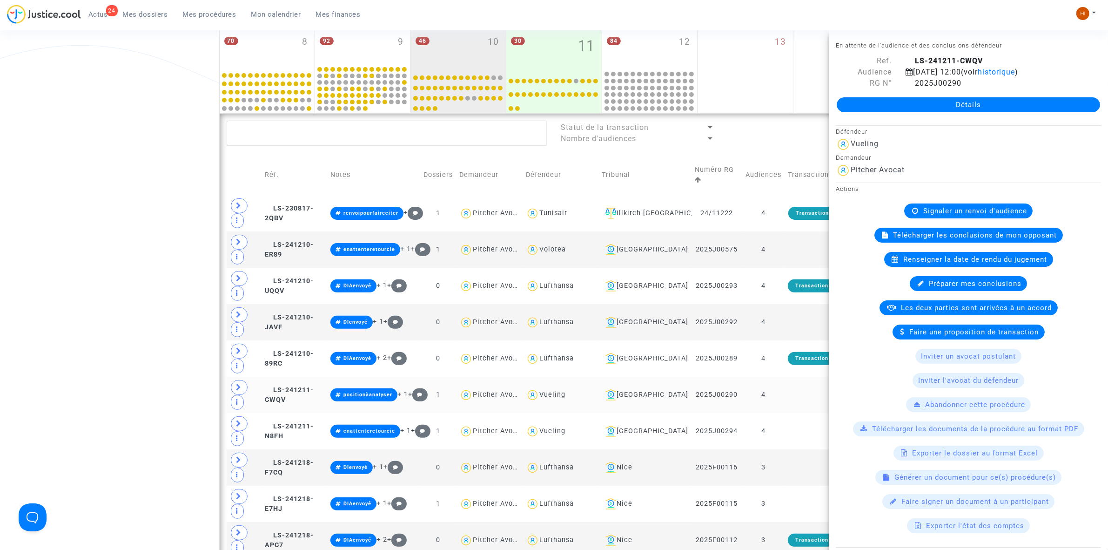
scroll to position [277, 0]
click at [796, 431] on td at bounding box center [825, 430] width 81 height 36
click at [907, 87] on icon at bounding box center [910, 82] width 8 height 7
